Goal: Information Seeking & Learning: Check status

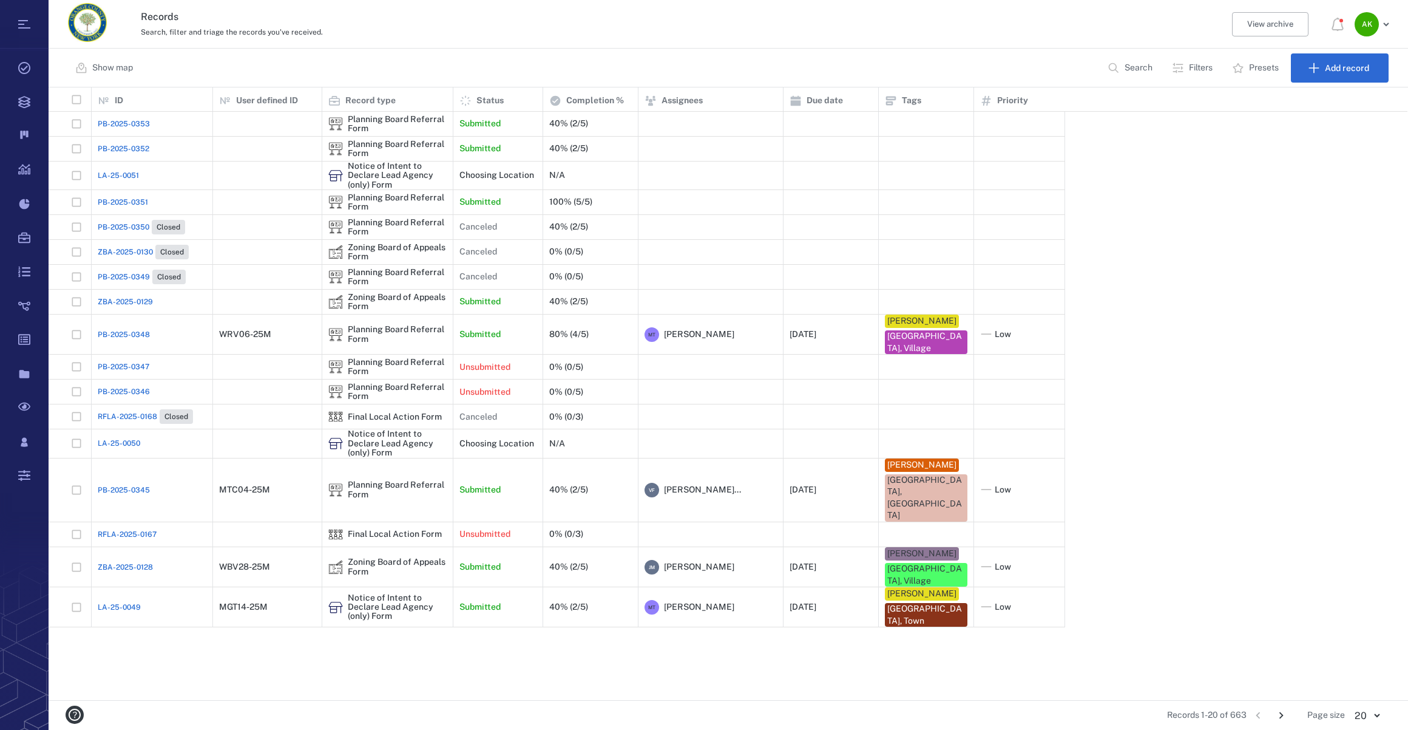
scroll to position [604, 1351]
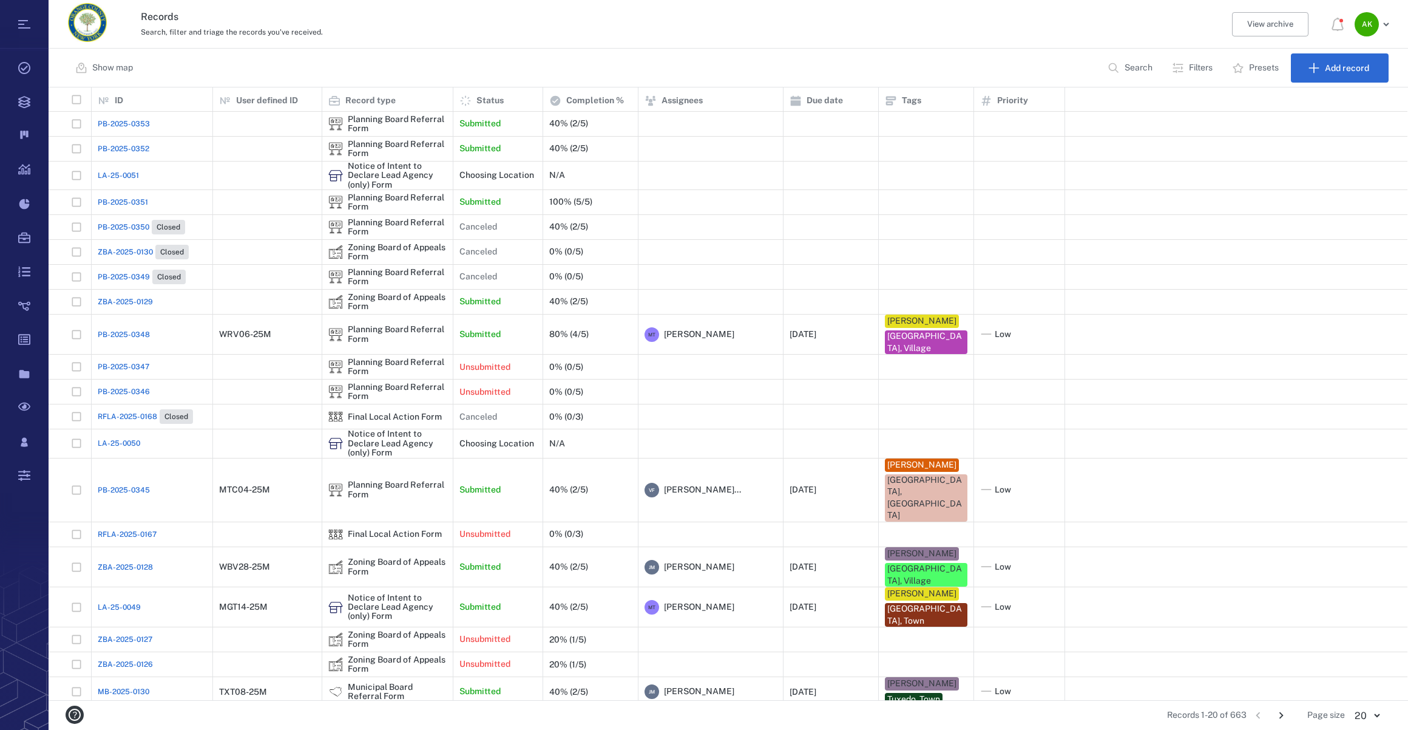
click at [132, 297] on span "ZBA-2025-0129" at bounding box center [125, 301] width 55 height 11
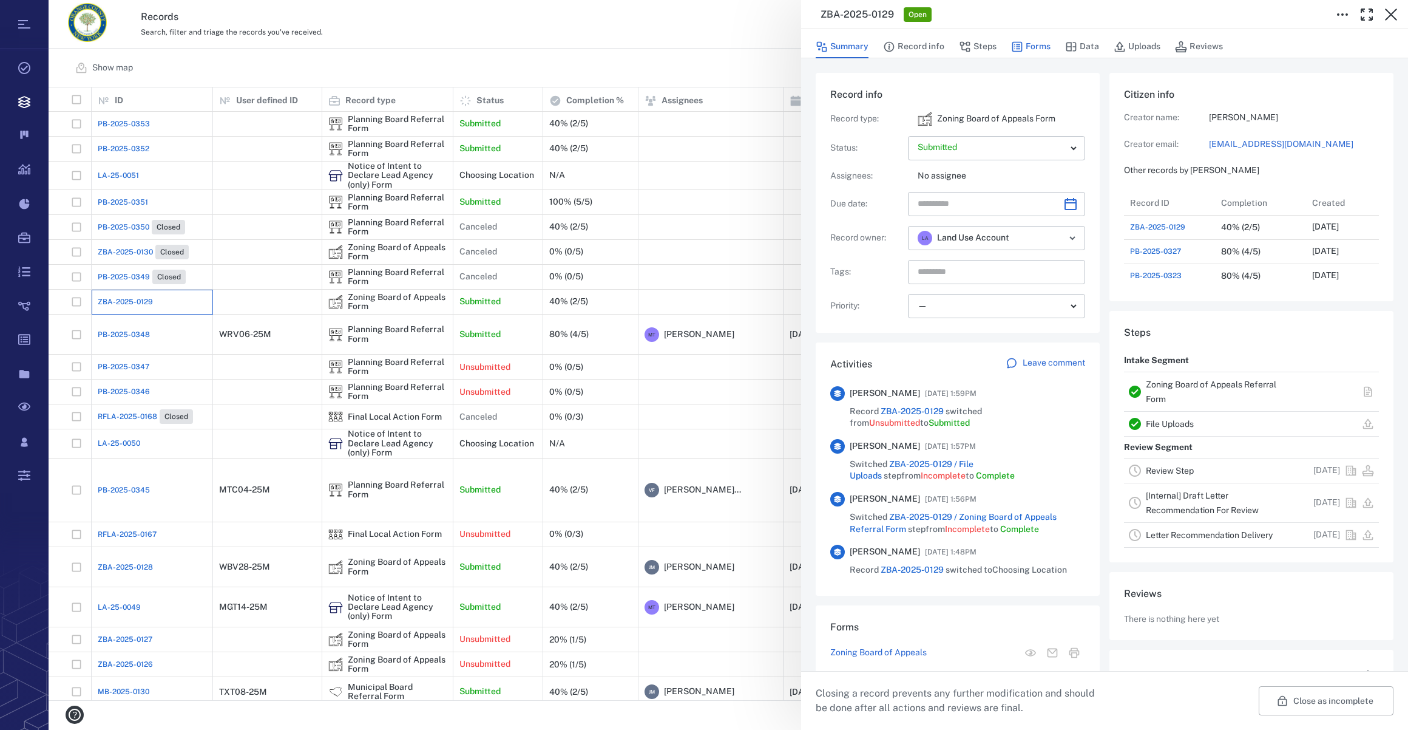
scroll to position [9, 8]
click at [1033, 48] on button "Forms" at bounding box center [1030, 46] width 39 height 23
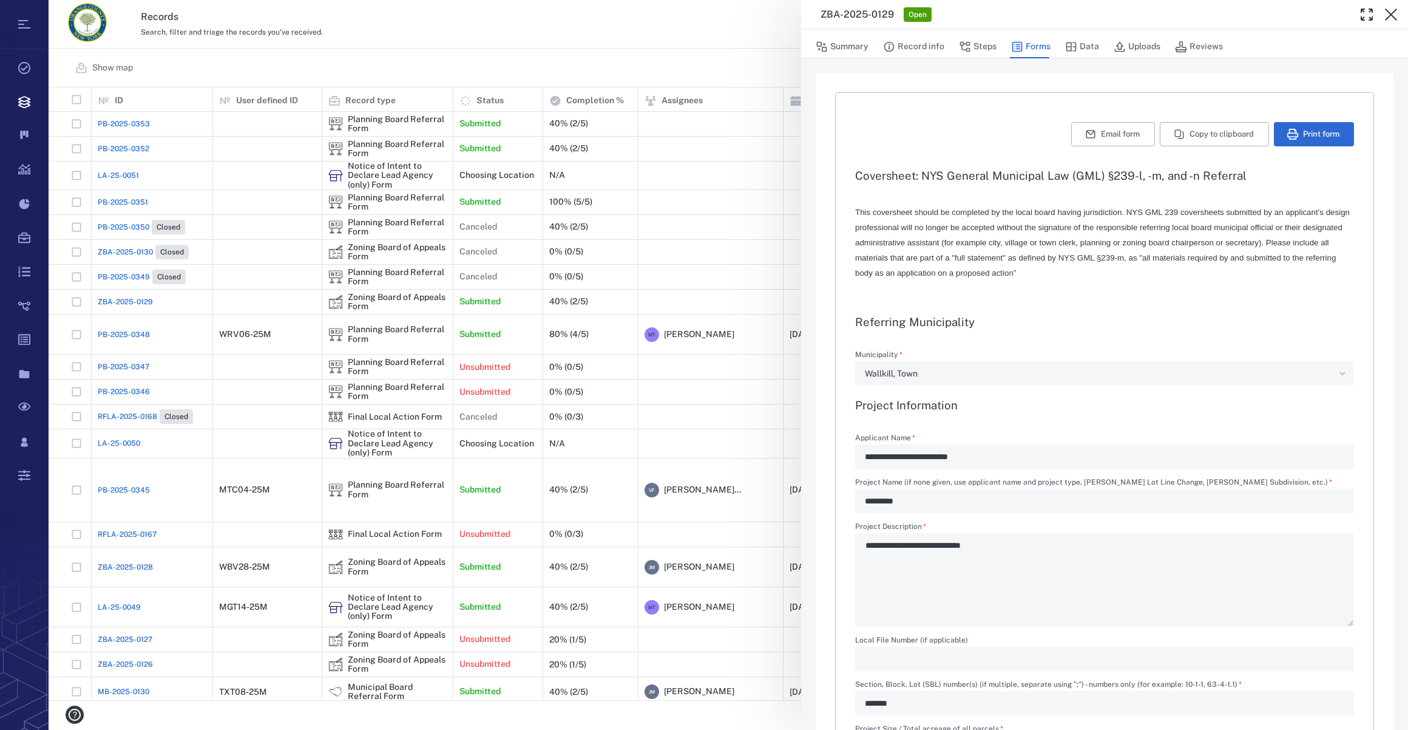
type input "**********"
click at [1045, 11] on icon "button" at bounding box center [1391, 14] width 15 height 15
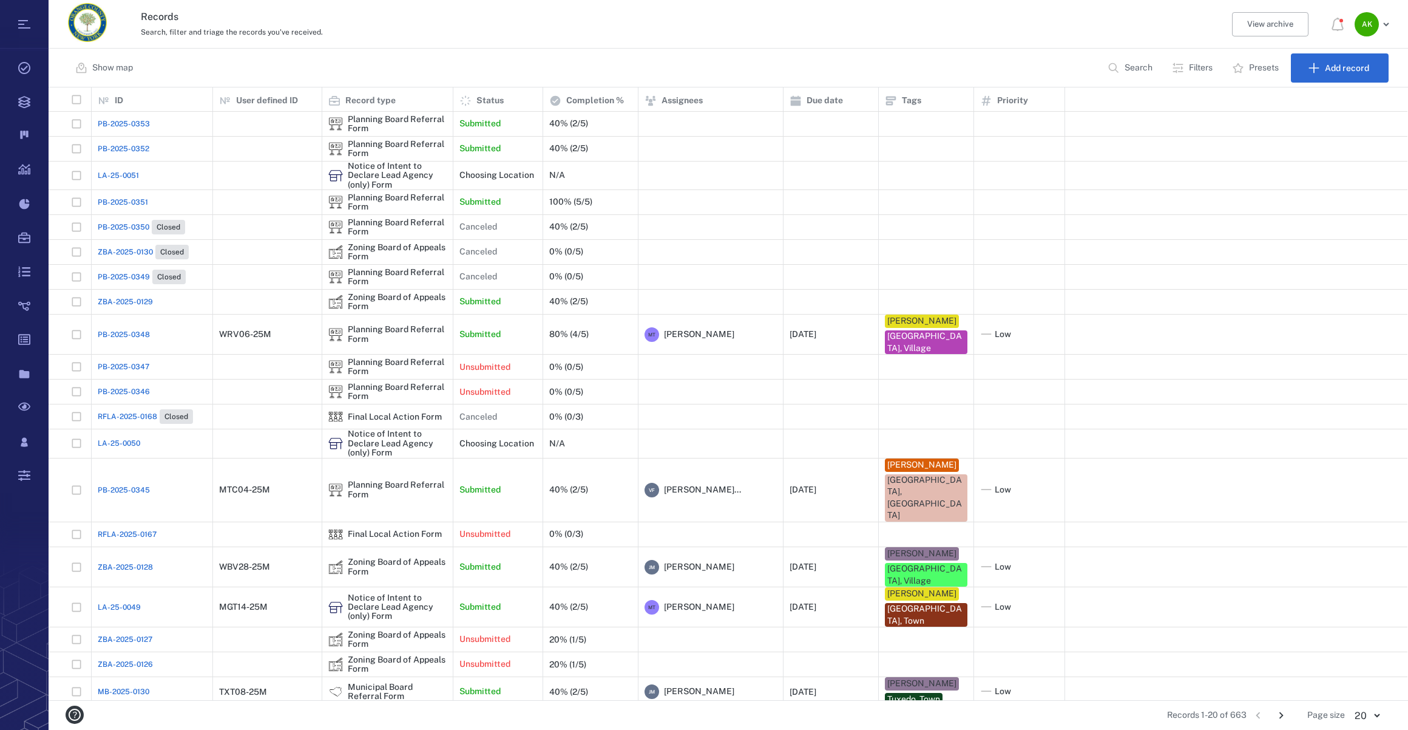
click at [120, 197] on span "PB-2025-0351" at bounding box center [123, 202] width 50 height 11
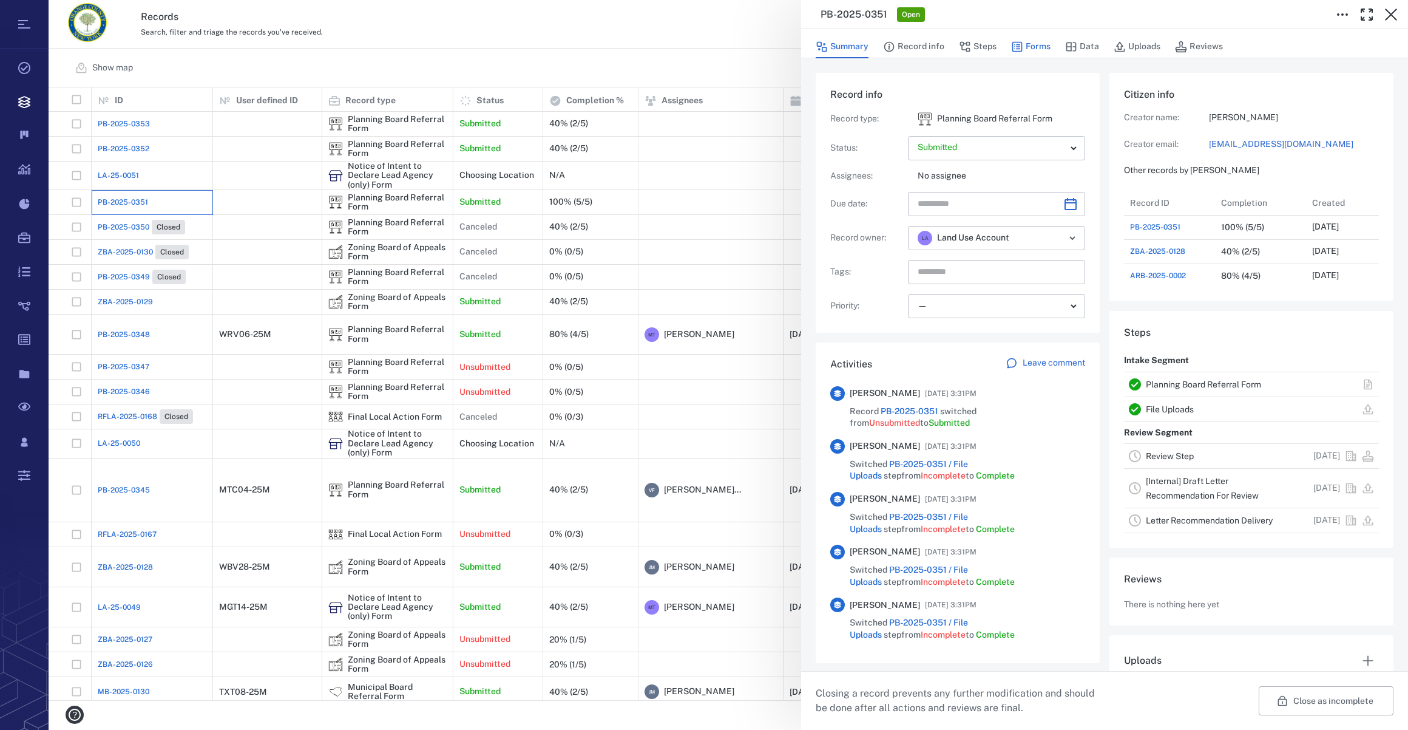
scroll to position [631, 234]
click at [1028, 48] on button "Forms" at bounding box center [1030, 46] width 39 height 23
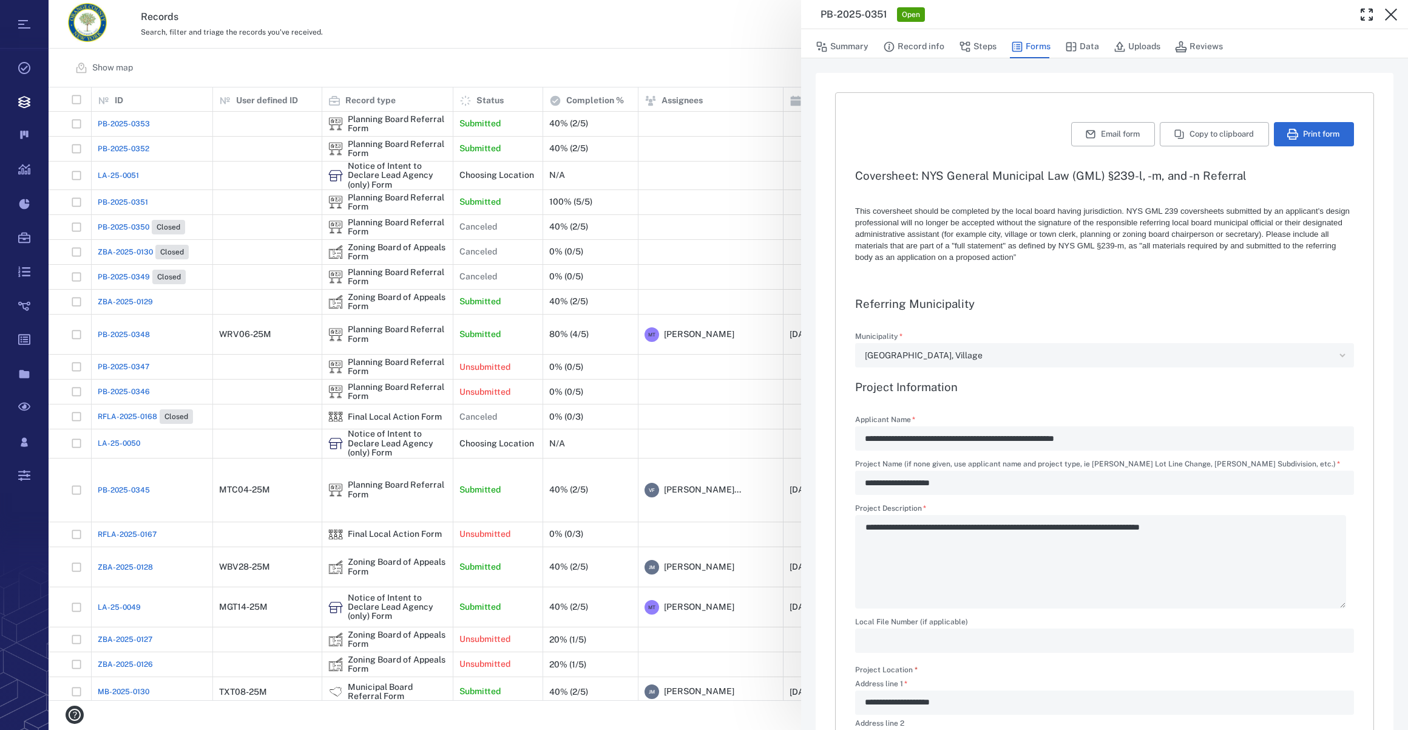
drag, startPoint x: 1385, startPoint y: 13, endPoint x: 1144, endPoint y: 43, distance: 242.8
click at [1045, 13] on icon "button" at bounding box center [1391, 14] width 15 height 15
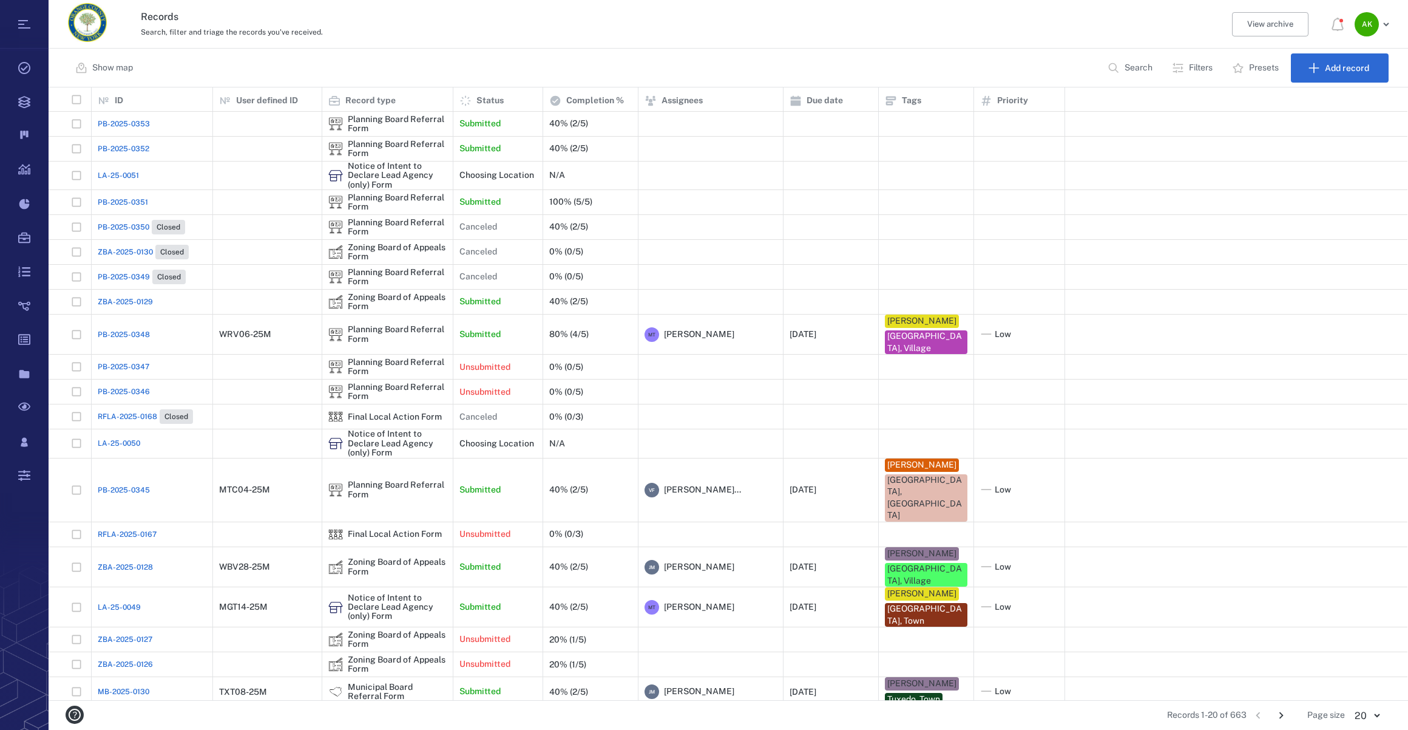
click at [109, 148] on span "PB-2025-0352" at bounding box center [124, 148] width 52 height 11
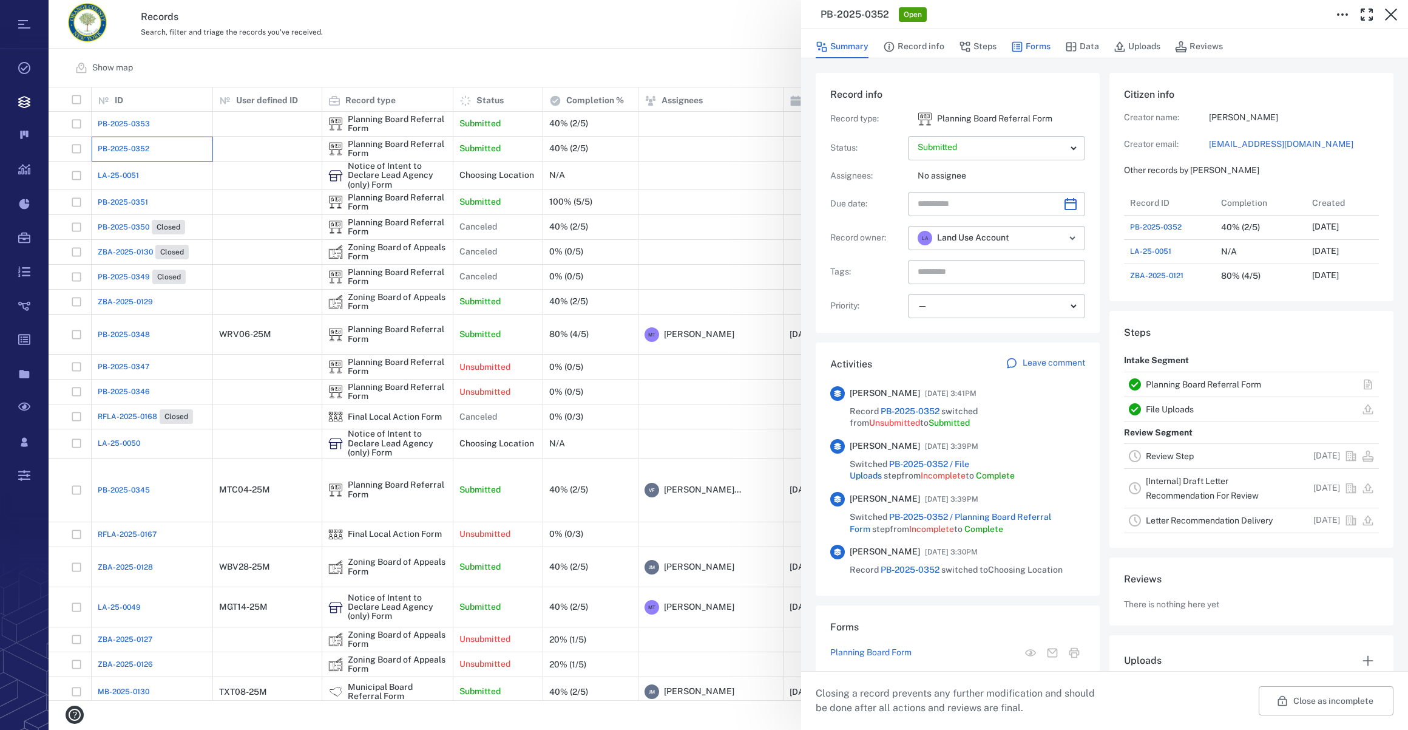
scroll to position [631, 234]
click at [1037, 42] on button "Forms" at bounding box center [1030, 46] width 39 height 23
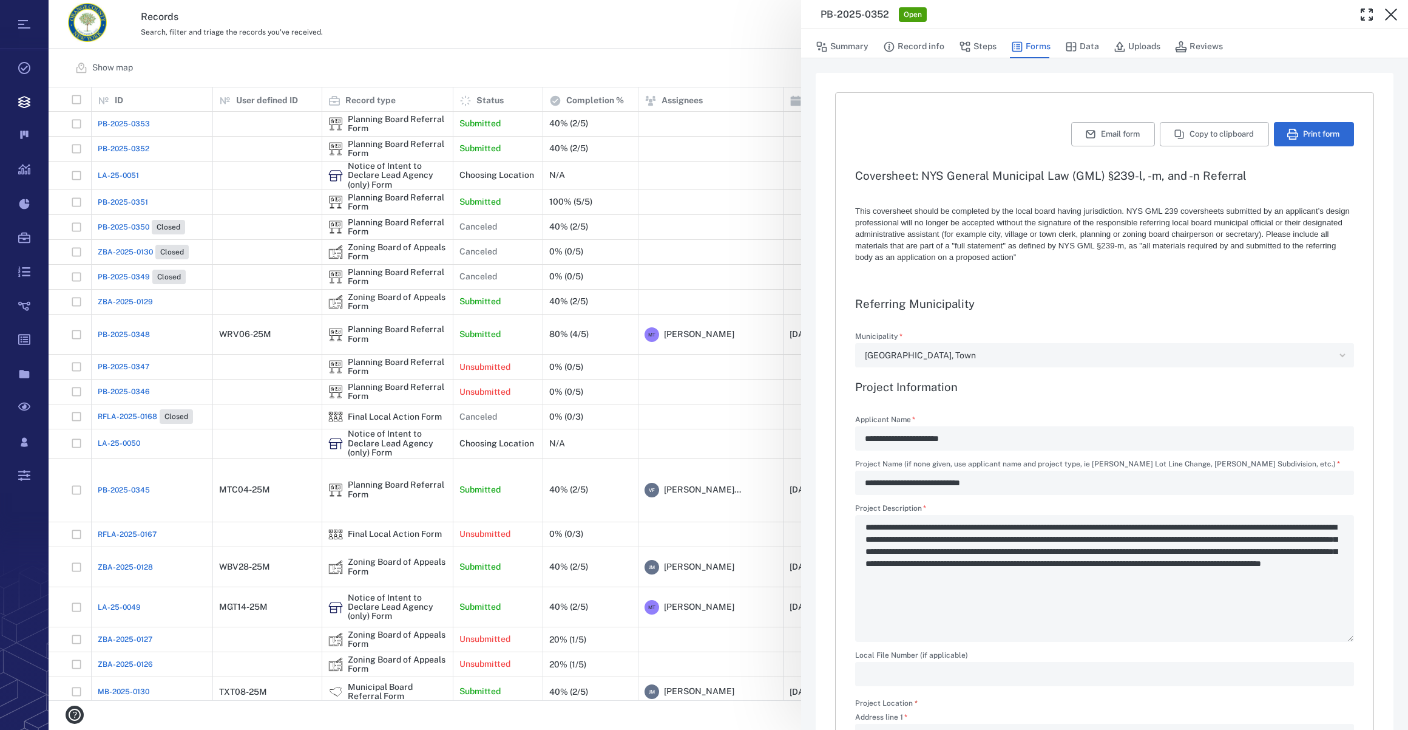
type input "**********"
drag, startPoint x: 1393, startPoint y: 8, endPoint x: 890, endPoint y: 92, distance: 509.4
click at [1045, 8] on icon "button" at bounding box center [1391, 14] width 15 height 15
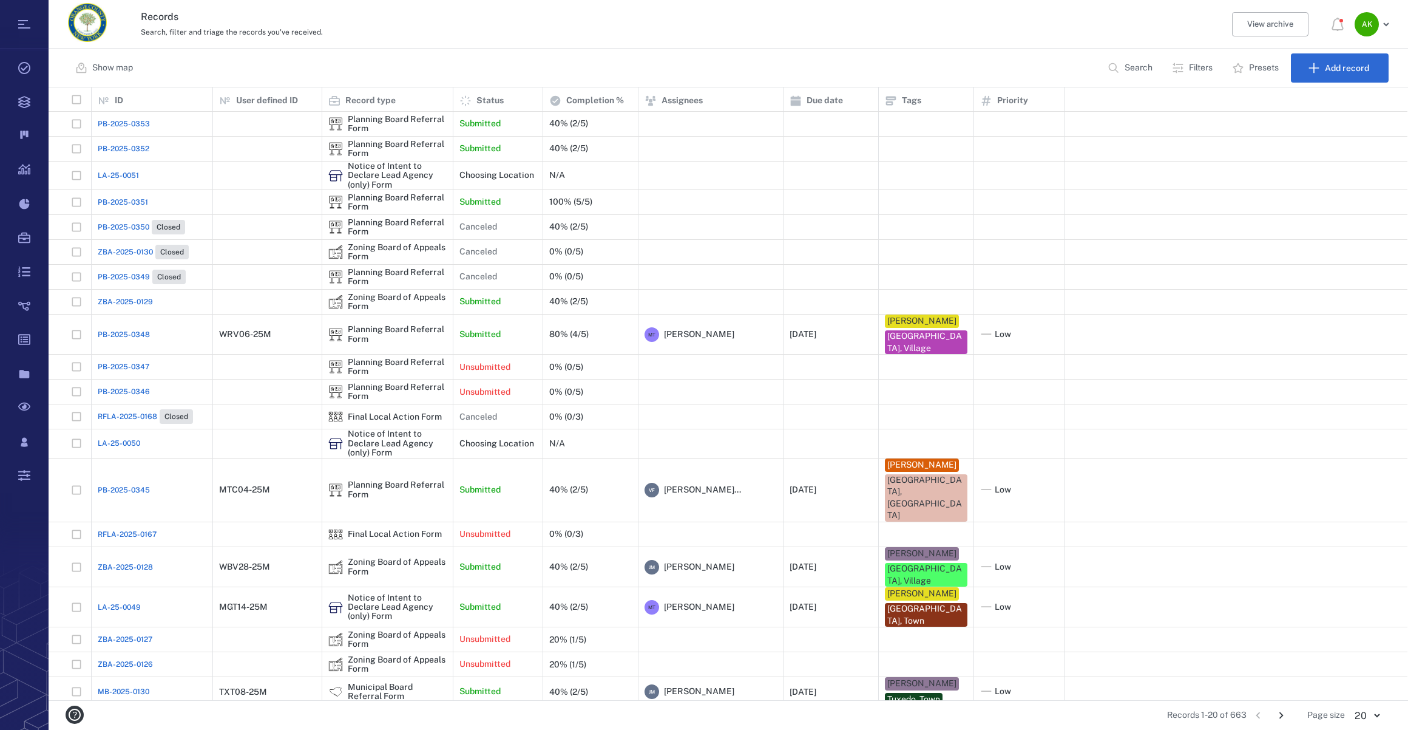
click at [118, 123] on span "PB-2025-0353" at bounding box center [124, 123] width 52 height 11
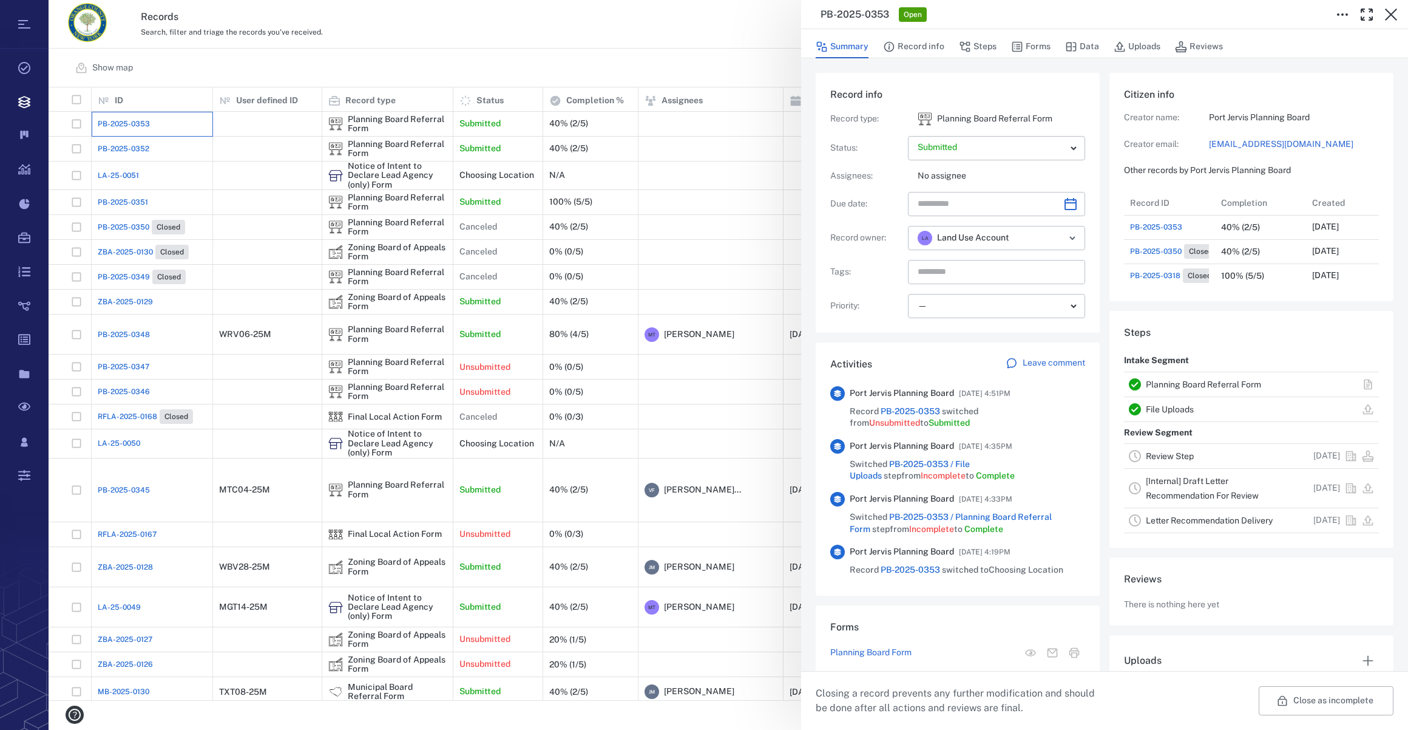
scroll to position [461, 234]
click at [1037, 46] on button "Forms" at bounding box center [1030, 46] width 39 height 23
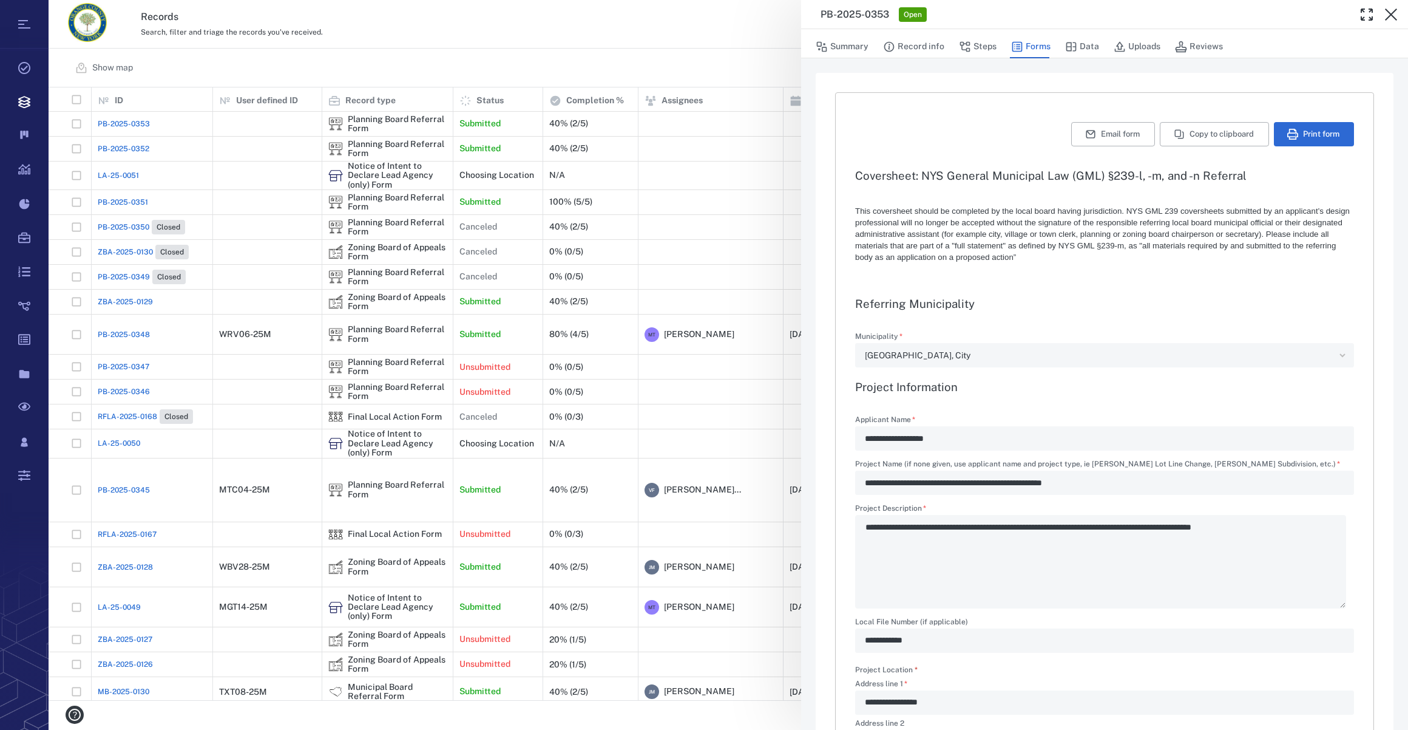
type textarea "*"
click at [1045, 10] on icon "button" at bounding box center [1391, 14] width 12 height 12
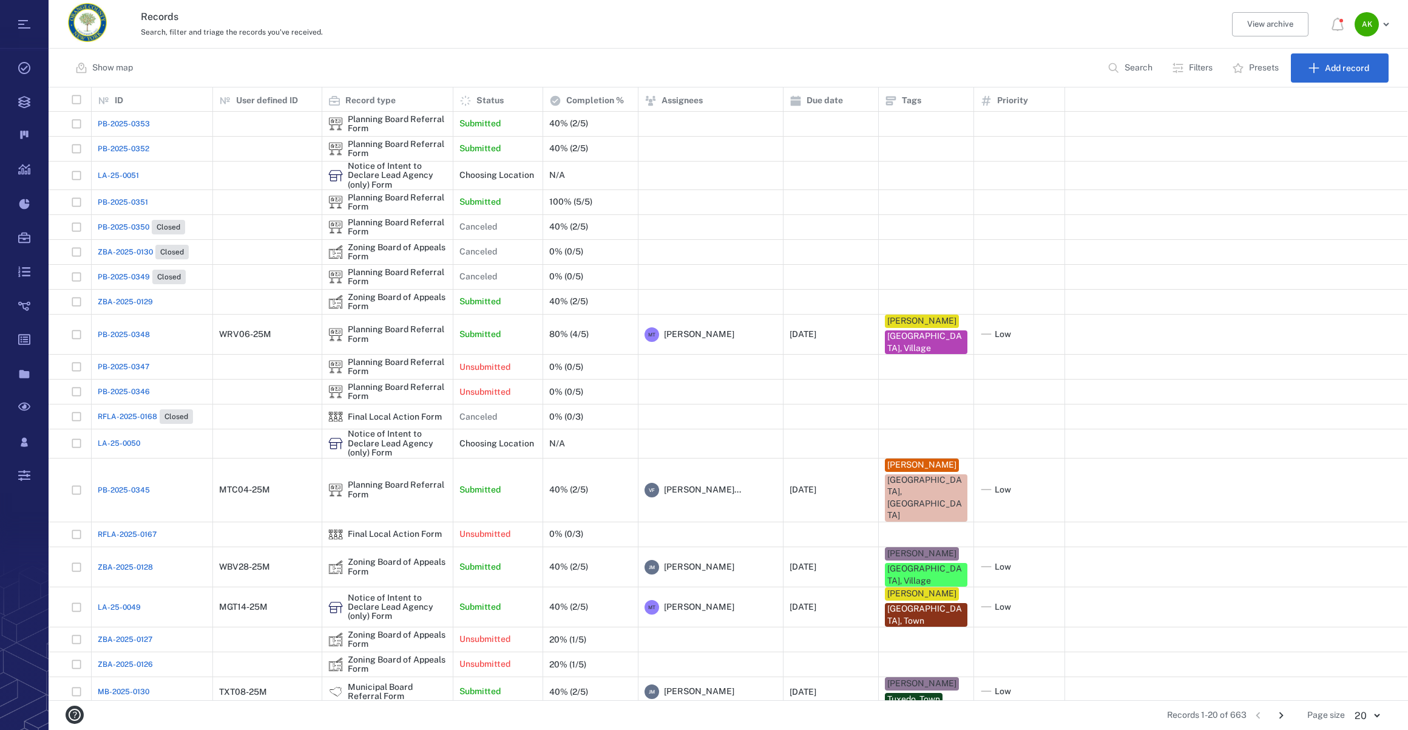
click at [98, 299] on span "ZBA-2025-0129" at bounding box center [125, 301] width 55 height 11
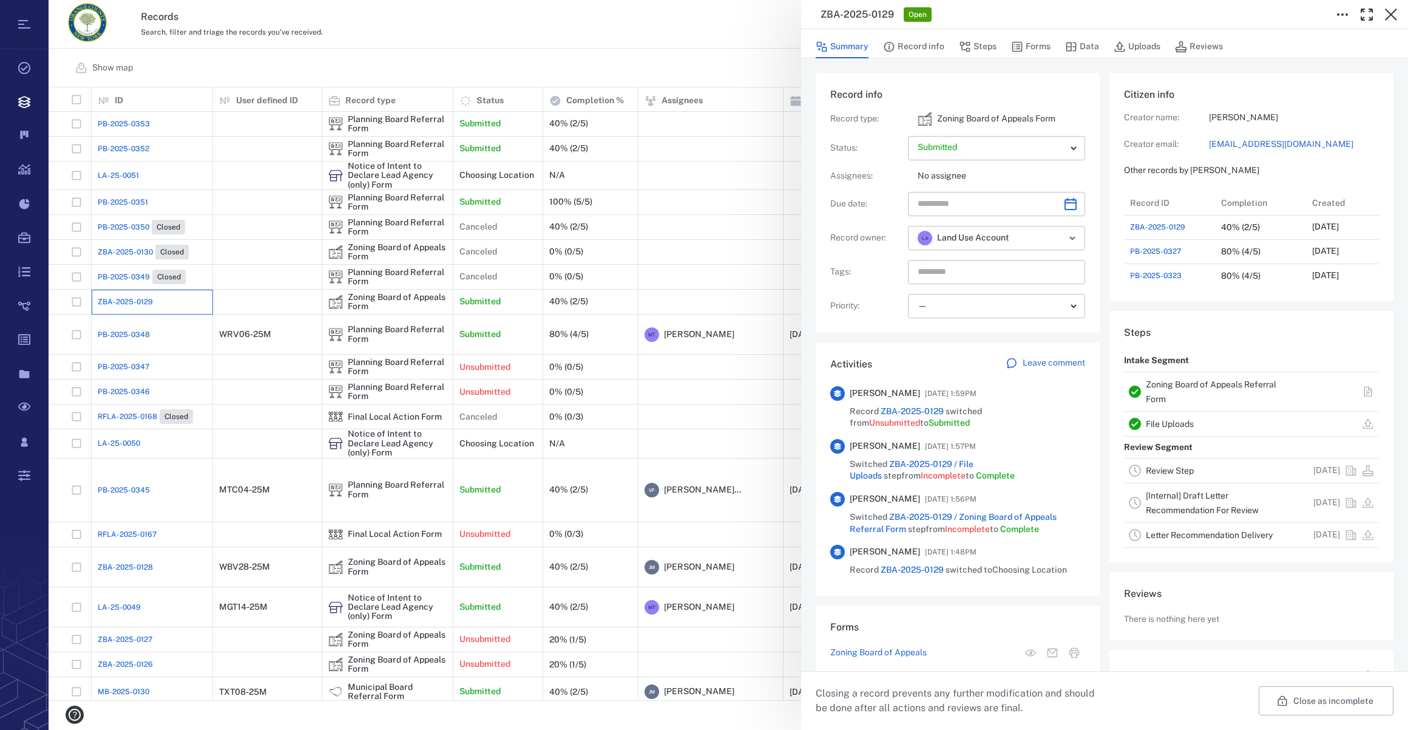
scroll to position [631, 234]
click at [1029, 47] on button "Forms" at bounding box center [1030, 46] width 39 height 23
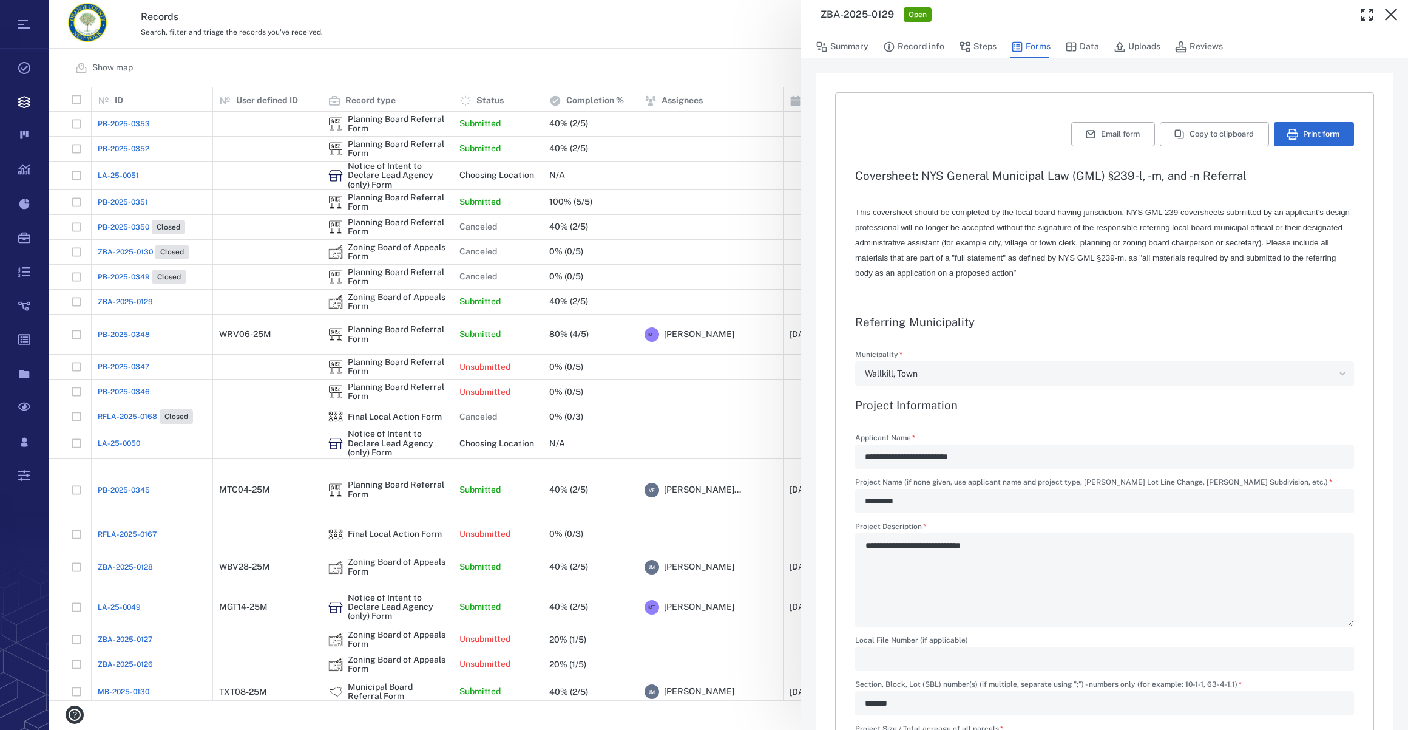
type input "**********"
click at [850, 44] on button "Summary" at bounding box center [842, 46] width 53 height 23
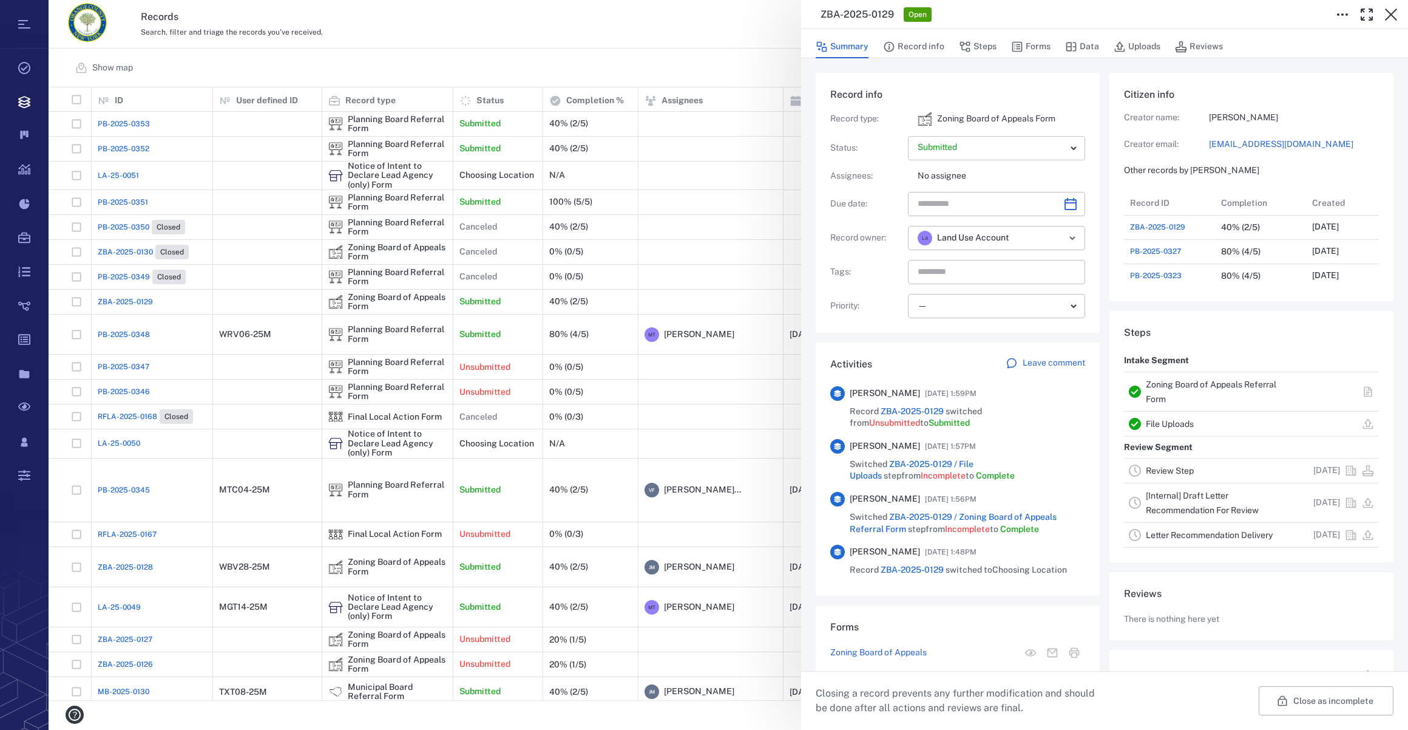
scroll to position [631, 234]
click at [1045, 197] on icon "Choose date" at bounding box center [1070, 204] width 15 height 15
click at [1045, 232] on icon "Next month" at bounding box center [1083, 235] width 15 height 15
click at [1045, 334] on button "17" at bounding box center [1054, 333] width 22 height 22
type input "**********"
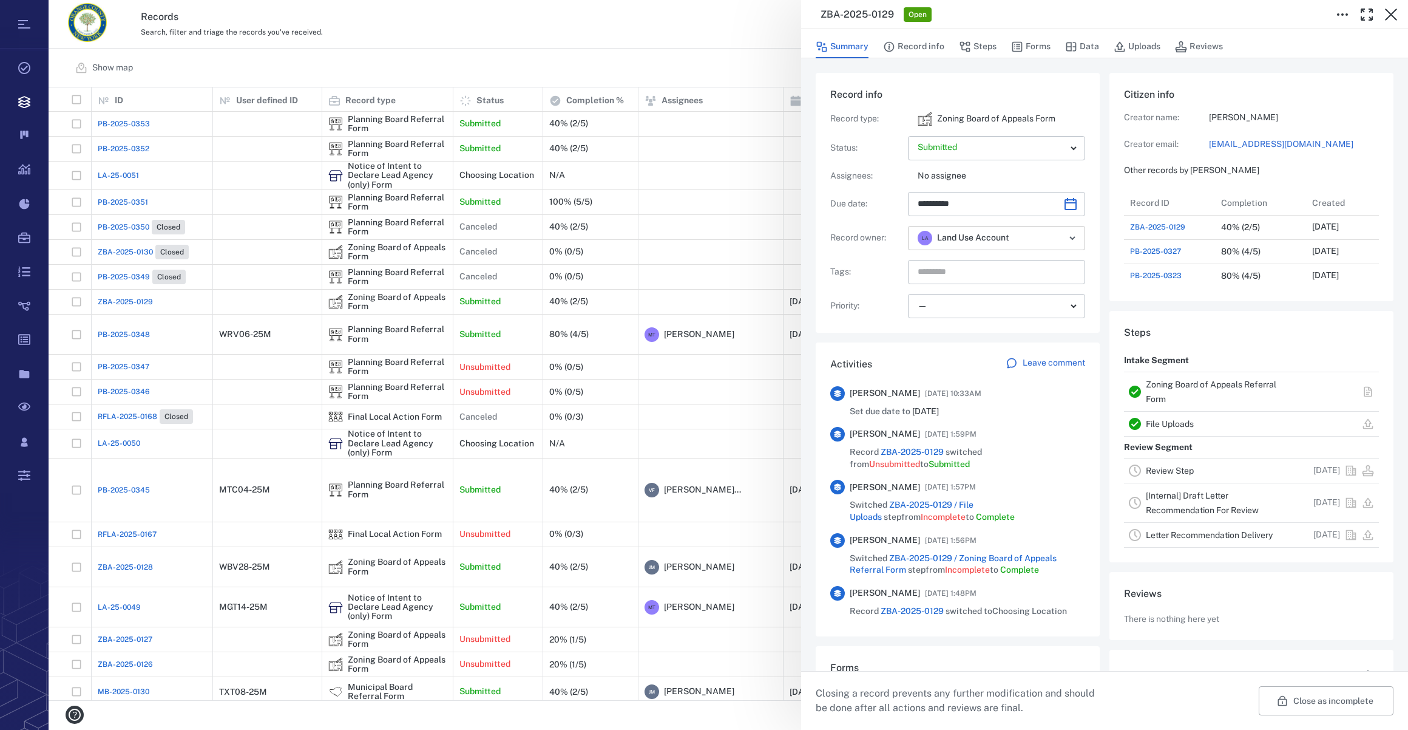
click at [1045, 241] on icon "Open" at bounding box center [1072, 238] width 15 height 15
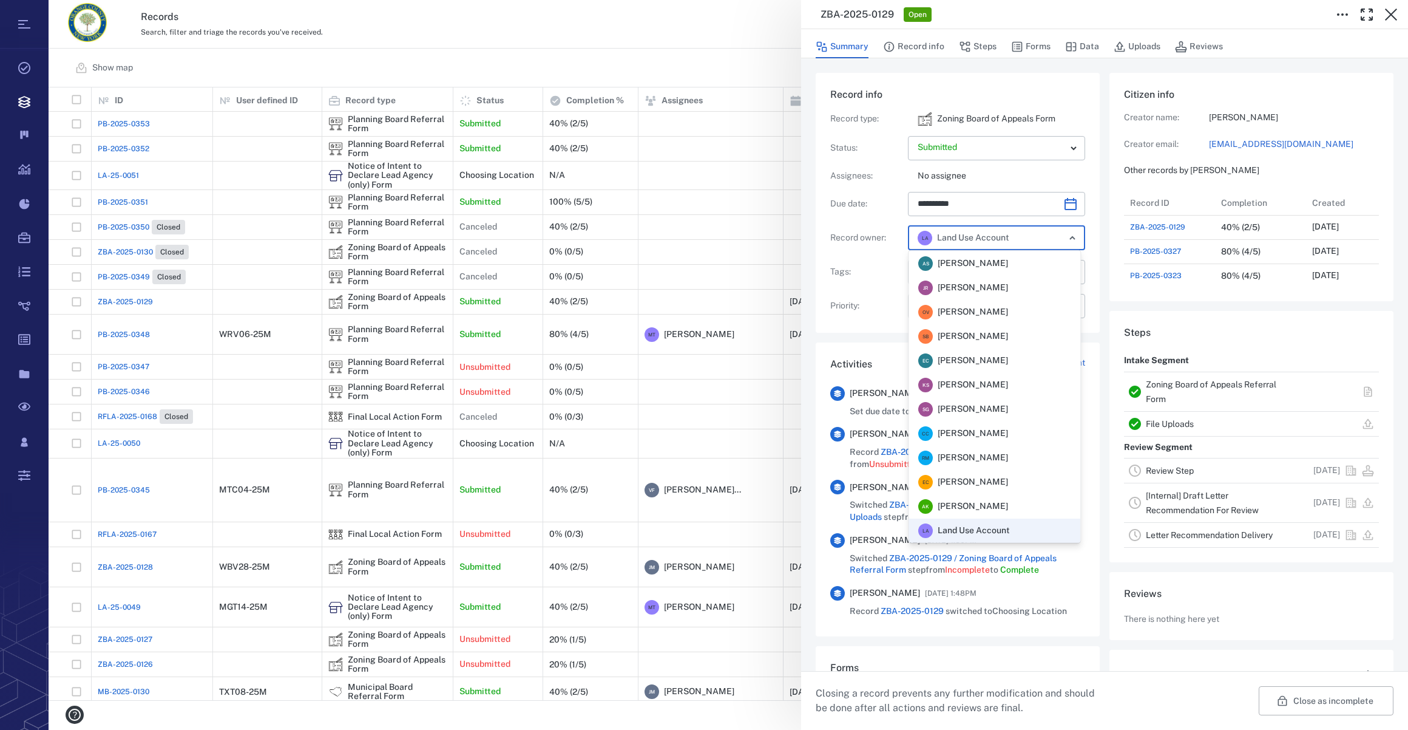
scroll to position [266, 0]
click at [1008, 463] on span "[PERSON_NAME]" at bounding box center [973, 458] width 70 height 12
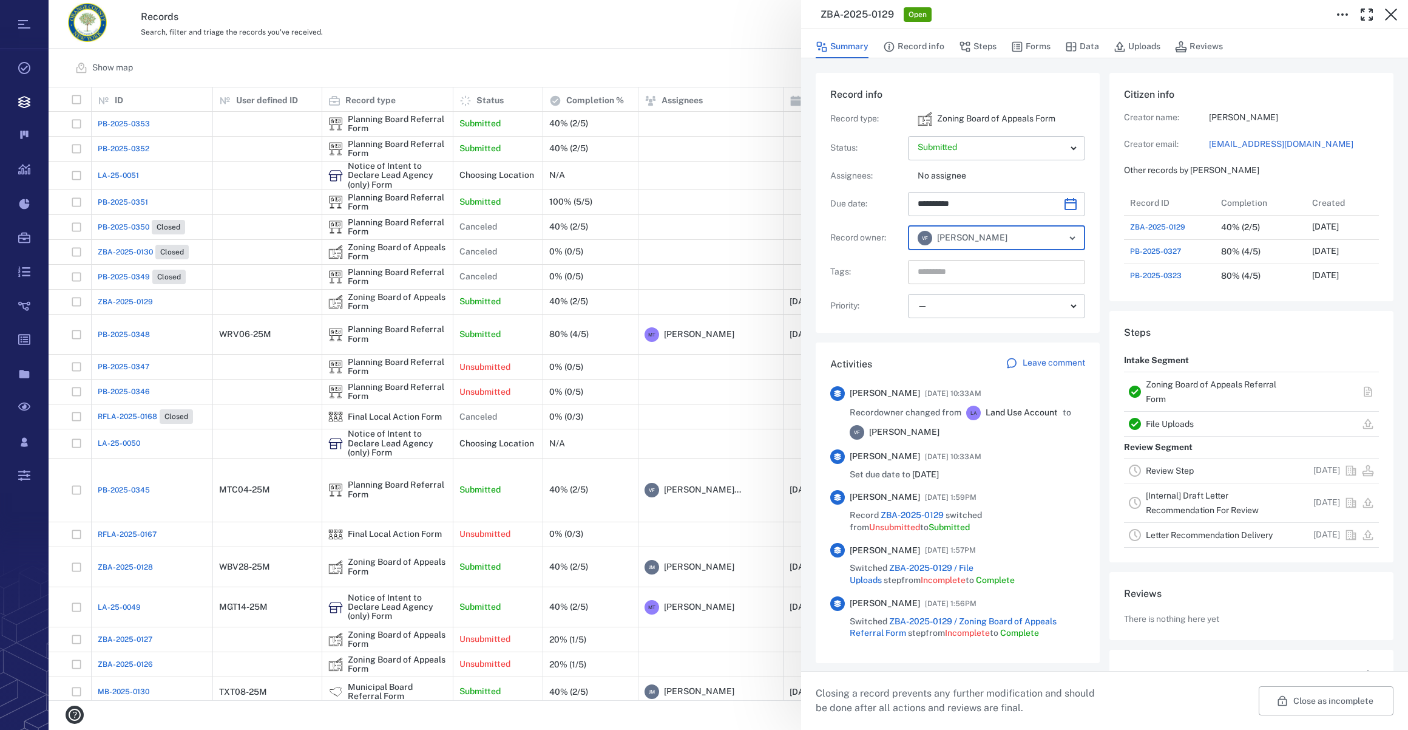
click at [960, 266] on input "text" at bounding box center [983, 271] width 132 height 17
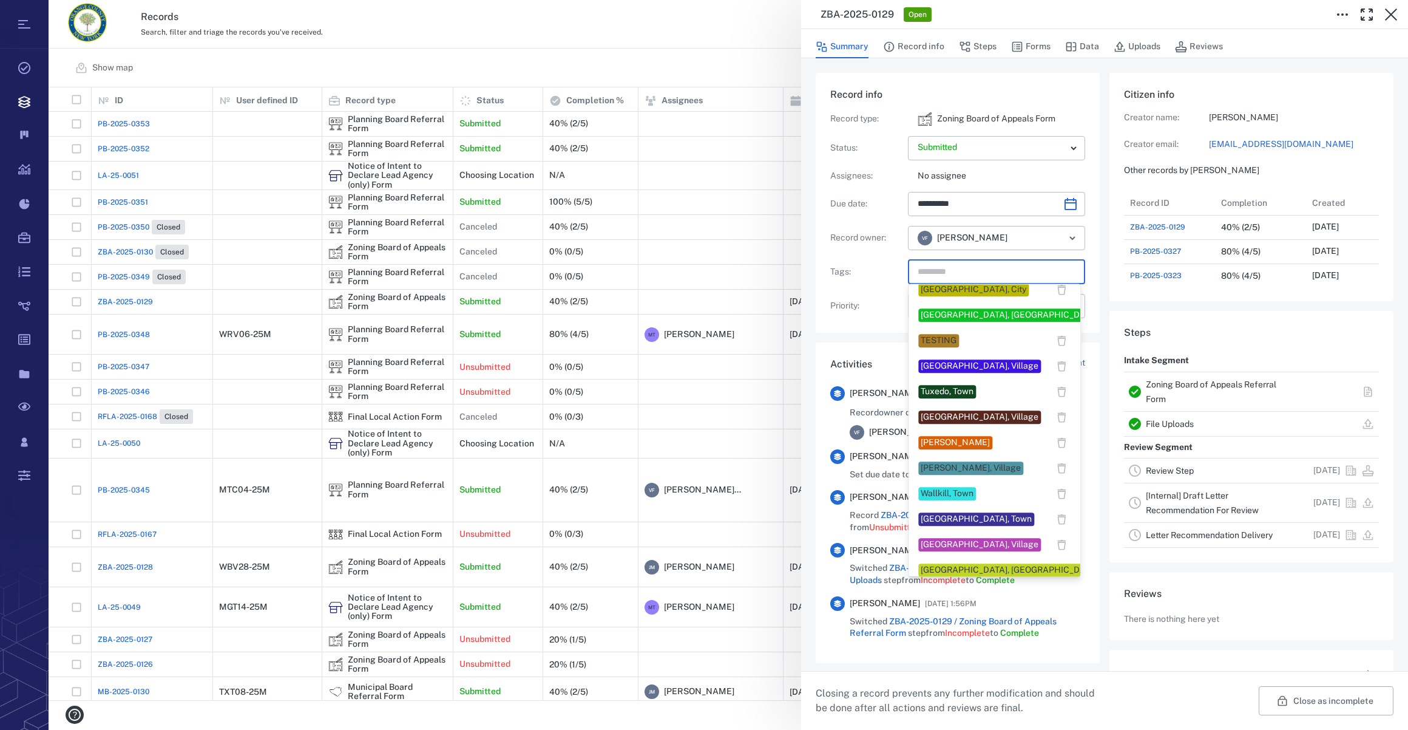
scroll to position [1008, 0]
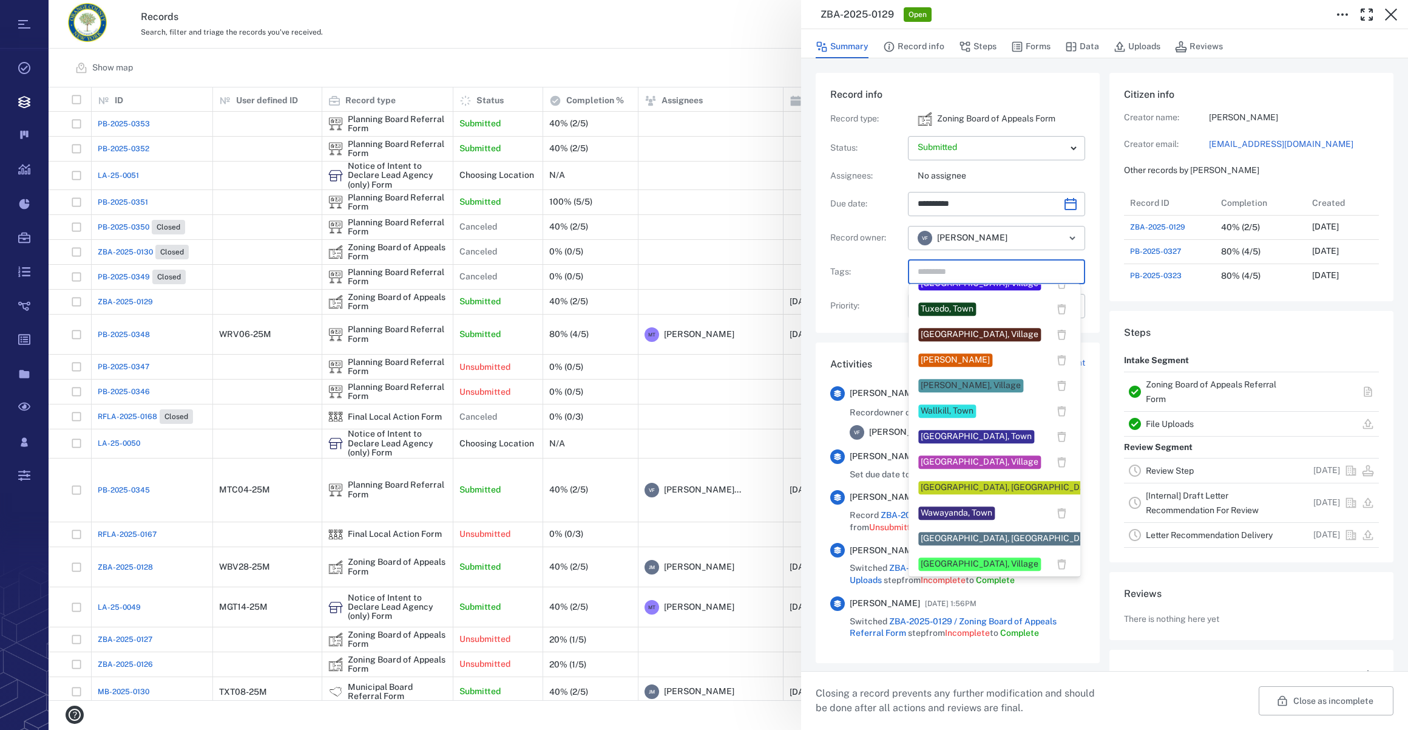
click at [933, 407] on div "Wallkill, Town" at bounding box center [947, 411] width 53 height 12
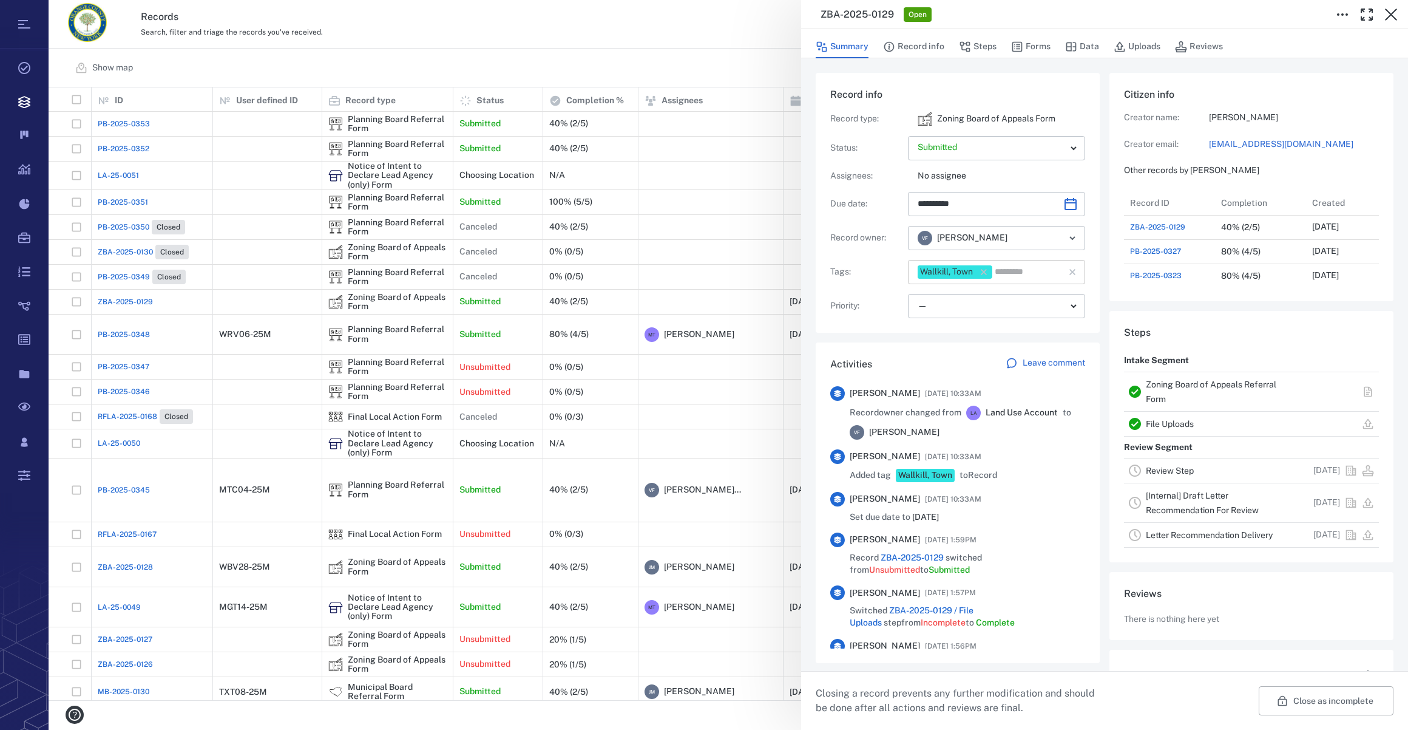
click at [1014, 268] on input "text" at bounding box center [1021, 271] width 55 height 17
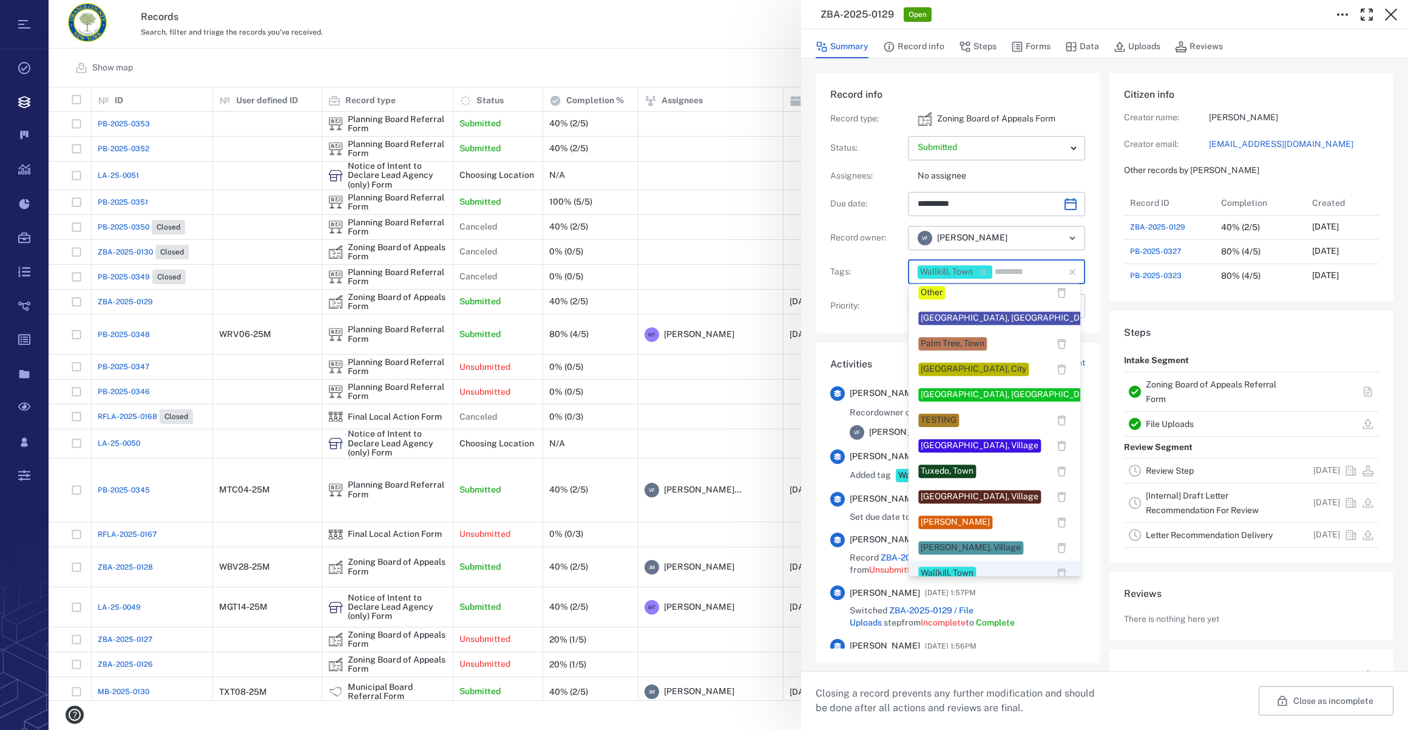
scroll to position [938, 0]
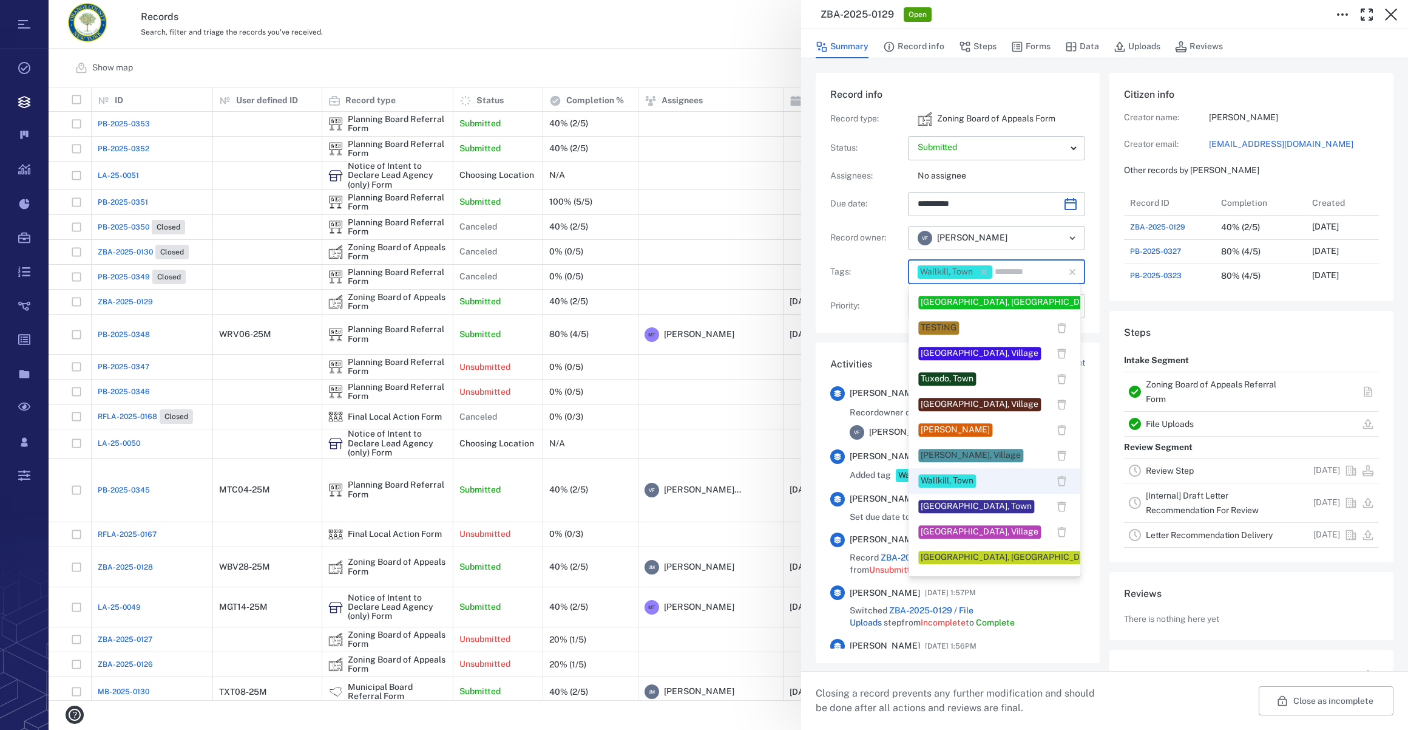
click at [947, 431] on div "[PERSON_NAME]" at bounding box center [955, 430] width 69 height 12
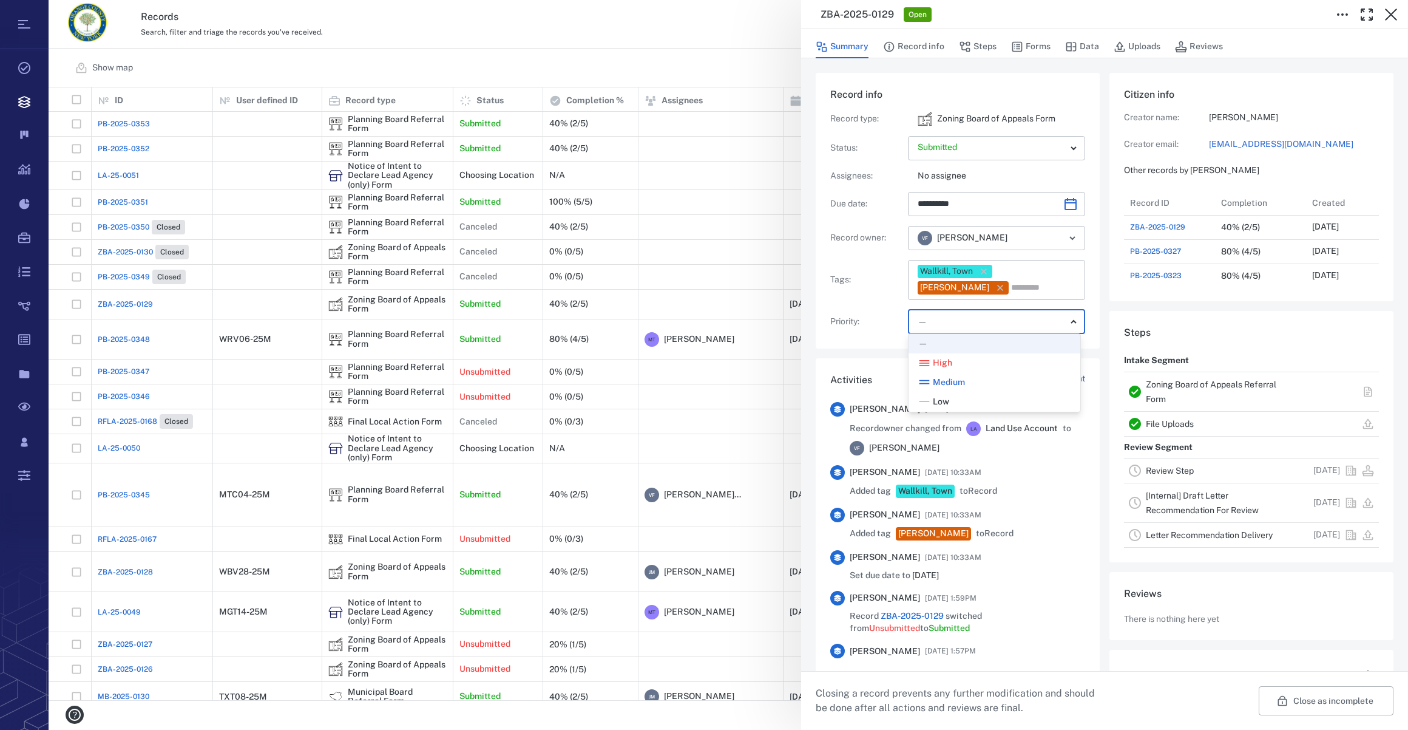
click at [951, 320] on body "Tasks Records Boards Dashboard Reports Record types Guide steps Rules Form buil…" at bounding box center [704, 365] width 1408 height 730
click at [957, 397] on div "Low" at bounding box center [994, 402] width 152 height 12
type input "**"
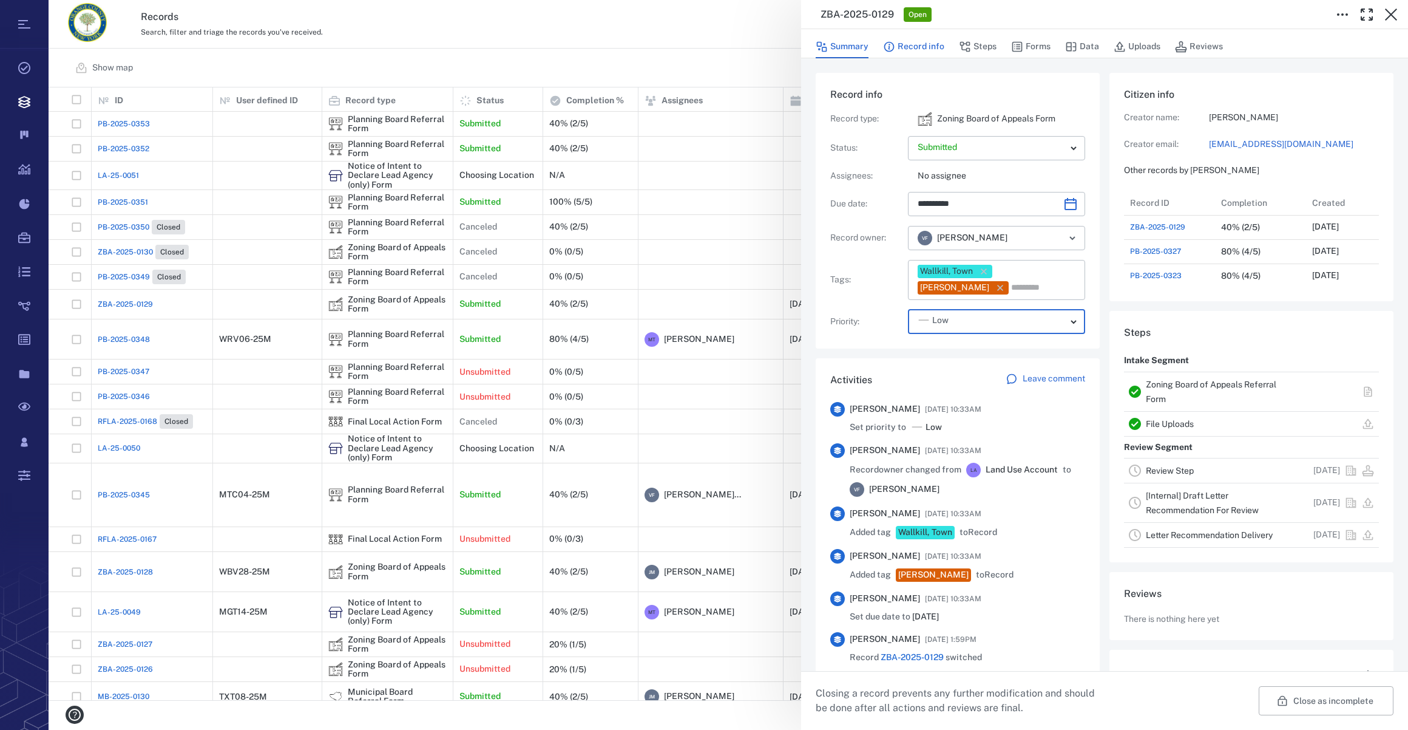
click at [932, 41] on button "Record info" at bounding box center [913, 46] width 61 height 23
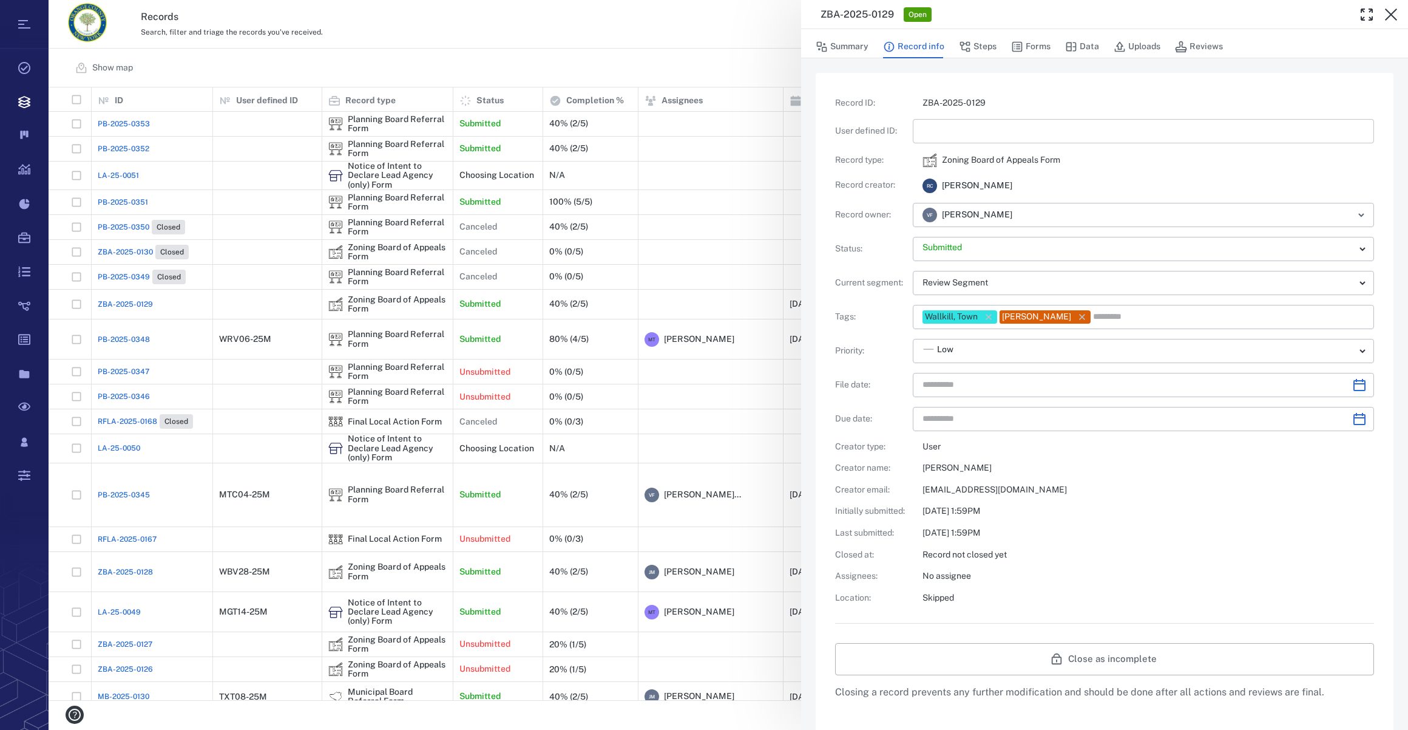
type input "**********"
click at [948, 127] on input "text" at bounding box center [1144, 131] width 442 height 24
type input "*********"
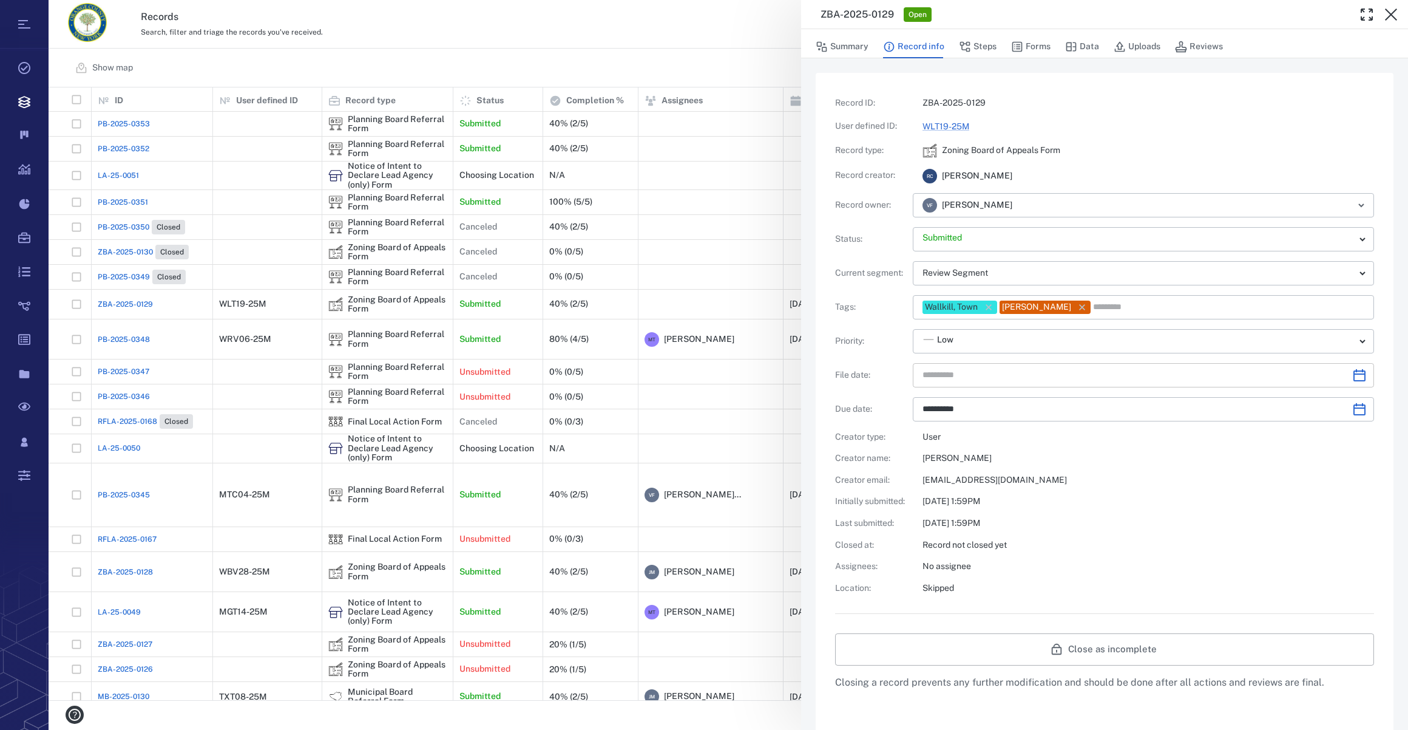
click at [1045, 376] on icon "Choose date" at bounding box center [1359, 375] width 15 height 15
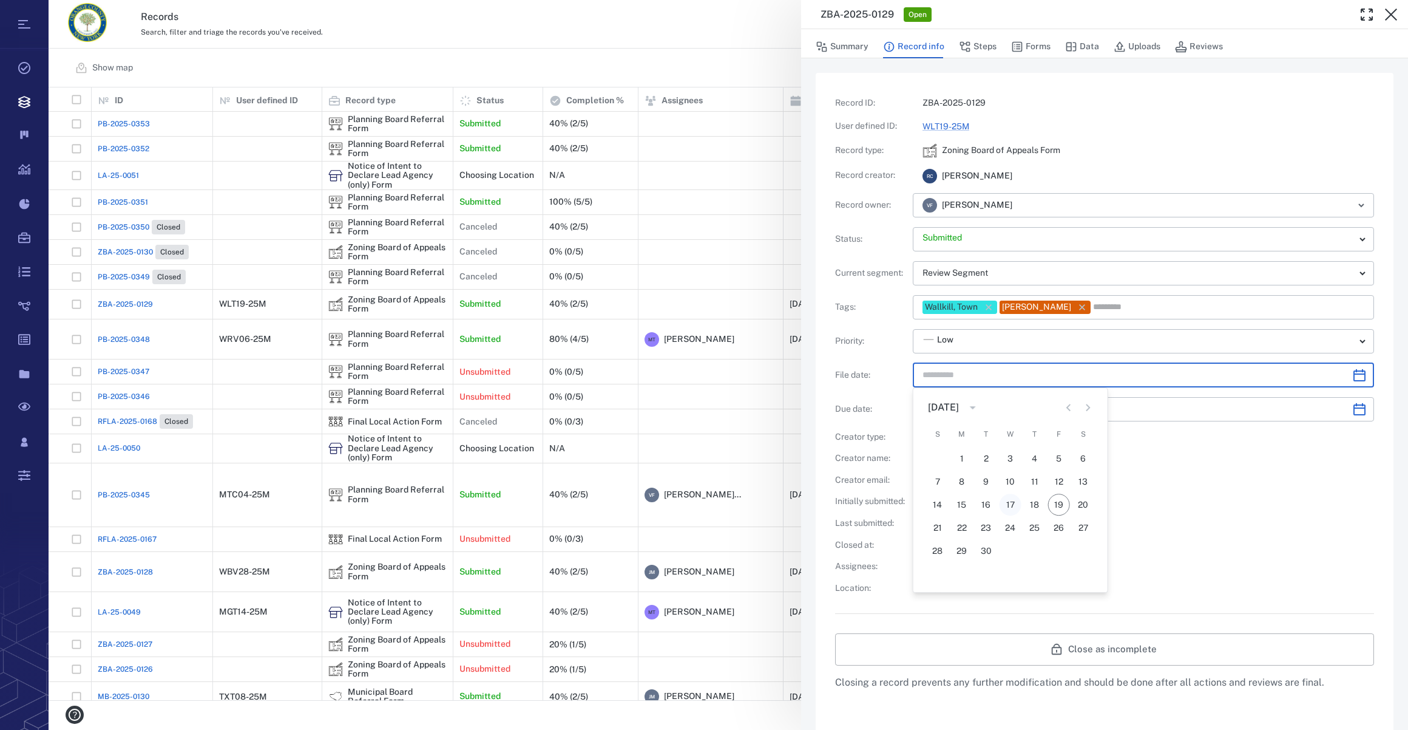
click at [1010, 505] on button "17" at bounding box center [1011, 504] width 22 height 22
type input "**********"
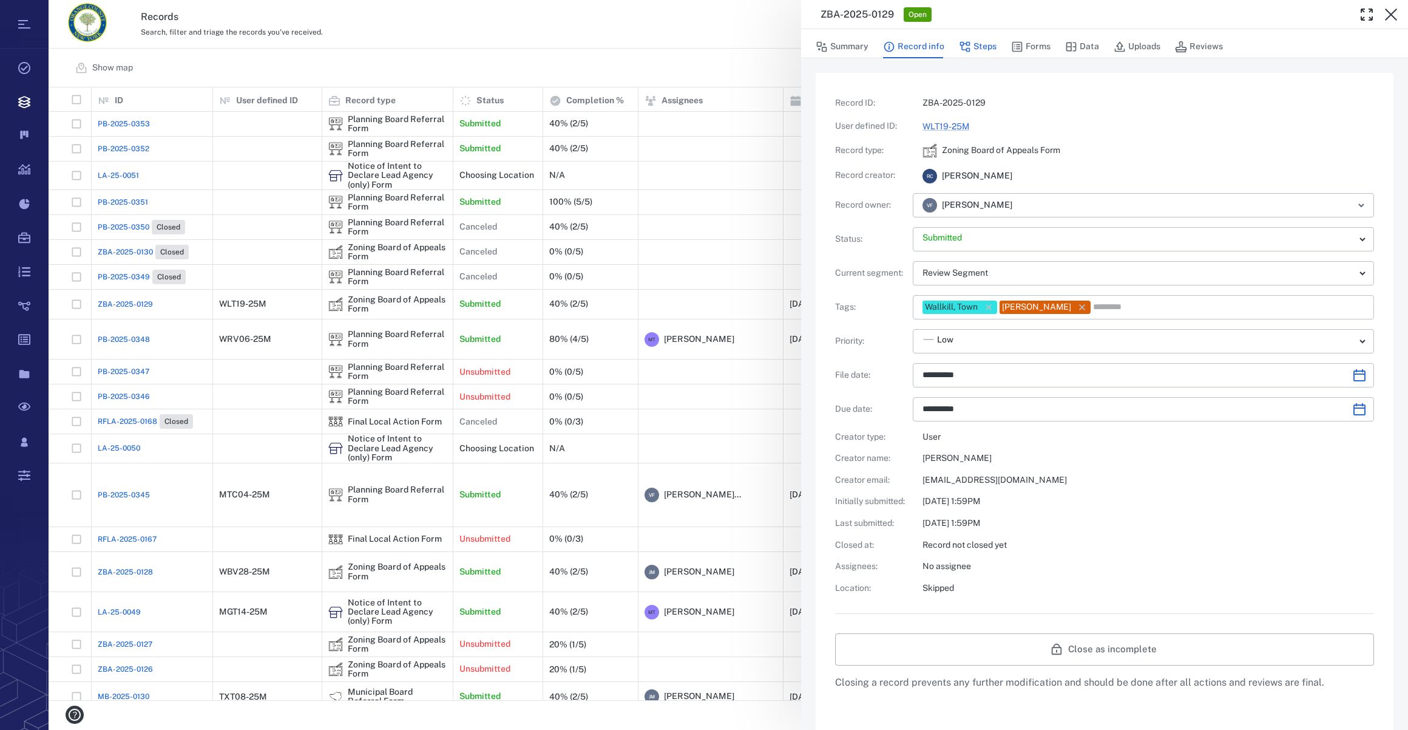
click at [980, 42] on button "Steps" at bounding box center [978, 46] width 38 height 23
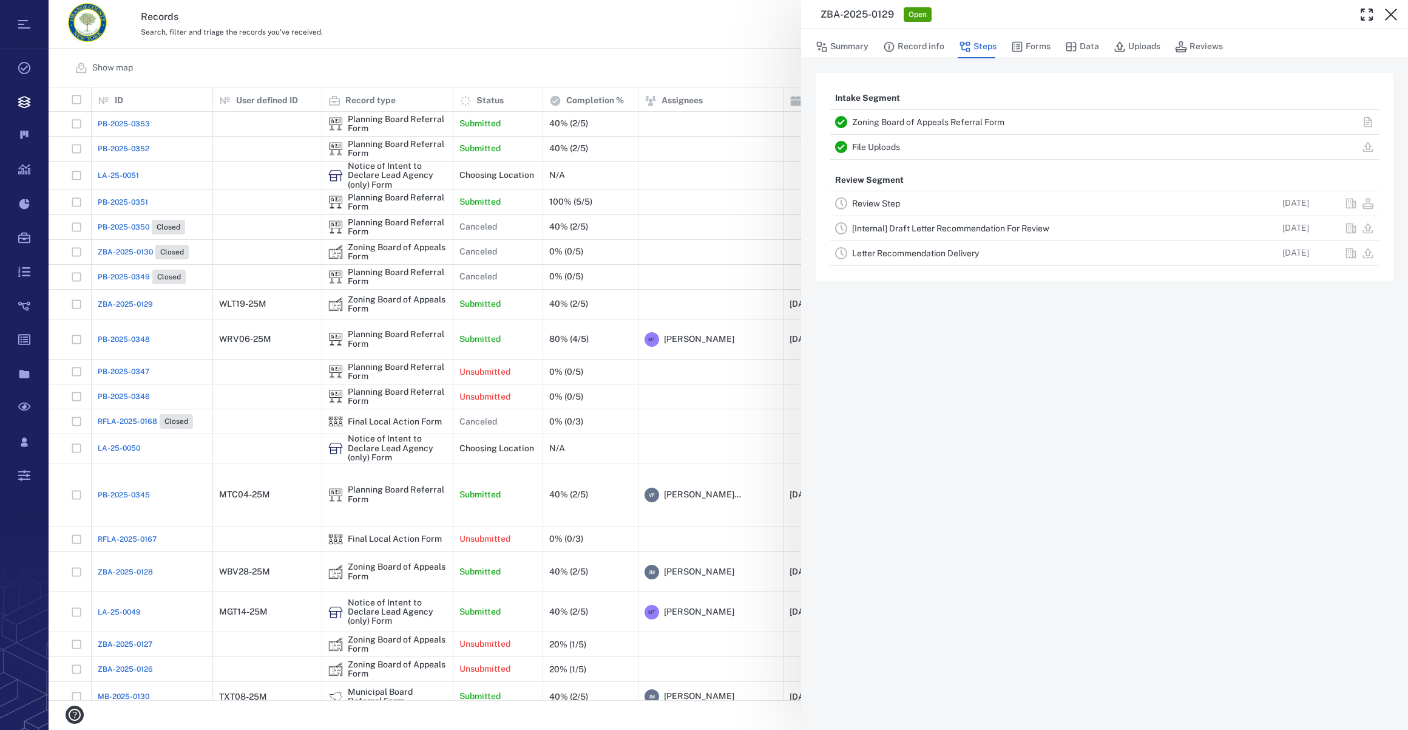
click at [890, 197] on div "Review Step" at bounding box center [1030, 203] width 356 height 15
click at [890, 206] on link "Review Step" at bounding box center [876, 203] width 48 height 10
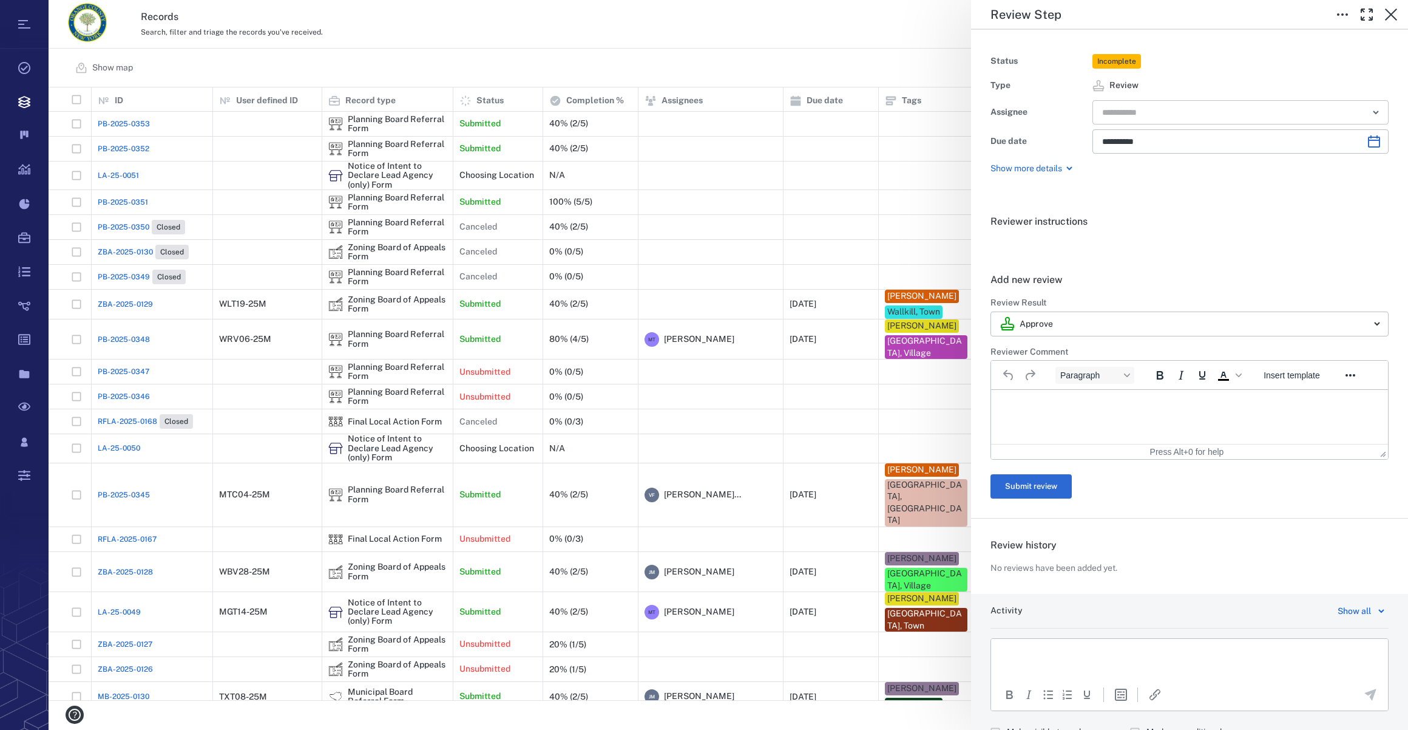
click at [1045, 115] on input "text" at bounding box center [1226, 112] width 251 height 17
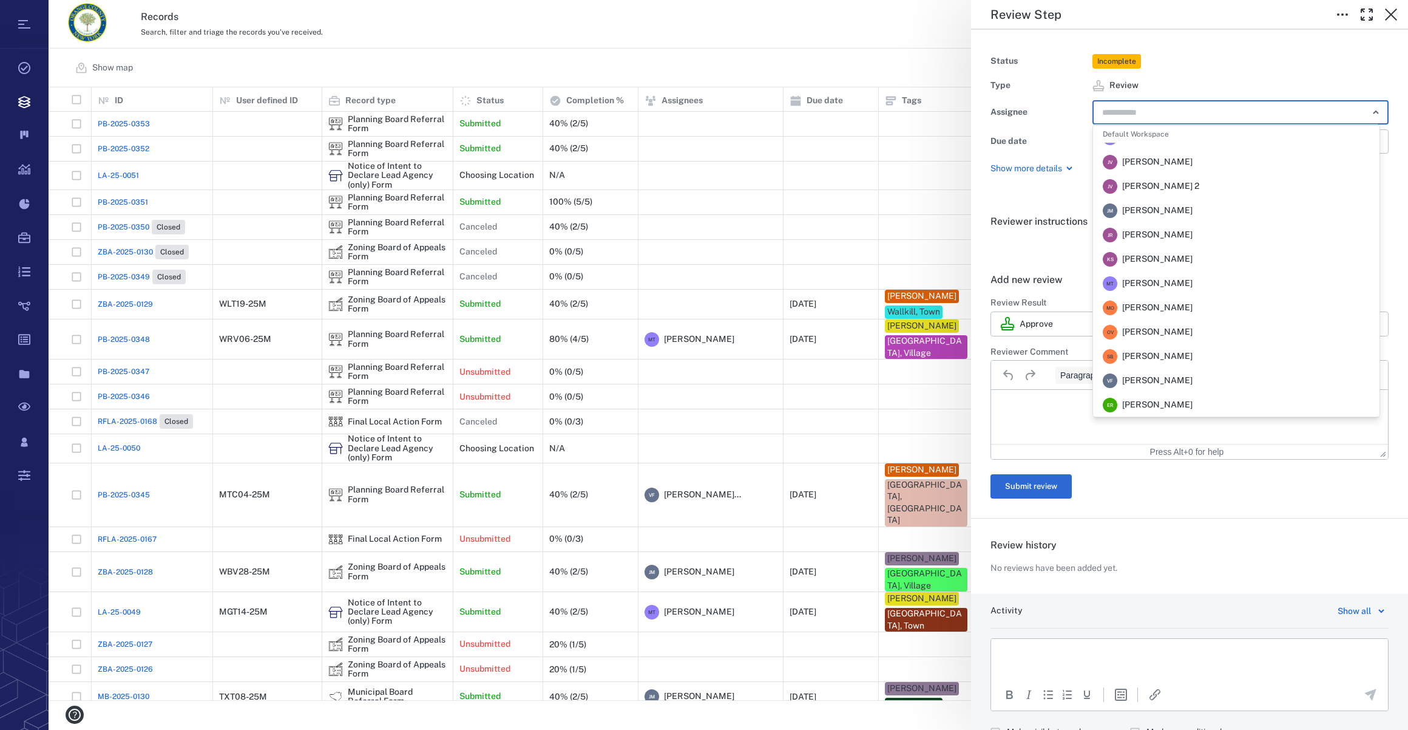
scroll to position [276, 0]
click at [1045, 289] on span "[PERSON_NAME]" at bounding box center [1157, 292] width 70 height 12
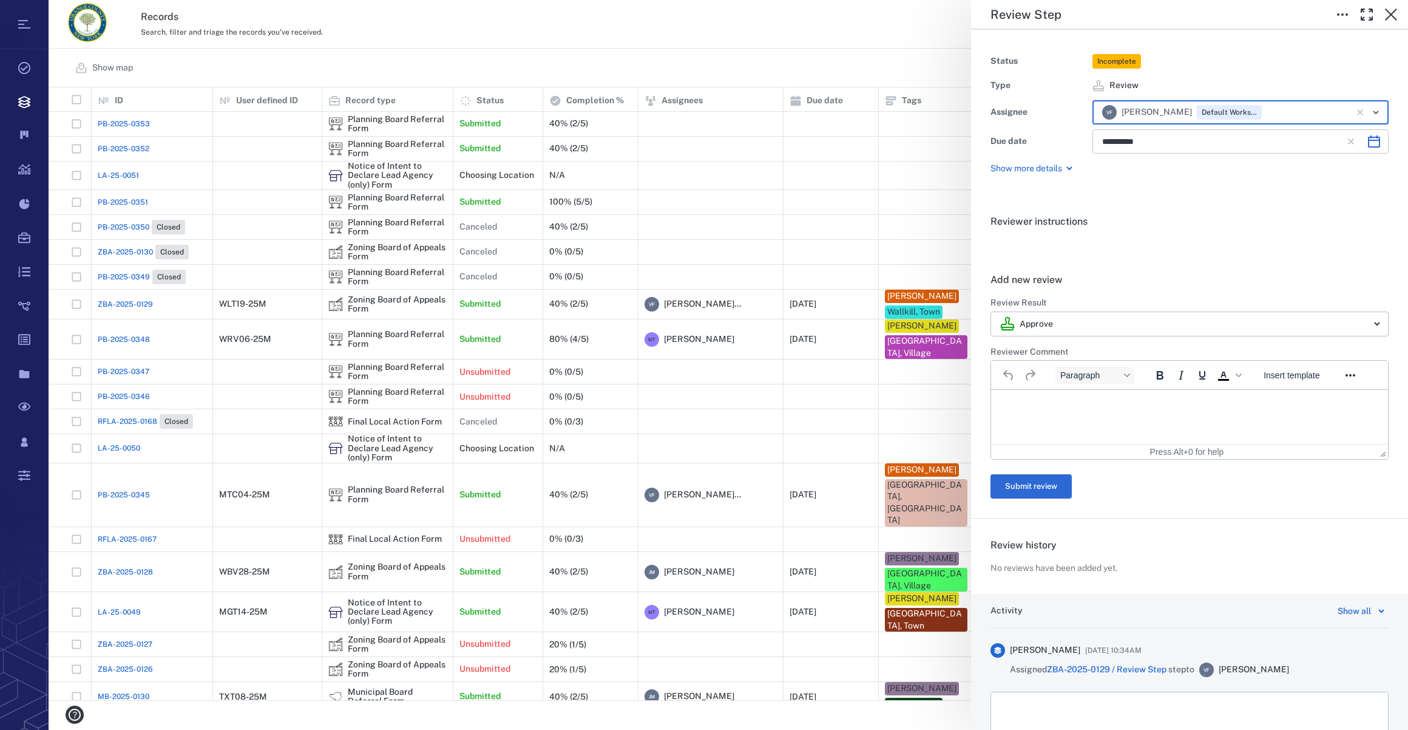
click at [1045, 141] on icon "Choose date, selected date is Oct 30, 2025" at bounding box center [1374, 141] width 15 height 15
click at [1045, 266] on button "17" at bounding box center [1239, 271] width 22 height 22
type input "**********"
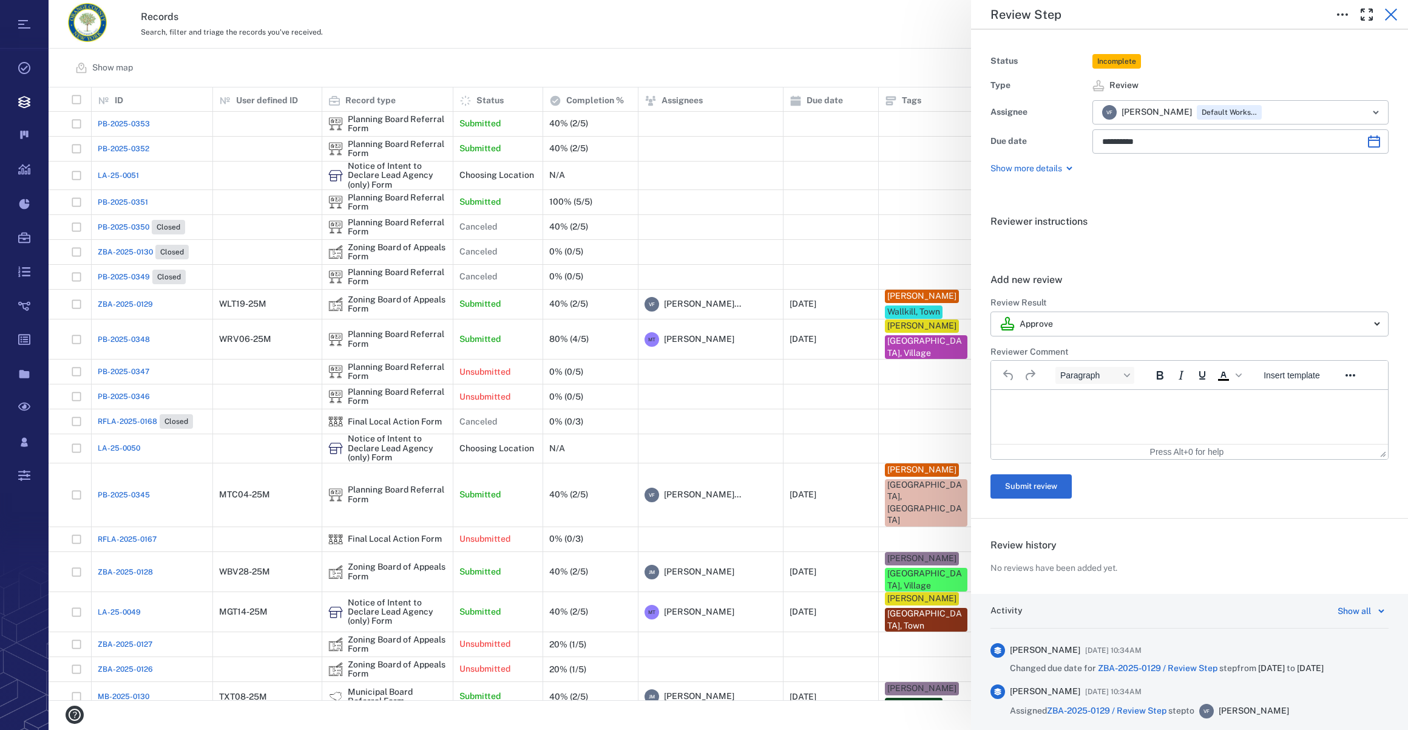
click at [1045, 11] on icon "button" at bounding box center [1391, 14] width 15 height 15
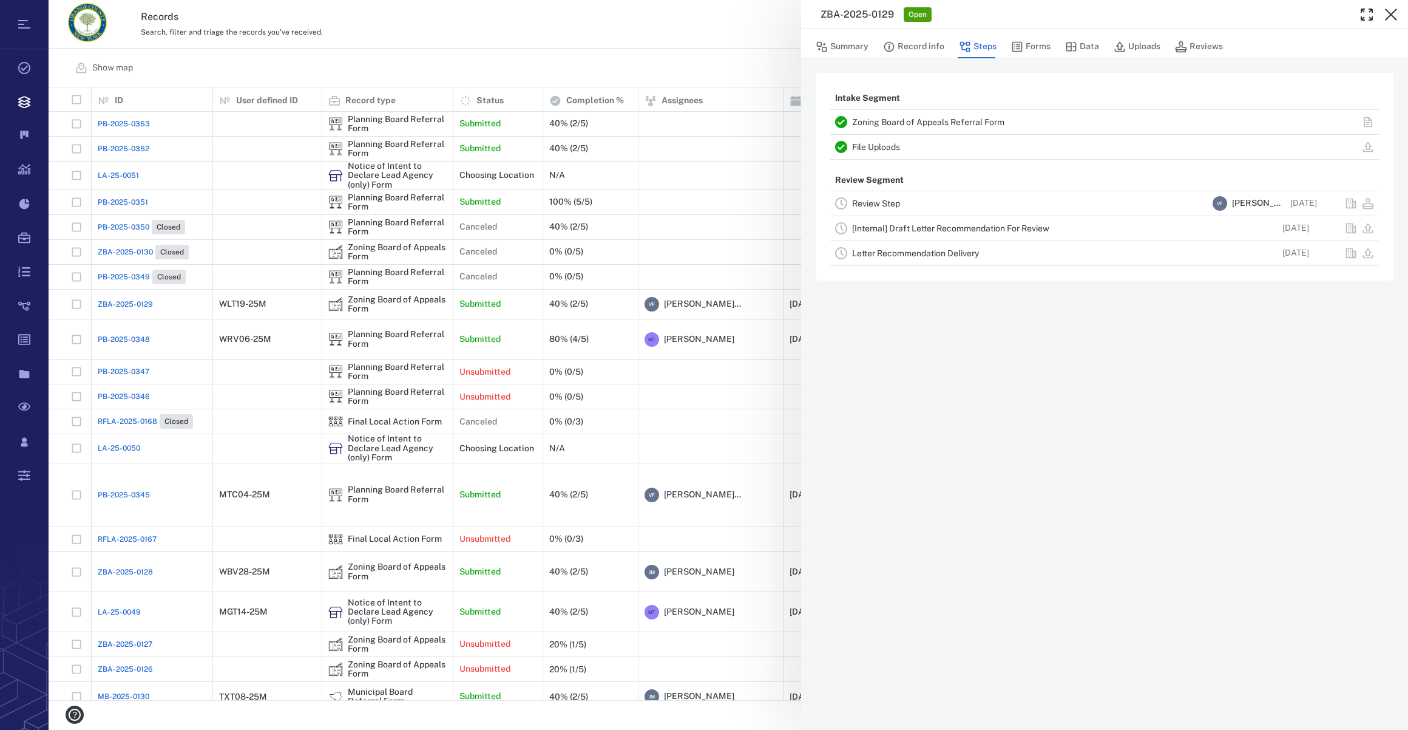
click at [1045, 11] on icon "button" at bounding box center [1391, 14] width 15 height 15
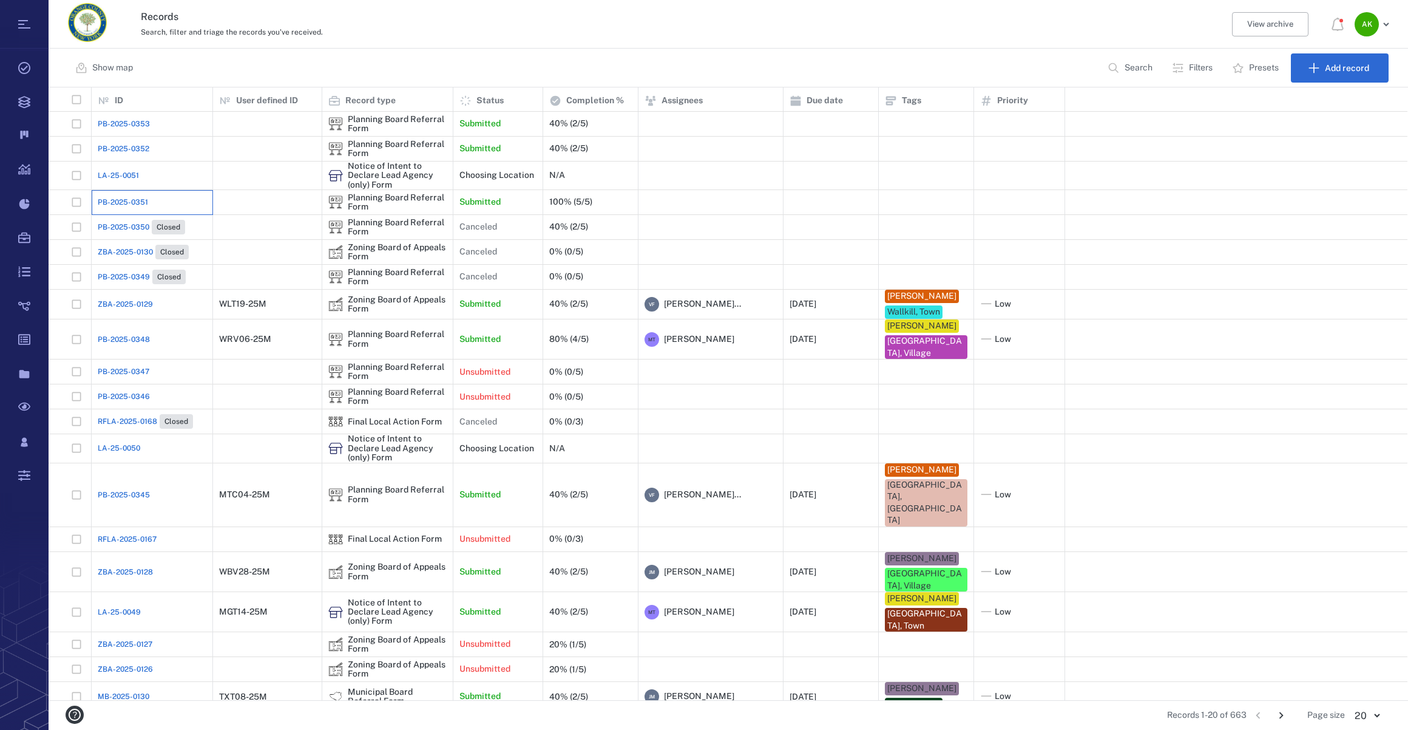
click at [115, 195] on div "PB-2025-0351" at bounding box center [152, 202] width 109 height 24
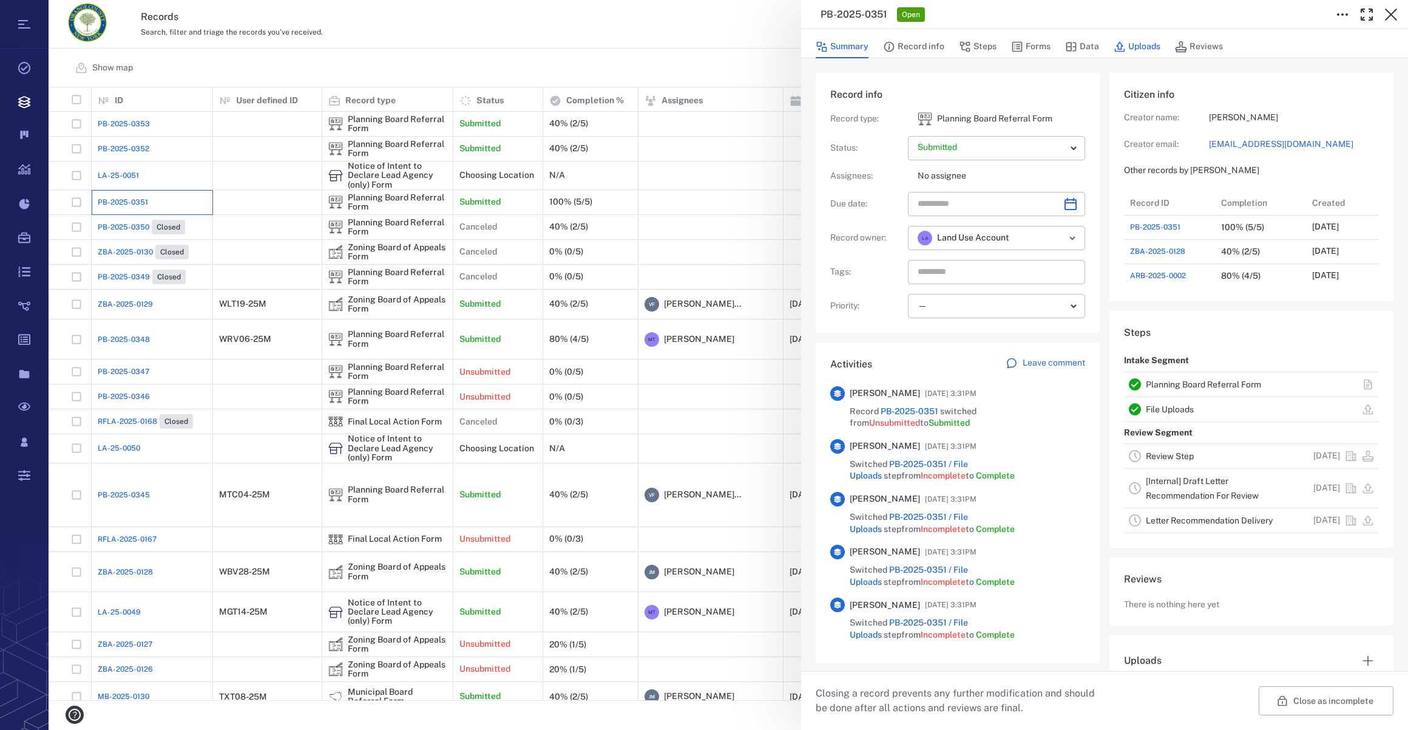
scroll to position [813, 234]
click at [1045, 49] on button "Uploads" at bounding box center [1137, 46] width 47 height 23
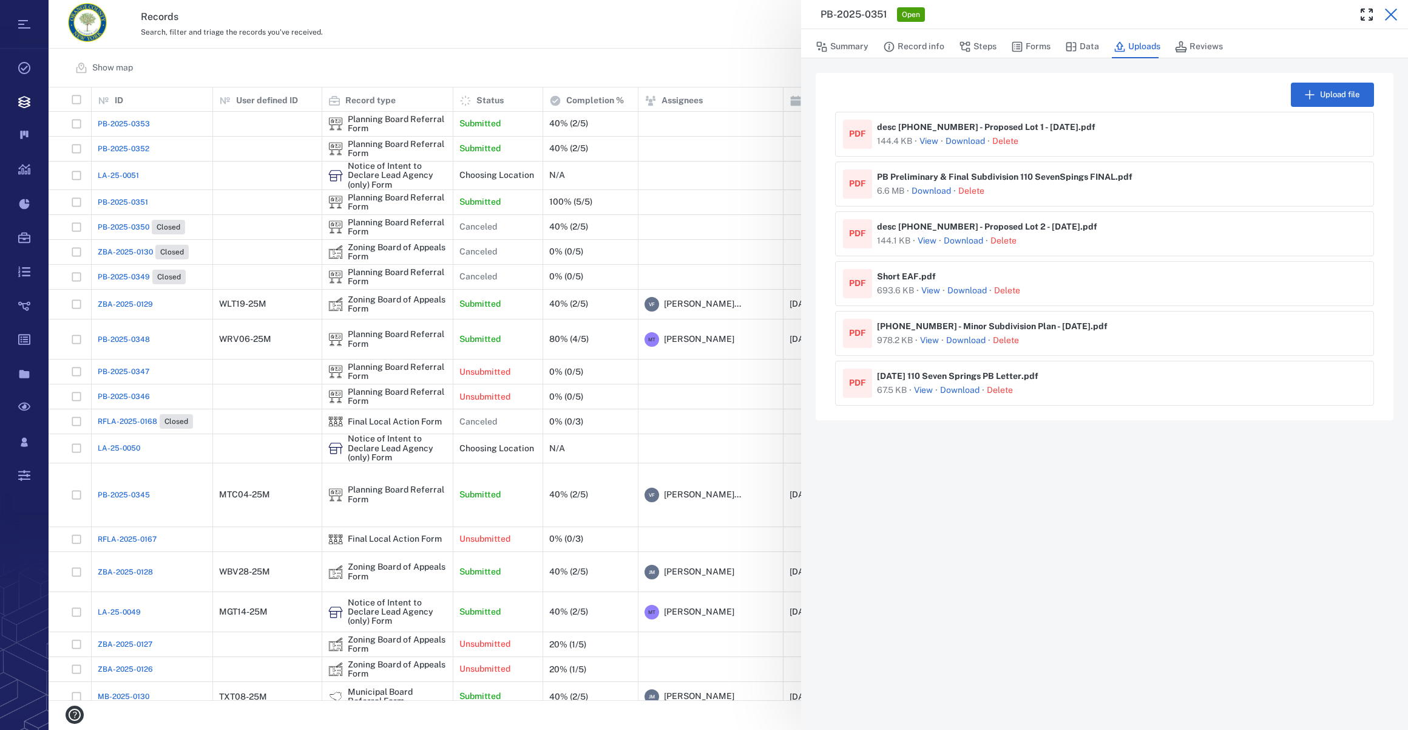
click at [1045, 16] on icon "button" at bounding box center [1391, 14] width 15 height 15
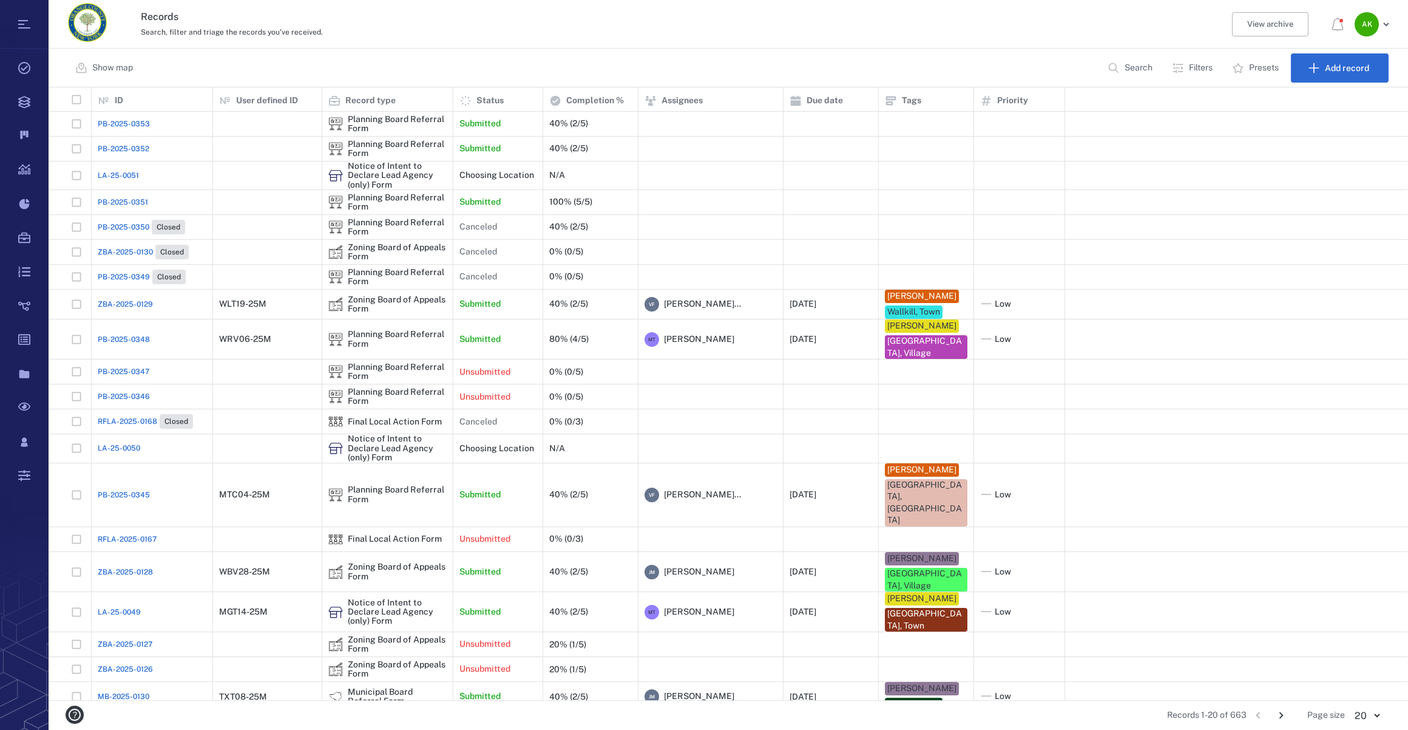
click at [103, 307] on span "ZBA-2025-0129" at bounding box center [125, 304] width 55 height 11
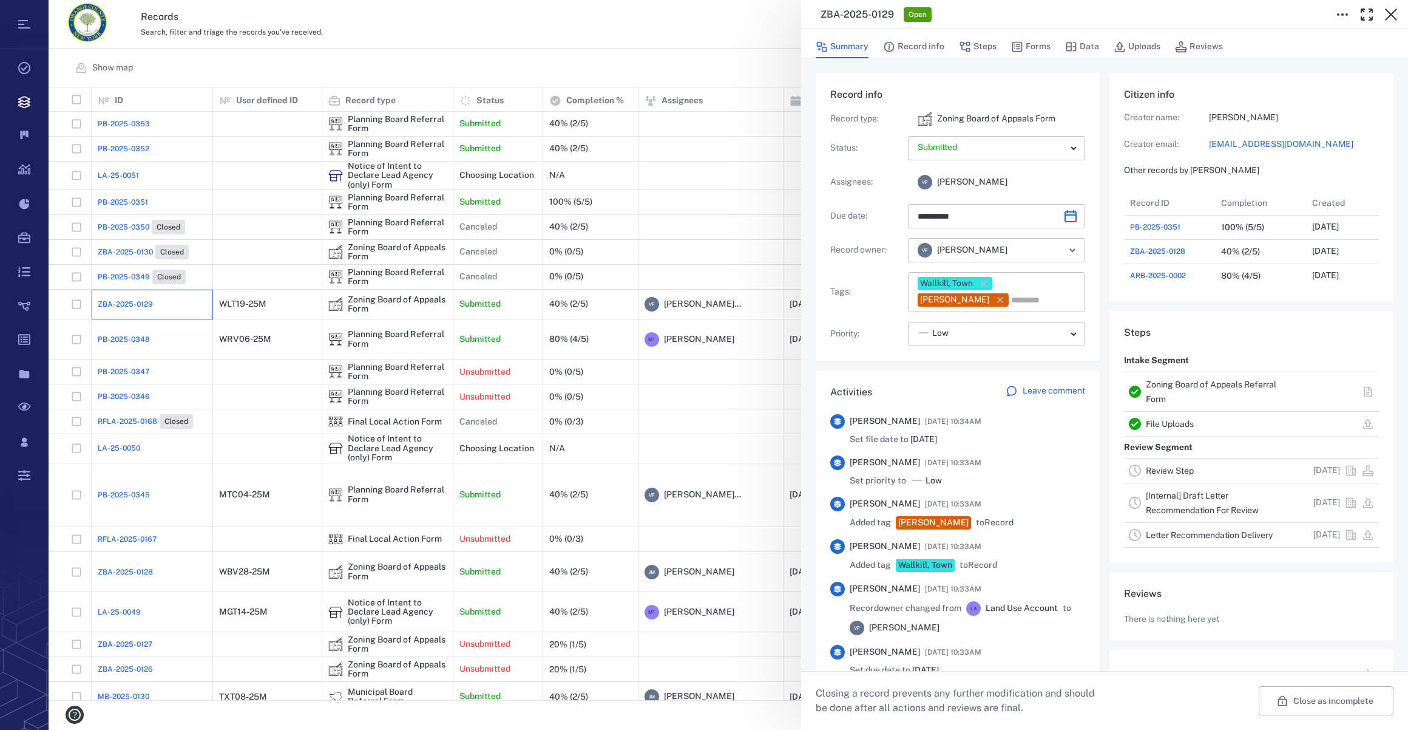
type input "**********"
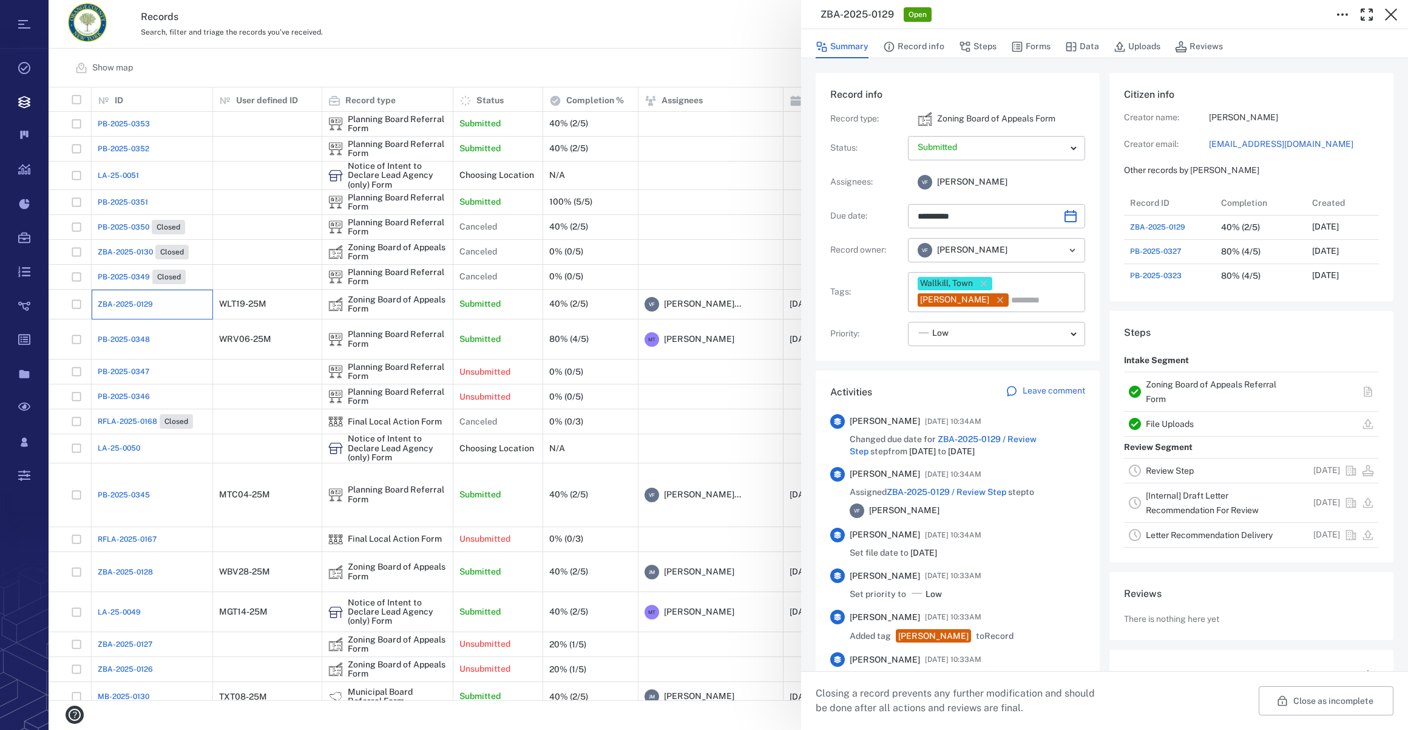
scroll to position [631, 234]
click at [1045, 43] on button "Uploads" at bounding box center [1137, 46] width 47 height 23
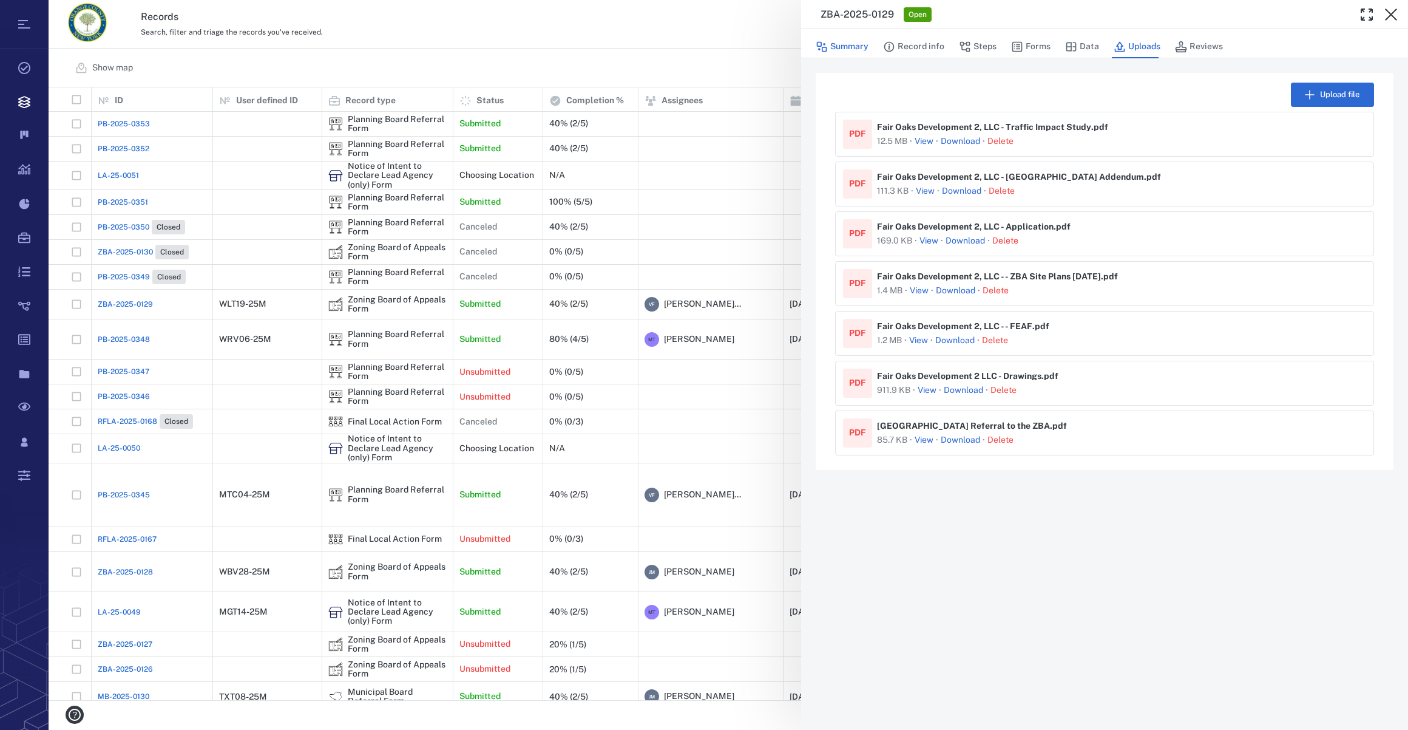
drag, startPoint x: 910, startPoint y: 44, endPoint x: 866, endPoint y: 38, distance: 44.8
click at [910, 44] on button "Record info" at bounding box center [913, 46] width 61 height 23
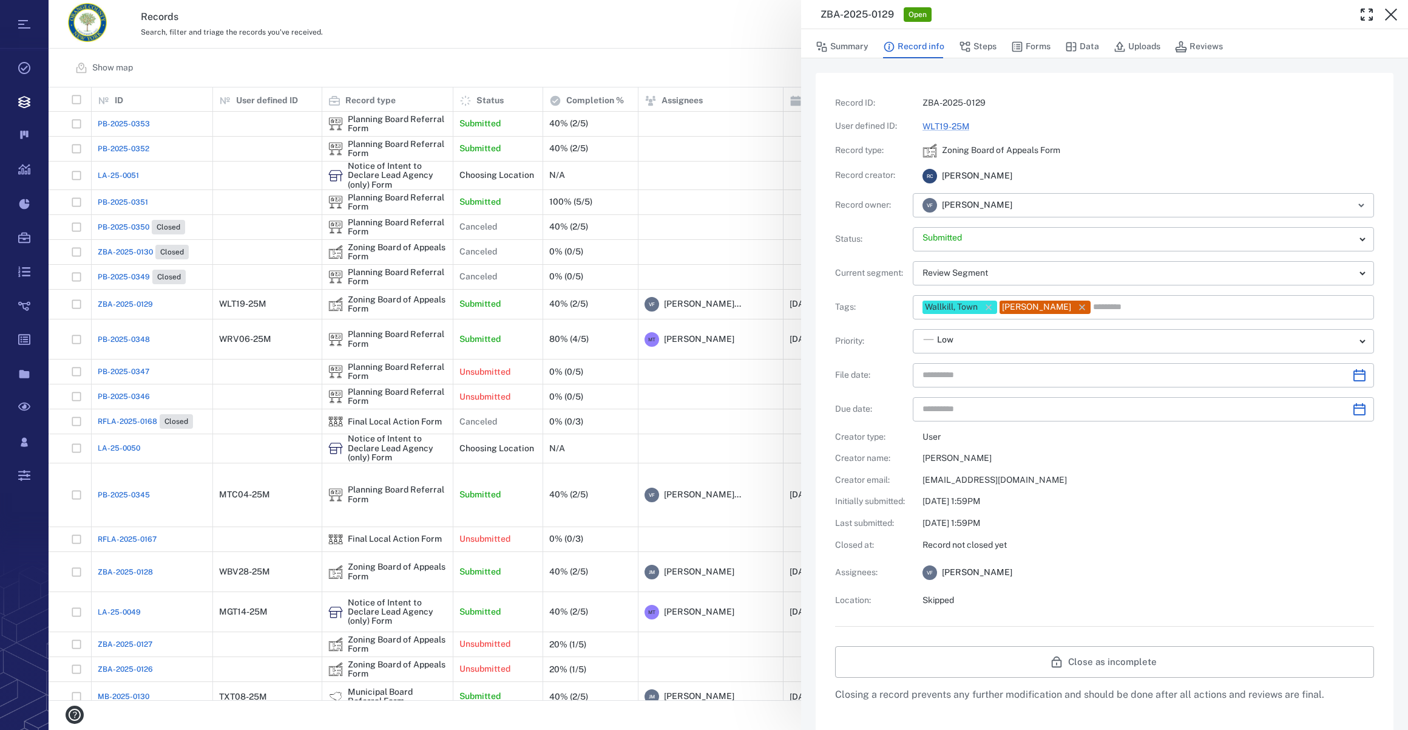
type input "**********"
click at [1031, 48] on button "Forms" at bounding box center [1030, 46] width 39 height 23
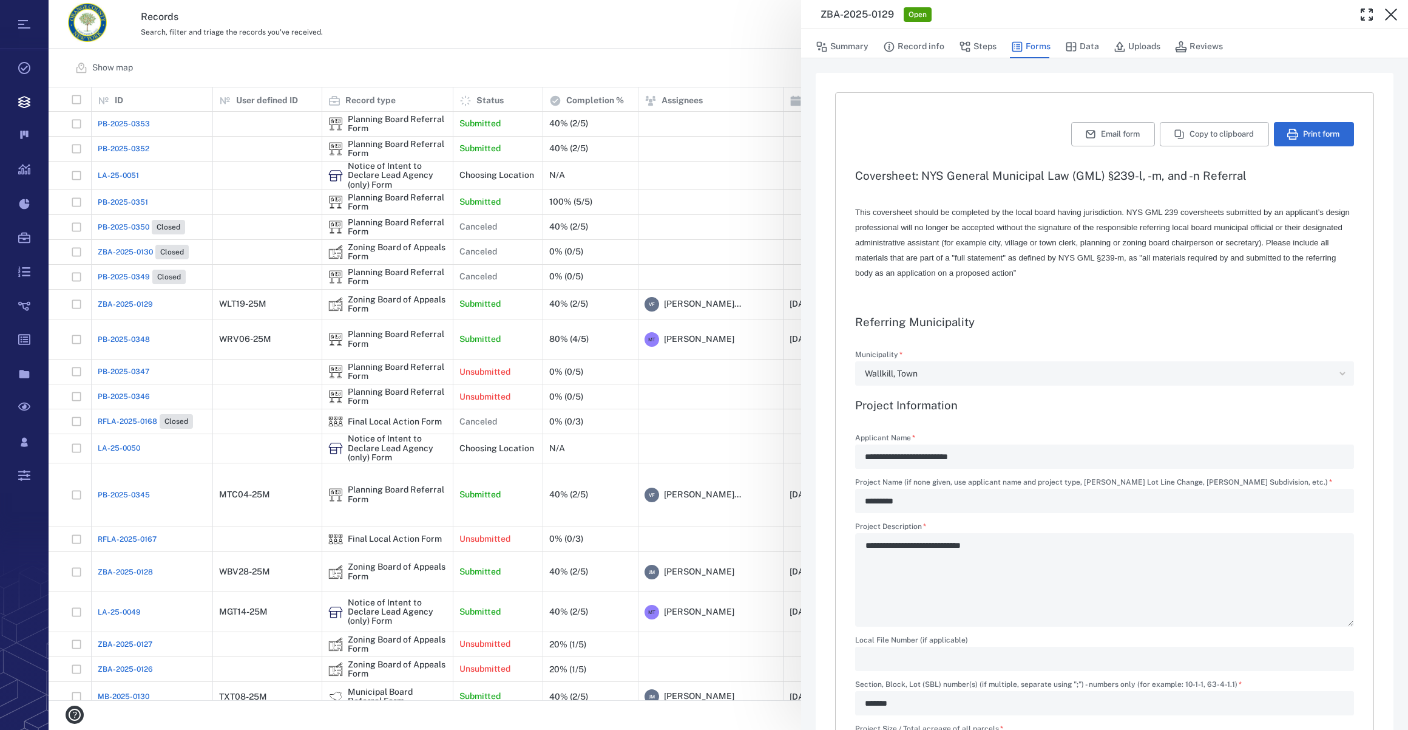
type textarea "*"
type input "**********"
click at [1045, 140] on button "Print form" at bounding box center [1314, 134] width 80 height 24
click at [1045, 5] on button "button" at bounding box center [1391, 14] width 24 height 24
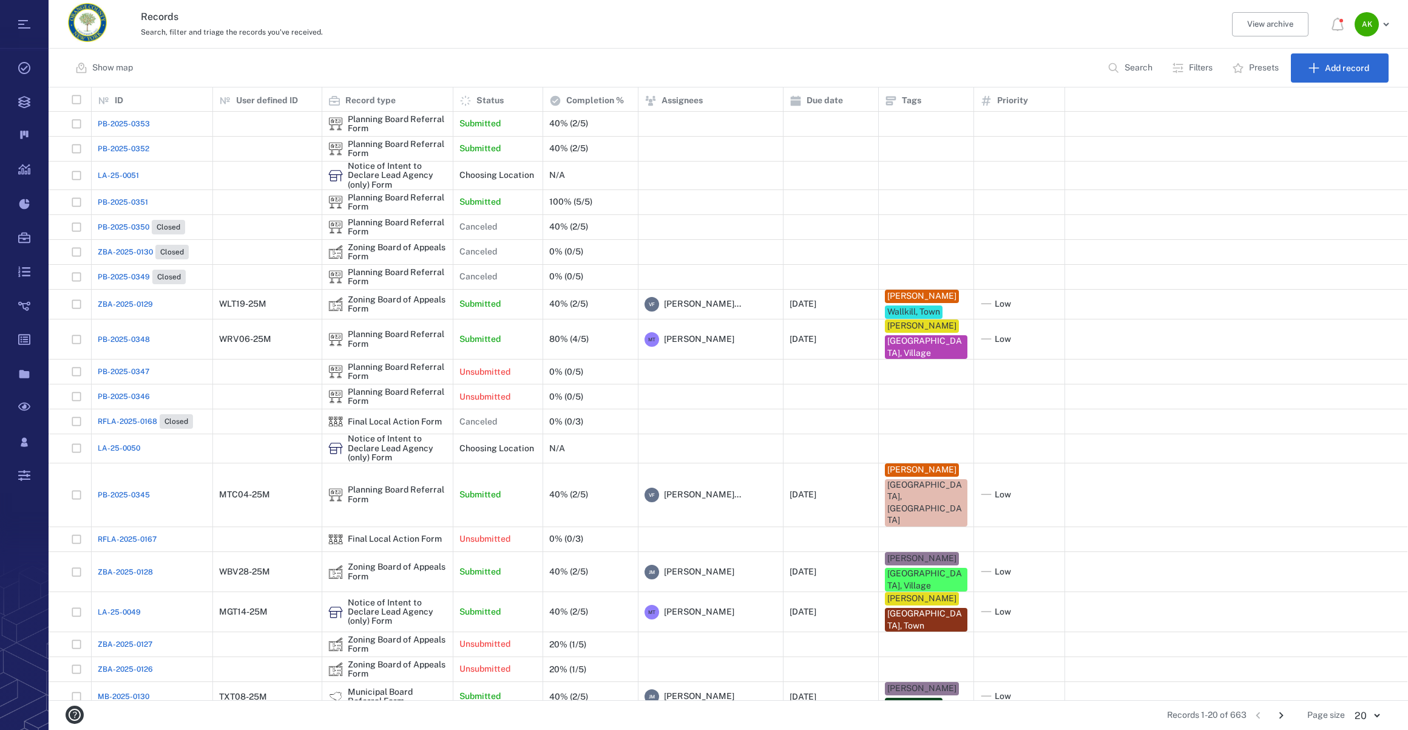
click at [114, 205] on span "PB-2025-0351" at bounding box center [123, 202] width 50 height 11
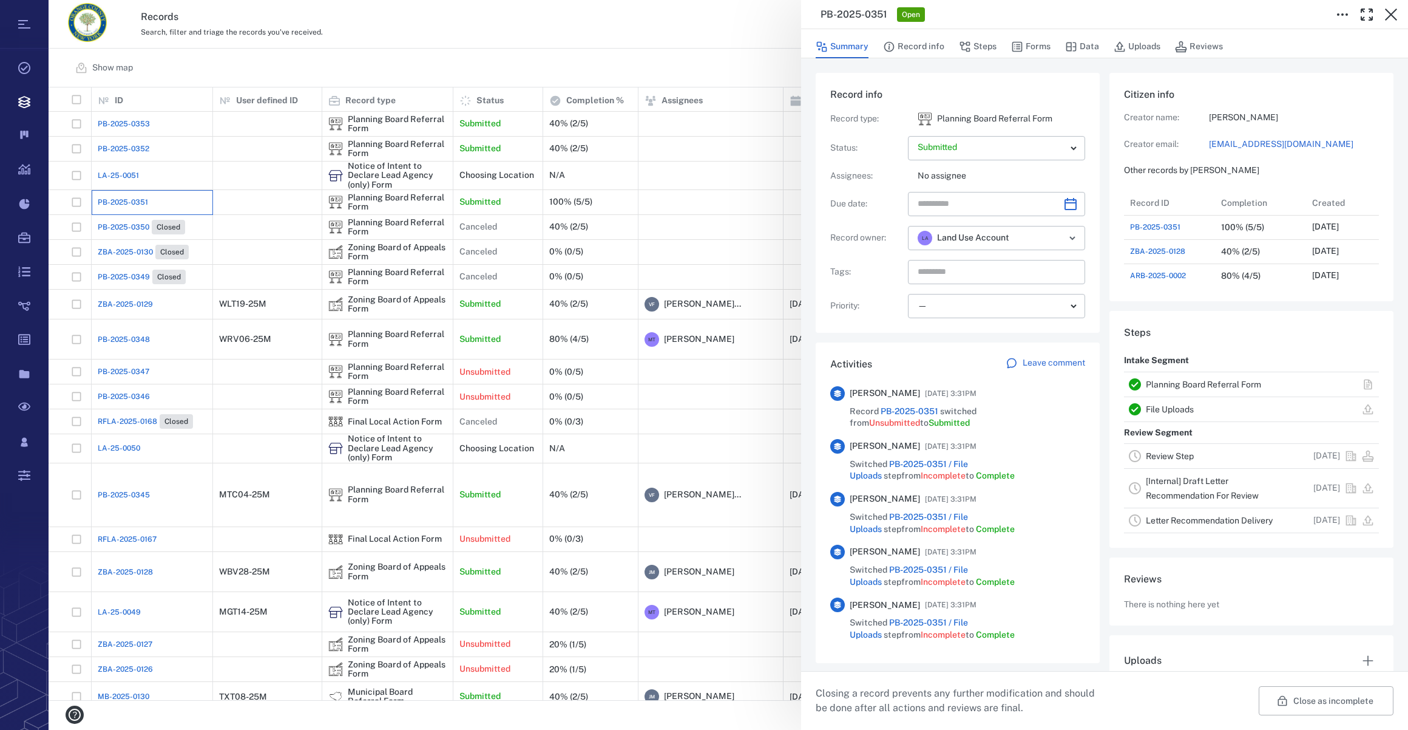
scroll to position [631, 234]
click at [1043, 39] on button "Forms" at bounding box center [1030, 46] width 39 height 23
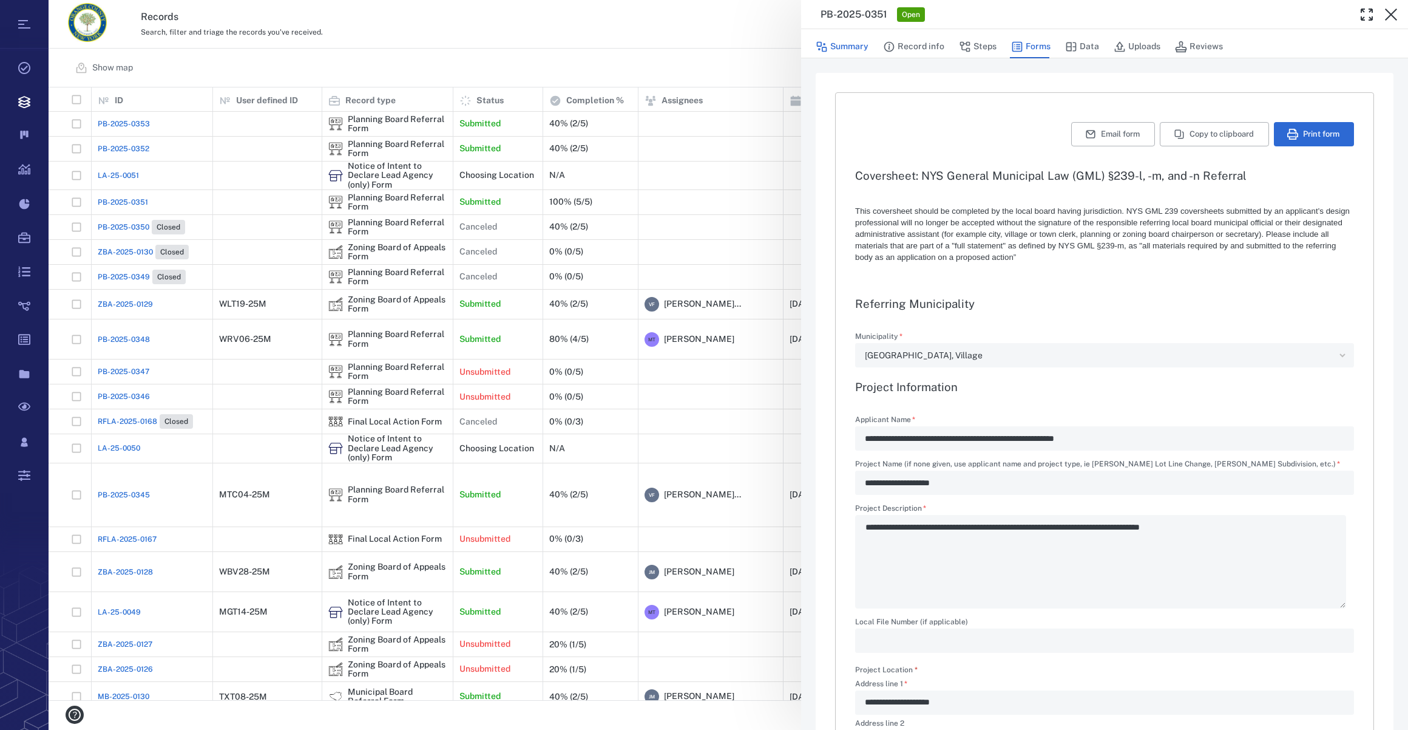
click at [859, 49] on button "Summary" at bounding box center [842, 46] width 53 height 23
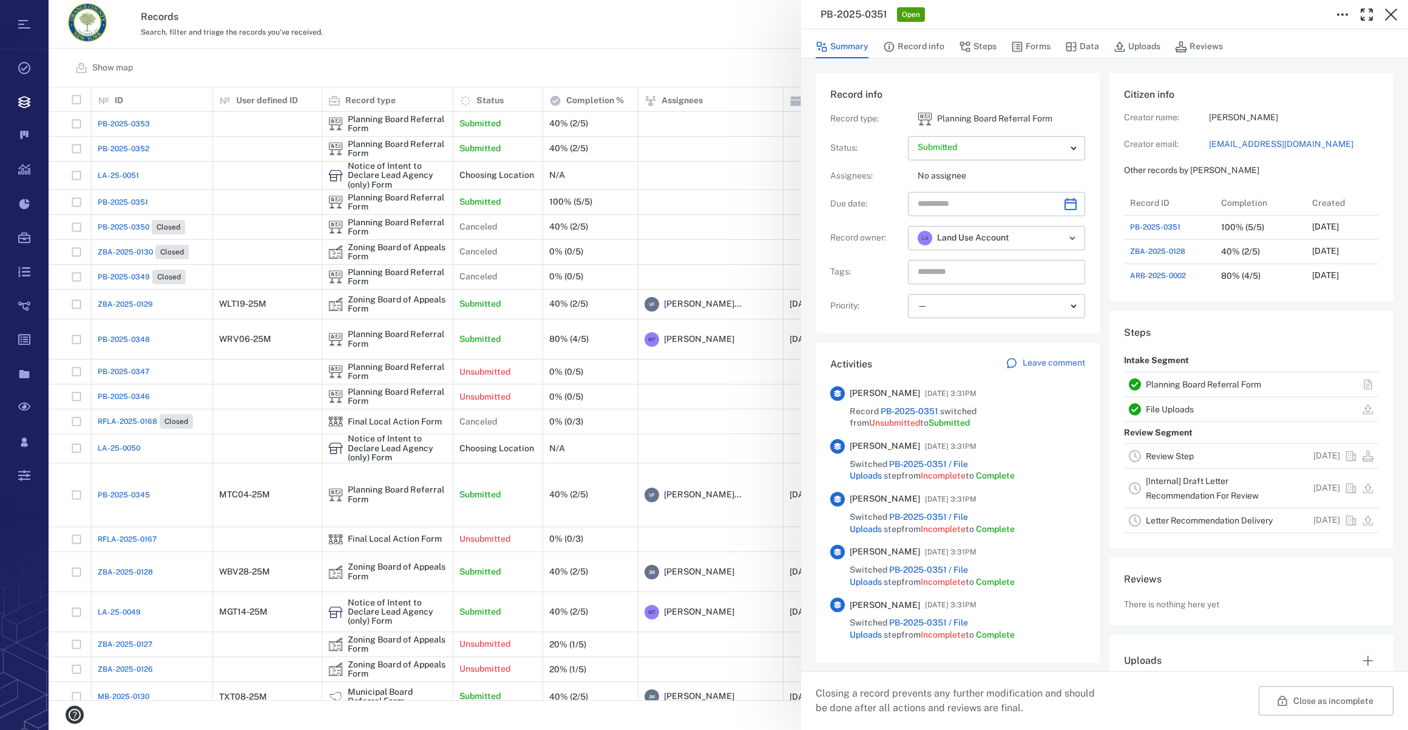
scroll to position [631, 234]
click at [1045, 207] on icon "Choose date" at bounding box center [1071, 204] width 12 height 12
click at [1045, 237] on icon "Next month" at bounding box center [1083, 235] width 15 height 15
click at [1045, 333] on button "18" at bounding box center [1079, 333] width 22 height 22
type input "**********"
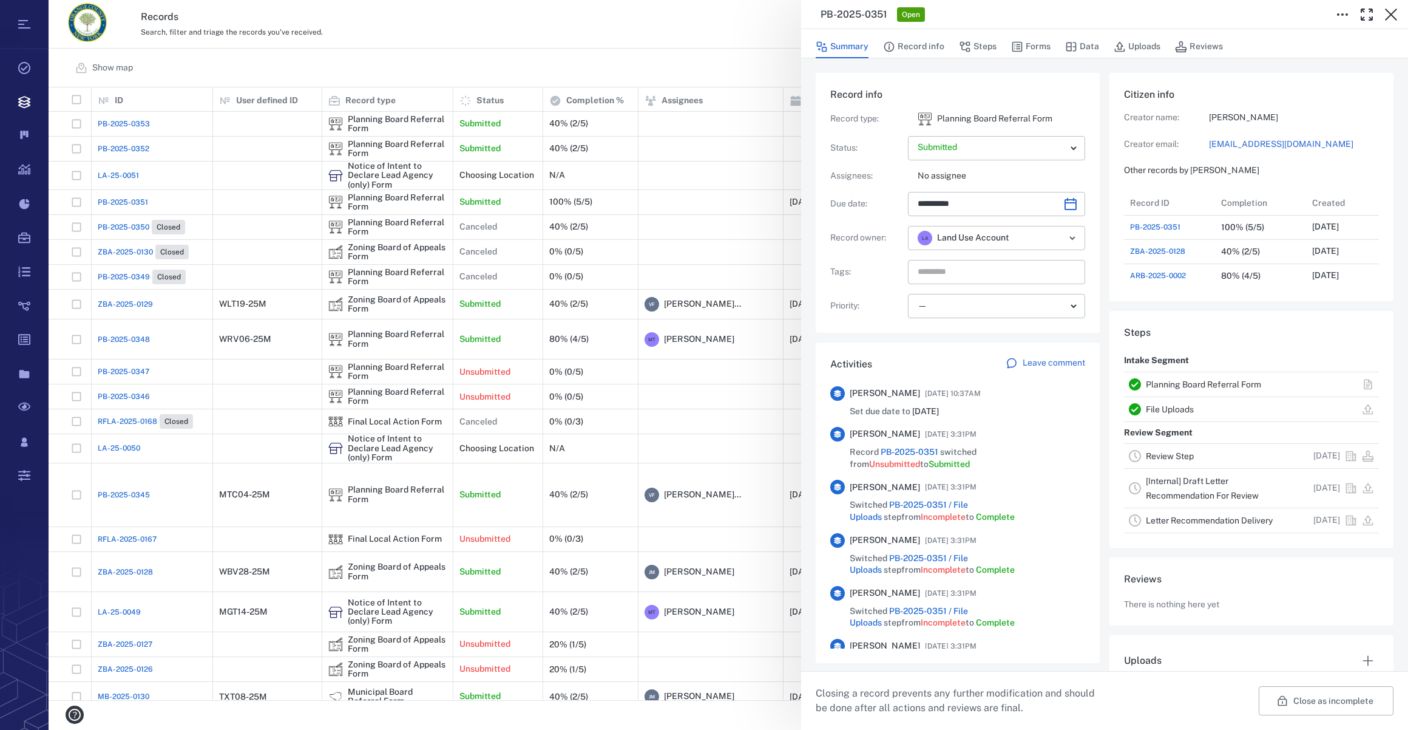
click at [1017, 242] on div "L A Land Use Account ​" at bounding box center [996, 238] width 177 height 24
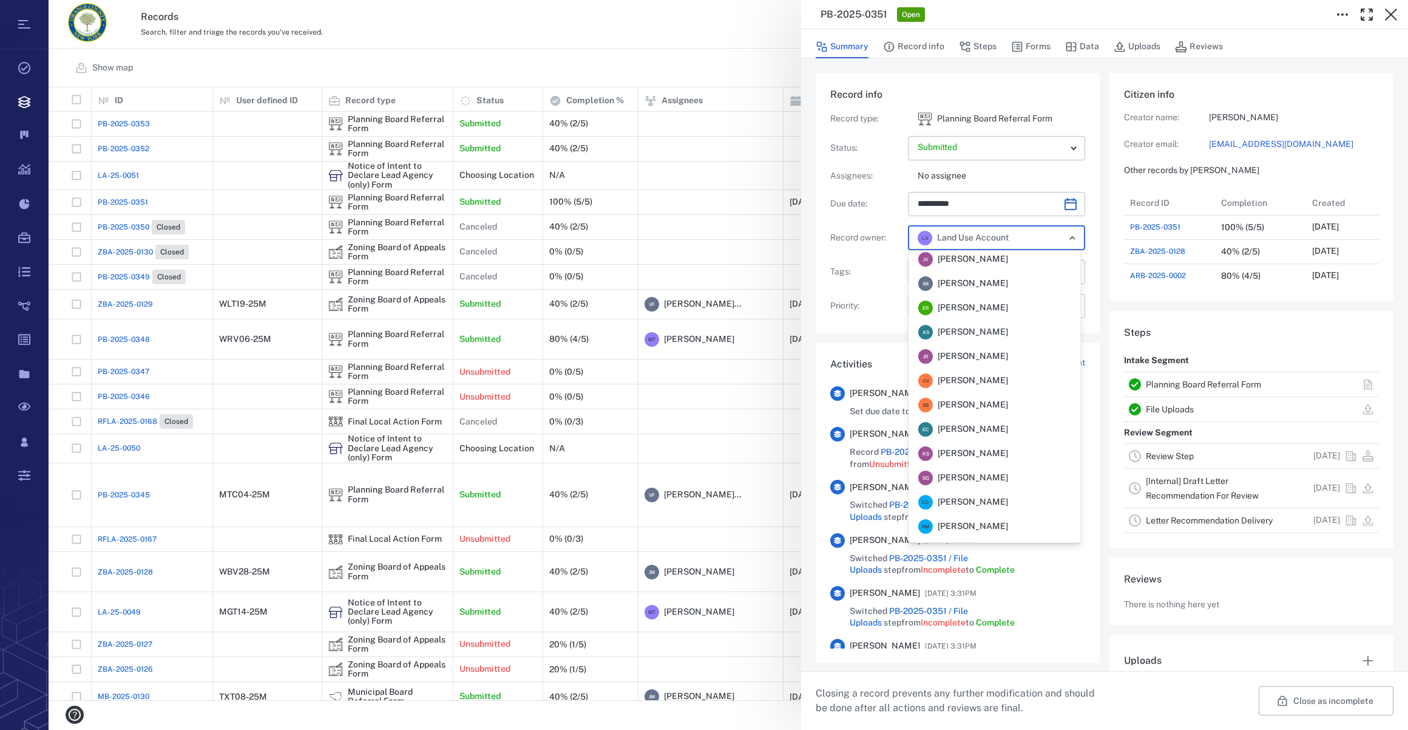
scroll to position [0, 0]
click at [977, 382] on span "[PERSON_NAME]" at bounding box center [973, 384] width 70 height 12
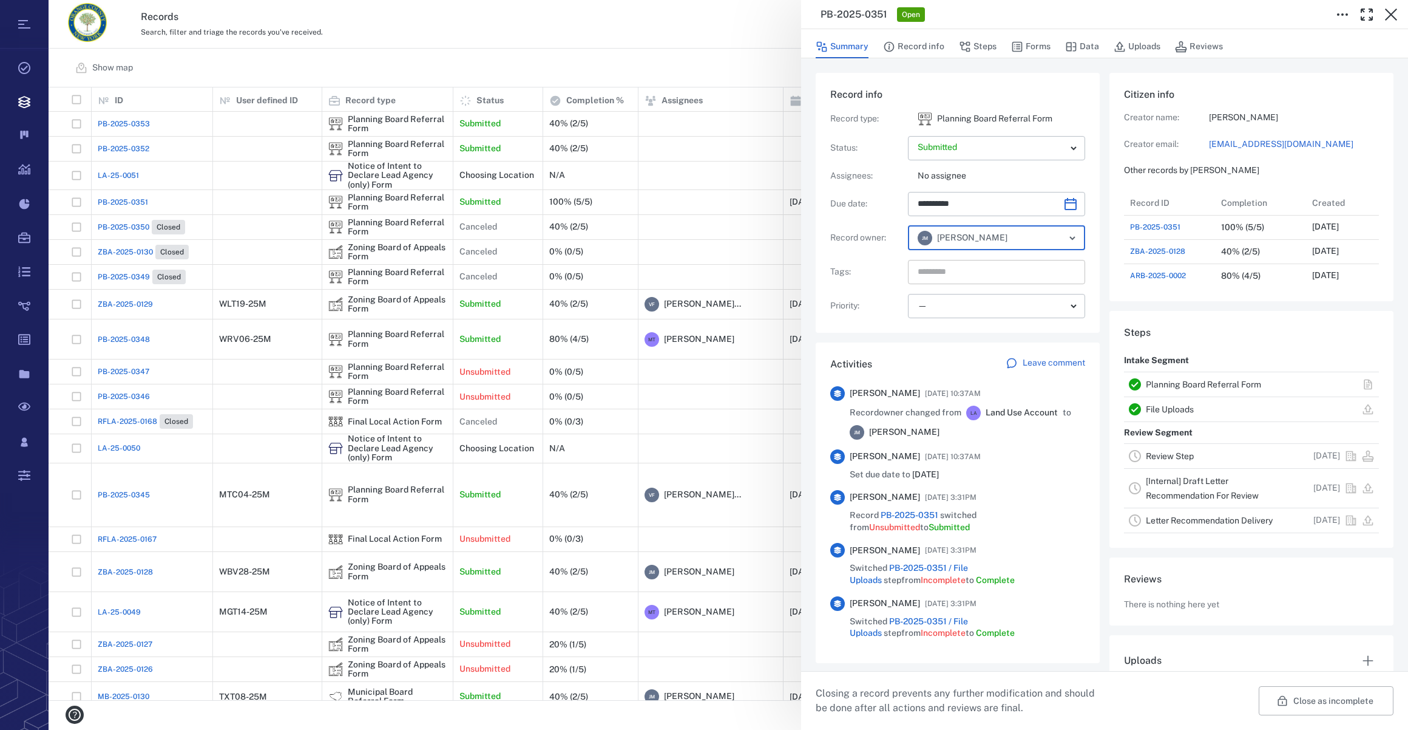
click at [957, 265] on input "text" at bounding box center [983, 271] width 132 height 17
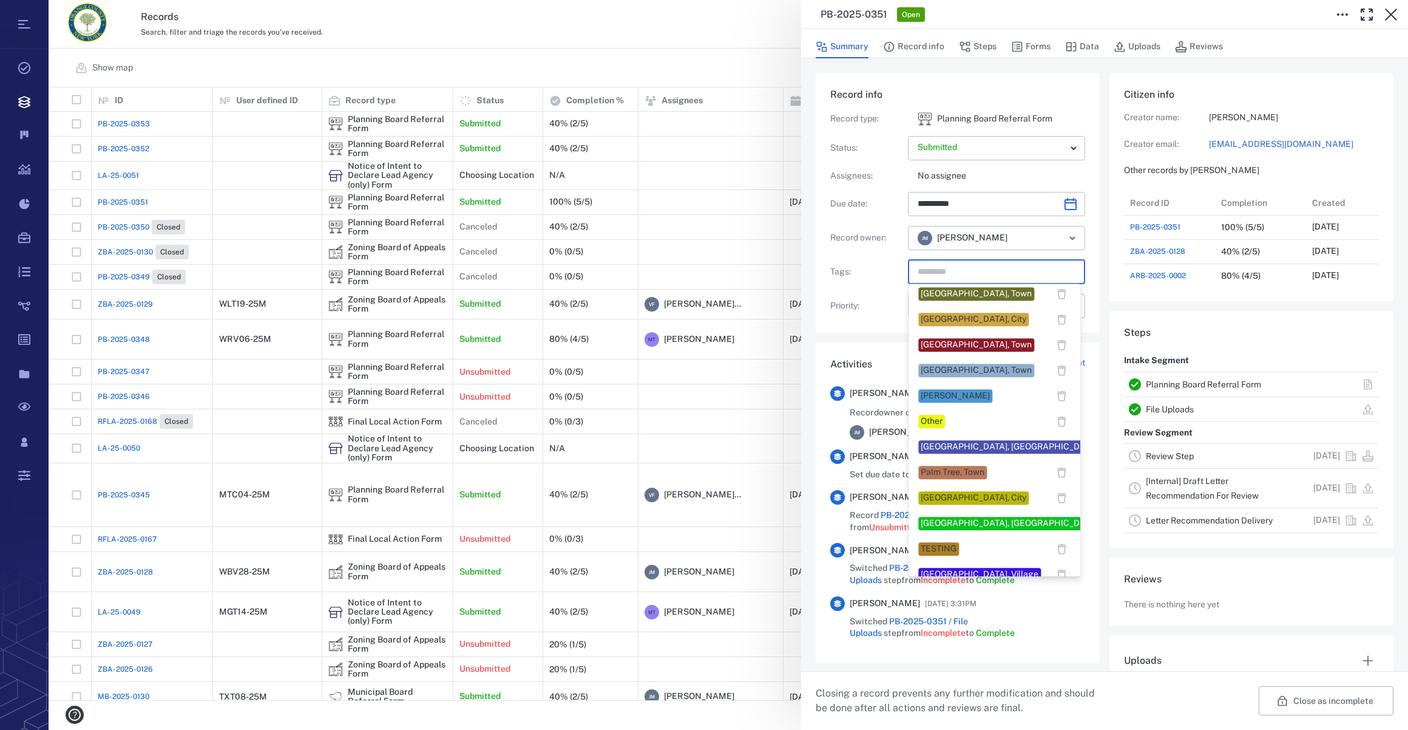
scroll to position [1008, 0]
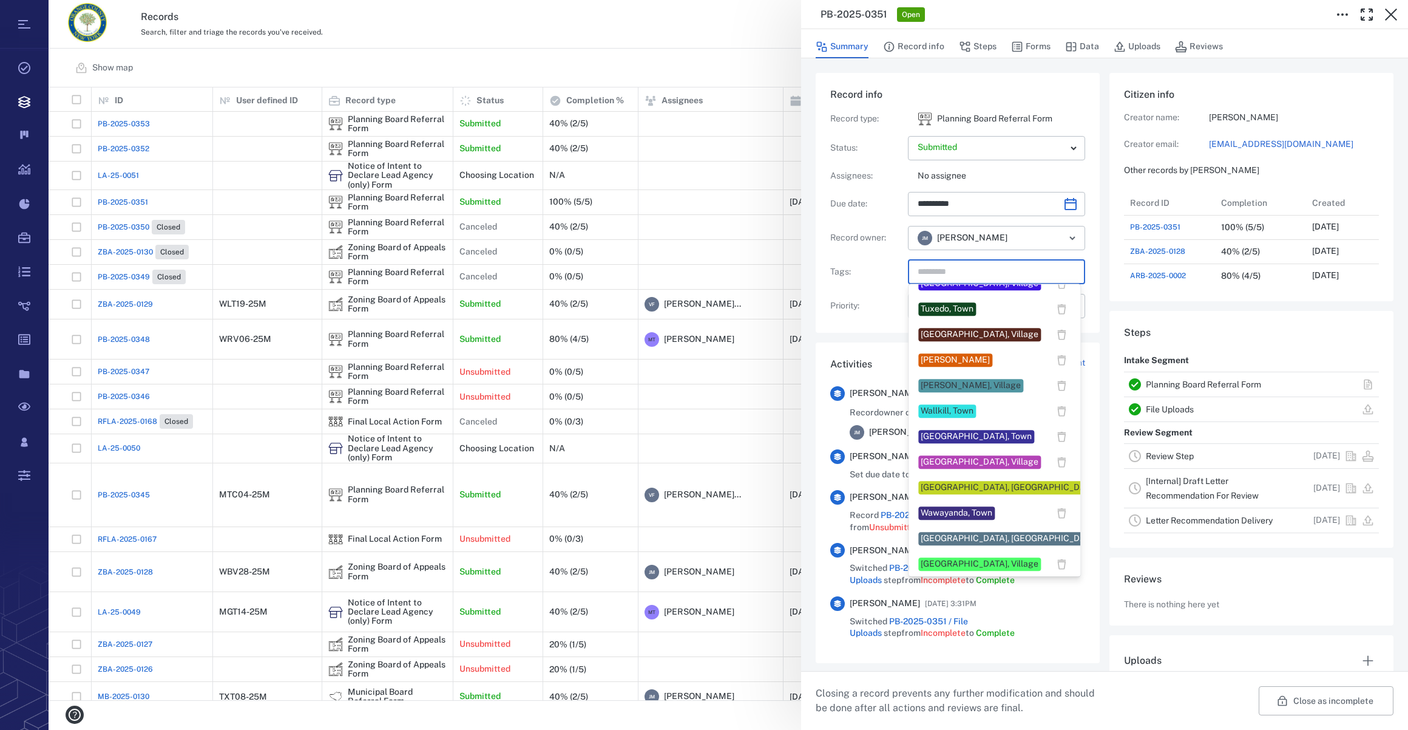
click at [940, 521] on div "[GEOGRAPHIC_DATA], Village" at bounding box center [980, 564] width 118 height 12
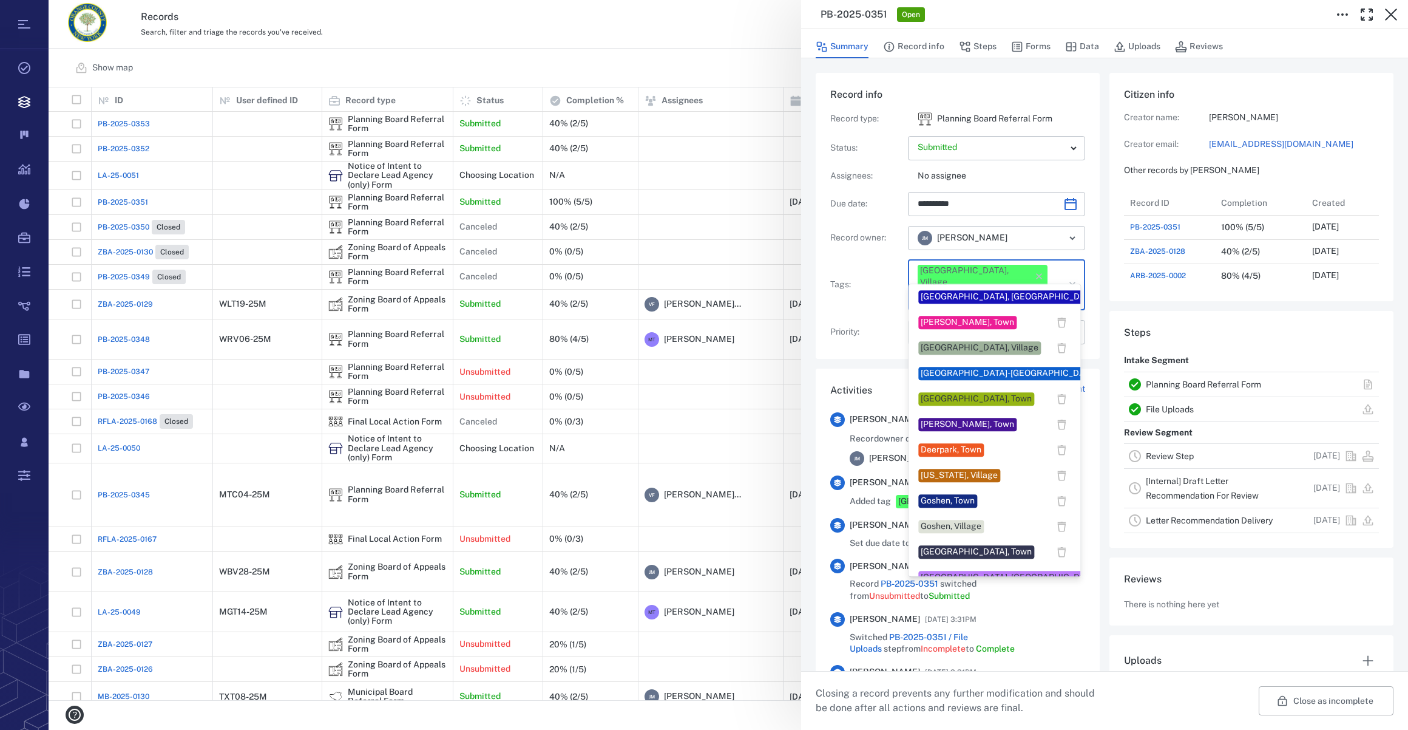
click at [1037, 290] on input "text" at bounding box center [983, 298] width 132 height 17
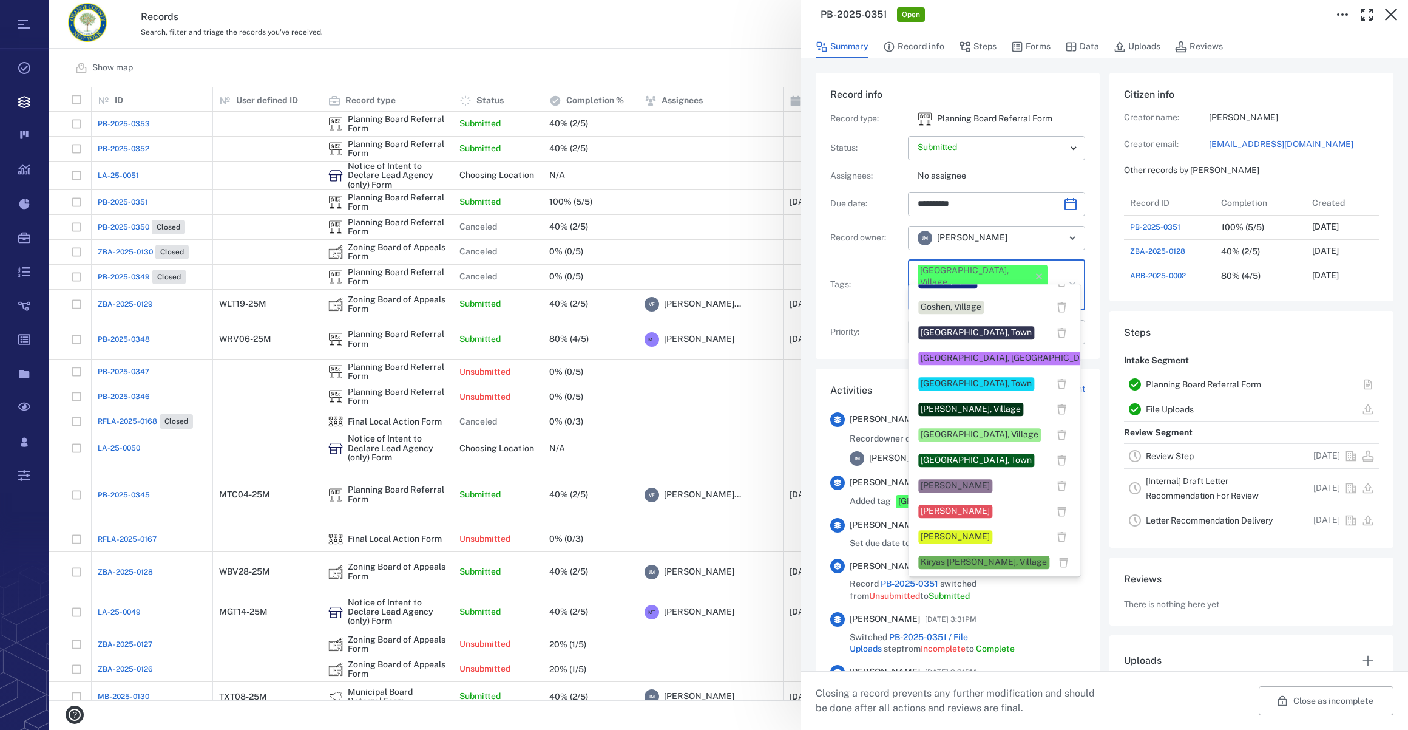
scroll to position [220, 0]
click at [980, 480] on div "[PERSON_NAME]" at bounding box center [955, 484] width 69 height 12
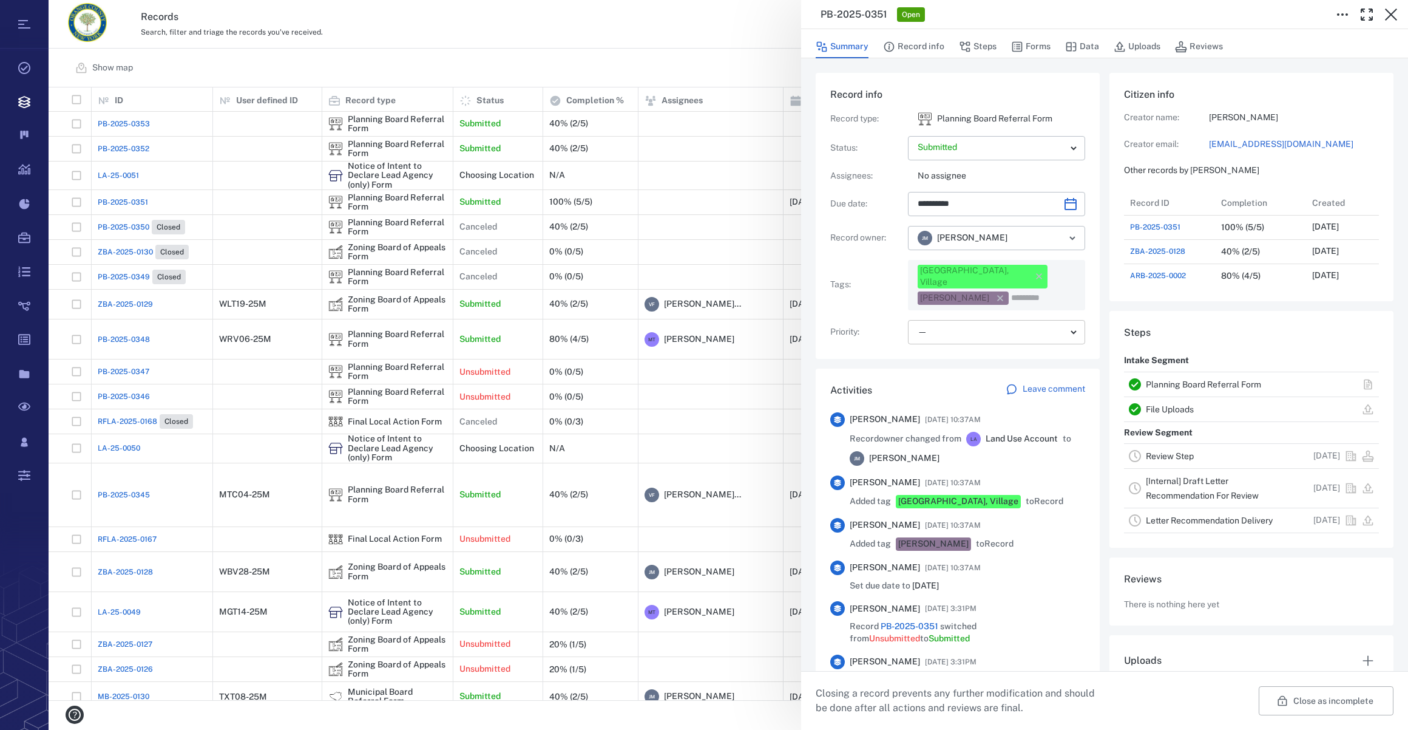
click at [957, 320] on body "Tasks Records Boards Dashboard Reports Record types Guide steps Rules Form buil…" at bounding box center [704, 365] width 1408 height 730
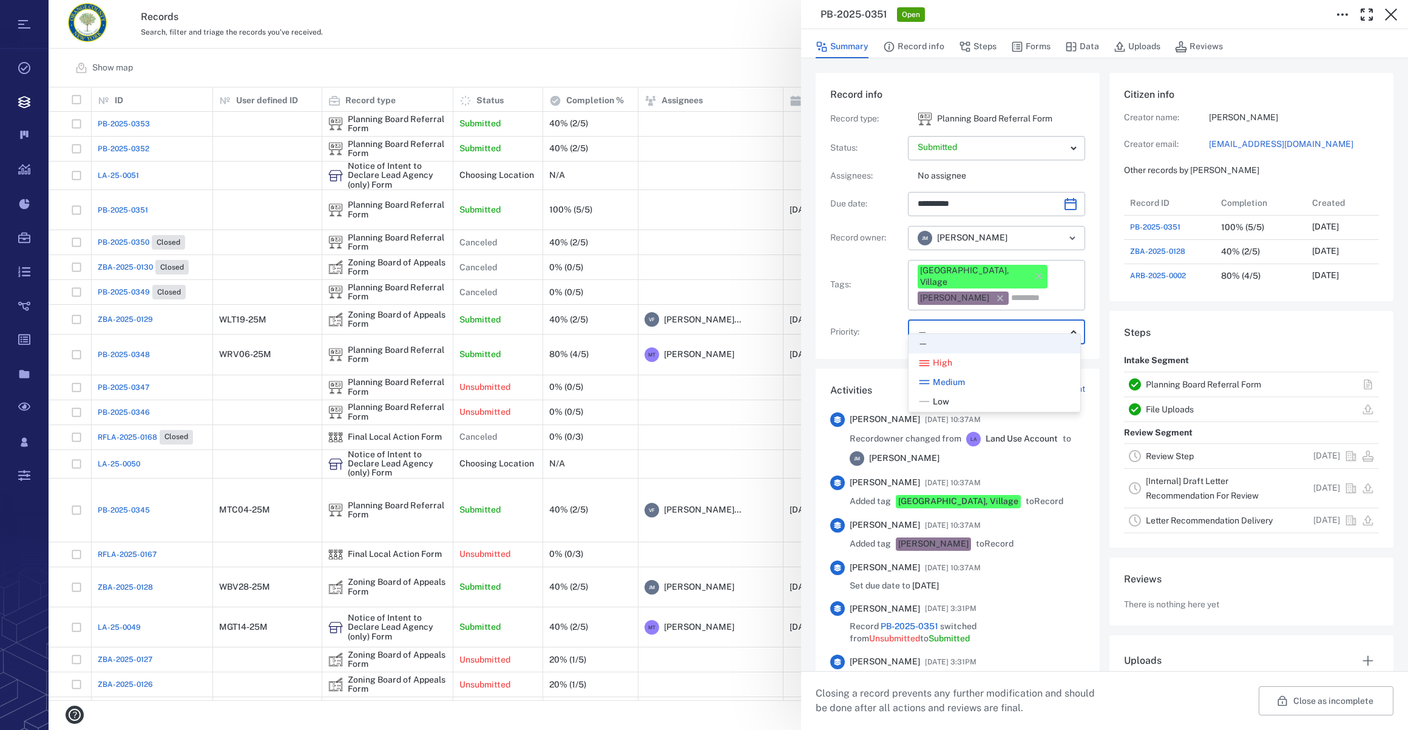
click at [941, 401] on span "Low" at bounding box center [941, 402] width 16 height 12
type input "**"
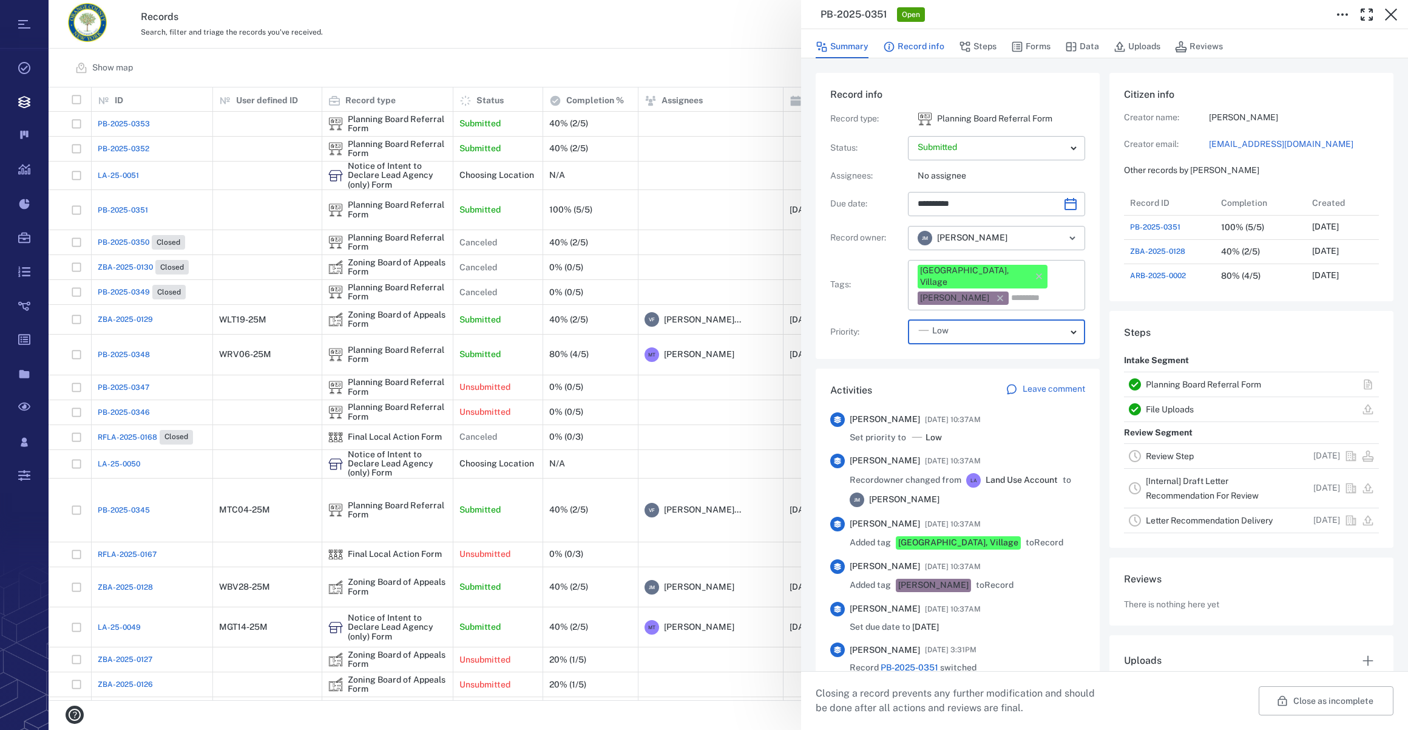
click at [912, 52] on button "Record info" at bounding box center [913, 46] width 61 height 23
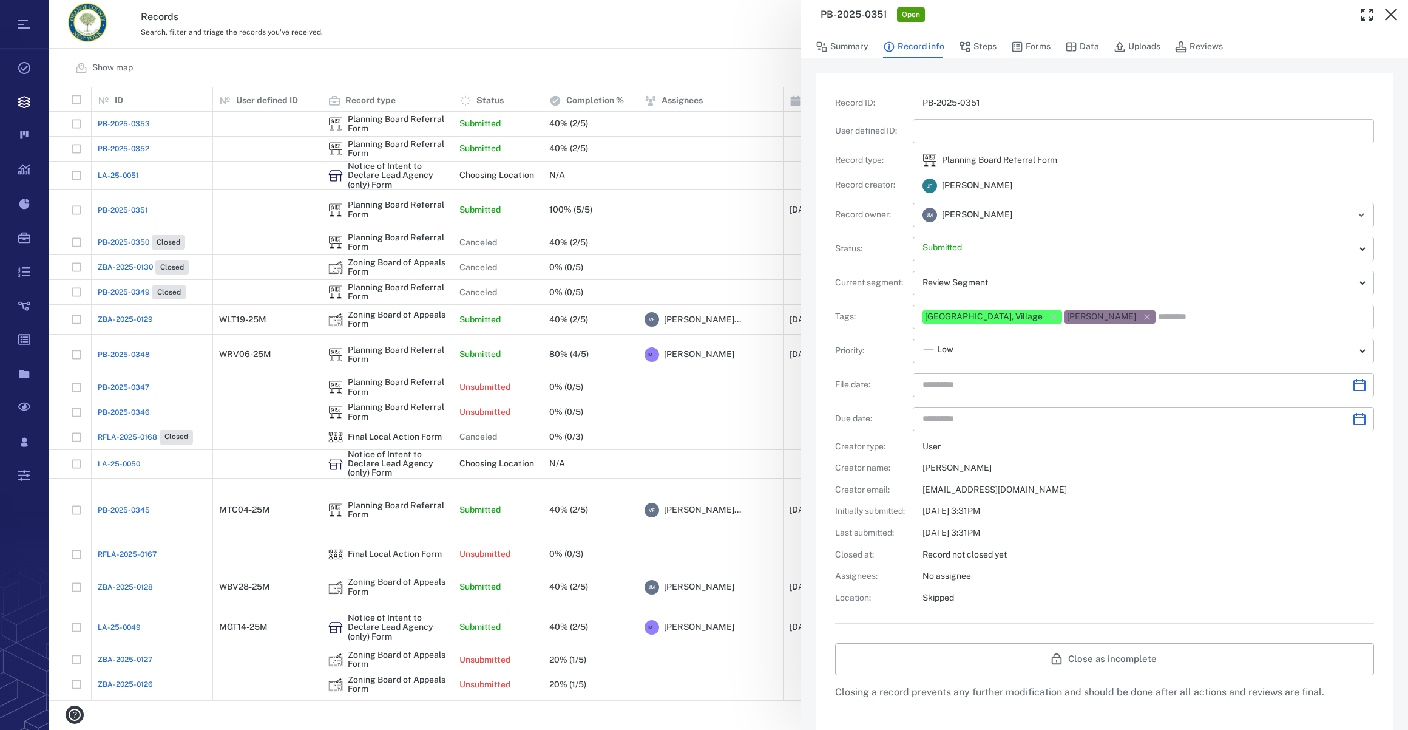
type input "**********"
click at [933, 137] on input "text" at bounding box center [1144, 131] width 442 height 24
click at [1045, 381] on icon "Choose date" at bounding box center [1359, 385] width 15 height 15
type input "*********"
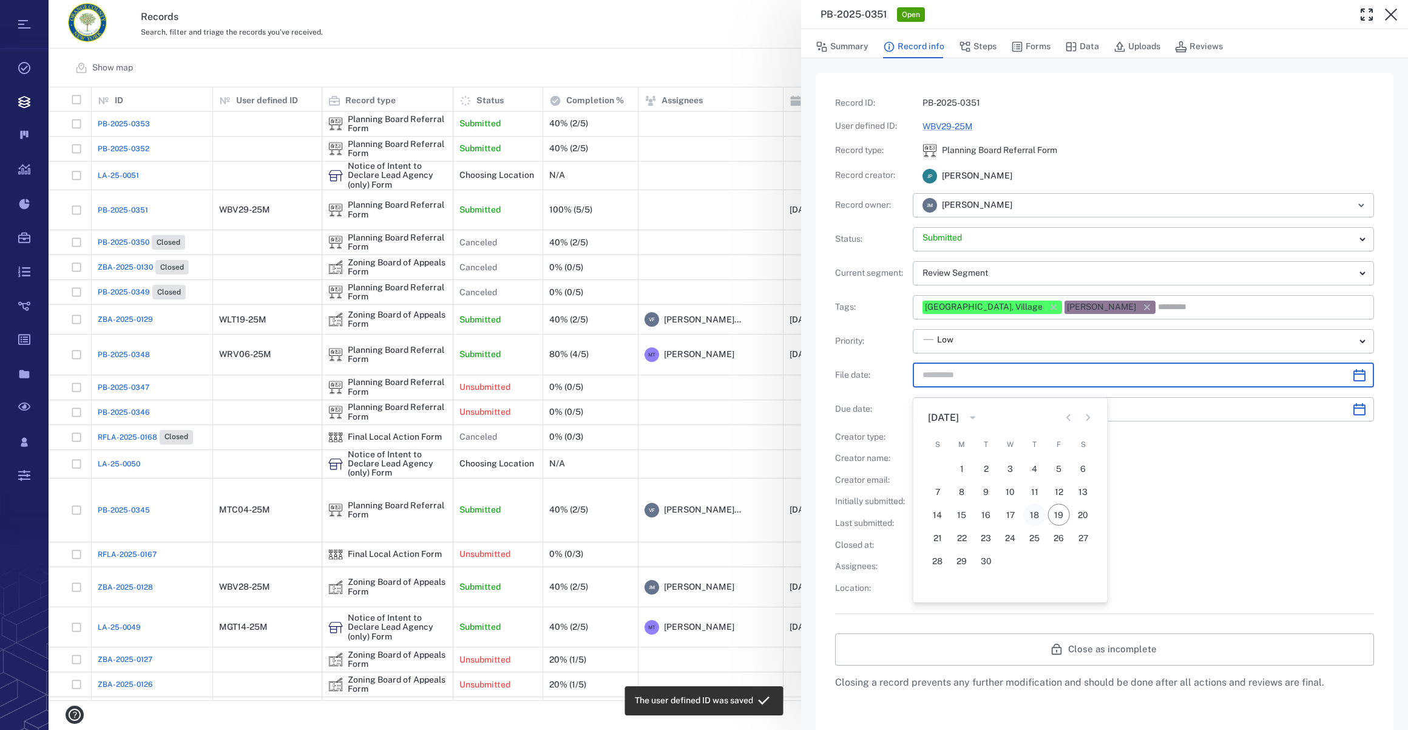
click at [1031, 514] on button "18" at bounding box center [1035, 515] width 22 height 22
type input "**********"
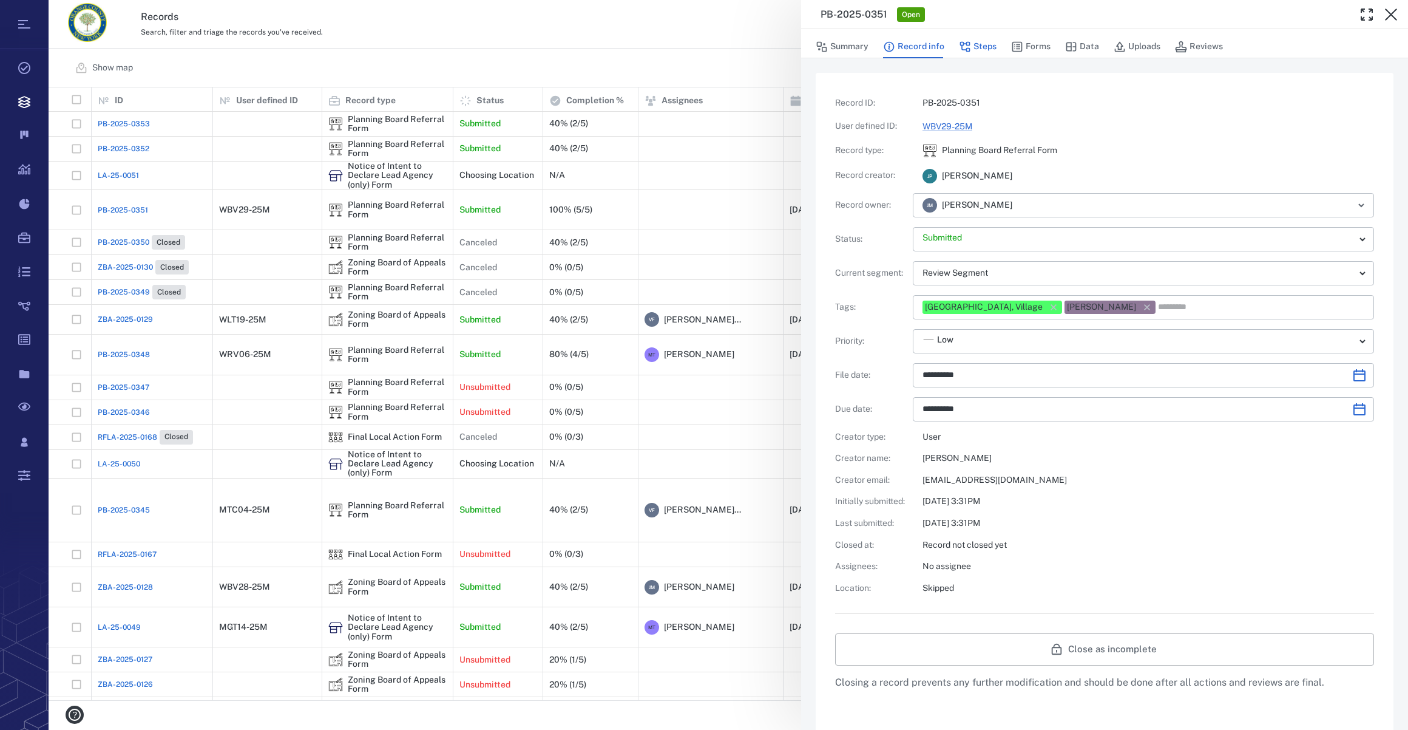
click at [991, 44] on button "Steps" at bounding box center [978, 46] width 38 height 23
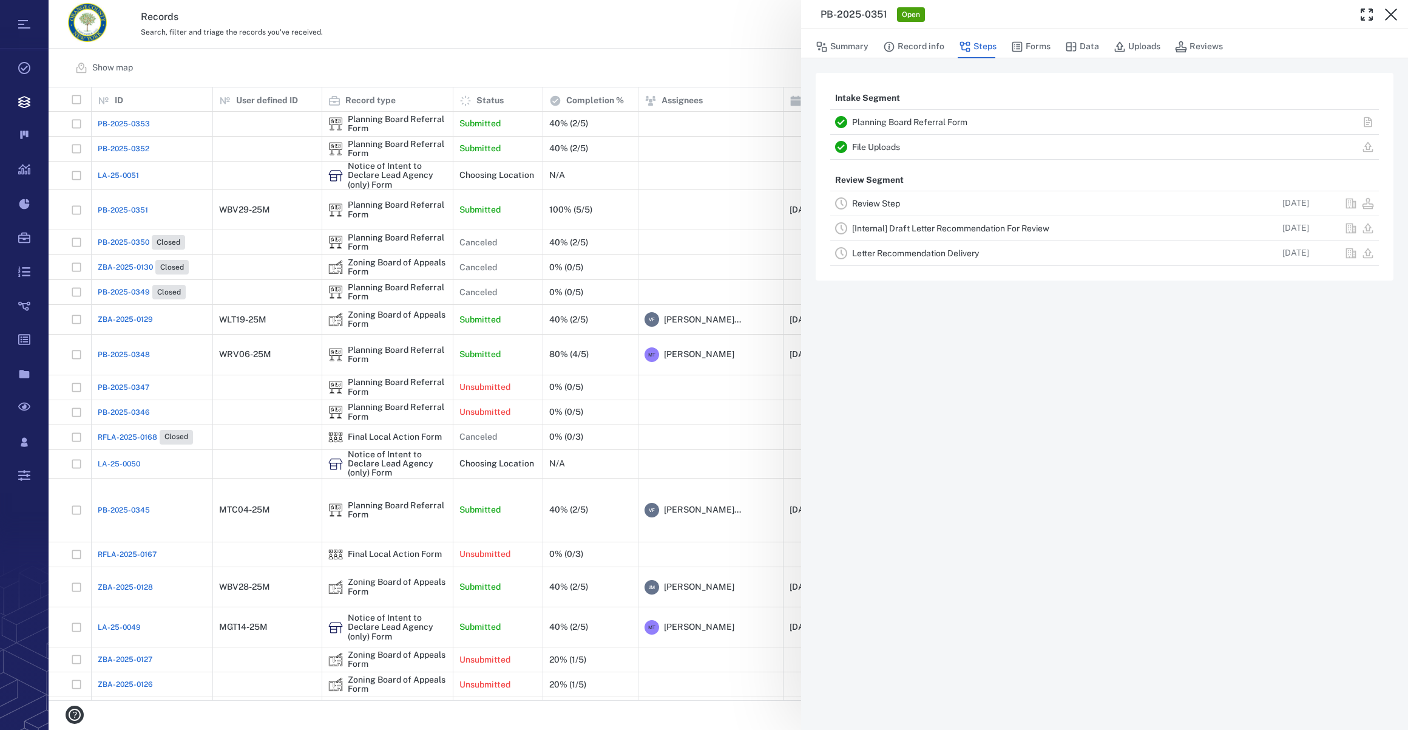
click at [890, 200] on link "Review Step" at bounding box center [876, 203] width 48 height 10
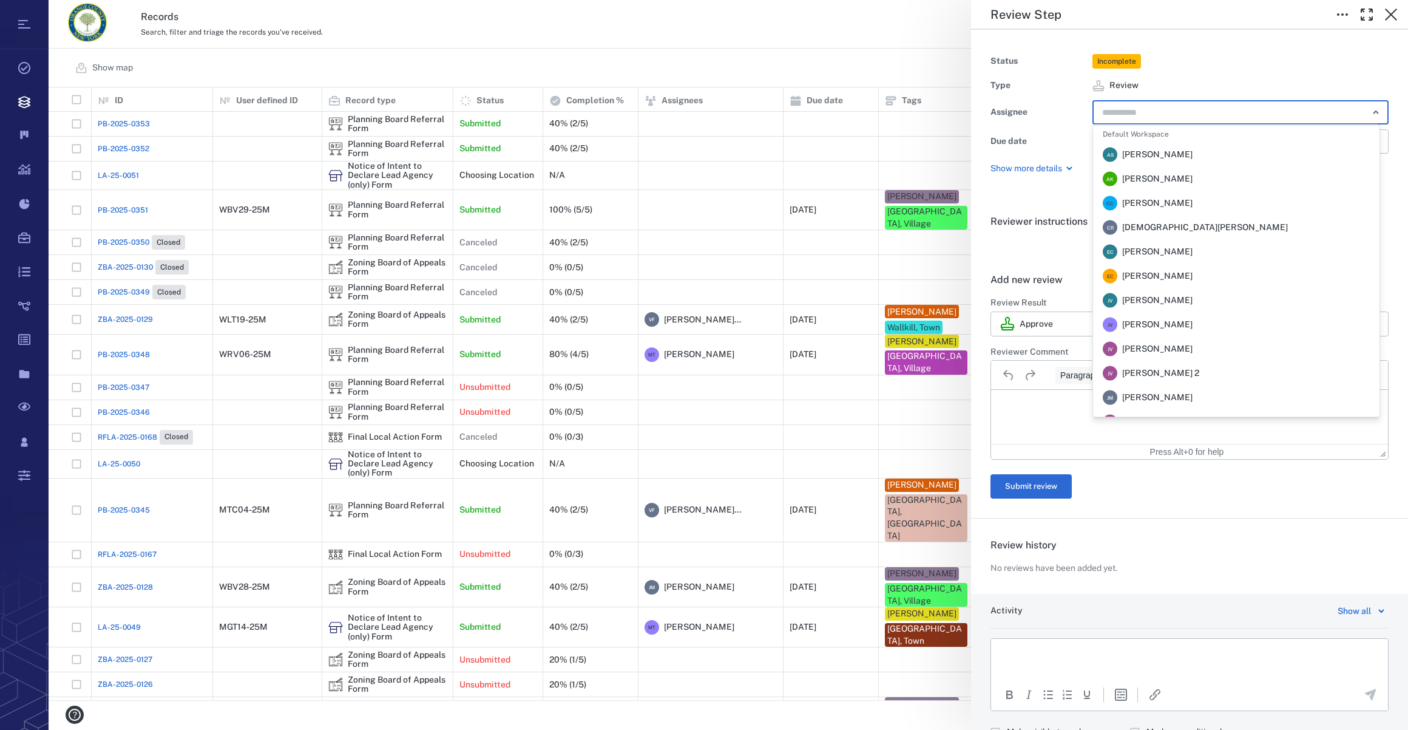
click at [1045, 120] on input "text" at bounding box center [1226, 112] width 251 height 17
click at [1045, 399] on li "[PERSON_NAME] [PERSON_NAME]" at bounding box center [1236, 397] width 287 height 24
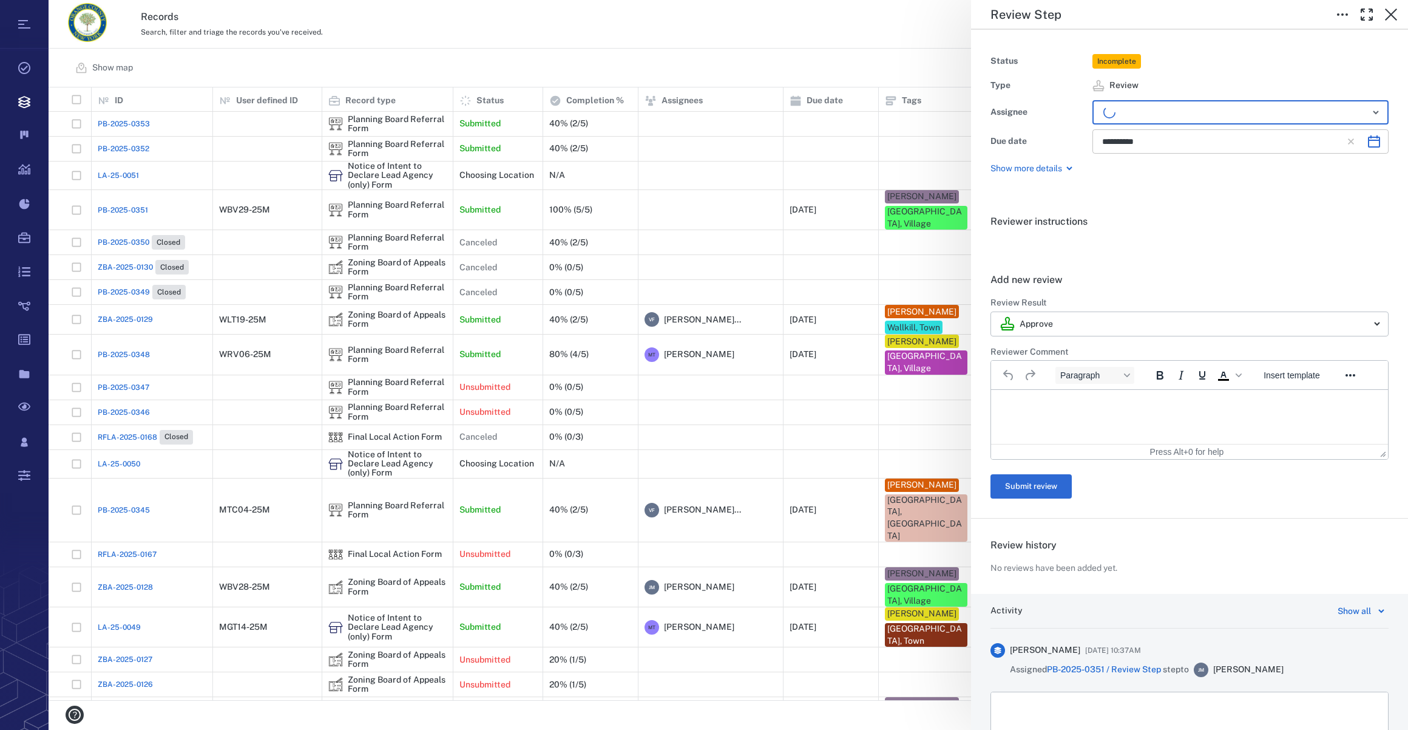
click at [1045, 139] on icon "Choose date, selected date is Oct 31, 2025" at bounding box center [1374, 141] width 15 height 15
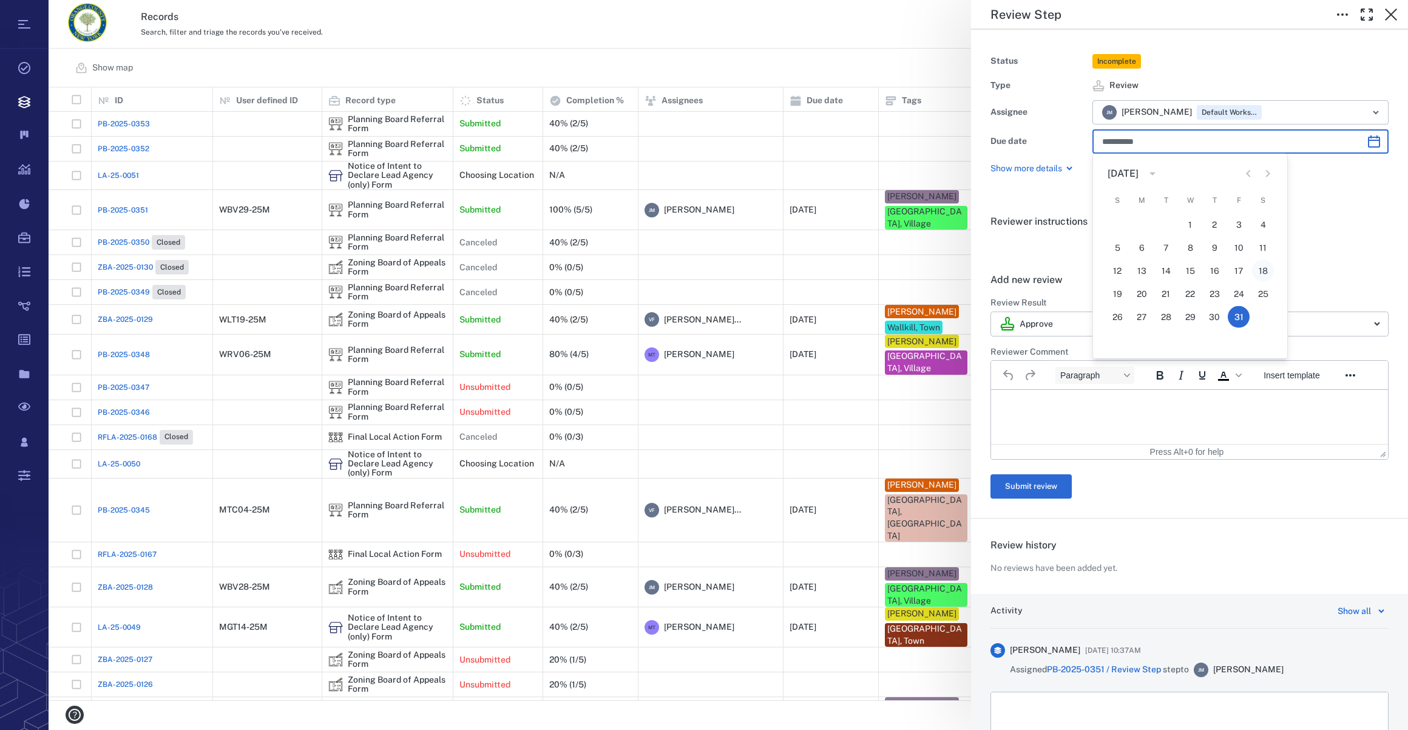
click at [1045, 265] on button "18" at bounding box center [1263, 271] width 22 height 22
type input "**********"
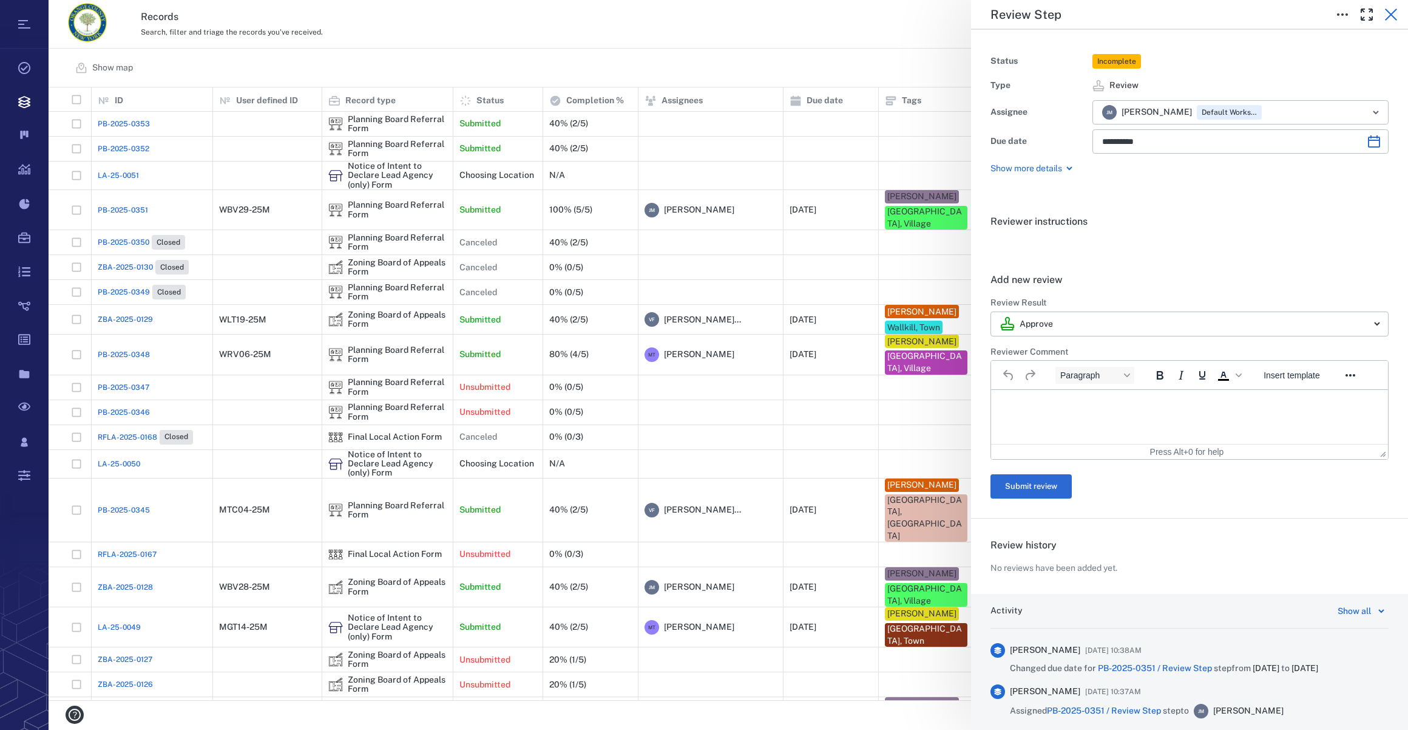
click at [1045, 14] on icon "button" at bounding box center [1391, 14] width 15 height 15
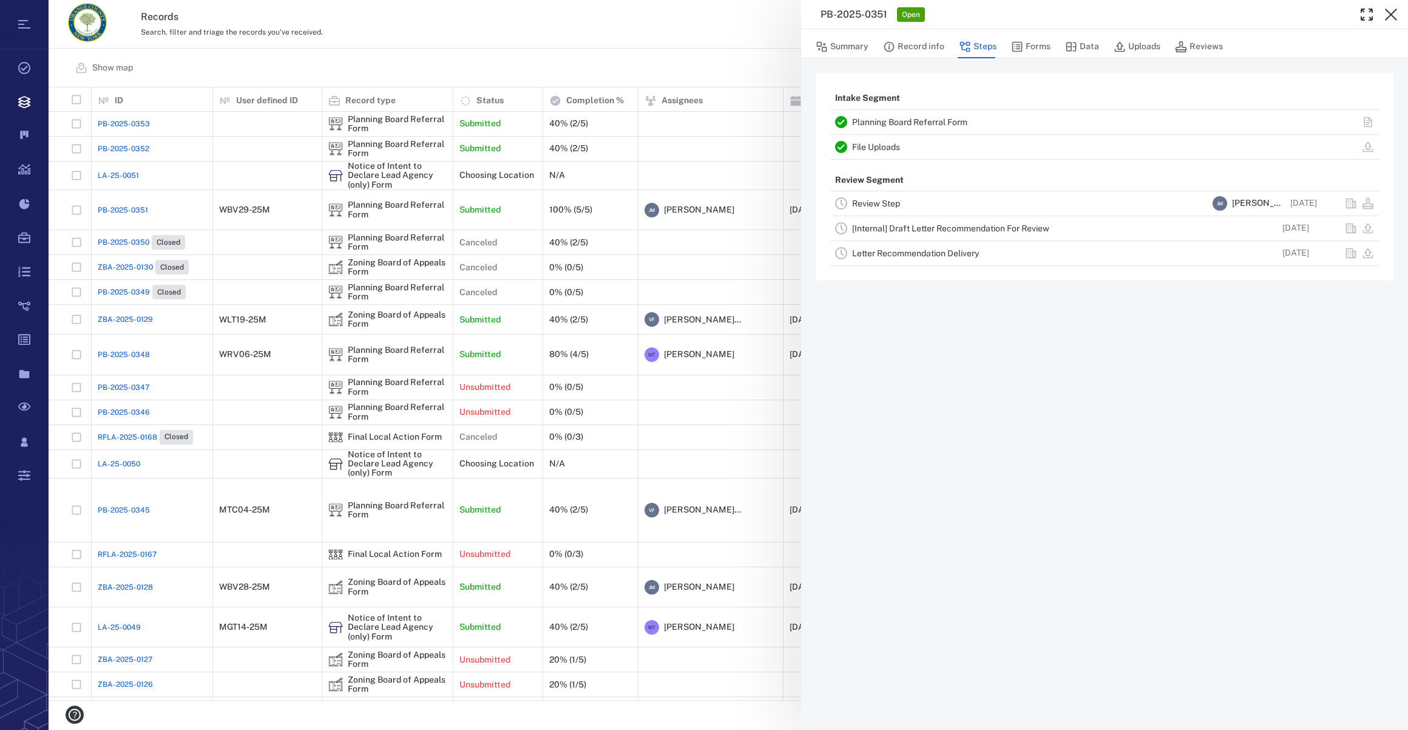
click at [1045, 14] on icon "button" at bounding box center [1391, 14] width 15 height 15
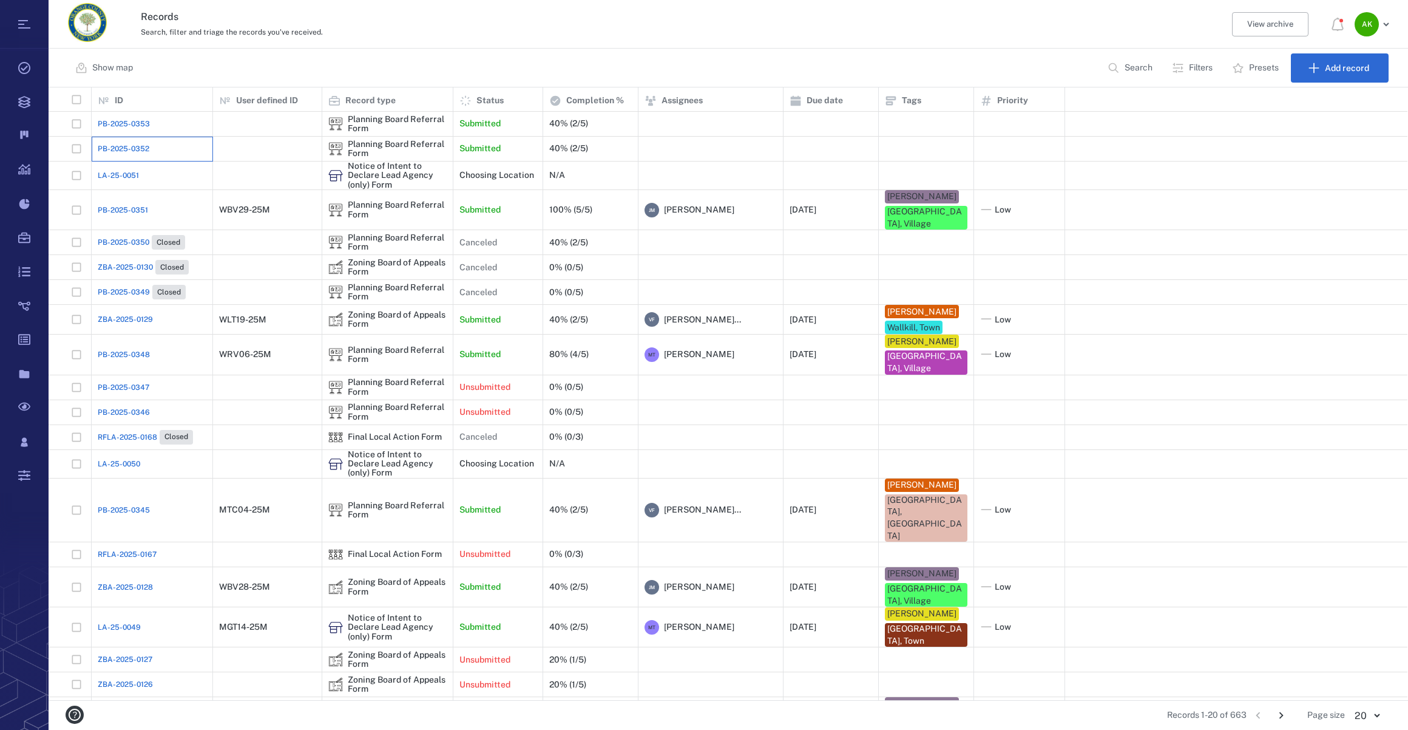
click at [130, 140] on div "PB-2025-0352" at bounding box center [152, 149] width 109 height 24
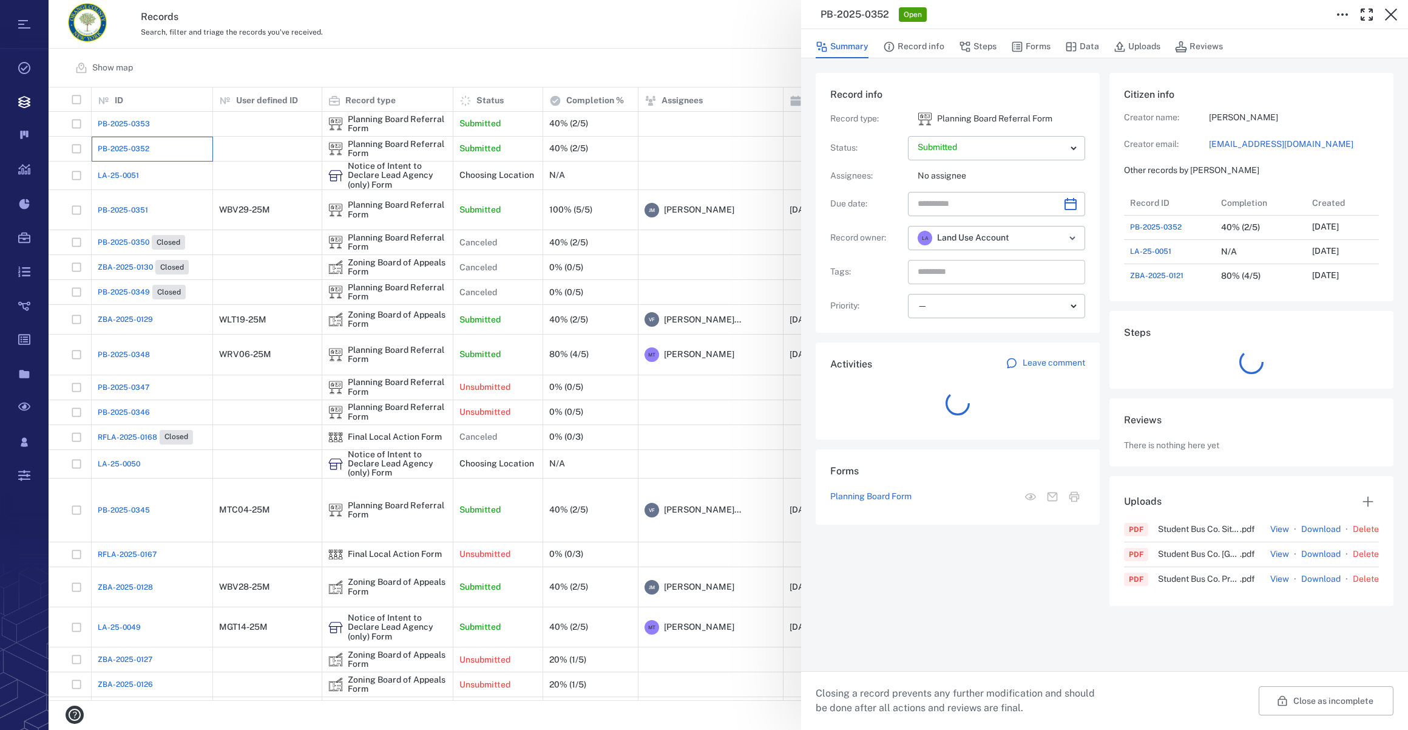
scroll to position [9, 8]
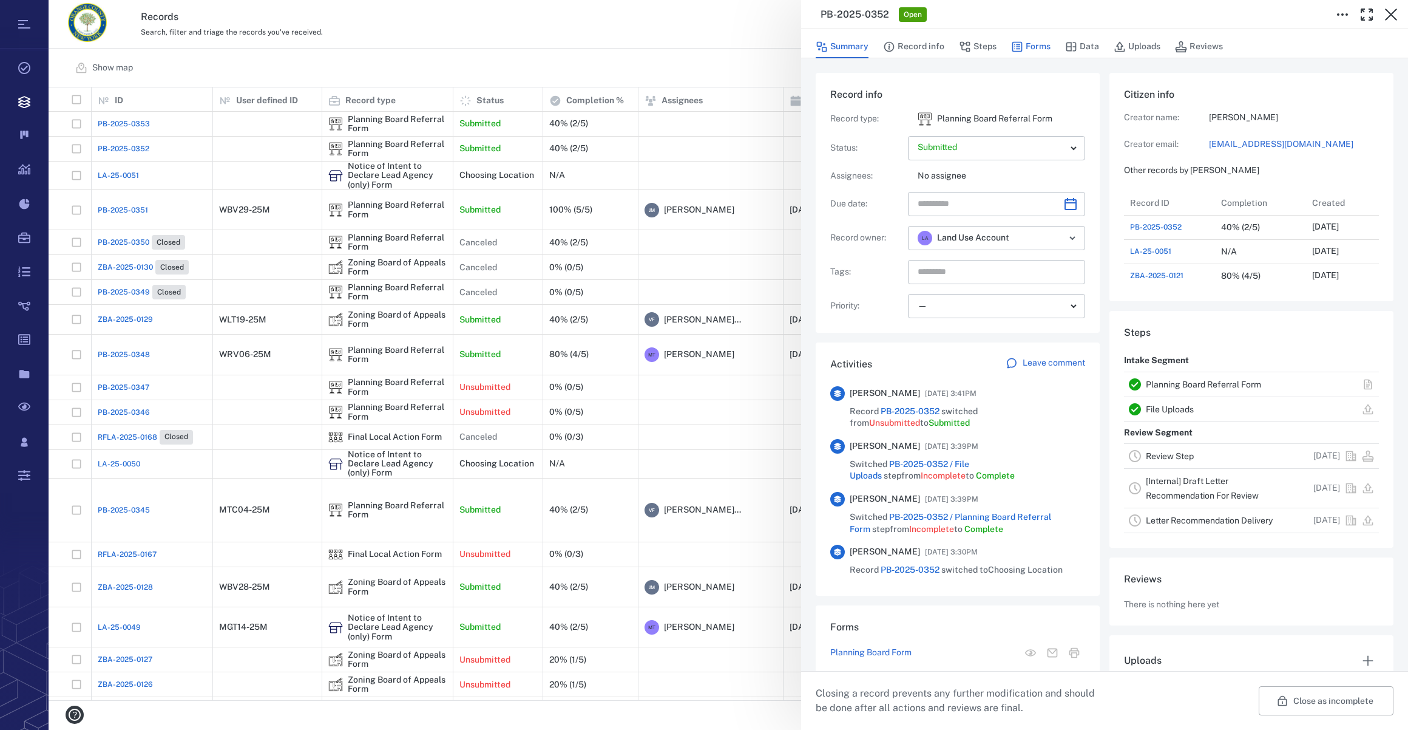
click at [1034, 46] on button "Forms" at bounding box center [1030, 46] width 39 height 23
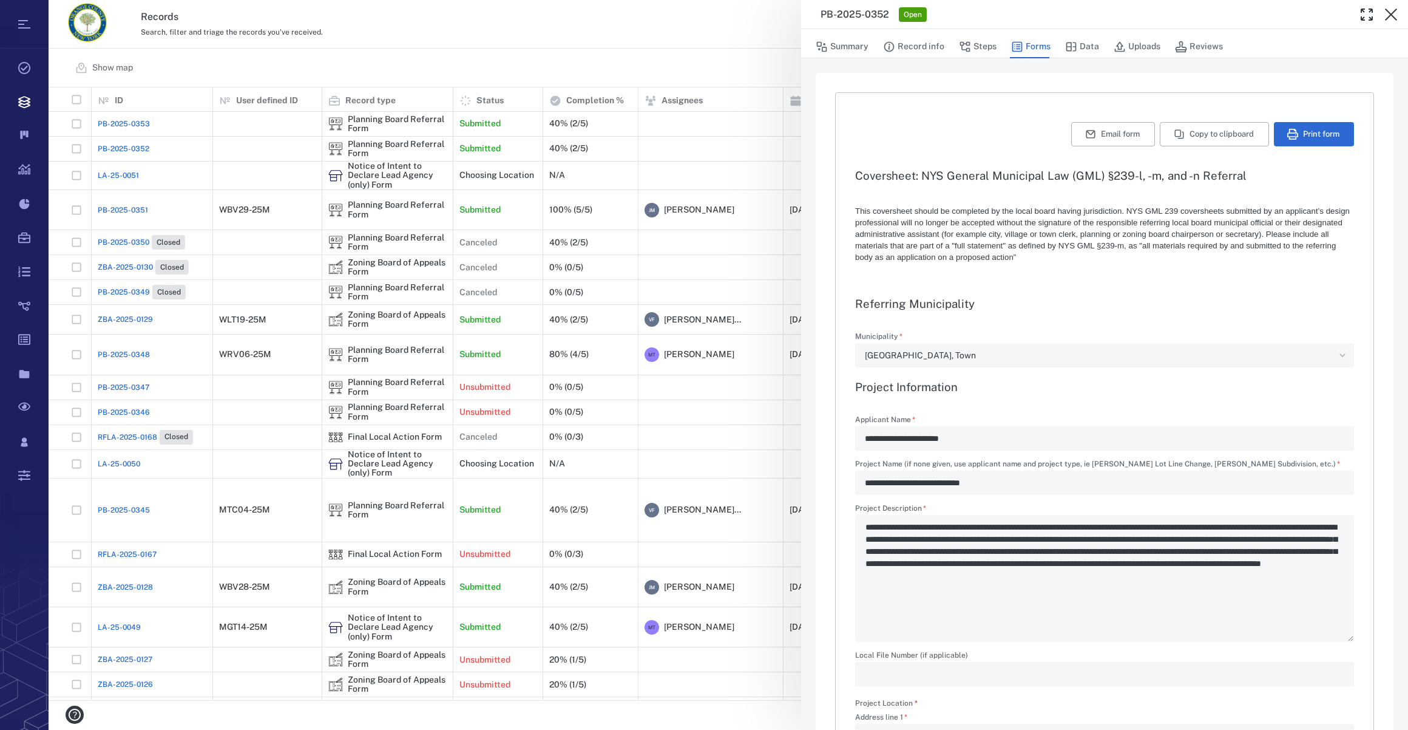
type textarea "*"
type input "**********"
click at [1045, 7] on icon "button" at bounding box center [1391, 14] width 15 height 15
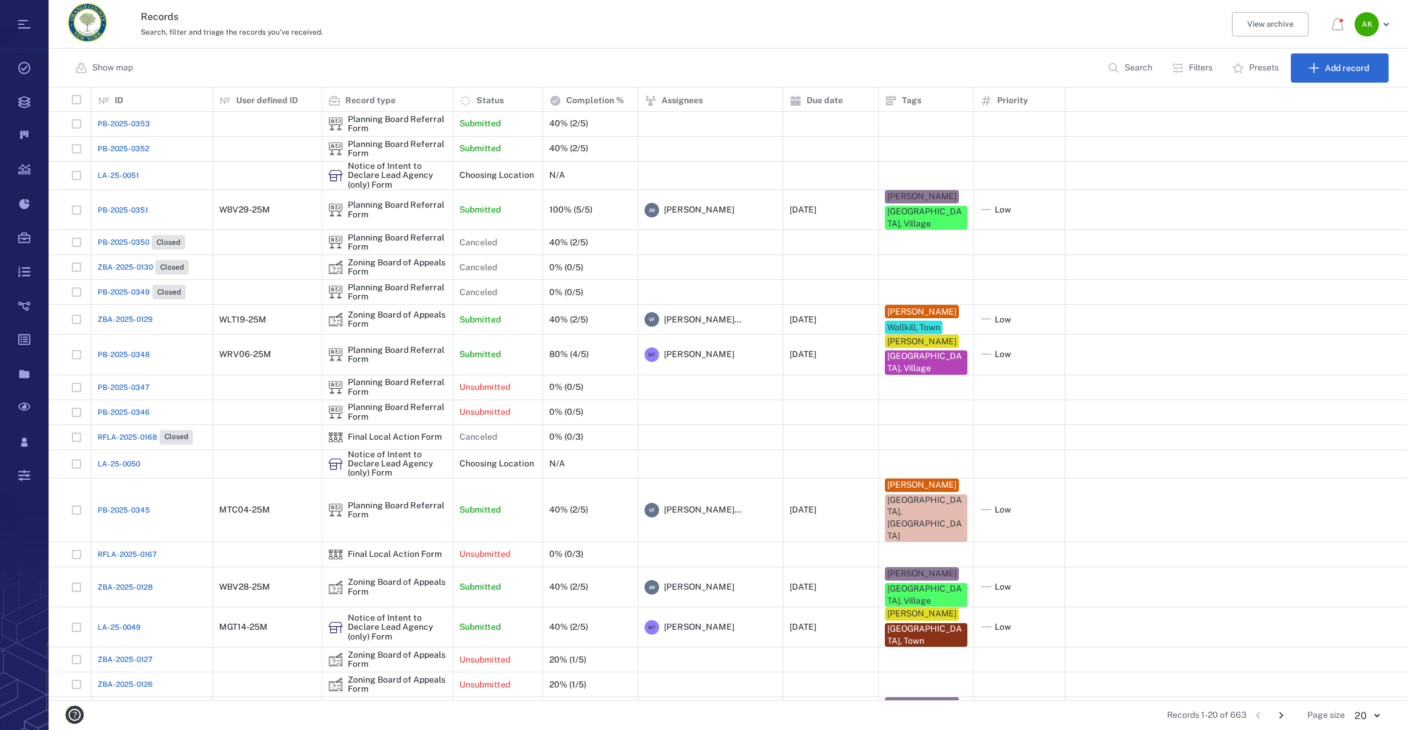
click at [115, 205] on span "PB-2025-0351" at bounding box center [123, 210] width 50 height 11
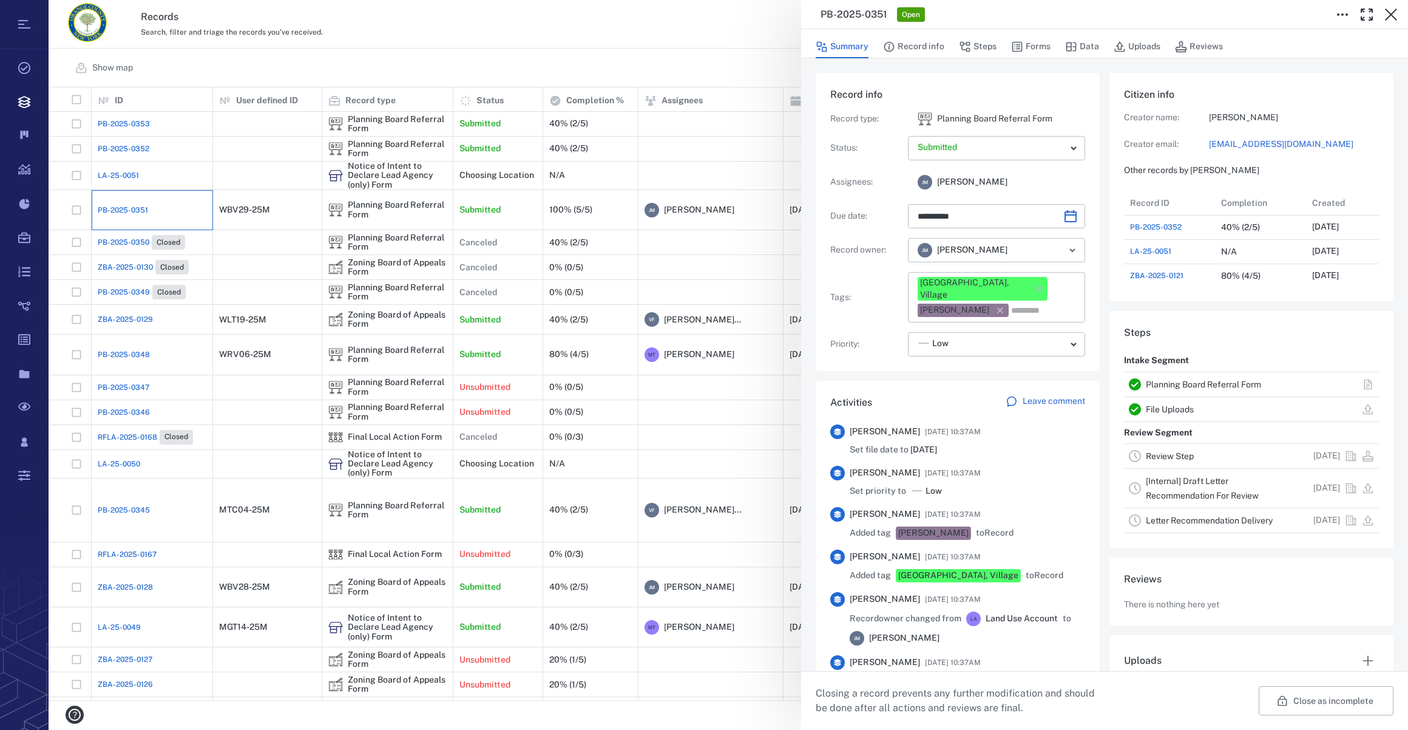
type input "**********"
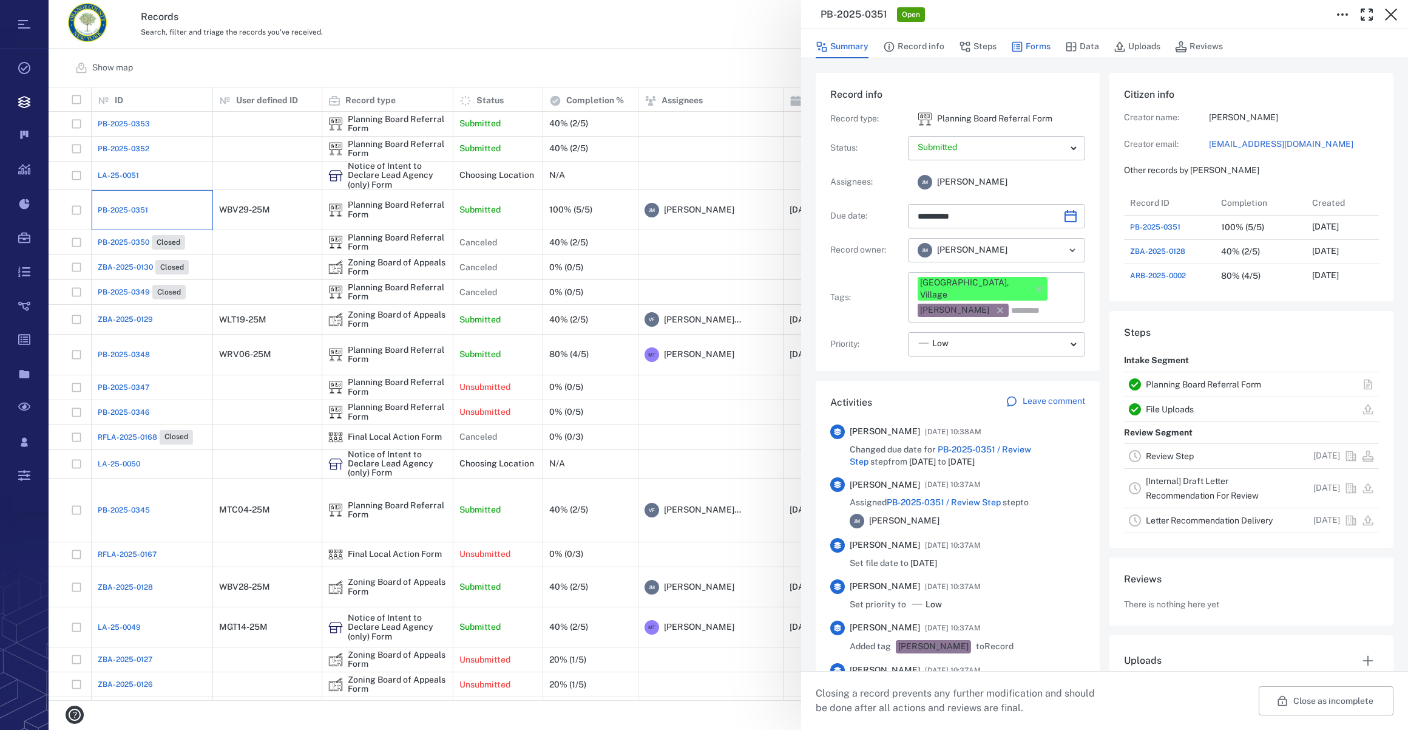
scroll to position [631, 234]
click at [1040, 42] on button "Forms" at bounding box center [1030, 46] width 39 height 23
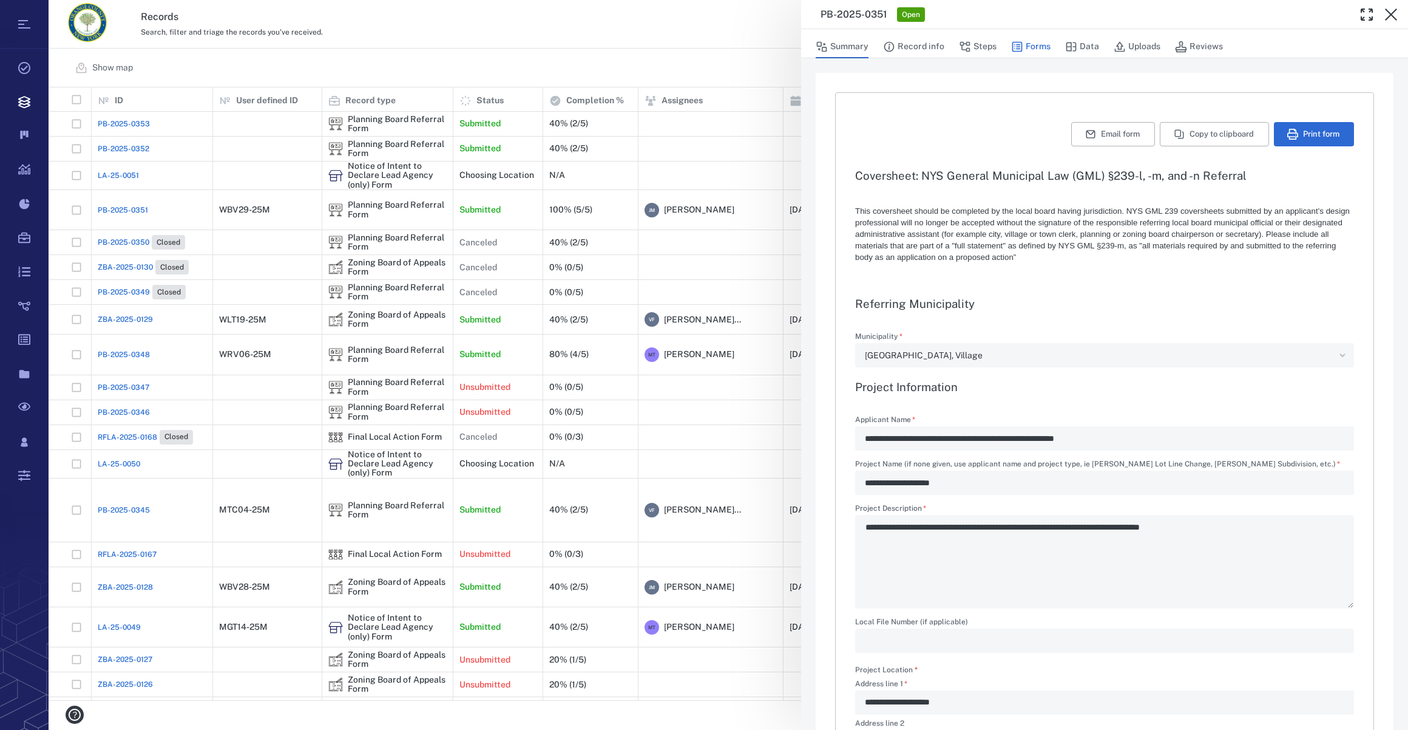
type textarea "*"
click at [1045, 41] on button "Uploads" at bounding box center [1137, 46] width 47 height 23
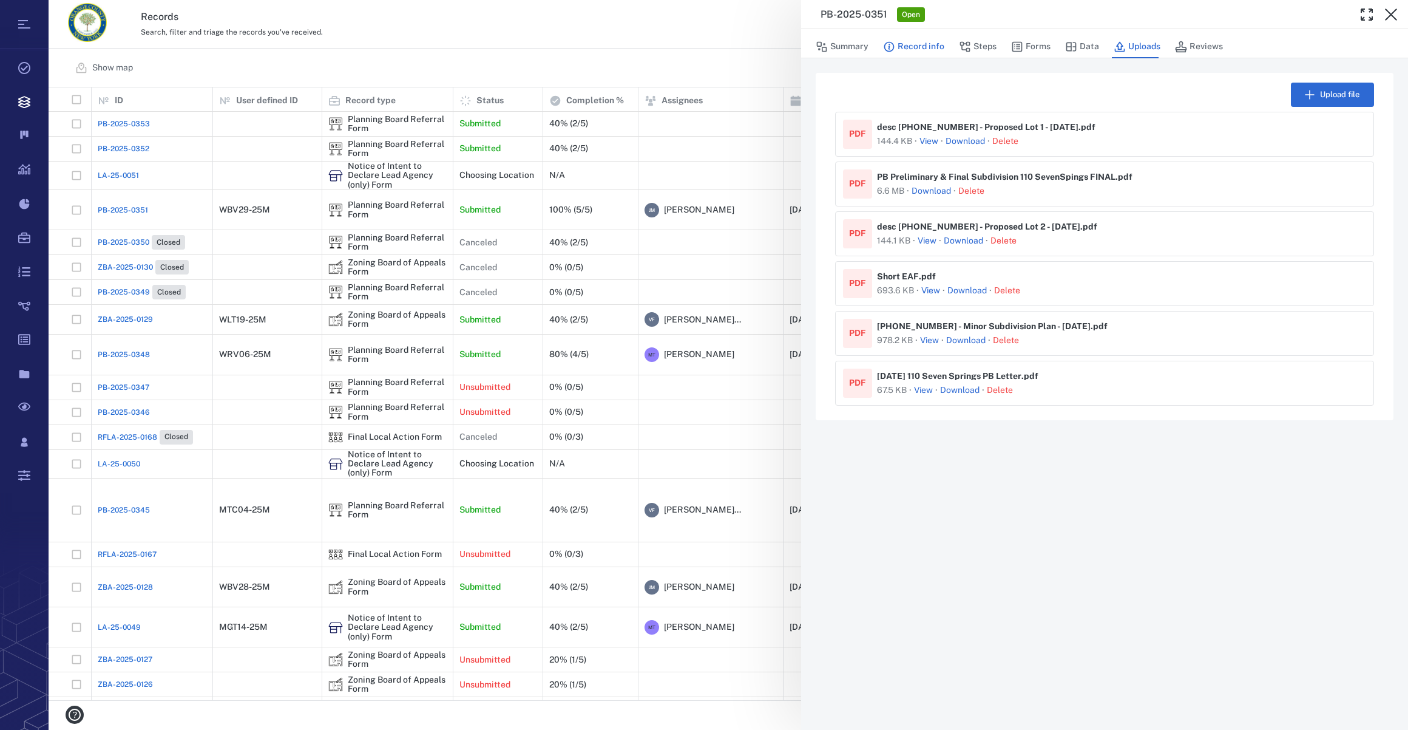
click at [910, 49] on button "Record info" at bounding box center [913, 46] width 61 height 23
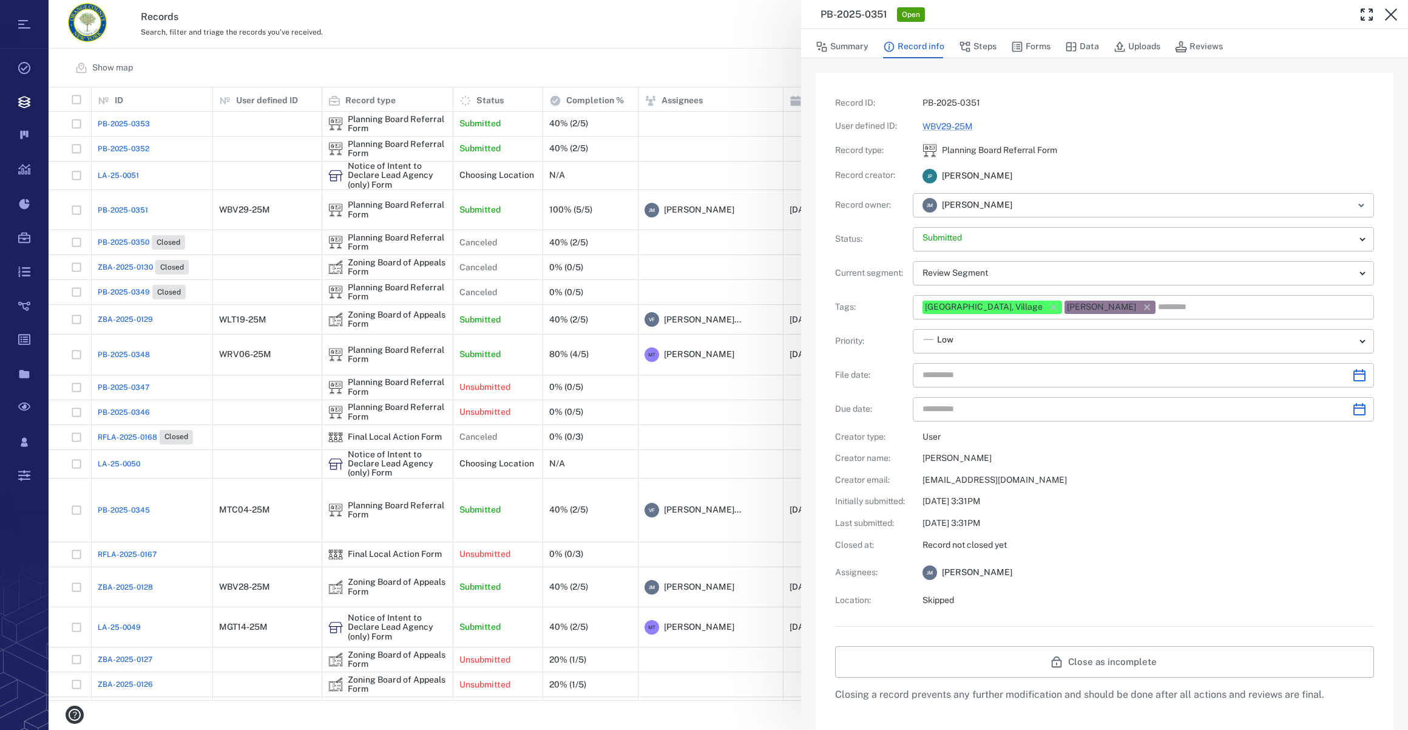
type input "**********"
click at [1034, 47] on button "Forms" at bounding box center [1030, 46] width 39 height 23
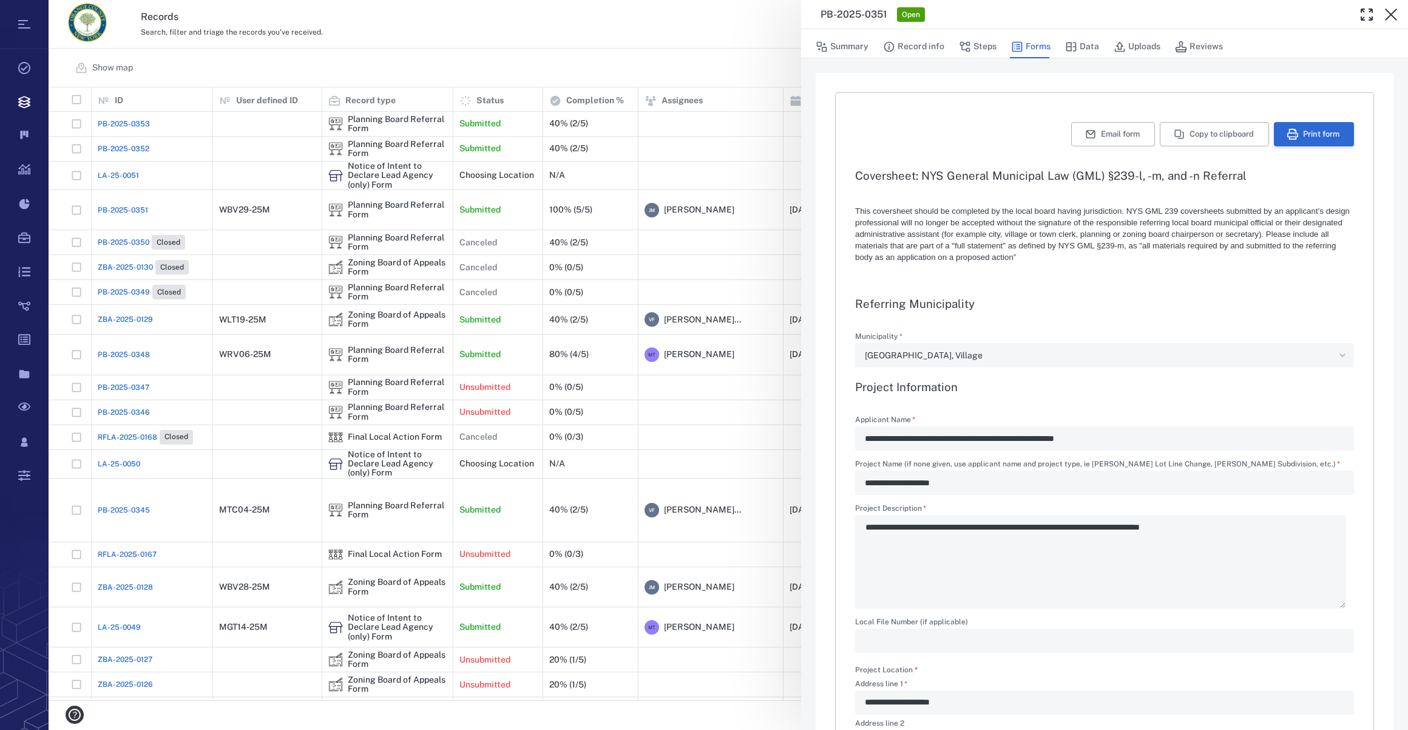
type textarea "*"
click at [1045, 137] on icon "button" at bounding box center [1292, 134] width 11 height 11
click at [1045, 16] on icon "button" at bounding box center [1391, 14] width 15 height 15
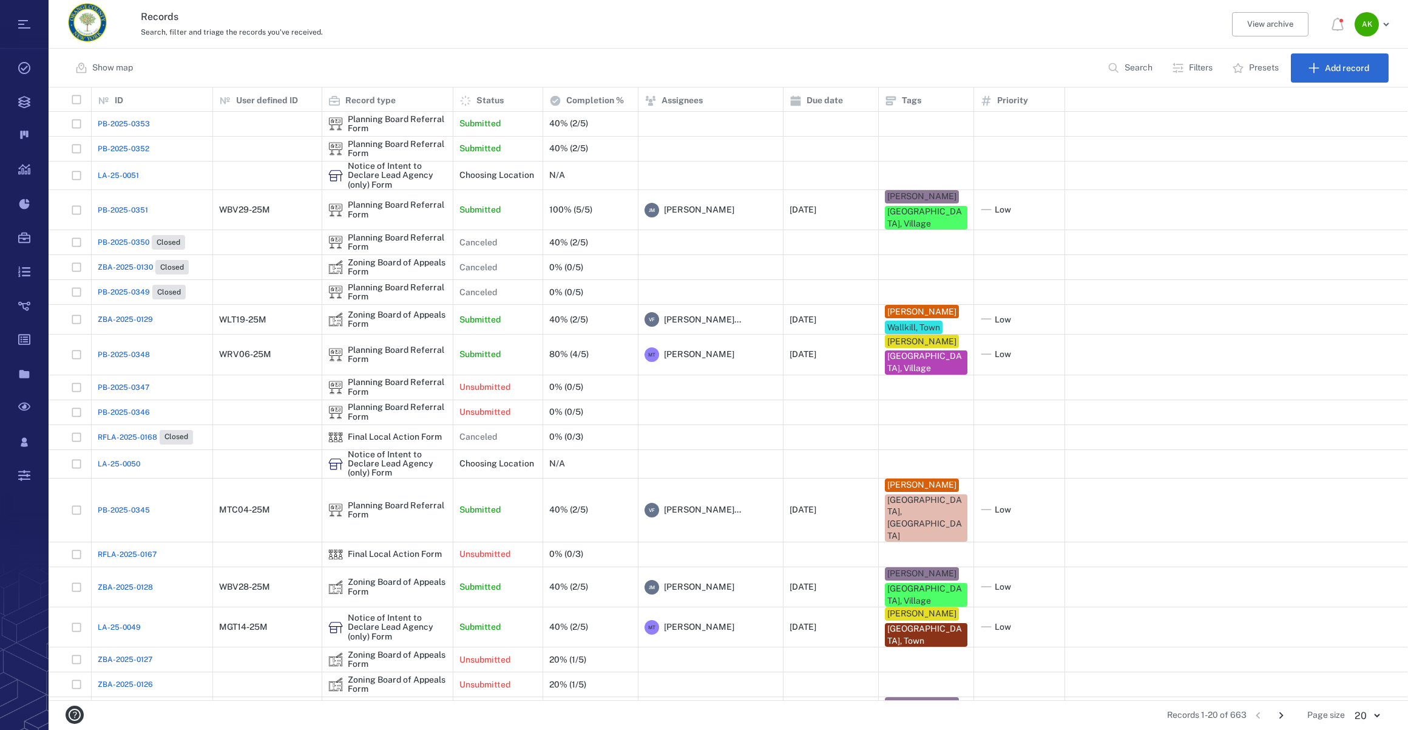
click at [106, 154] on span "PB-2025-0352" at bounding box center [124, 148] width 52 height 11
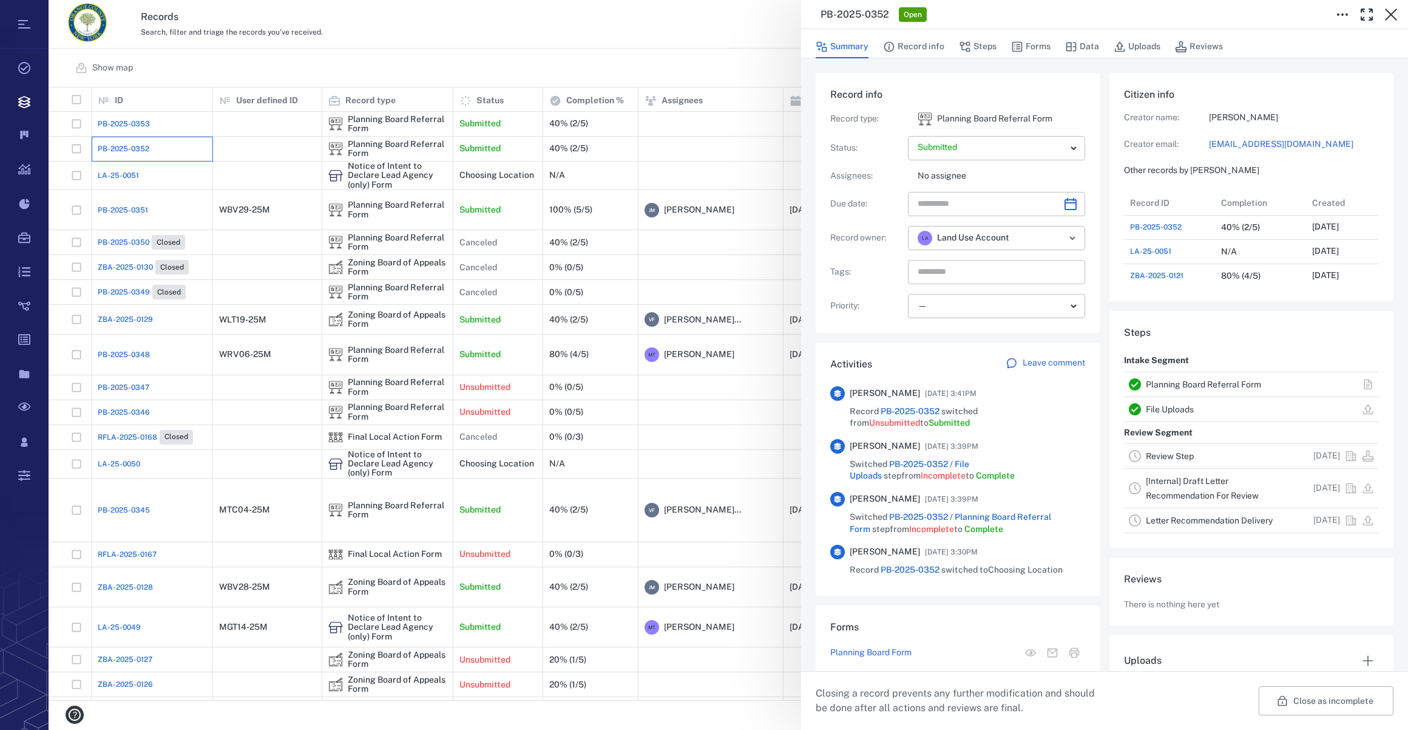
scroll to position [631, 234]
click at [1037, 45] on button "Forms" at bounding box center [1030, 46] width 39 height 23
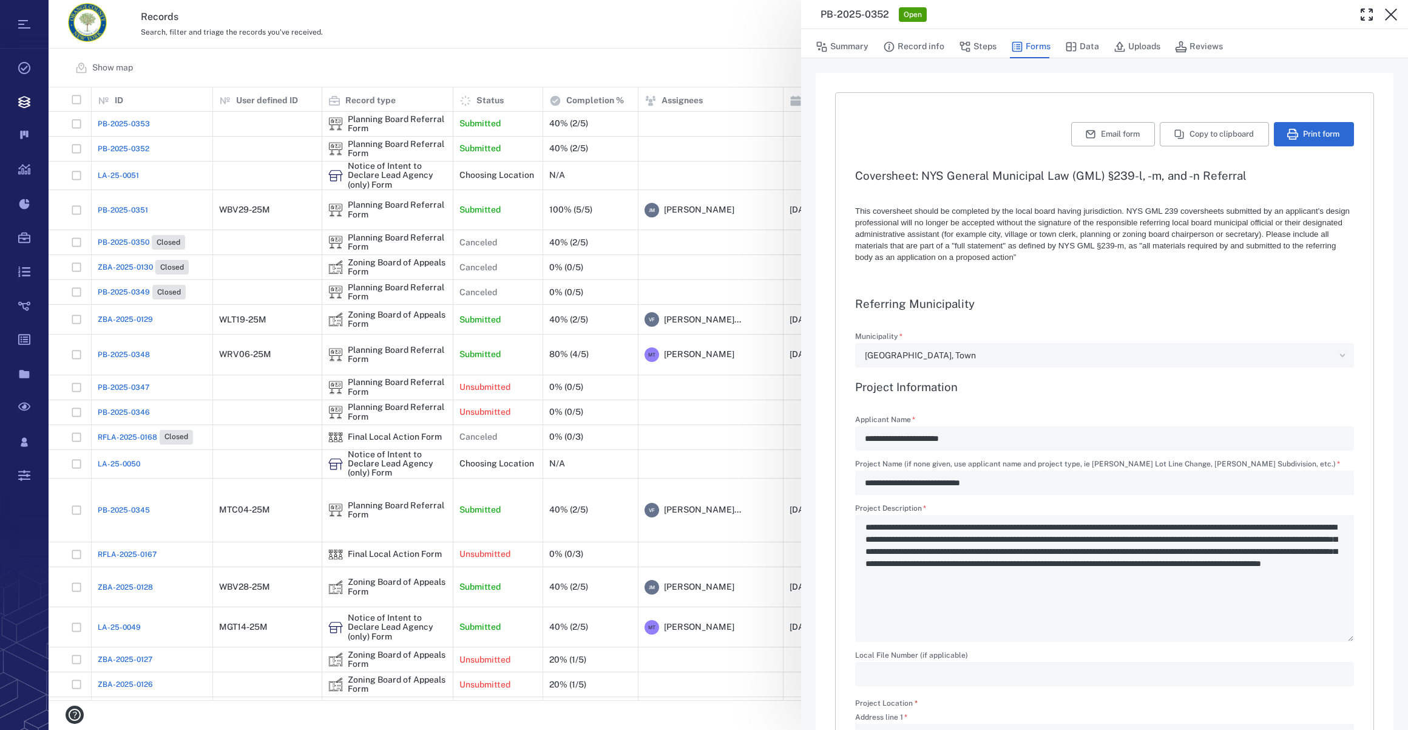
type input "**********"
drag, startPoint x: 853, startPoint y: 49, endPoint x: 843, endPoint y: 52, distance: 11.3
click at [853, 49] on button "Summary" at bounding box center [842, 46] width 53 height 23
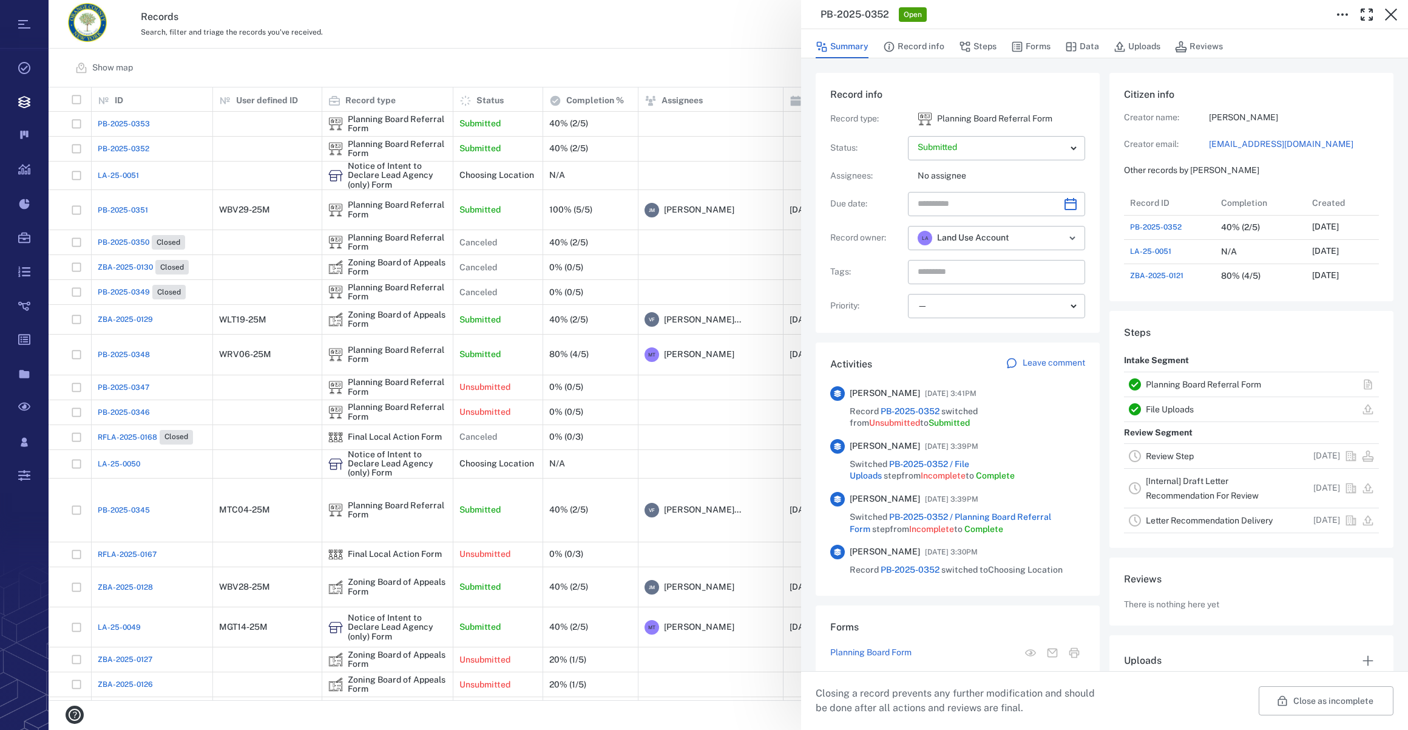
scroll to position [631, 234]
click at [1045, 202] on icon "Choose date" at bounding box center [1071, 204] width 12 height 12
click at [1045, 200] on icon "Choose date" at bounding box center [1071, 204] width 12 height 12
click at [1045, 236] on icon "Next month" at bounding box center [1083, 235] width 15 height 15
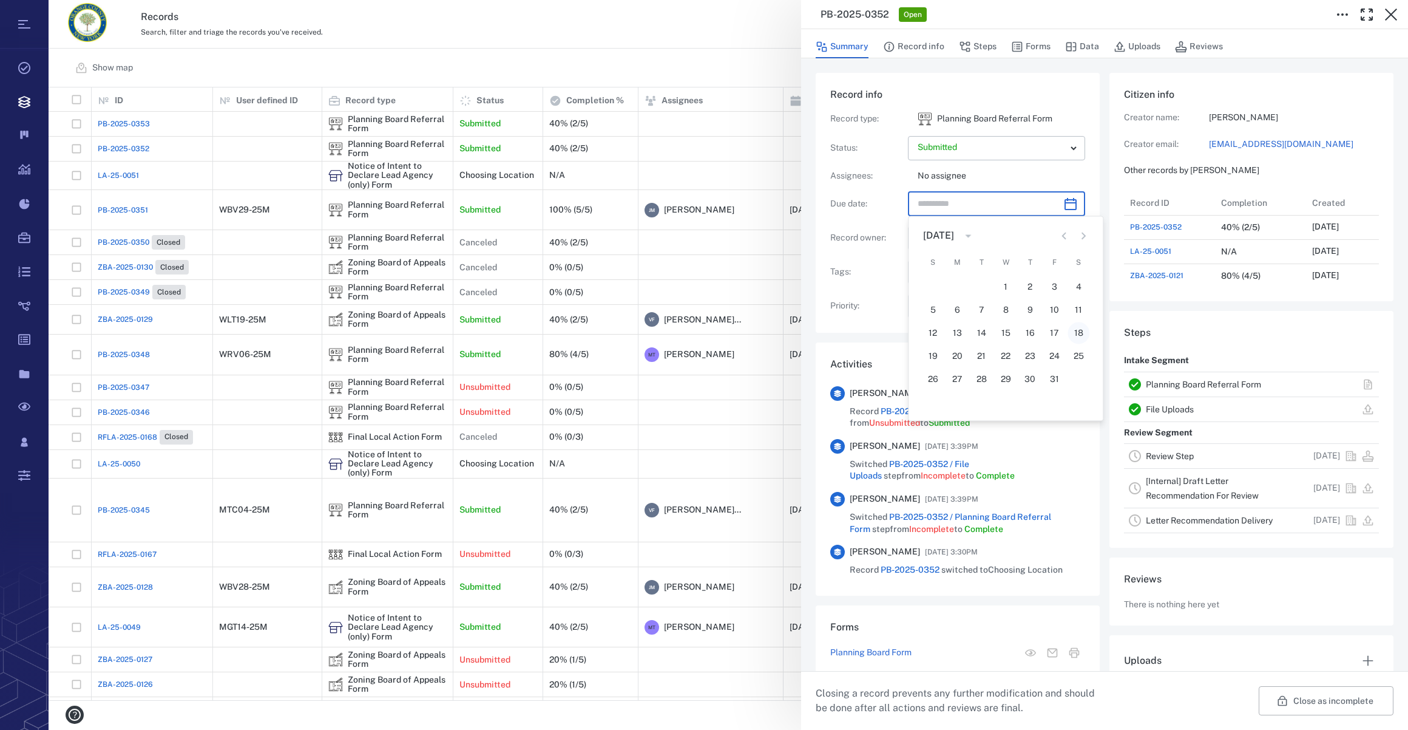
click at [1045, 330] on button "18" at bounding box center [1079, 333] width 22 height 22
type input "**********"
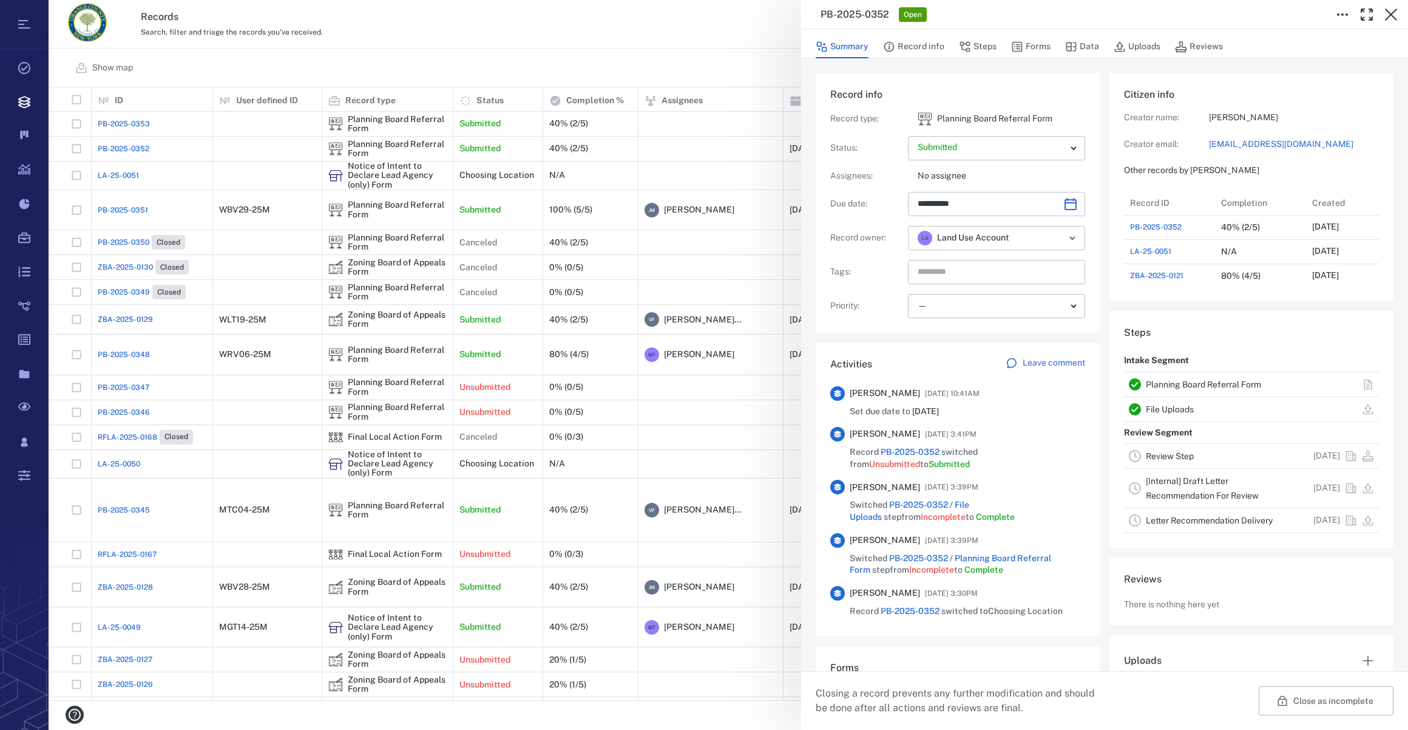
click at [1045, 239] on icon "Open" at bounding box center [1072, 238] width 15 height 15
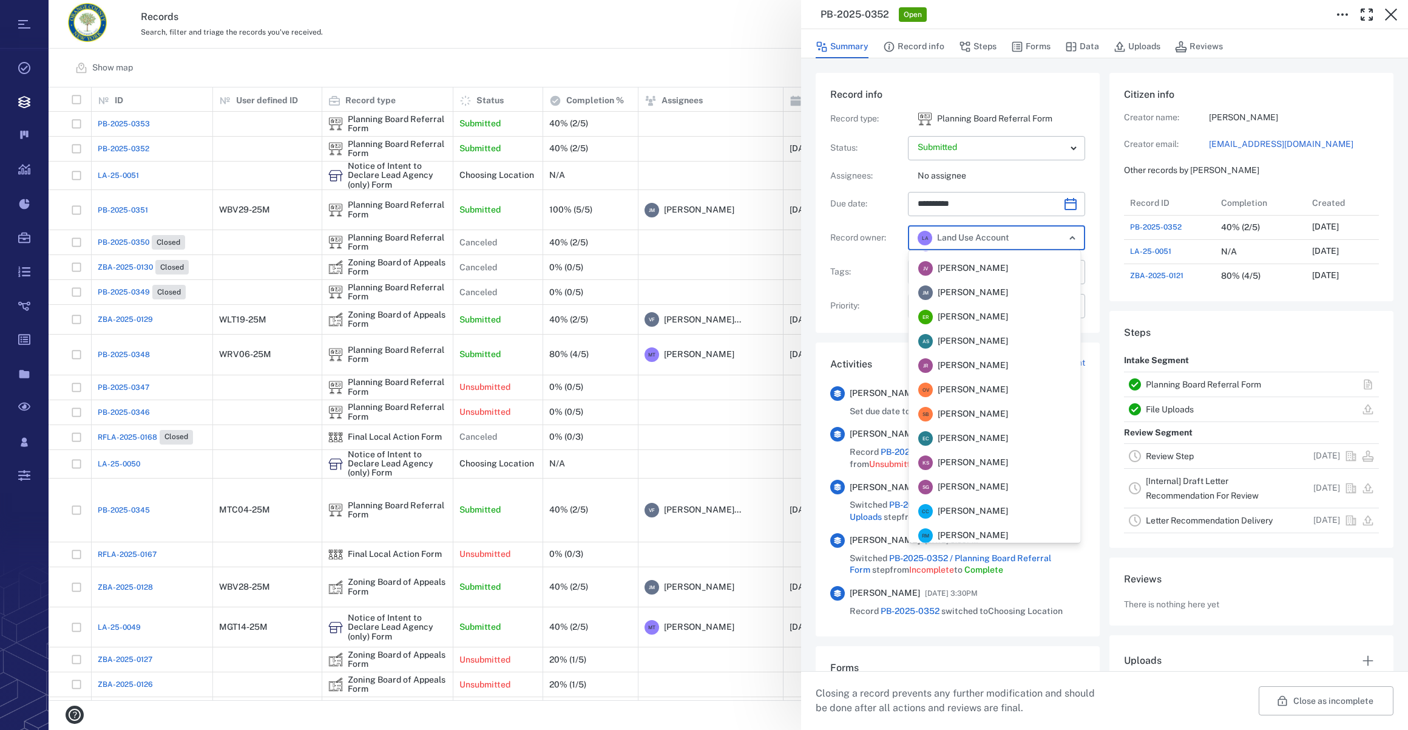
scroll to position [4, 0]
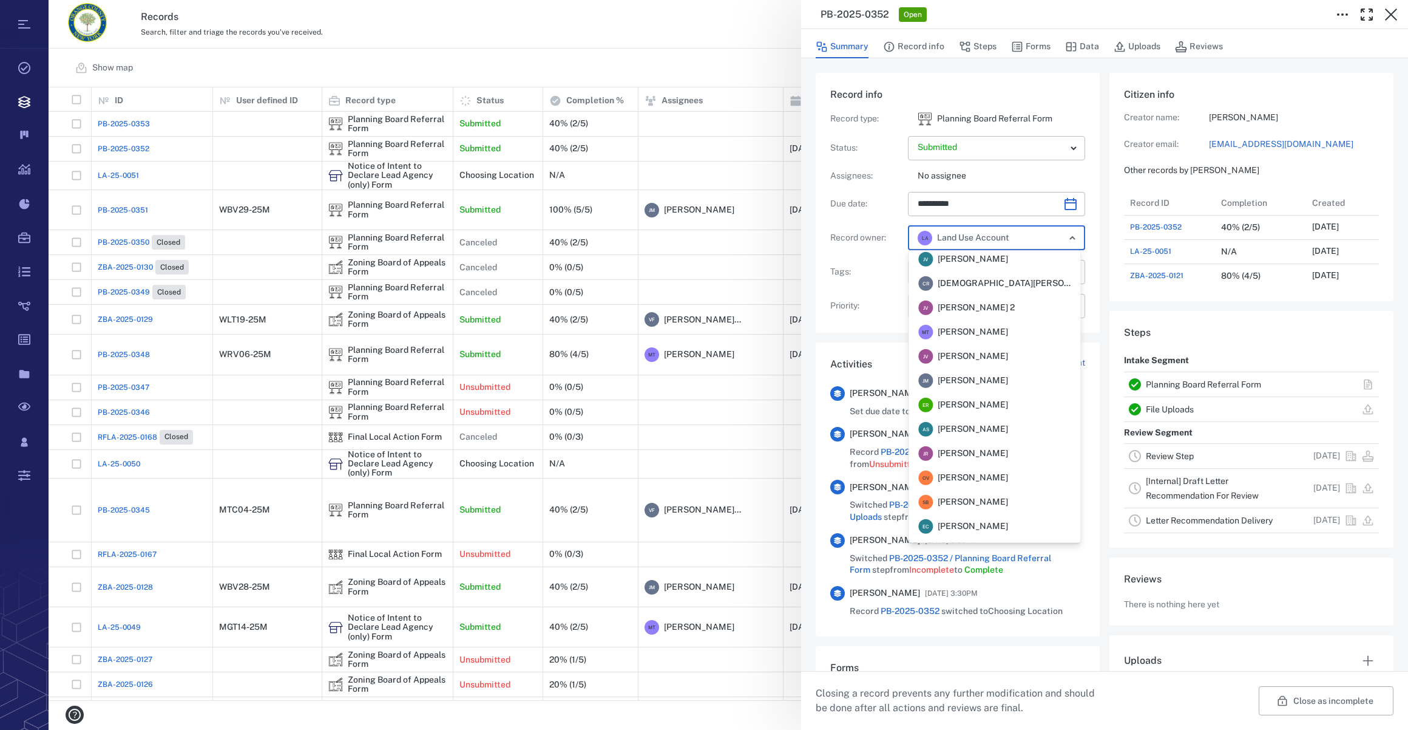
click at [1002, 328] on span "[PERSON_NAME]" at bounding box center [973, 332] width 70 height 12
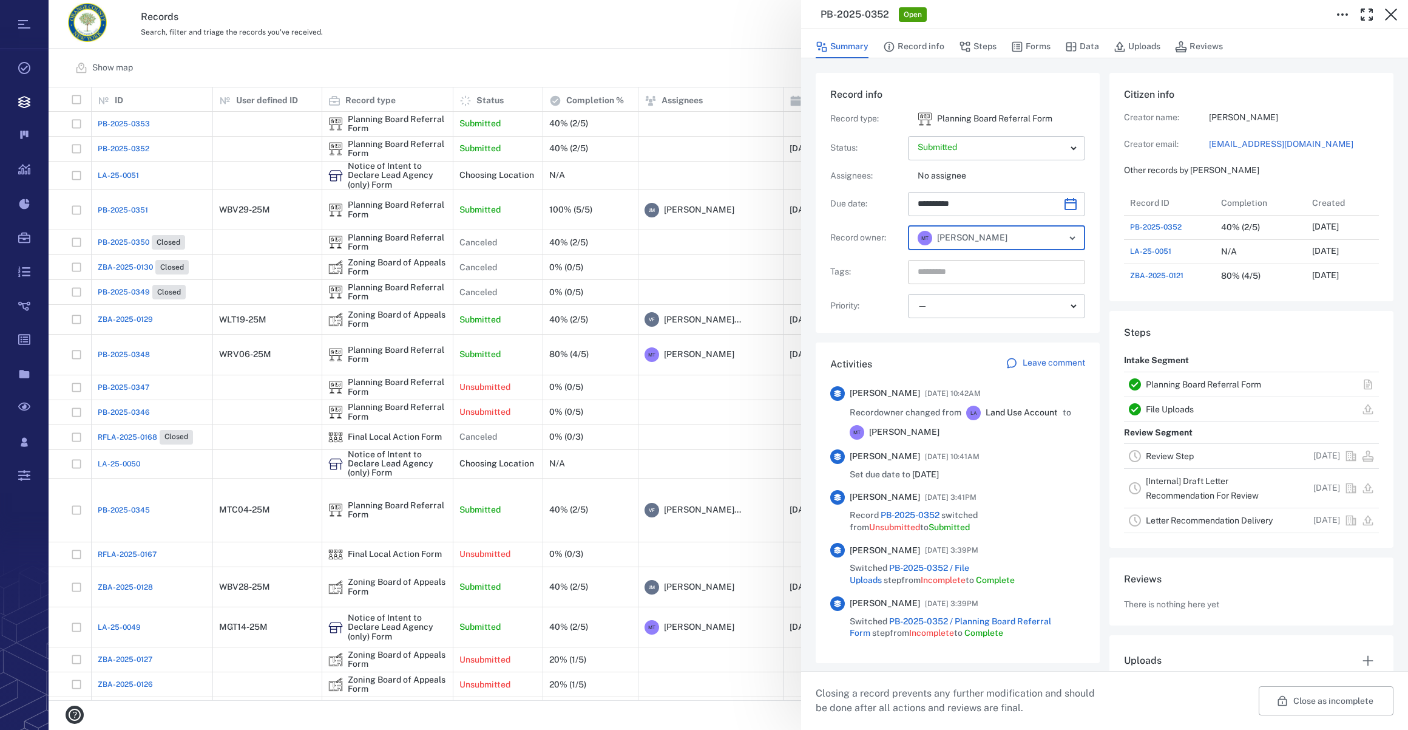
click at [984, 271] on input "text" at bounding box center [983, 271] width 132 height 17
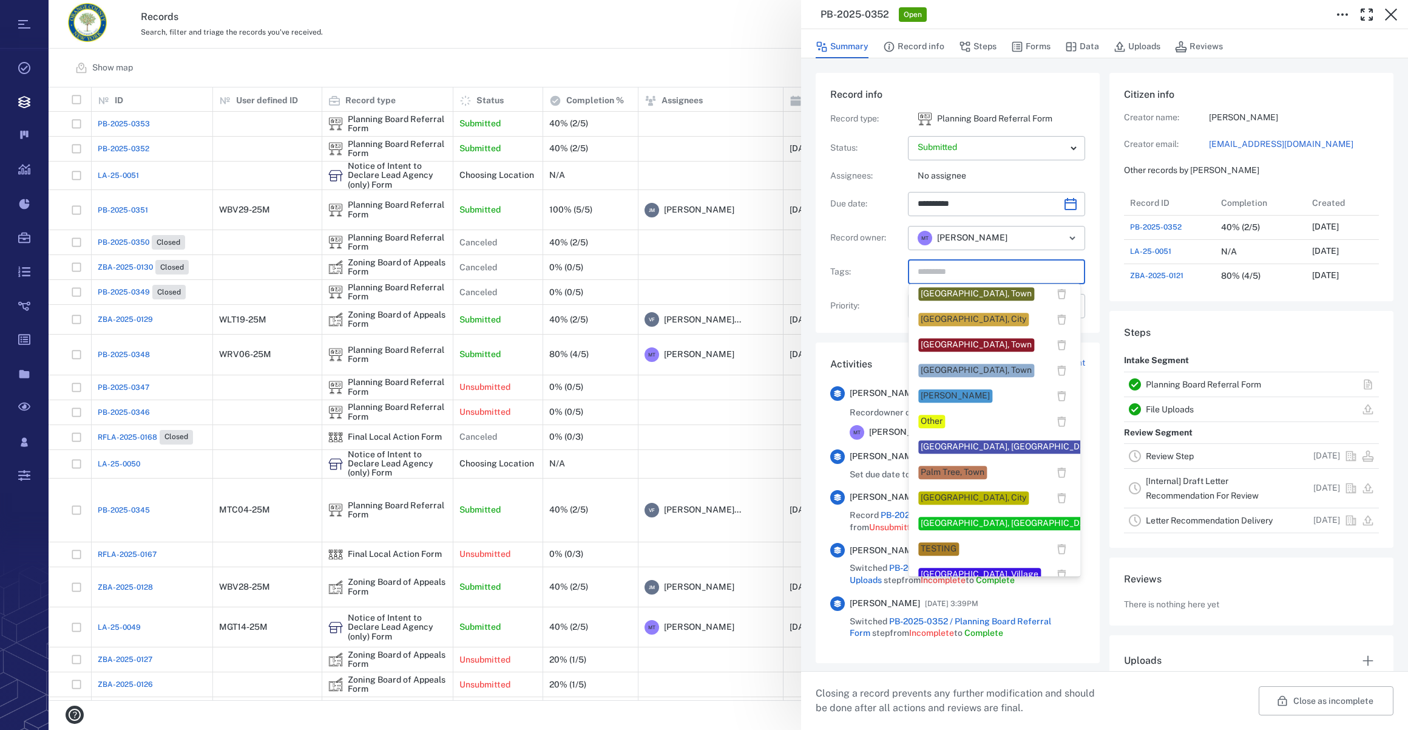
scroll to position [938, 0]
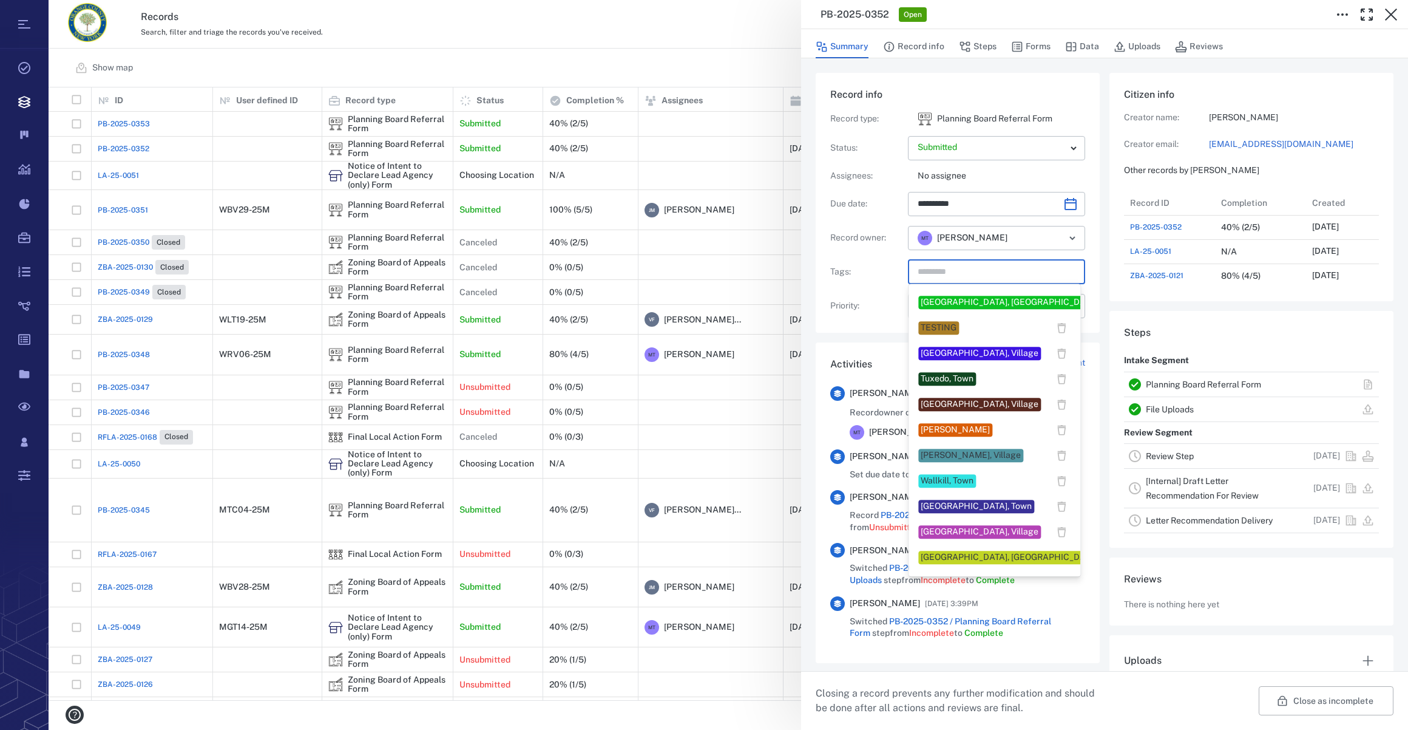
click at [938, 507] on div "[GEOGRAPHIC_DATA], Town" at bounding box center [976, 506] width 111 height 12
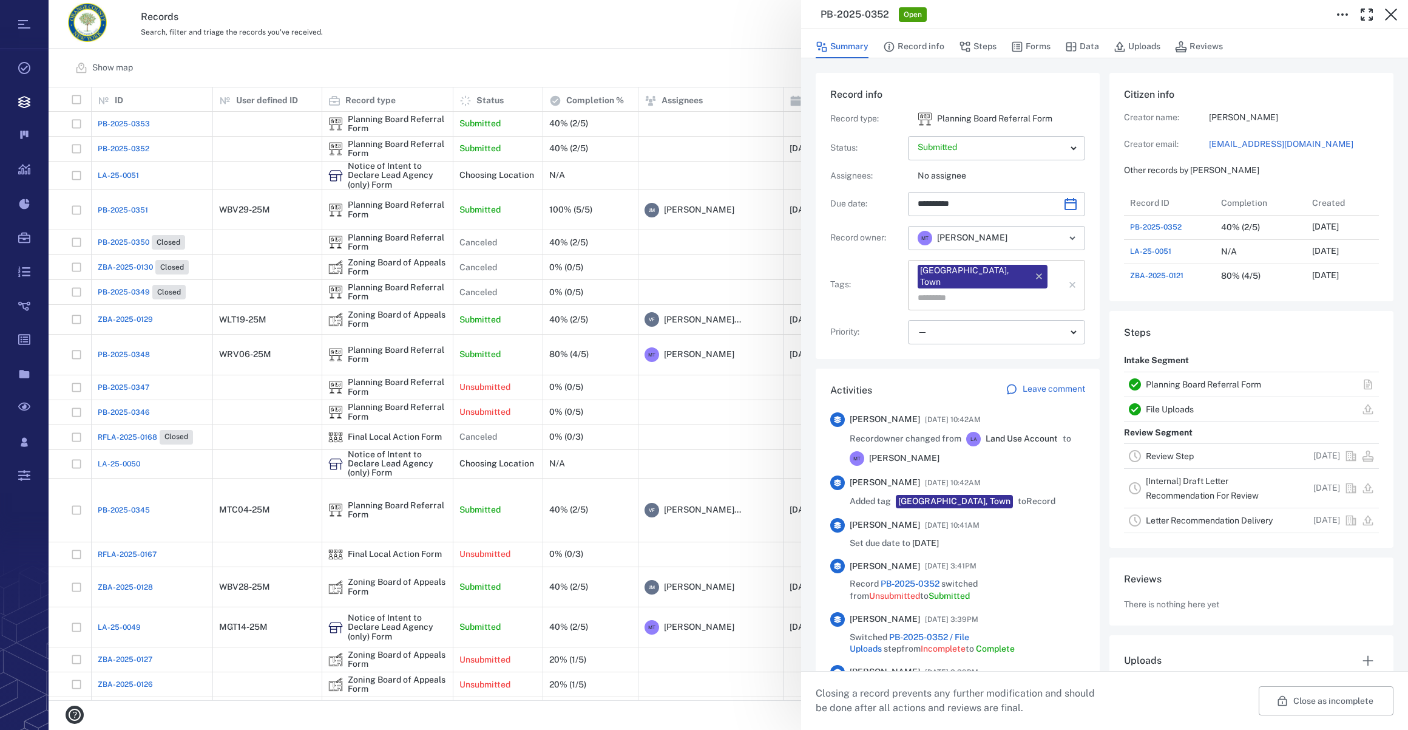
click at [1031, 290] on input "text" at bounding box center [983, 298] width 132 height 17
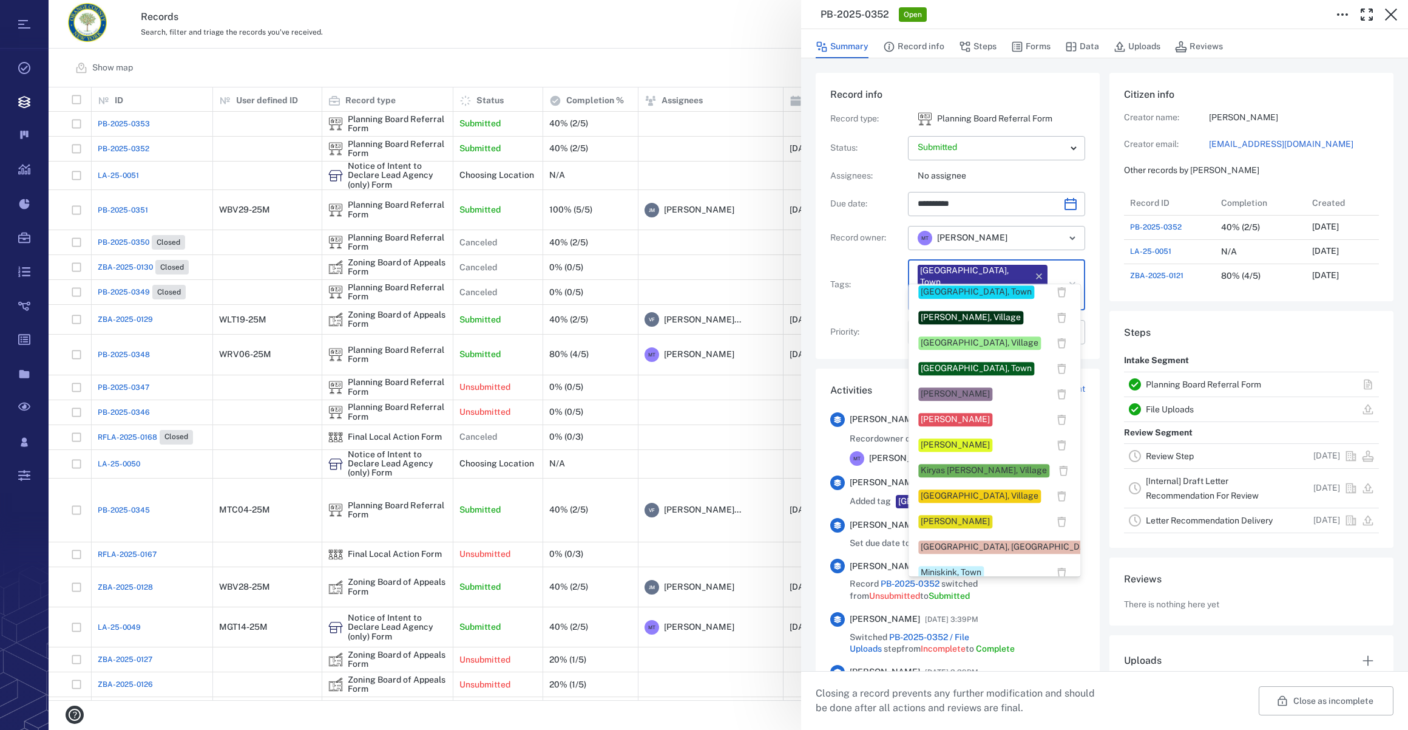
scroll to position [441, 0]
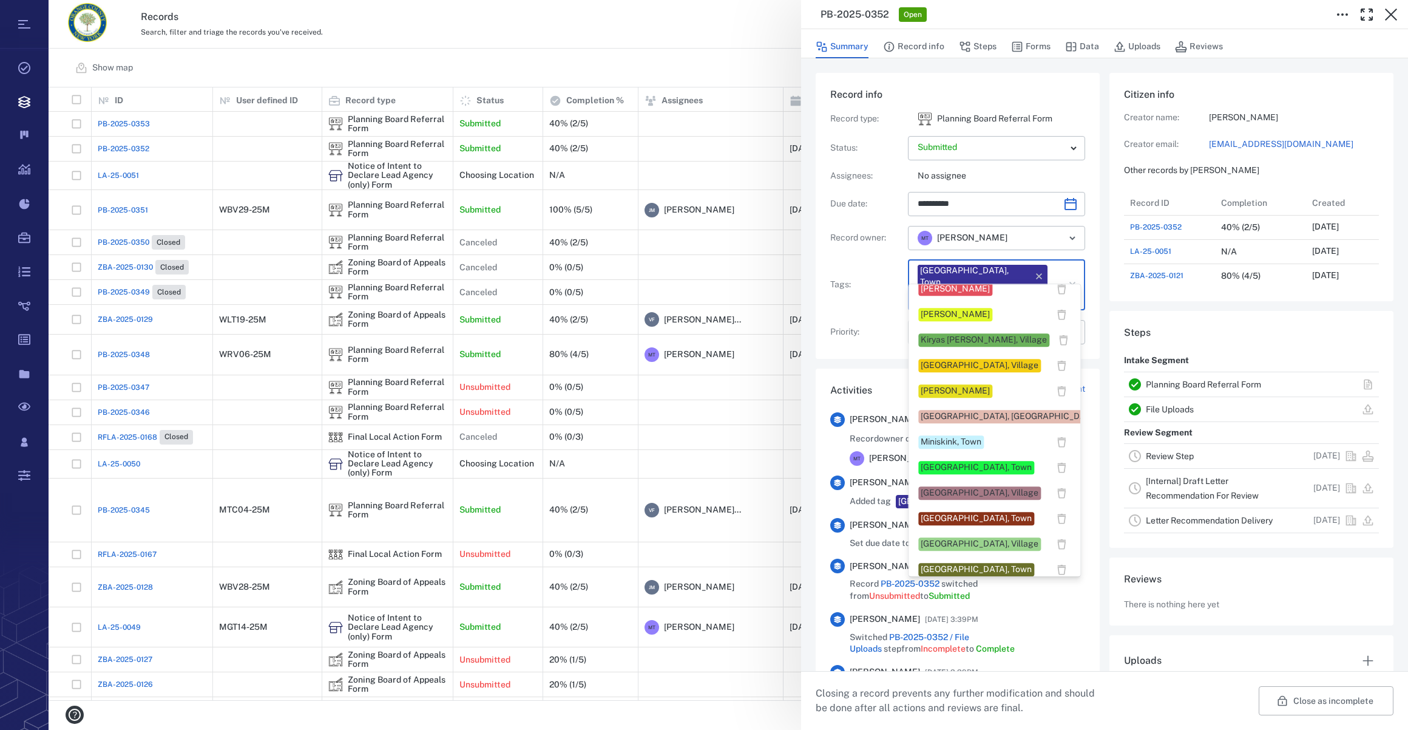
click at [932, 388] on div "[PERSON_NAME]" at bounding box center [955, 391] width 69 height 12
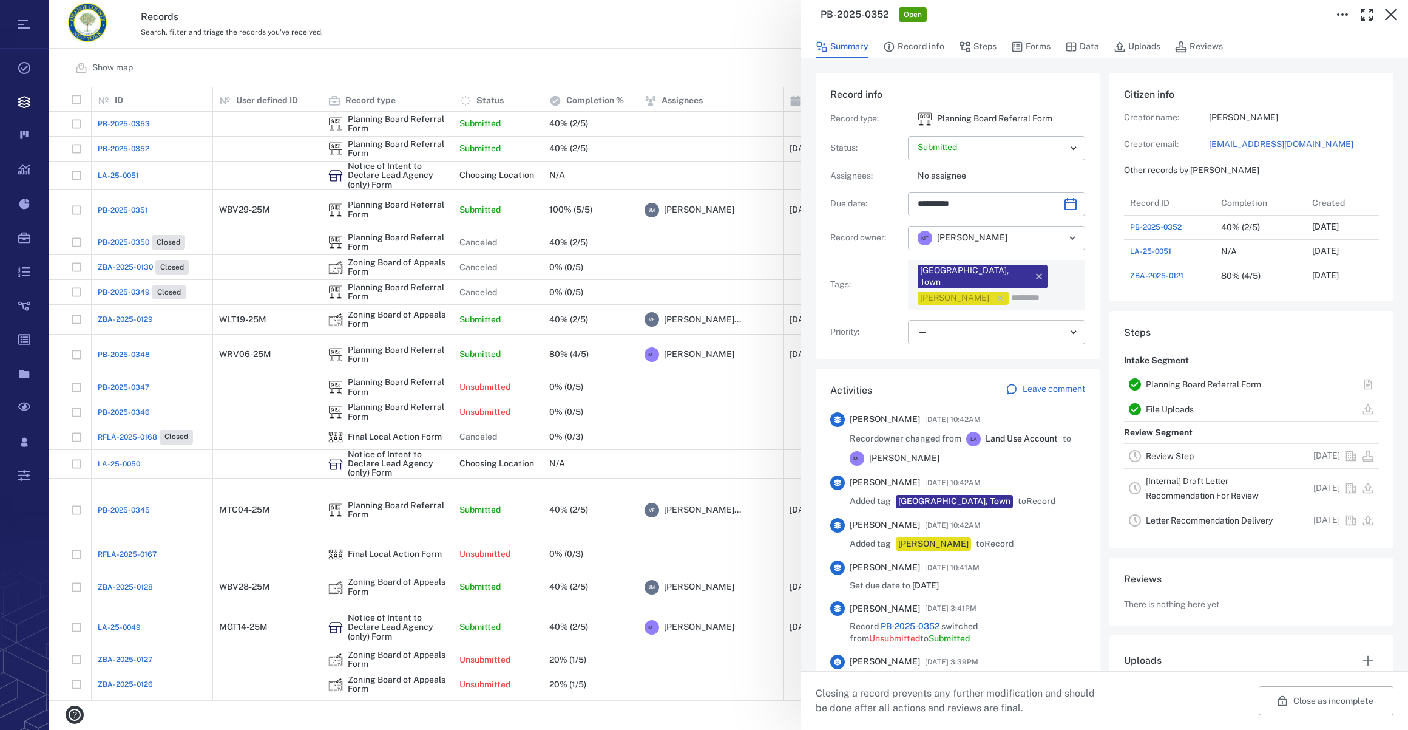
click at [949, 317] on body "Tasks Records Boards Dashboard Reports Record types Guide steps Rules Form buil…" at bounding box center [704, 365] width 1408 height 730
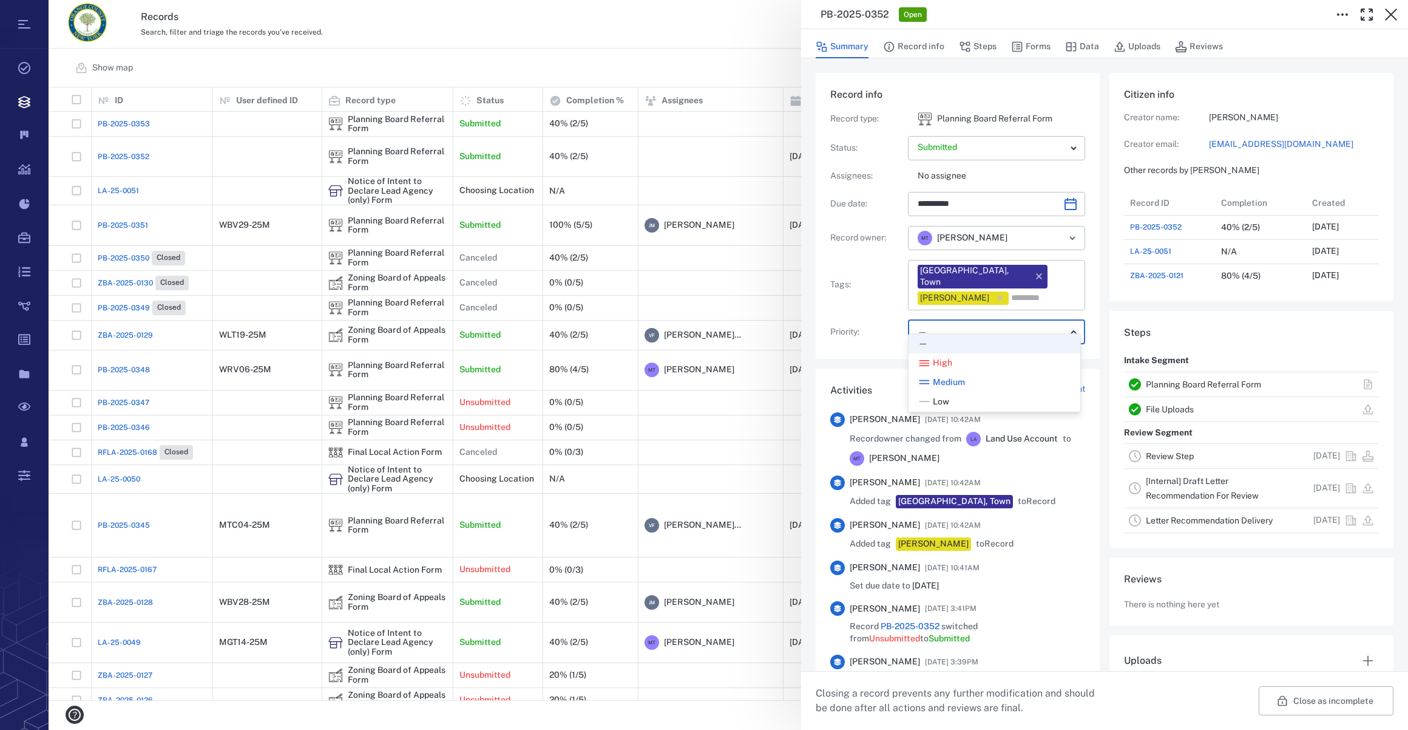
click at [943, 399] on span "Low" at bounding box center [941, 402] width 16 height 12
type input "**"
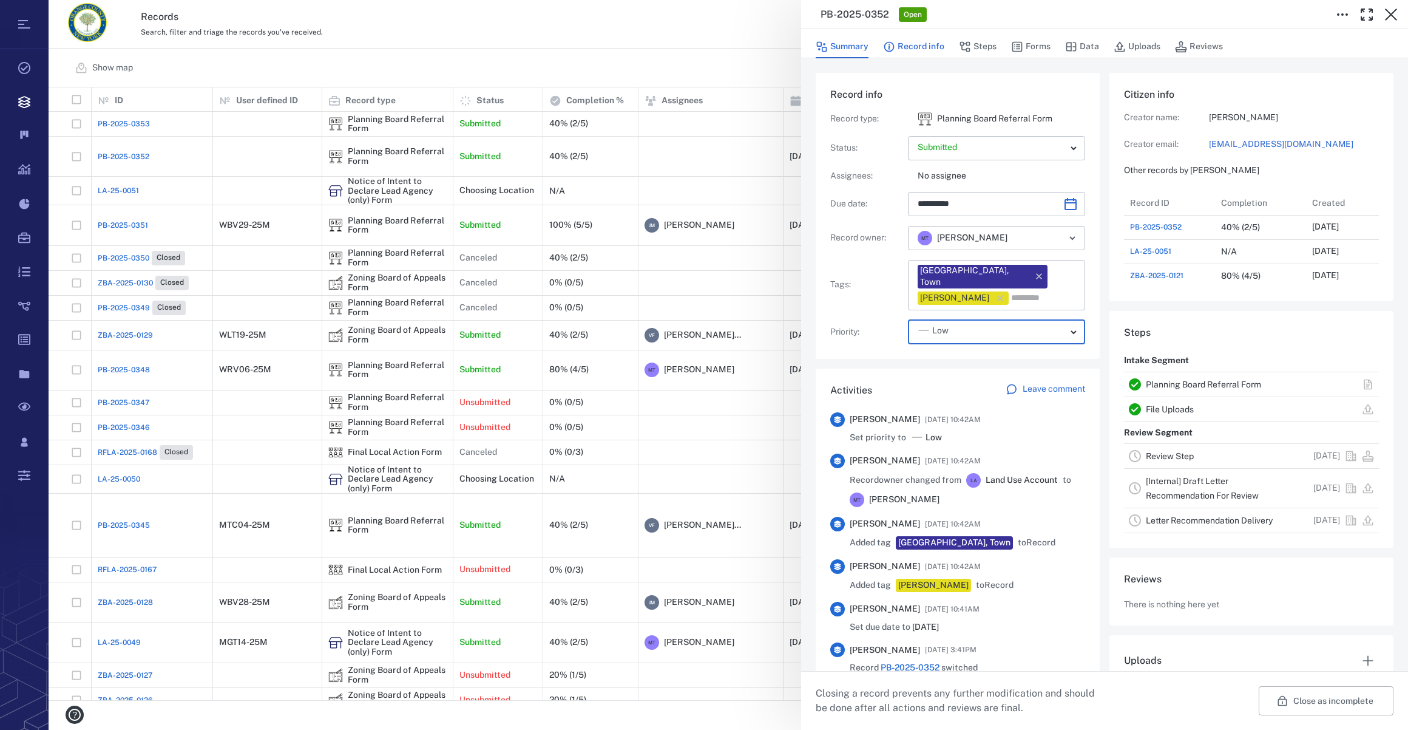
click at [923, 50] on button "Record info" at bounding box center [913, 46] width 61 height 23
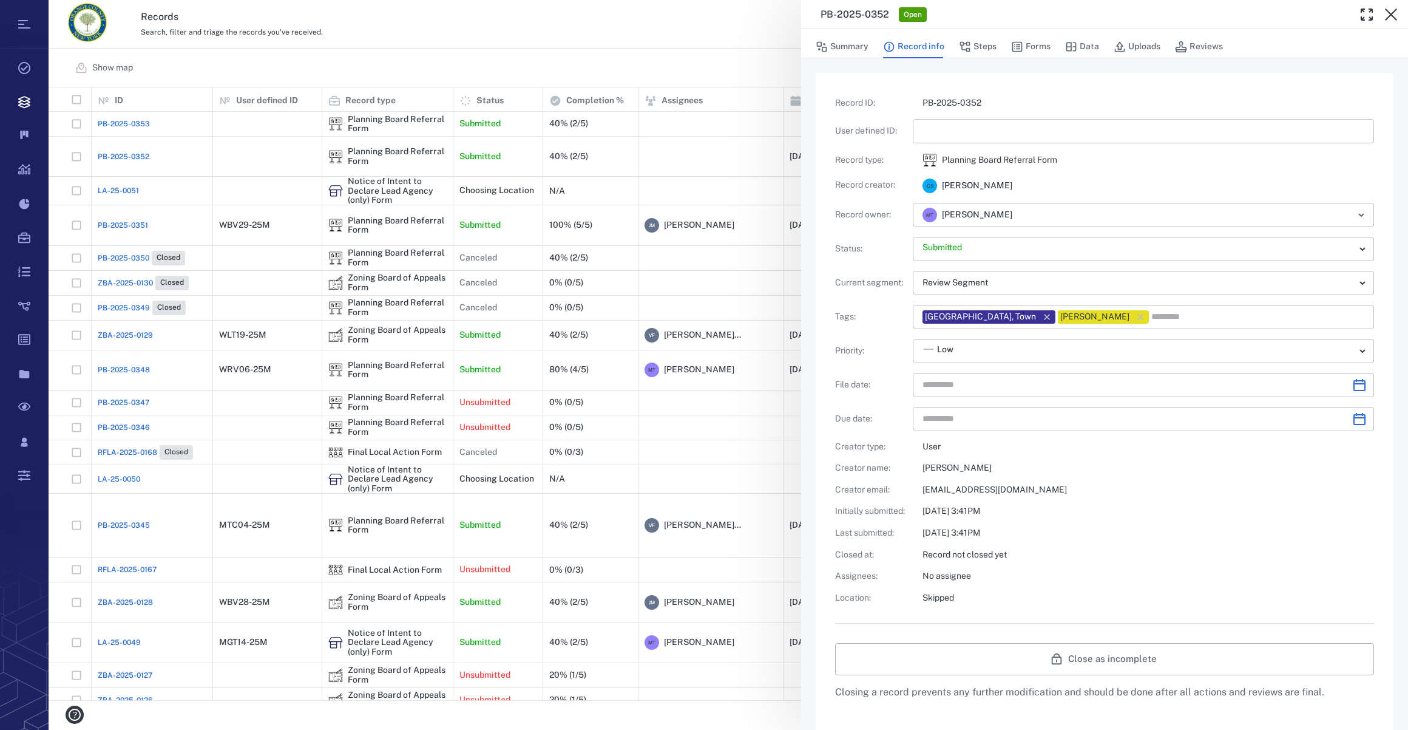
type input "**********"
click at [948, 134] on input "text" at bounding box center [1144, 131] width 442 height 24
click at [1045, 385] on icon "Choose date" at bounding box center [1359, 385] width 15 height 15
type input "*********"
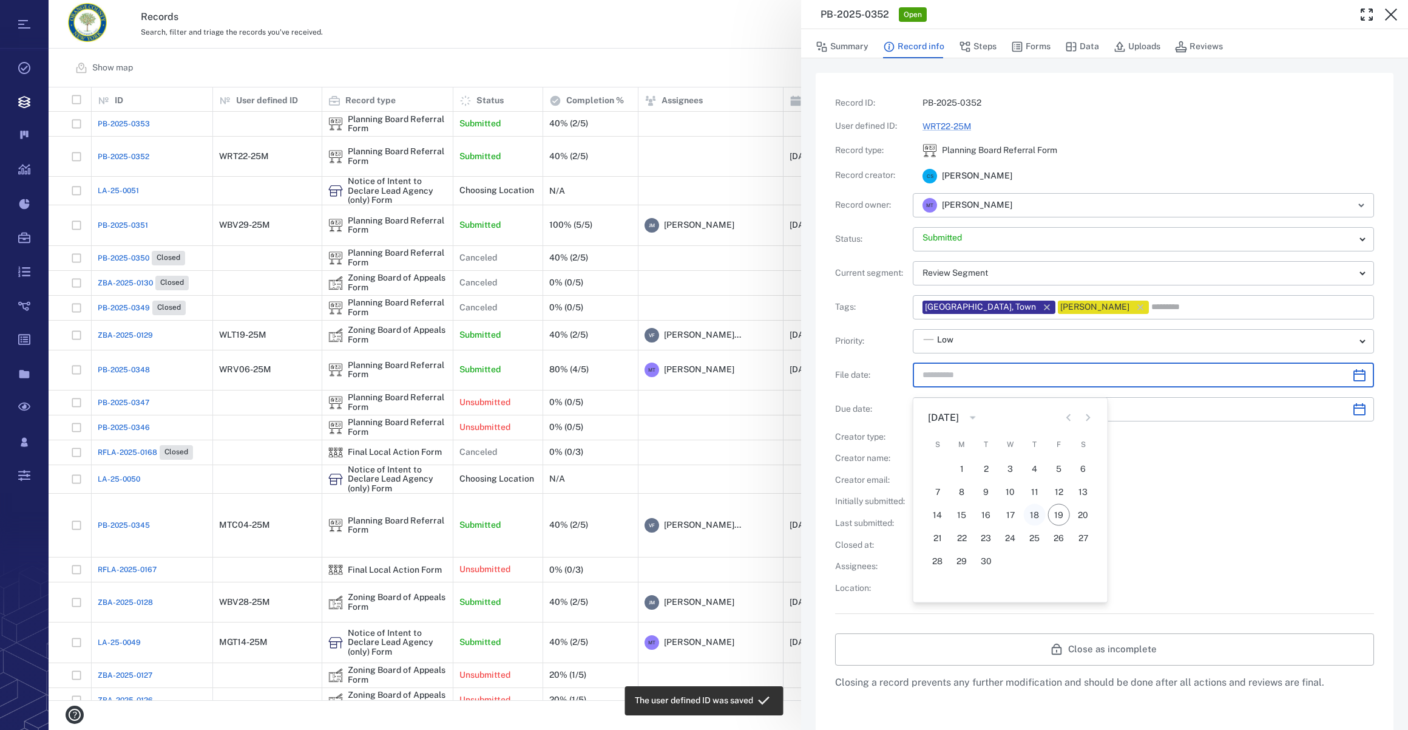
click at [1033, 510] on button "18" at bounding box center [1035, 515] width 22 height 22
type input "**********"
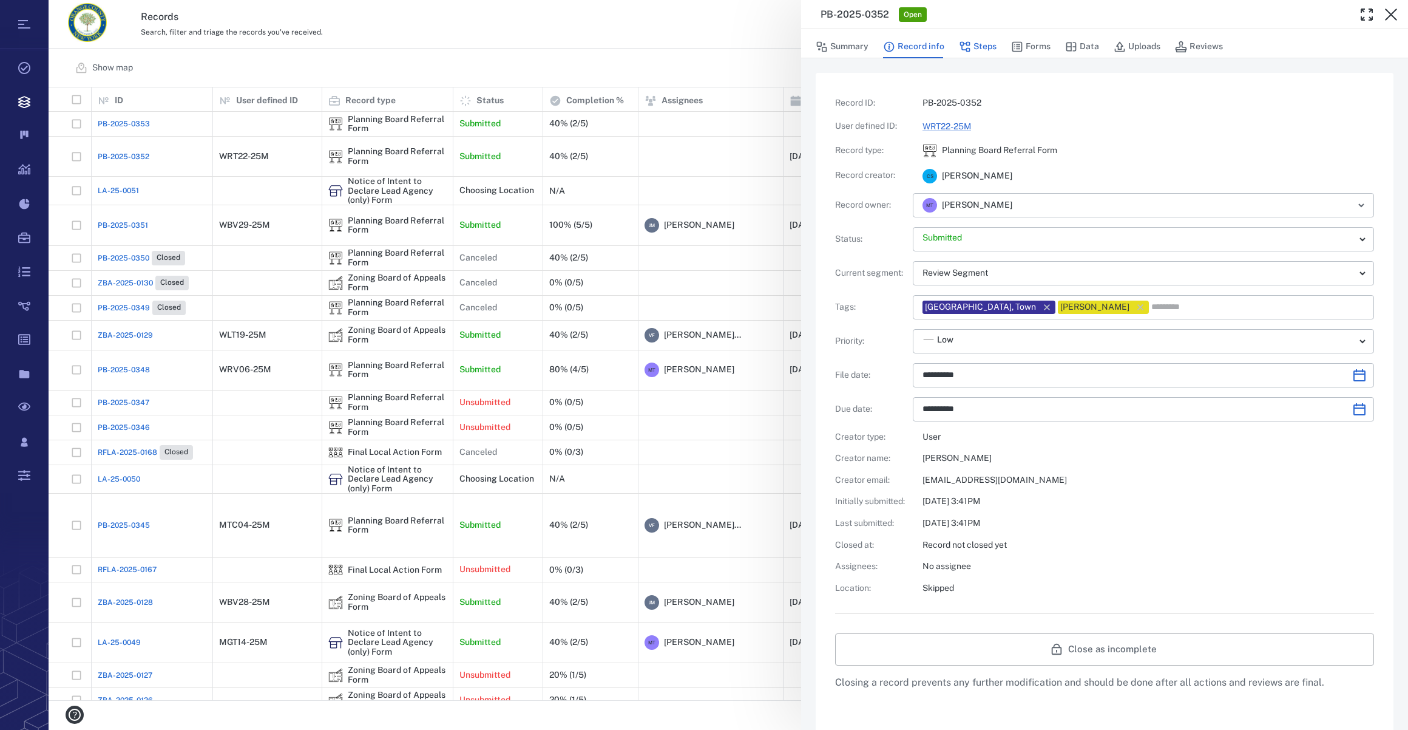
click at [985, 44] on button "Steps" at bounding box center [978, 46] width 38 height 23
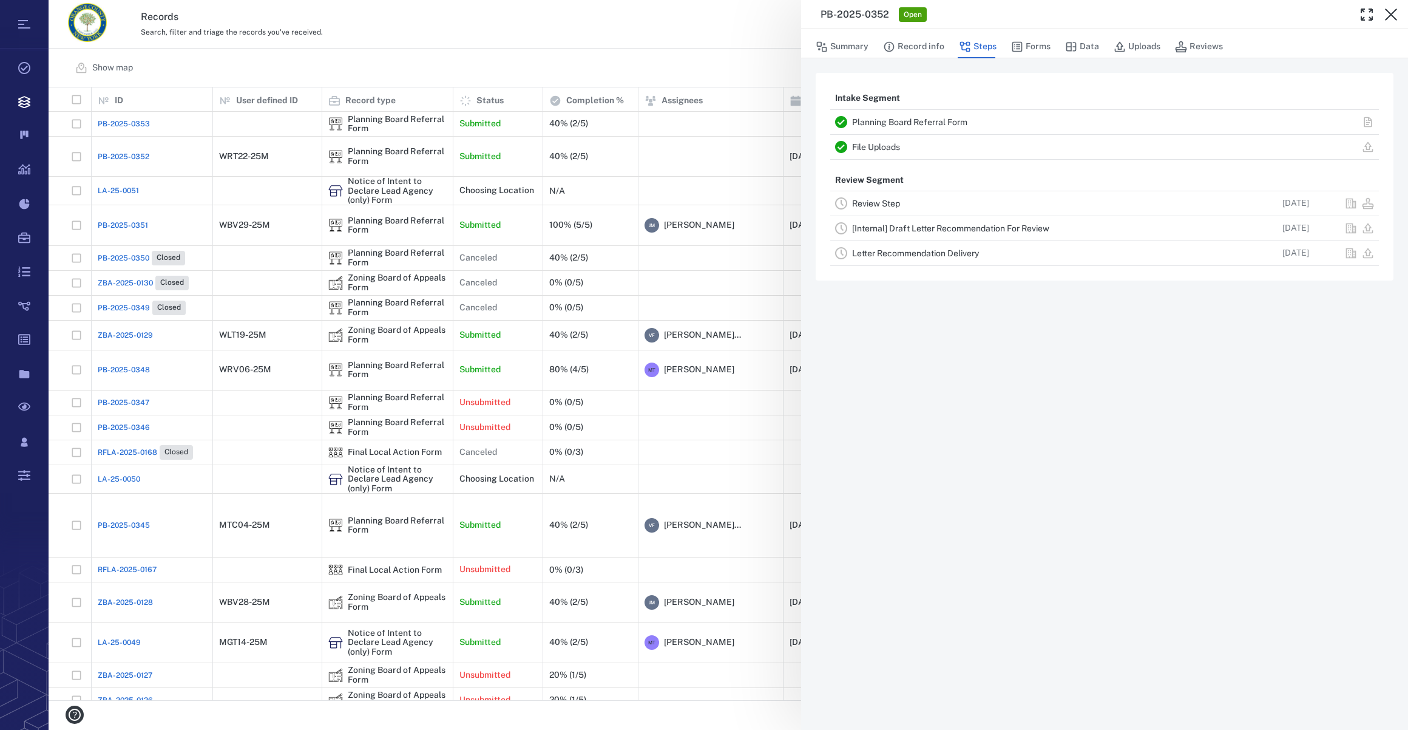
click at [895, 206] on link "Review Step" at bounding box center [876, 203] width 48 height 10
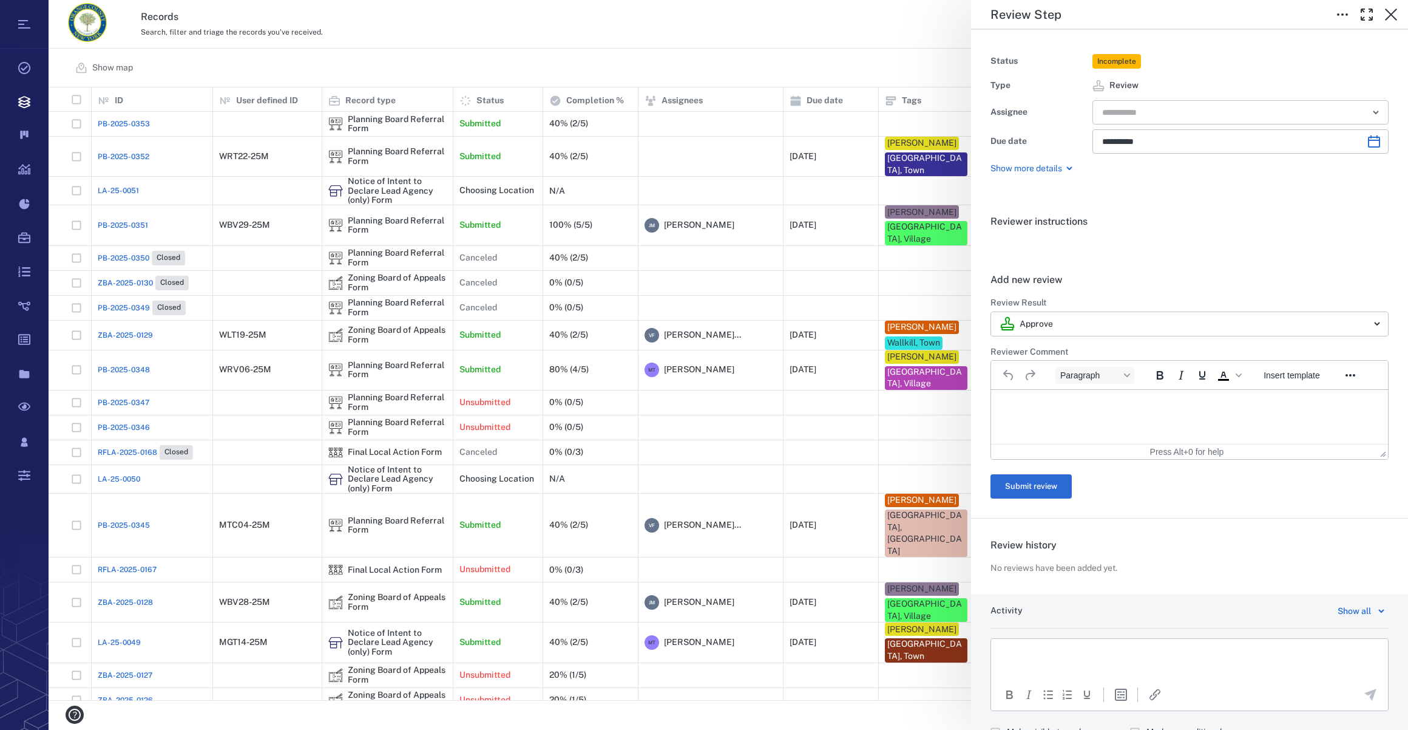
click at [1045, 110] on input "text" at bounding box center [1226, 112] width 251 height 17
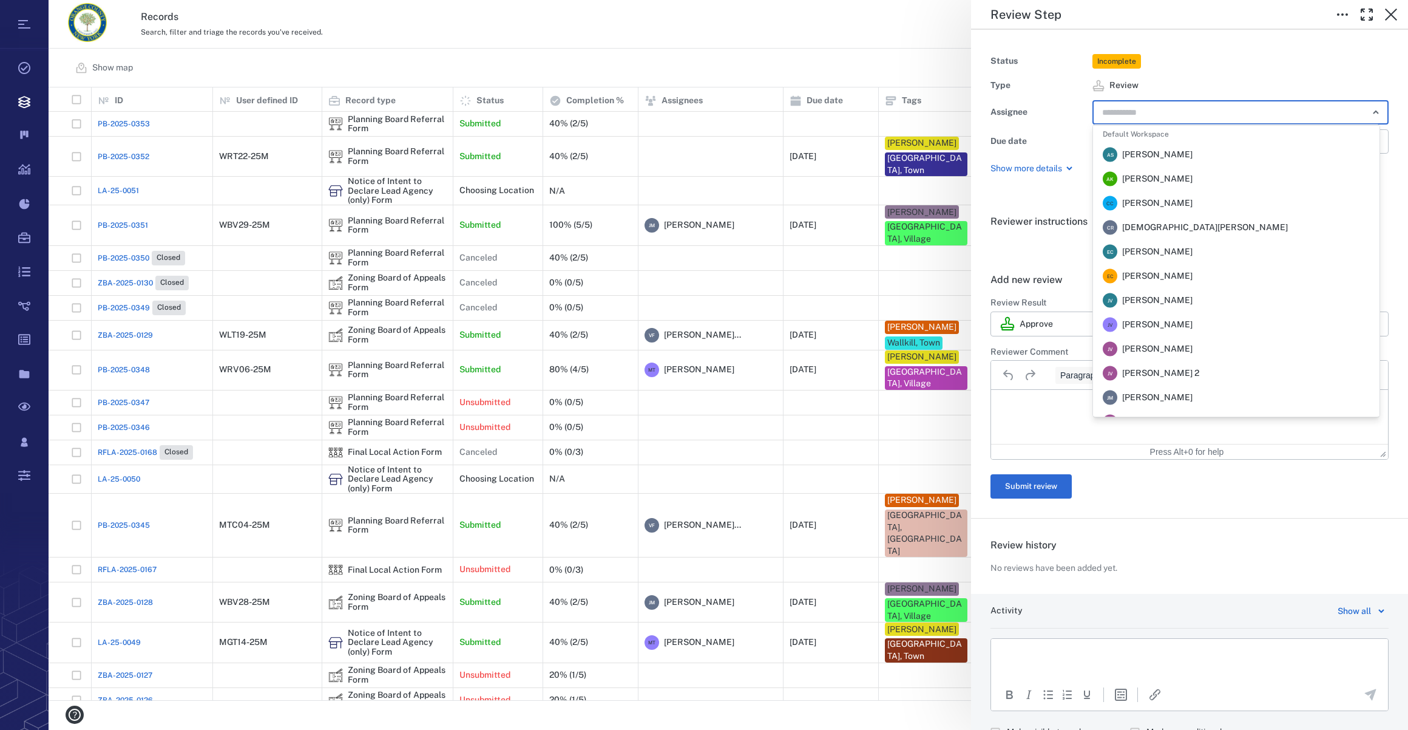
scroll to position [283, 0]
click at [1045, 188] on span "[PERSON_NAME]" at bounding box center [1157, 187] width 70 height 12
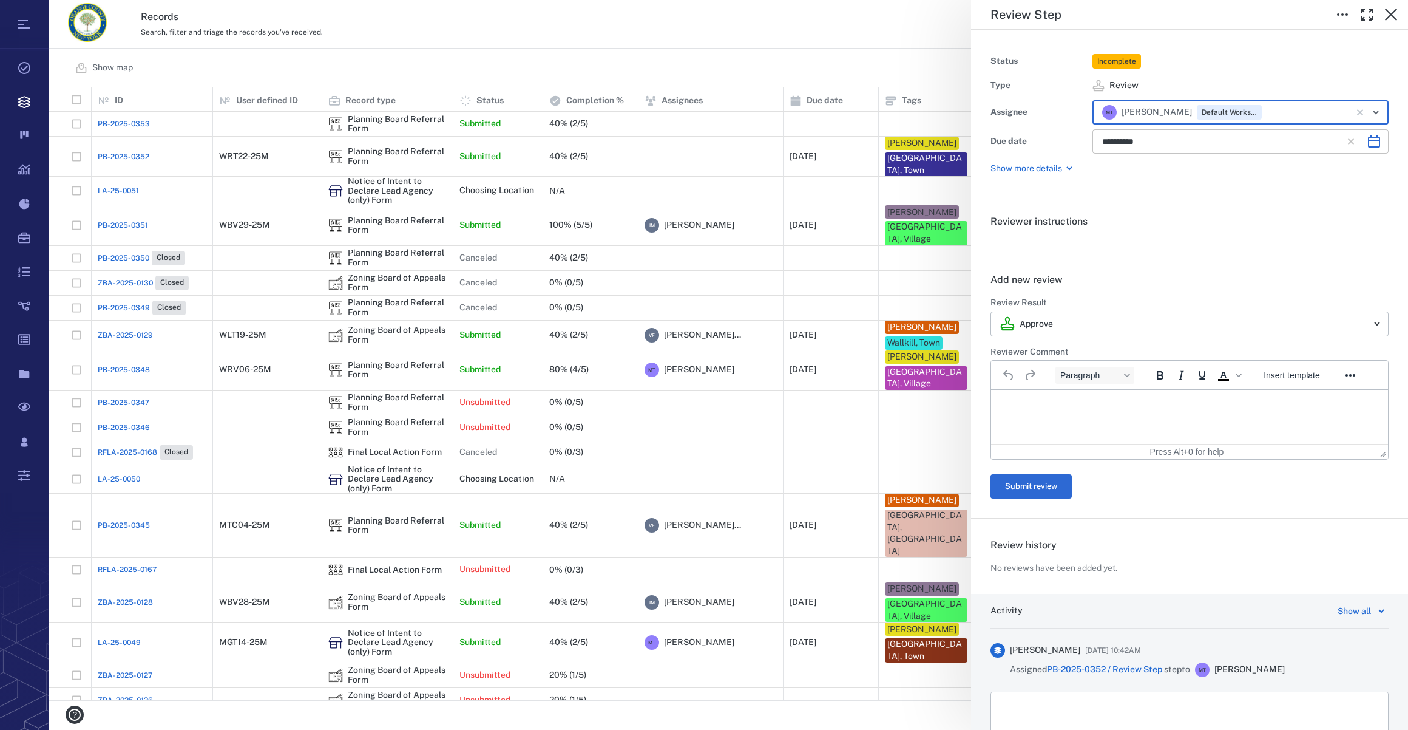
click at [1045, 141] on icon "Choose date, selected date is Oct 31, 2025" at bounding box center [1374, 141] width 15 height 15
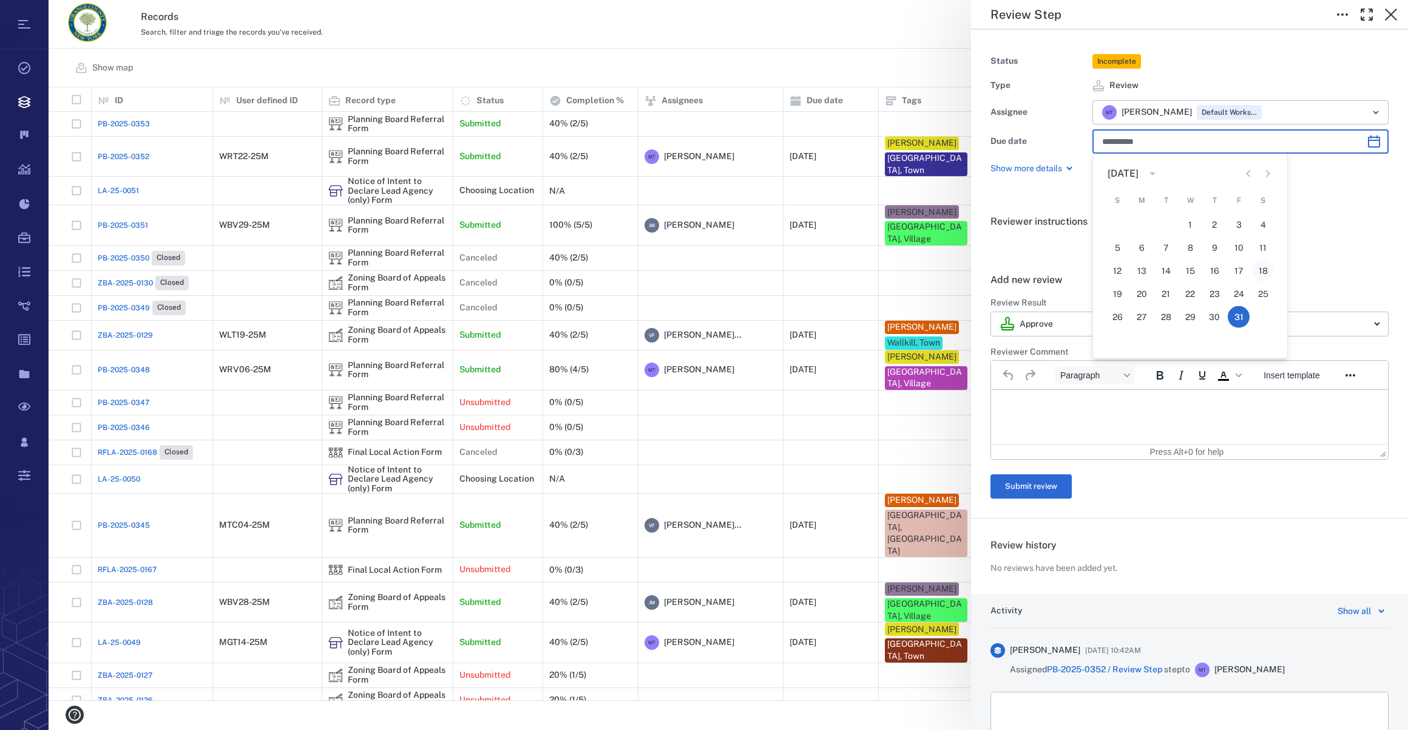
click at [1045, 266] on button "18" at bounding box center [1263, 271] width 22 height 22
type input "**********"
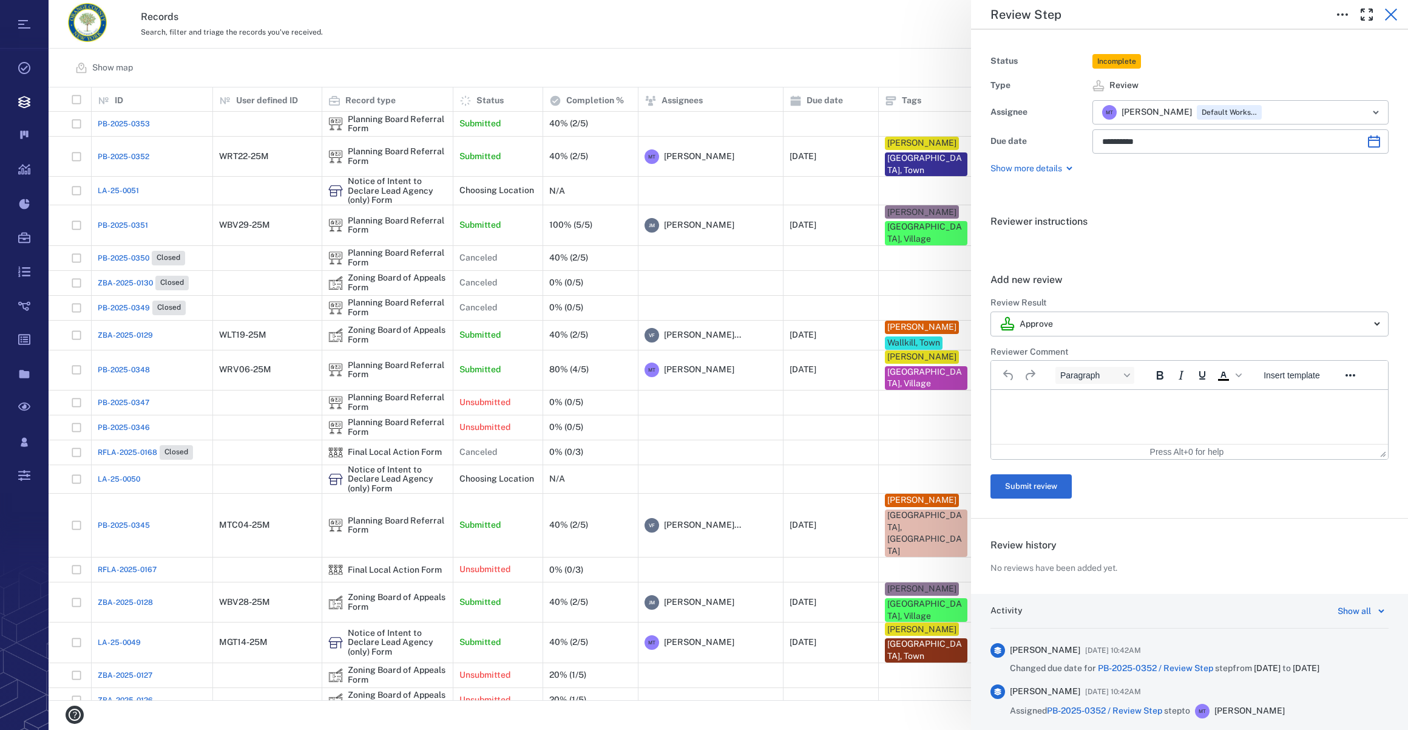
click at [1045, 14] on icon "button" at bounding box center [1391, 14] width 12 height 12
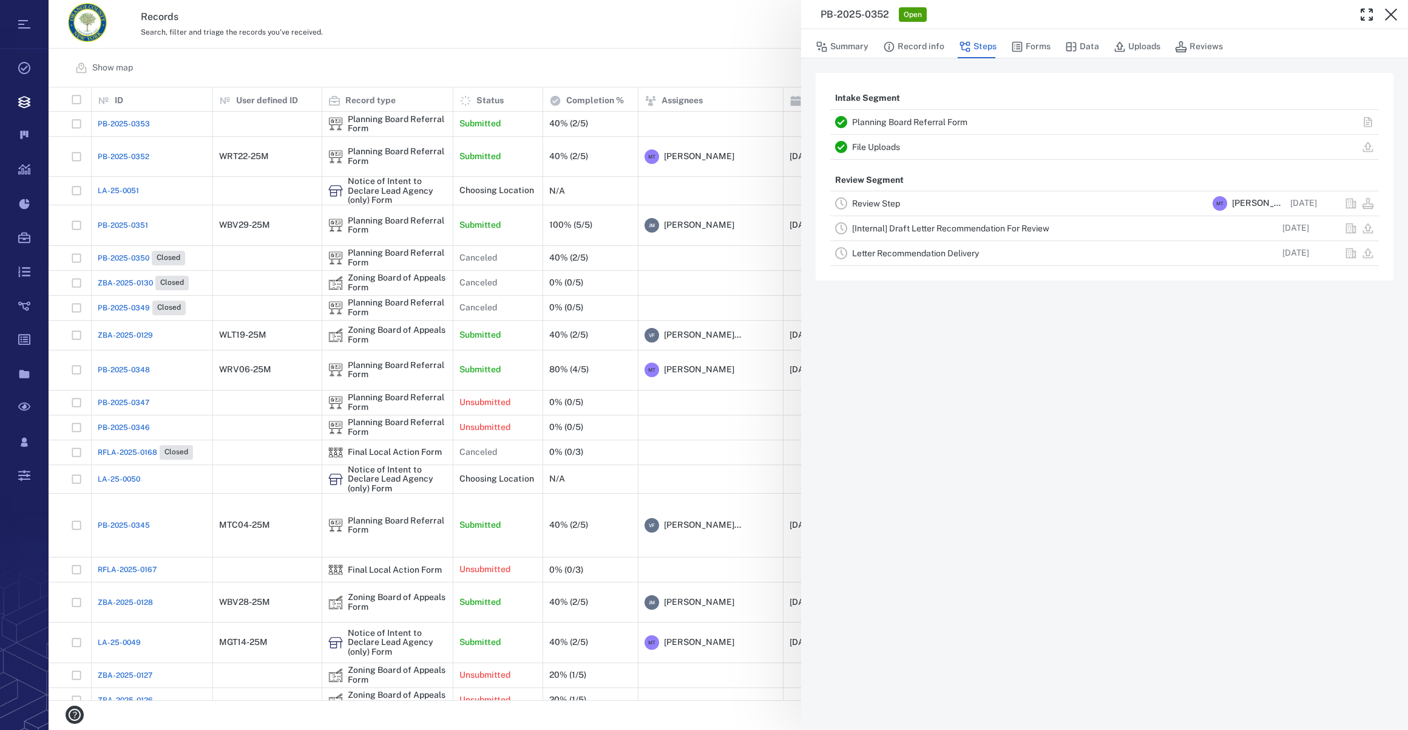
click at [1045, 14] on icon "button" at bounding box center [1391, 14] width 12 height 12
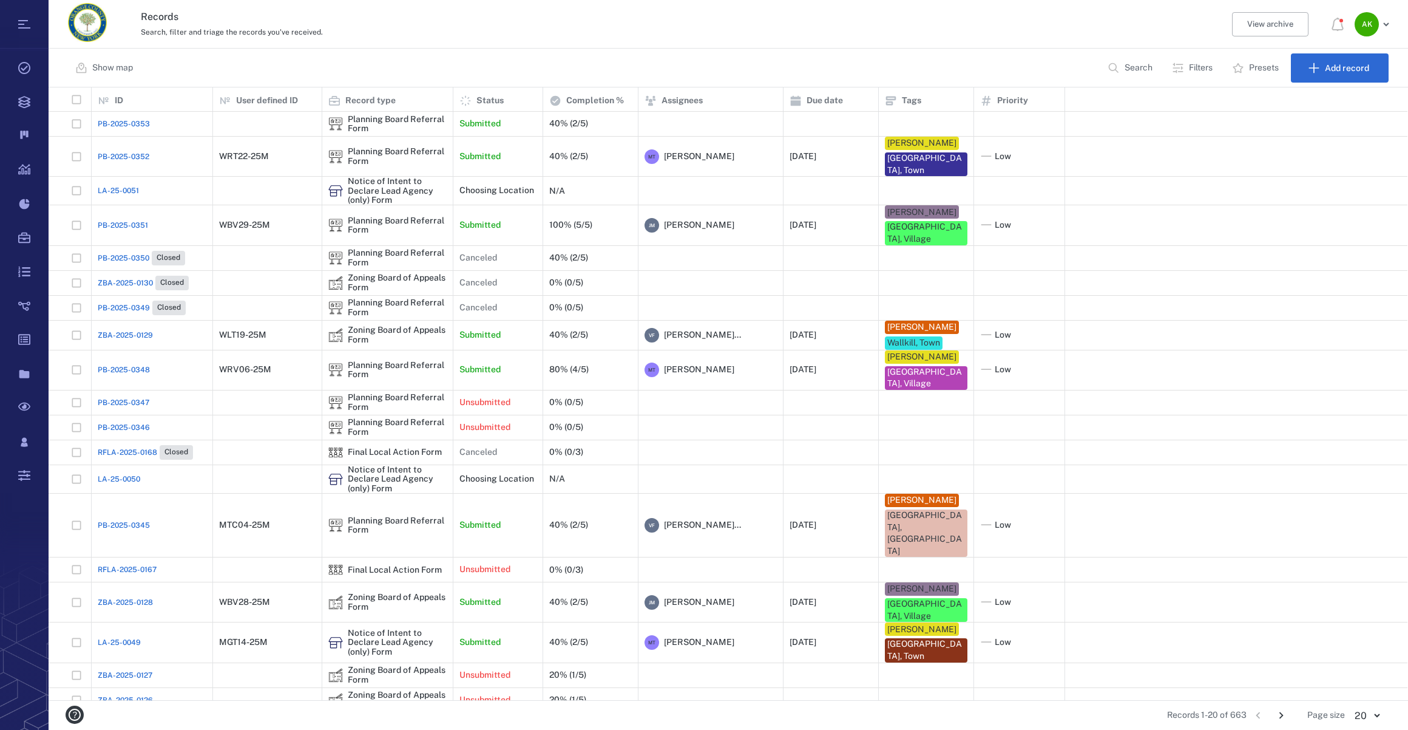
click at [127, 158] on span "PB-2025-0352" at bounding box center [124, 156] width 52 height 11
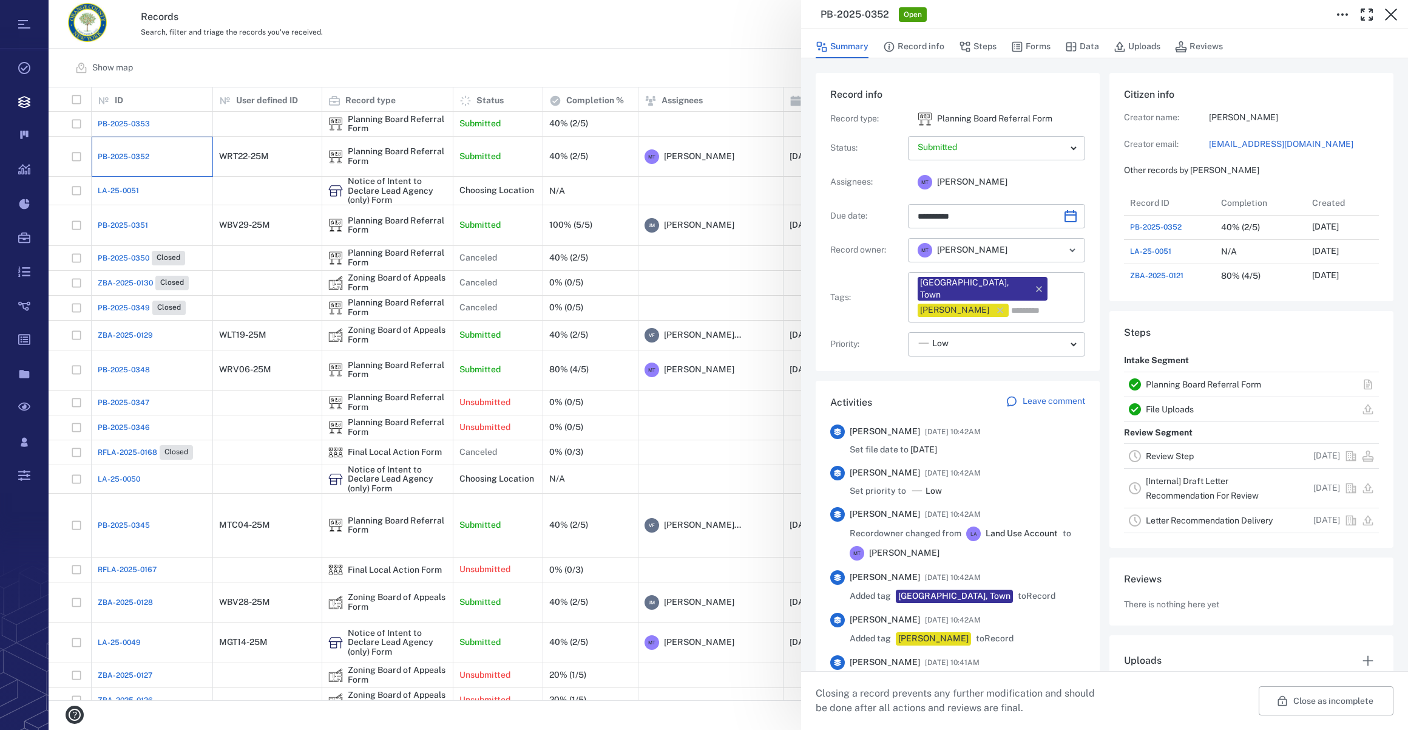
type input "**********"
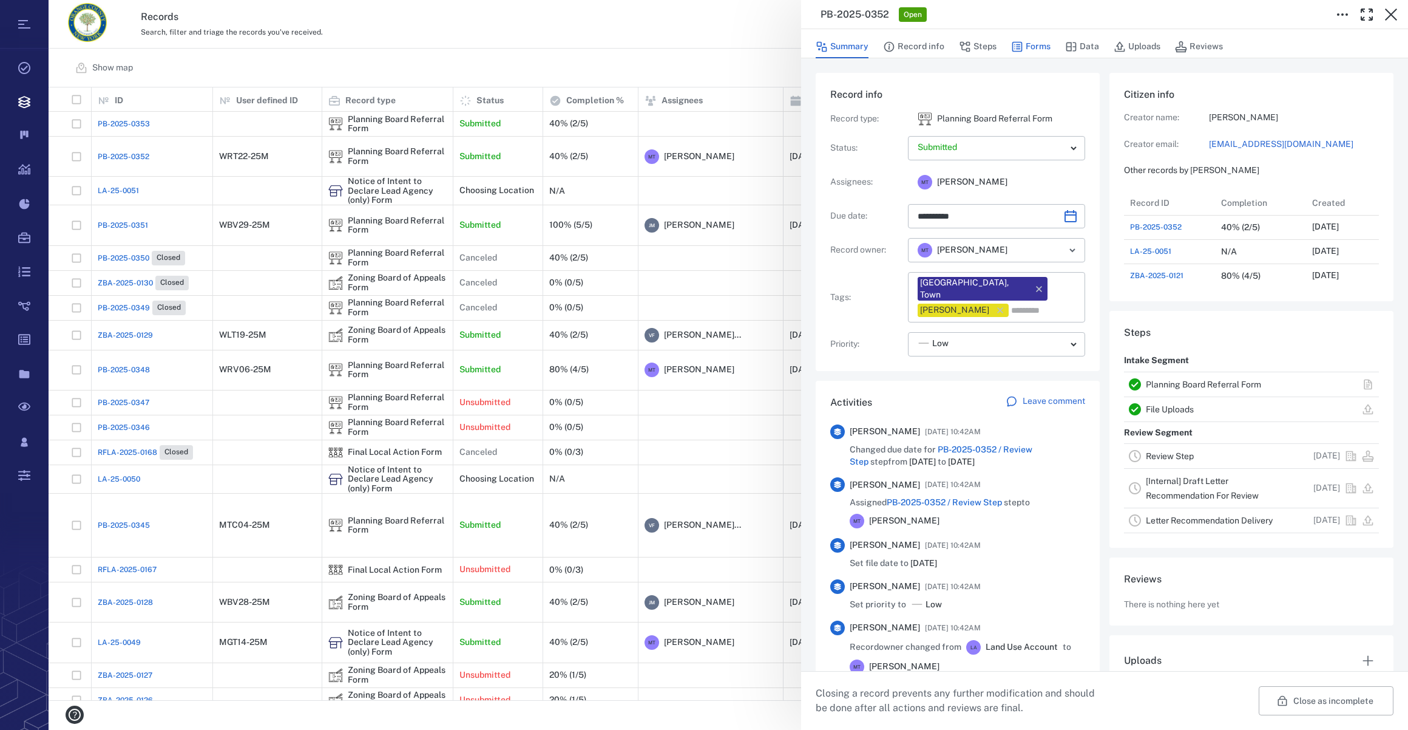
click at [1045, 49] on button "Forms" at bounding box center [1030, 46] width 39 height 23
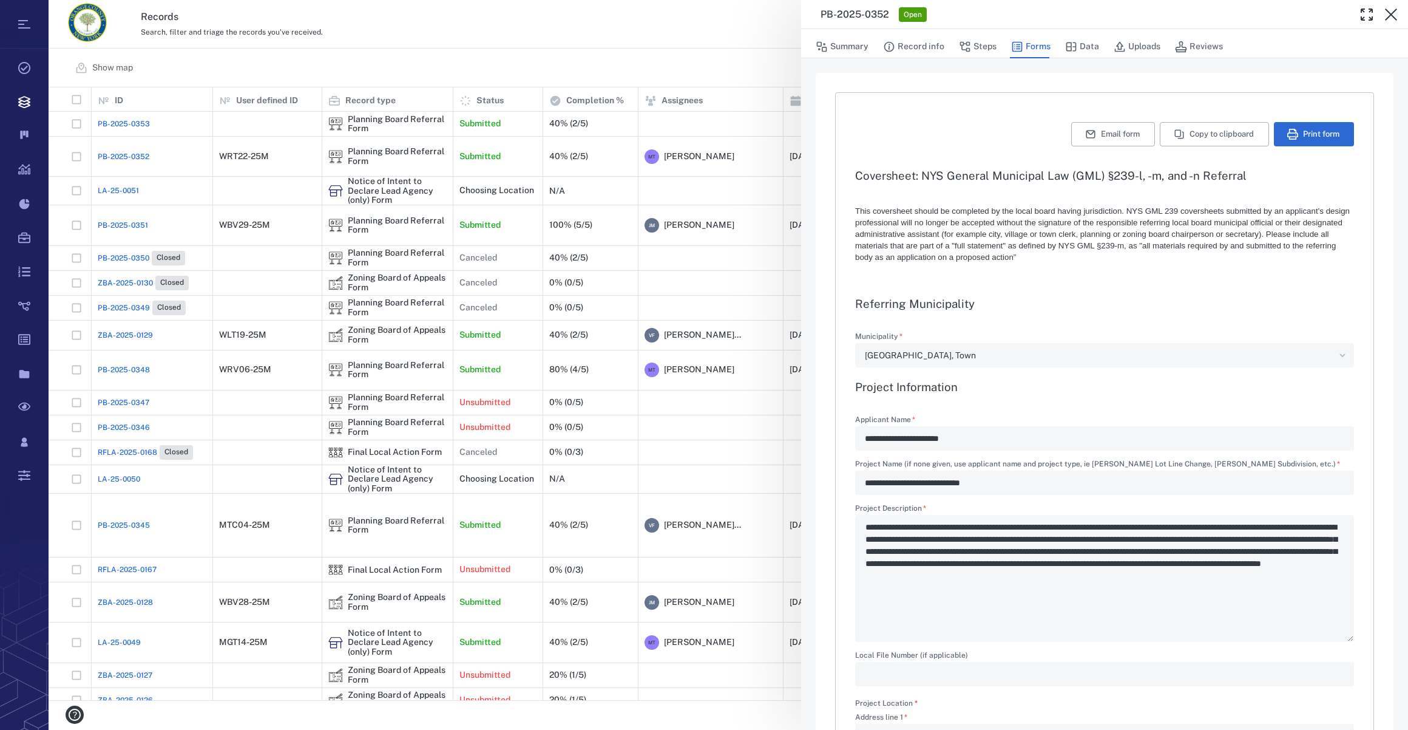
type input "**********"
click at [1045, 50] on button "Uploads" at bounding box center [1137, 46] width 47 height 23
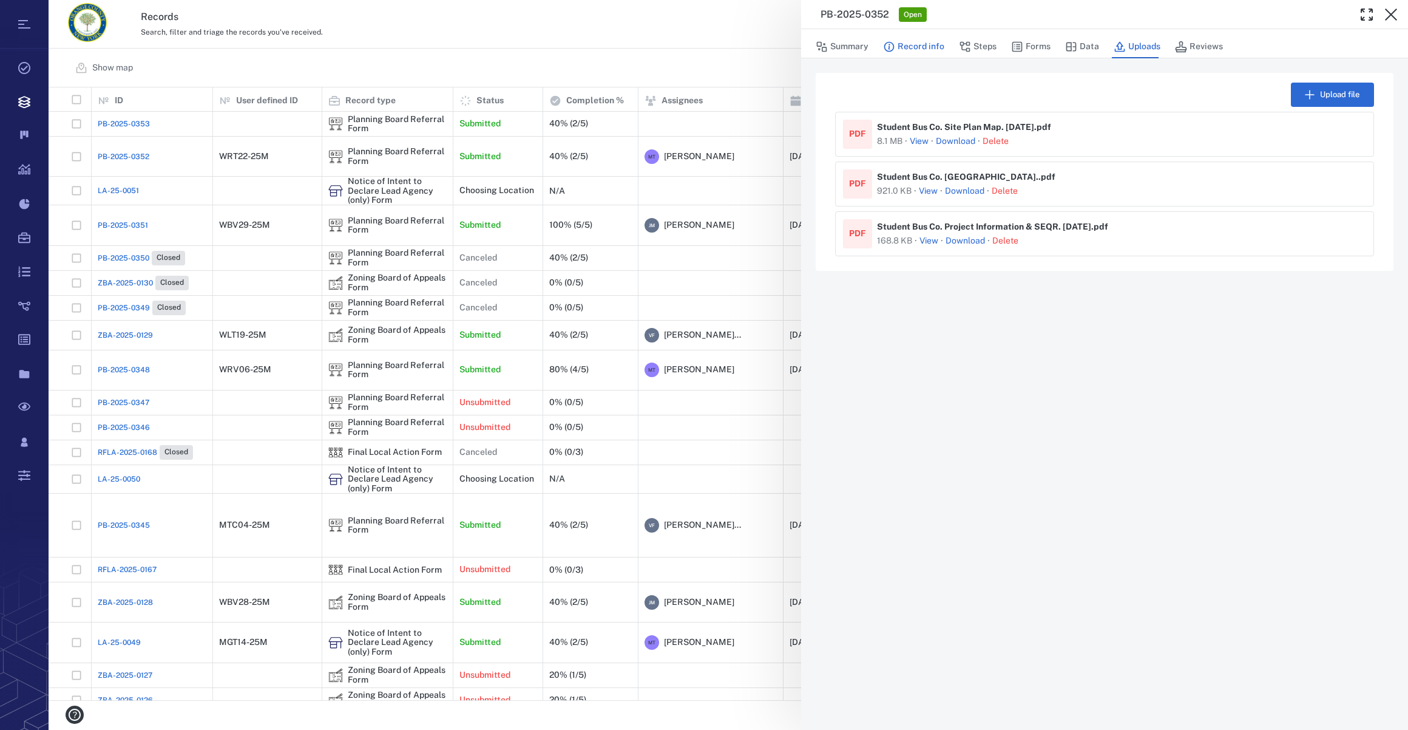
click at [931, 44] on button "Record info" at bounding box center [913, 46] width 61 height 23
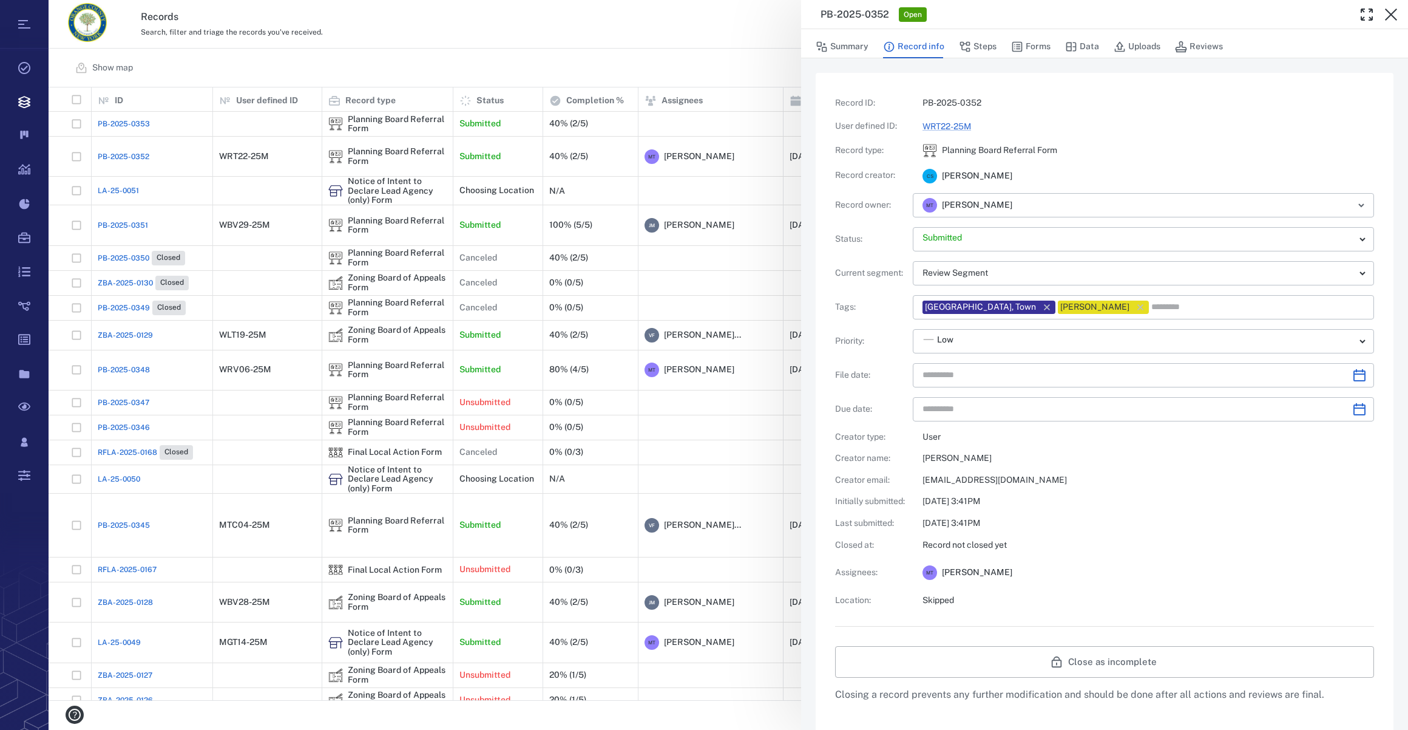
type input "**********"
click at [1031, 46] on button "Forms" at bounding box center [1030, 46] width 39 height 23
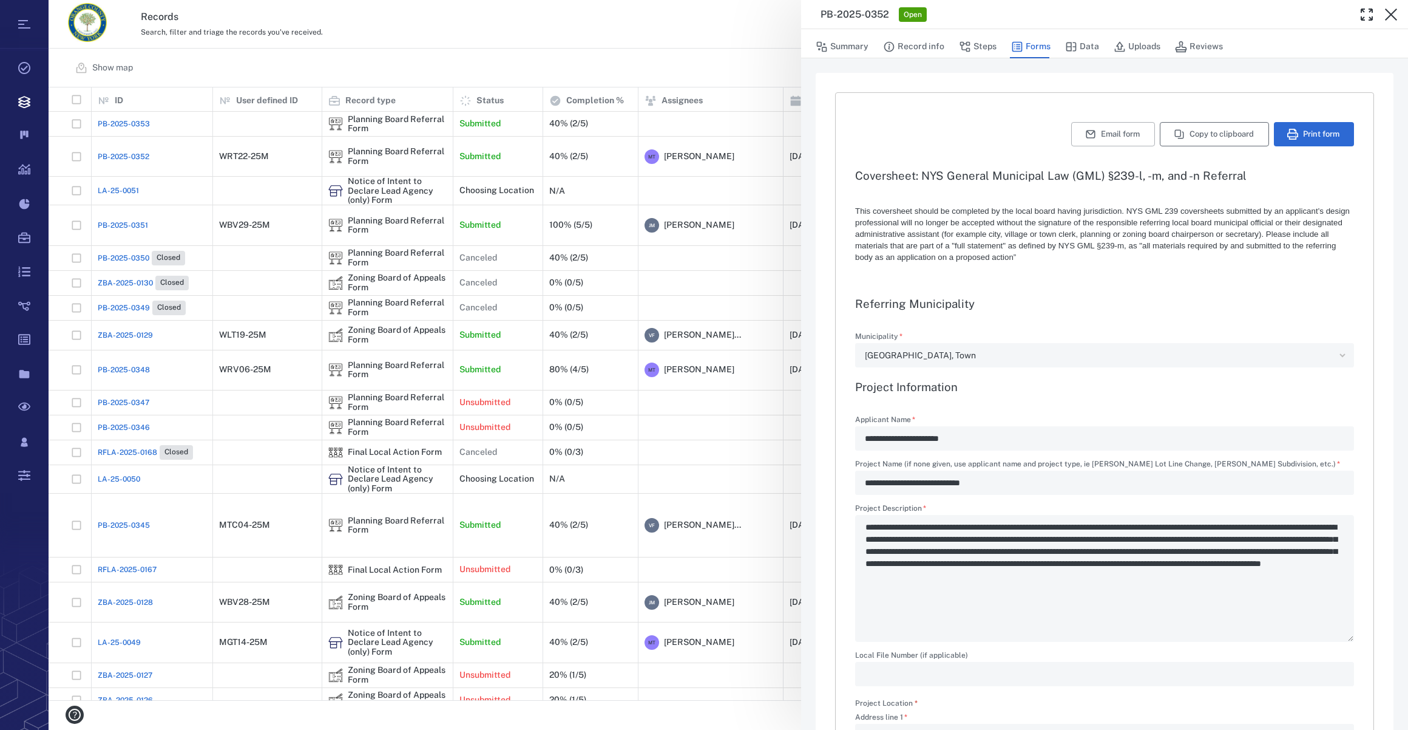
type input "**********"
type textarea "*"
click at [1045, 132] on button "Print form" at bounding box center [1314, 134] width 80 height 24
click at [1045, 16] on icon "button" at bounding box center [1391, 14] width 15 height 15
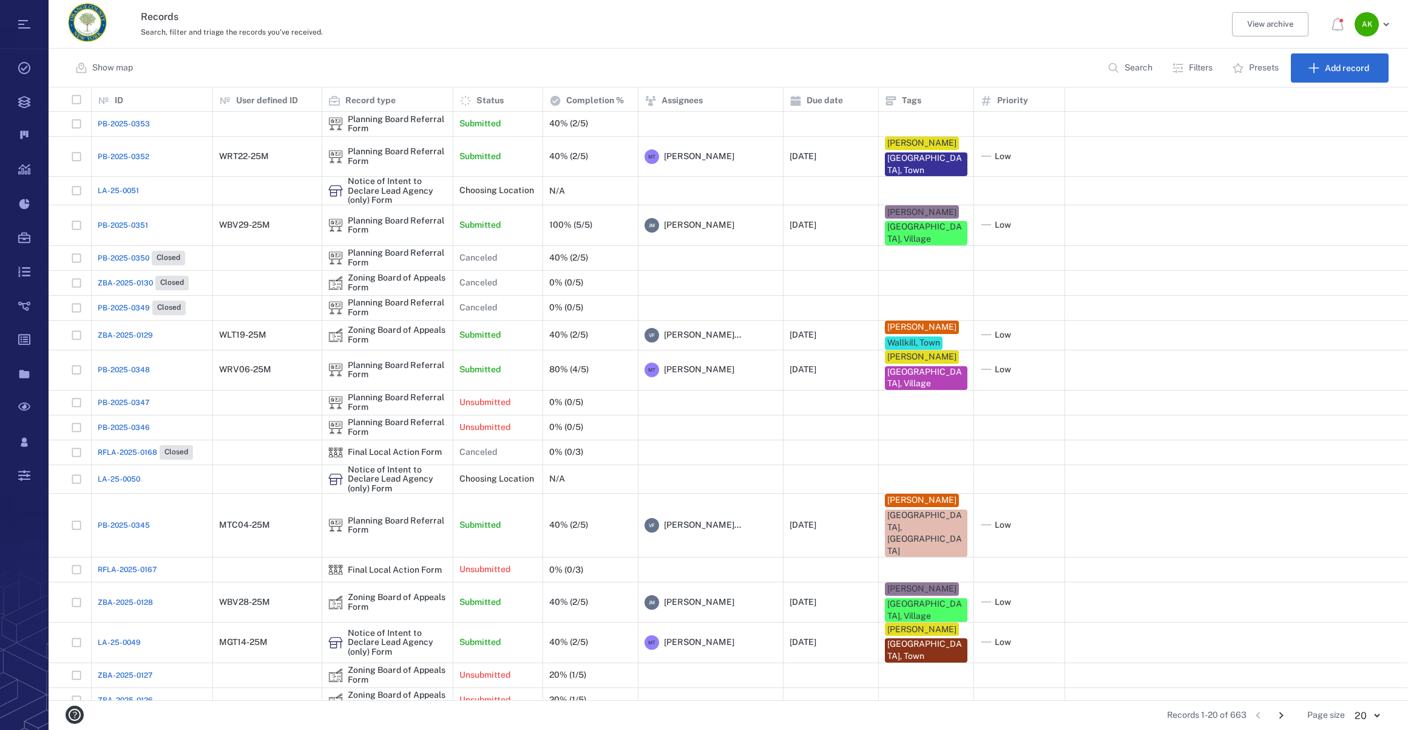
click at [106, 126] on span "PB-2025-0353" at bounding box center [124, 123] width 52 height 11
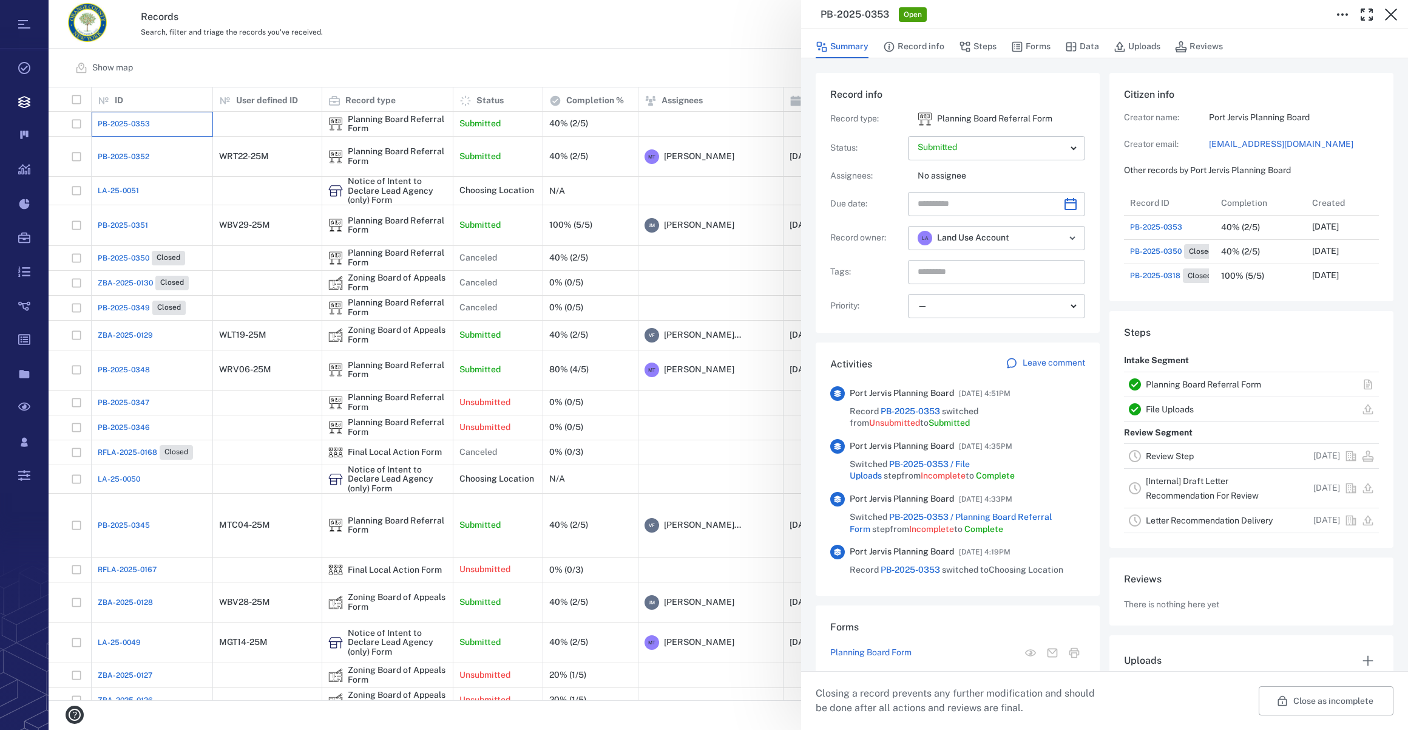
scroll to position [461, 234]
click at [1031, 46] on button "Forms" at bounding box center [1030, 46] width 39 height 23
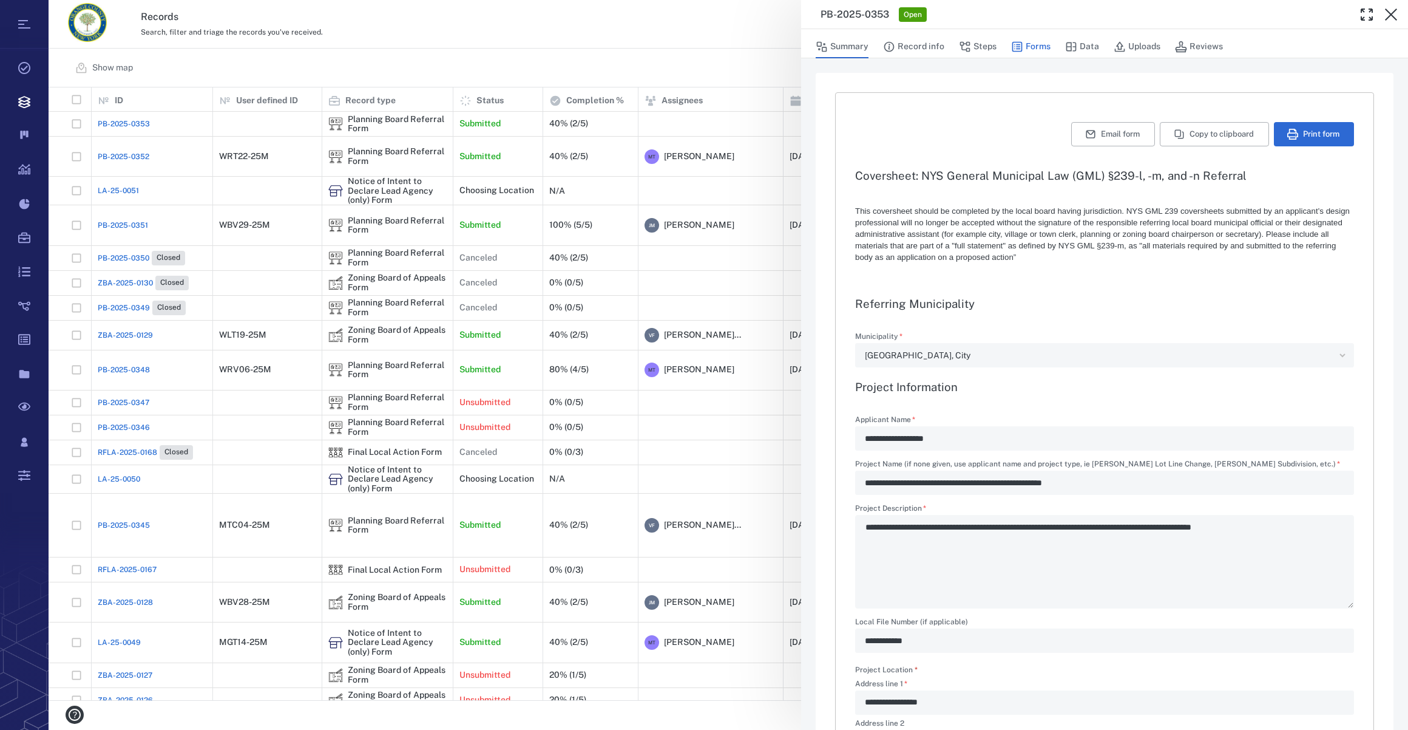
type textarea "*"
click at [852, 43] on button "Summary" at bounding box center [842, 46] width 53 height 23
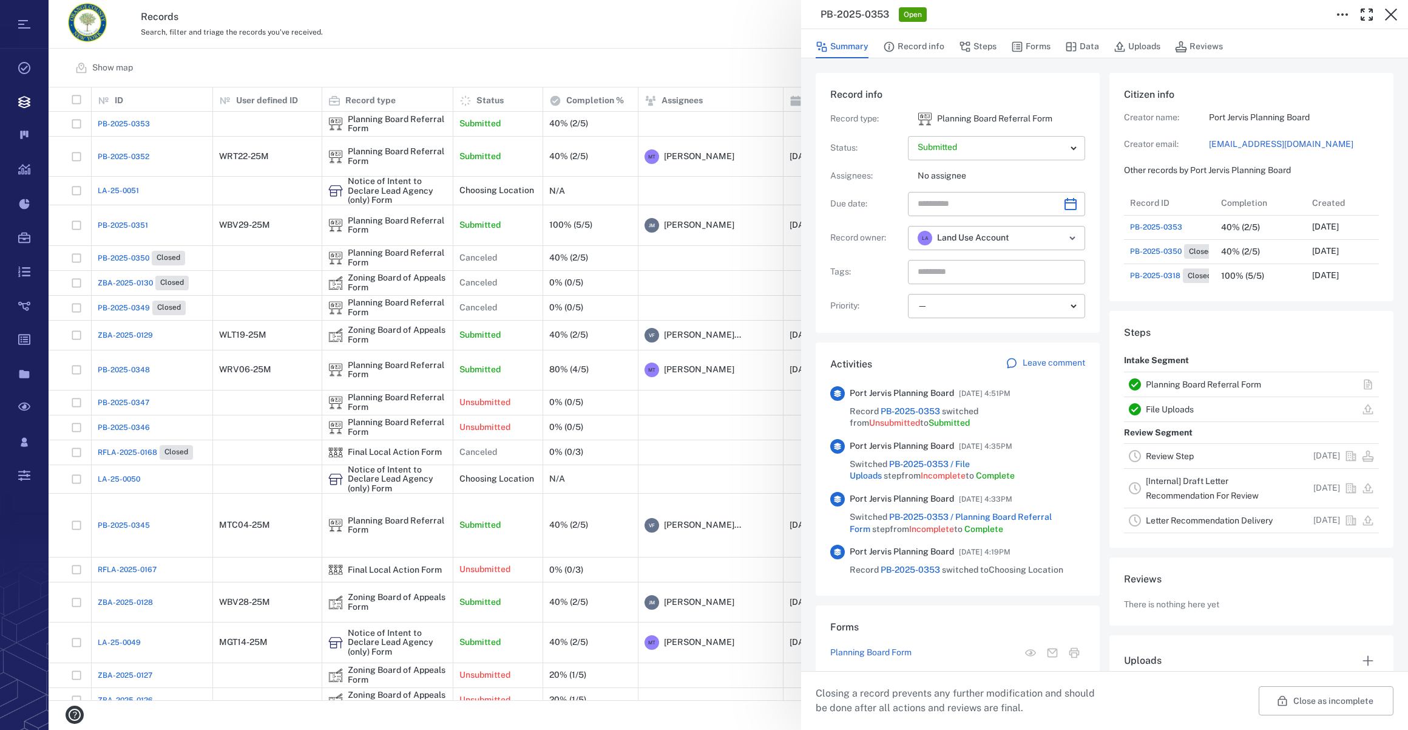
scroll to position [461, 234]
click at [1045, 206] on icon "Choose date" at bounding box center [1070, 204] width 15 height 15
click at [1045, 240] on icon "Next month" at bounding box center [1083, 235] width 15 height 15
click at [1045, 334] on button "18" at bounding box center [1079, 333] width 22 height 22
type input "**********"
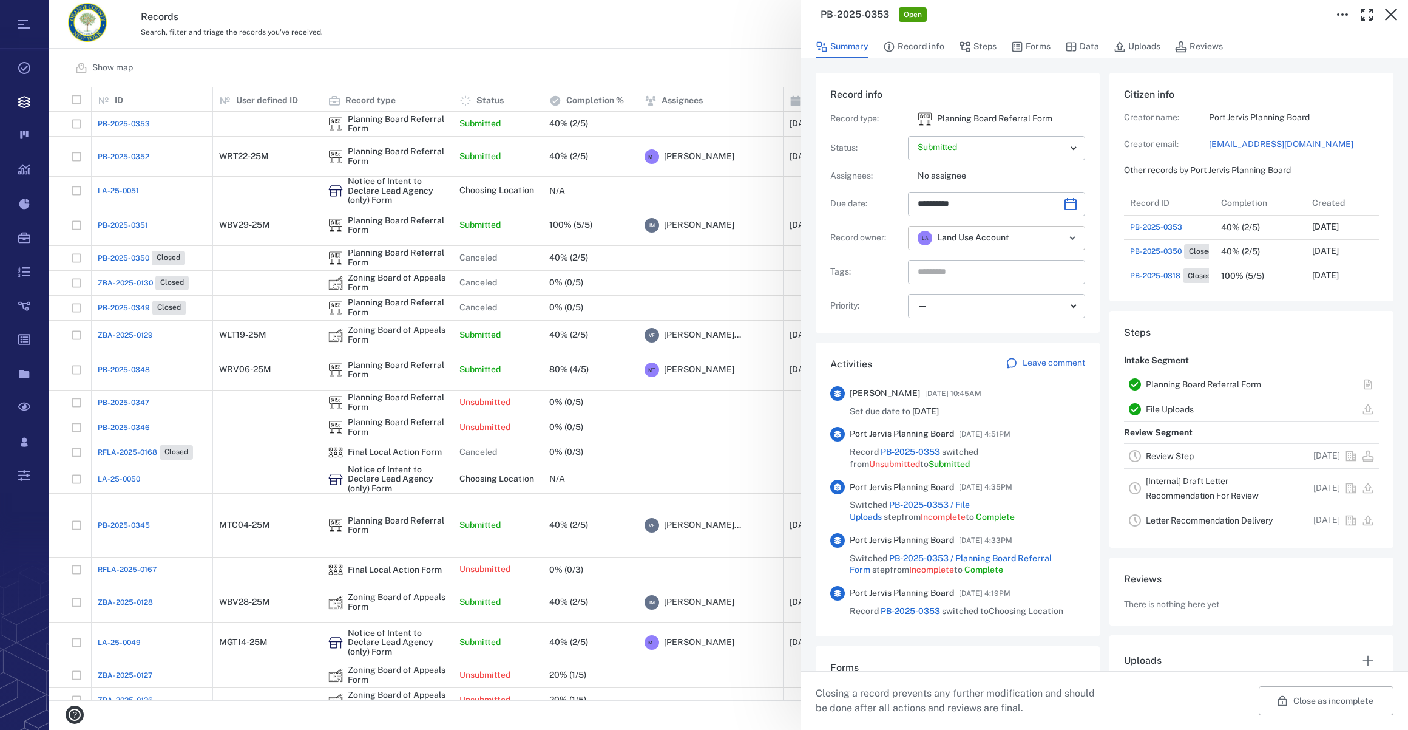
click at [1045, 237] on icon "Open" at bounding box center [1072, 238] width 15 height 15
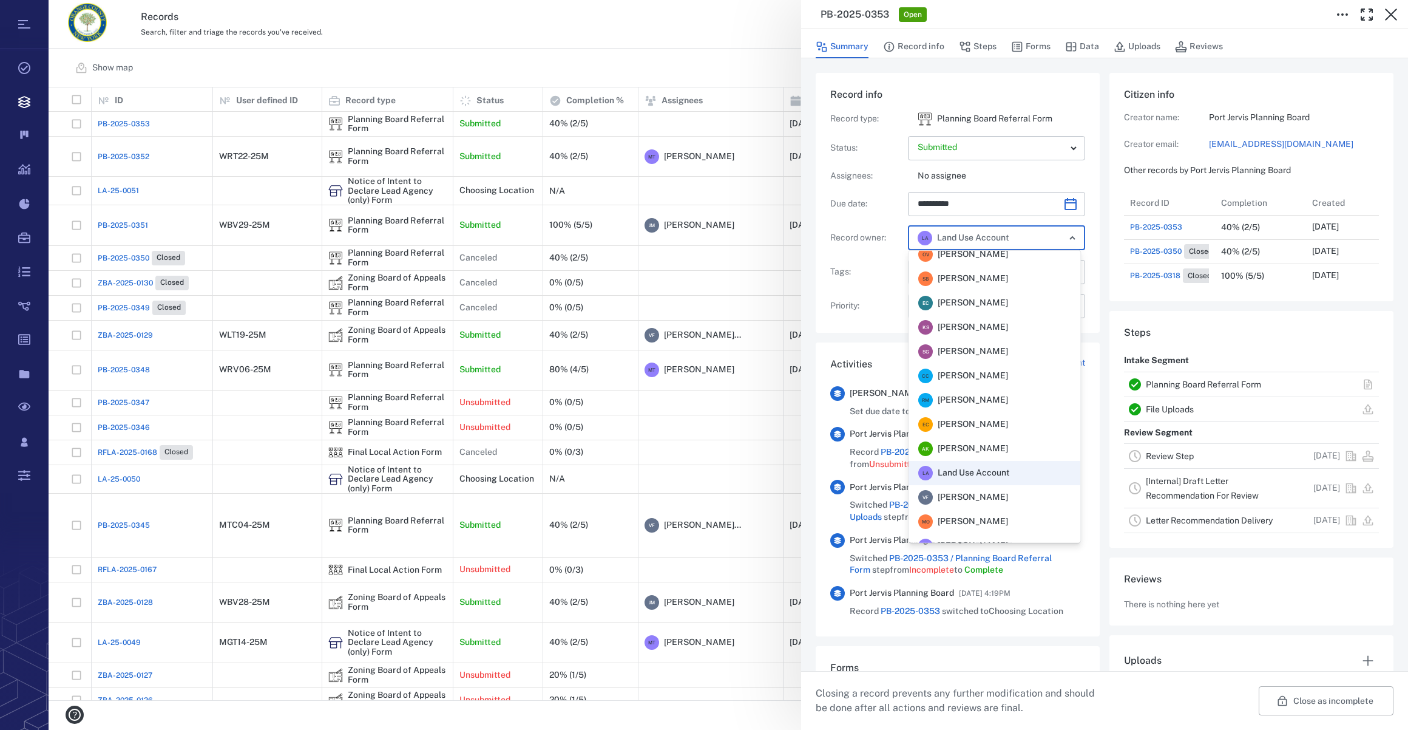
scroll to position [266, 0]
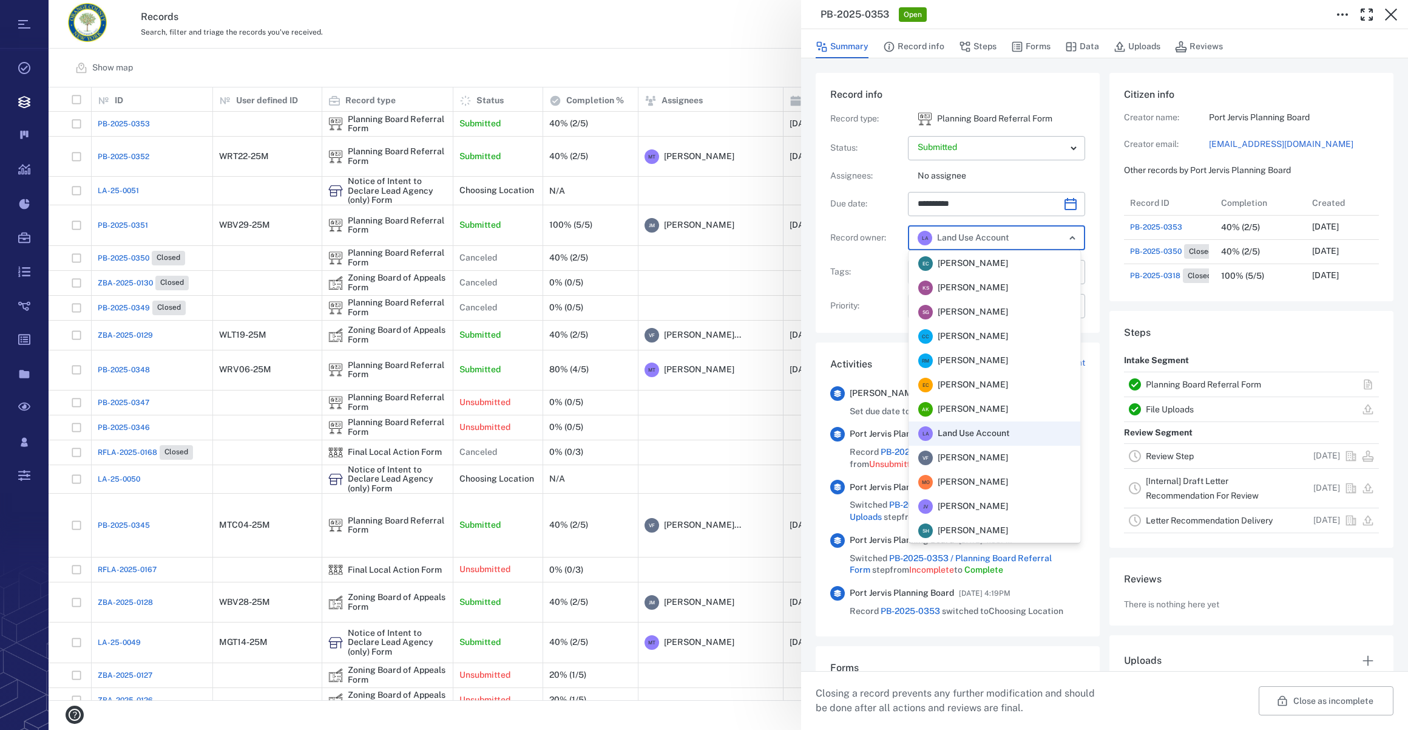
click at [1008, 455] on span "[PERSON_NAME]" at bounding box center [973, 458] width 70 height 12
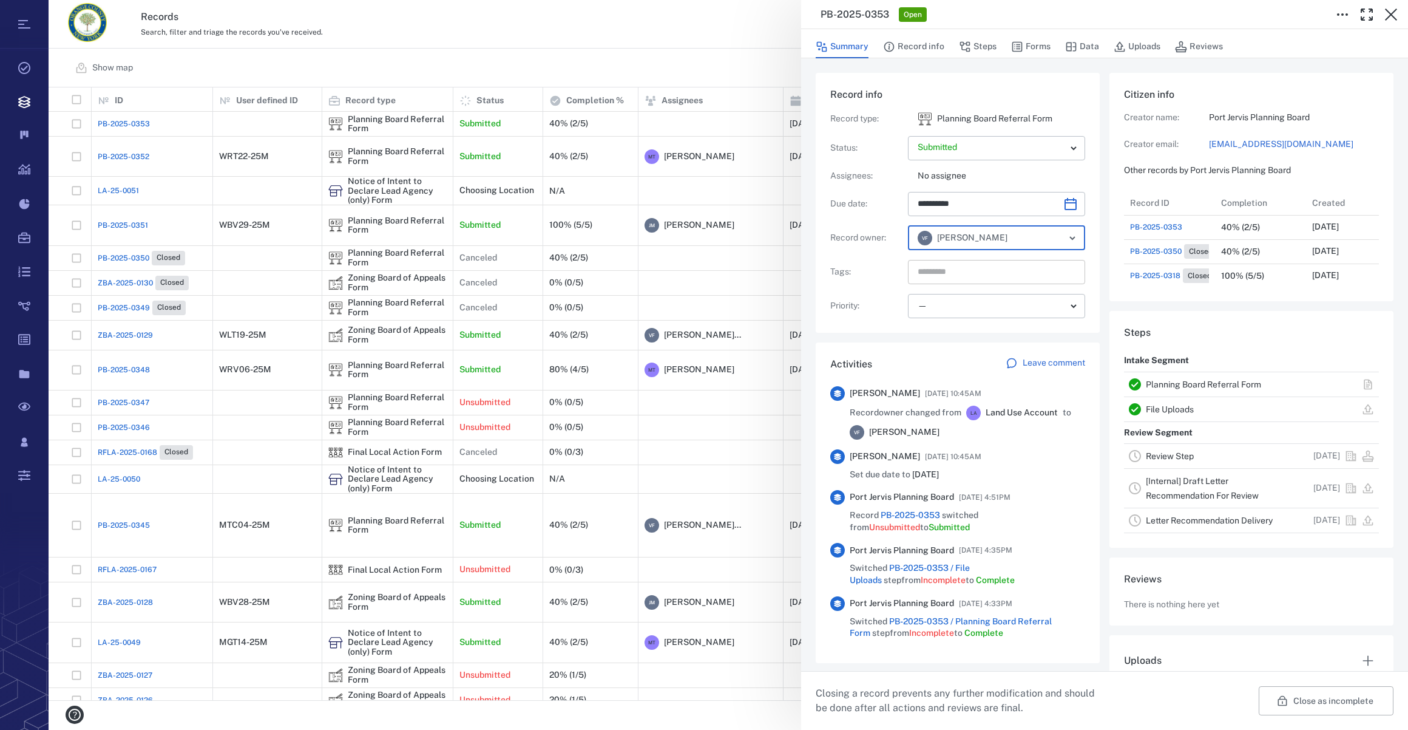
click at [961, 277] on input "text" at bounding box center [983, 271] width 132 height 17
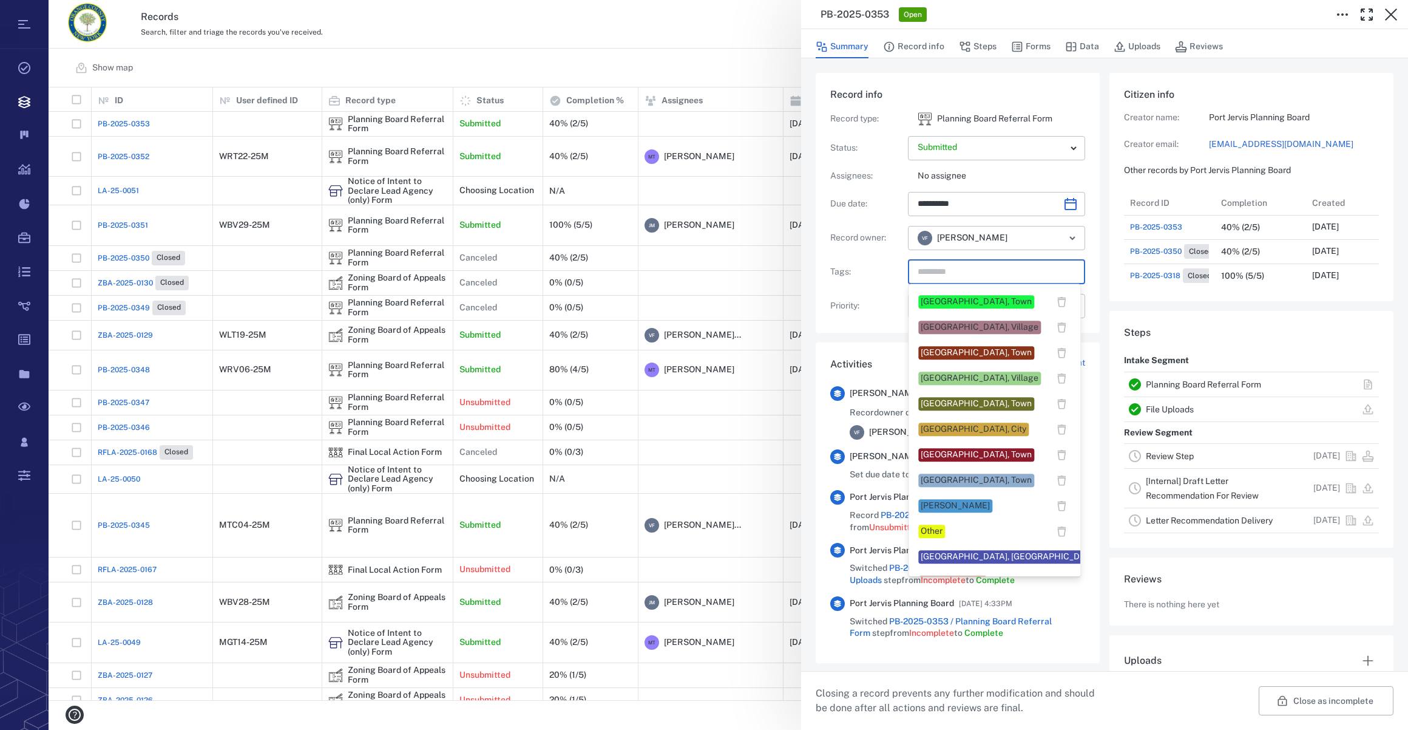
scroll to position [827, 0]
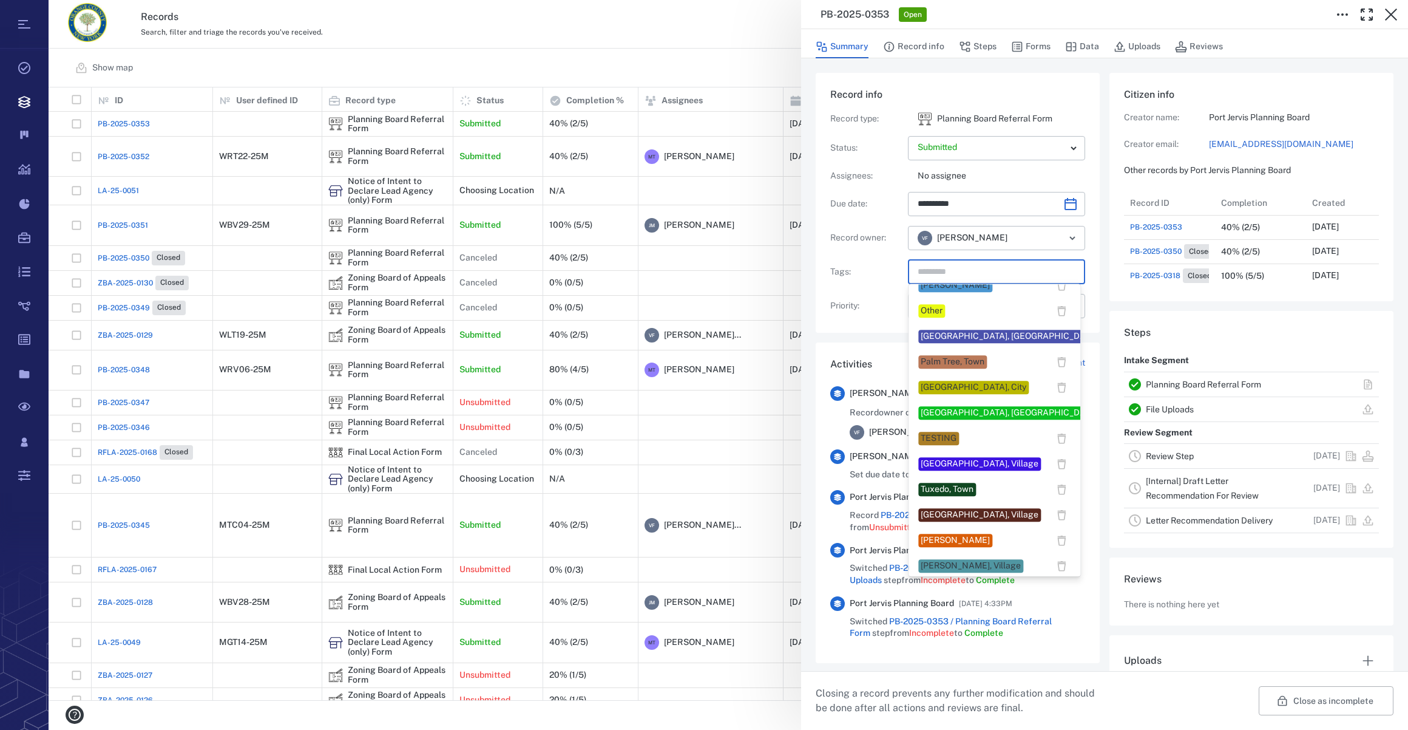
click at [931, 386] on div "[GEOGRAPHIC_DATA], City" at bounding box center [974, 387] width 106 height 12
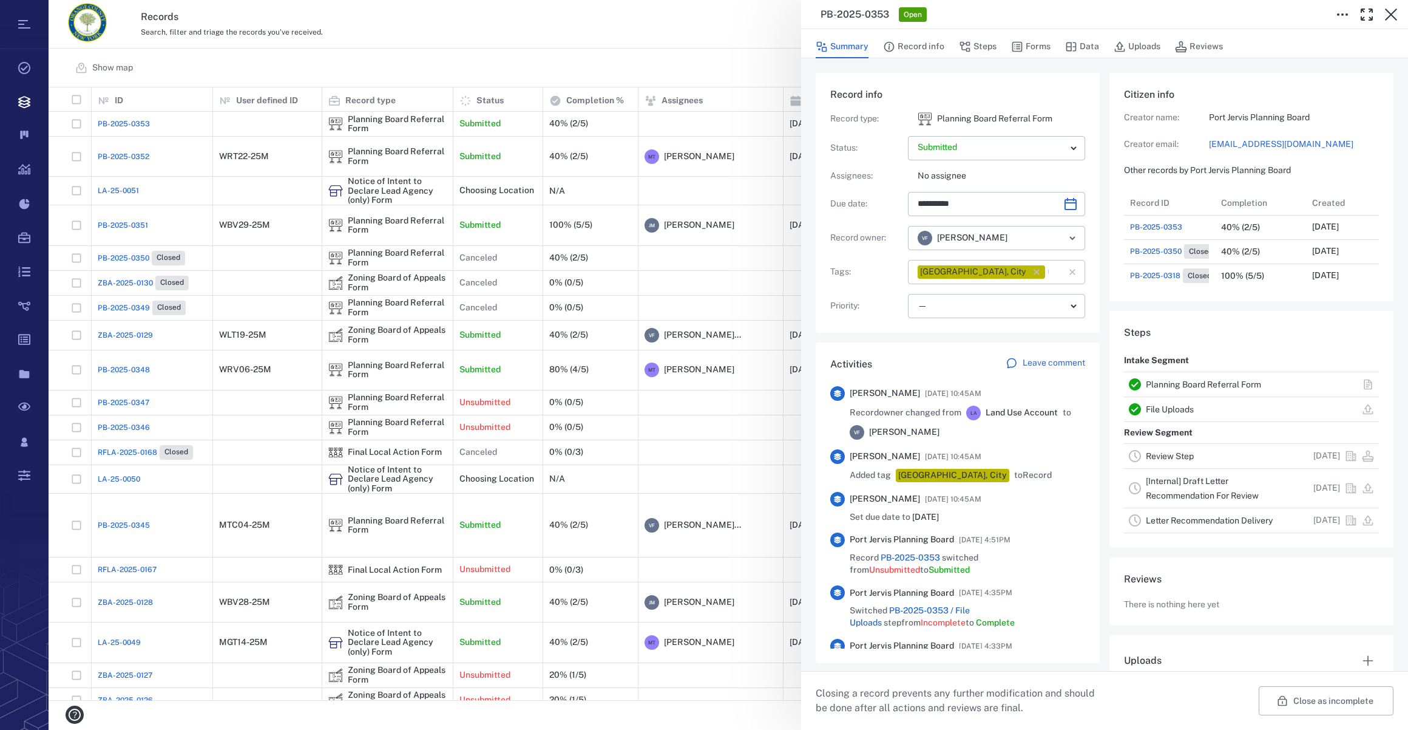
click at [1045, 277] on input "text" at bounding box center [1047, 271] width 2 height 17
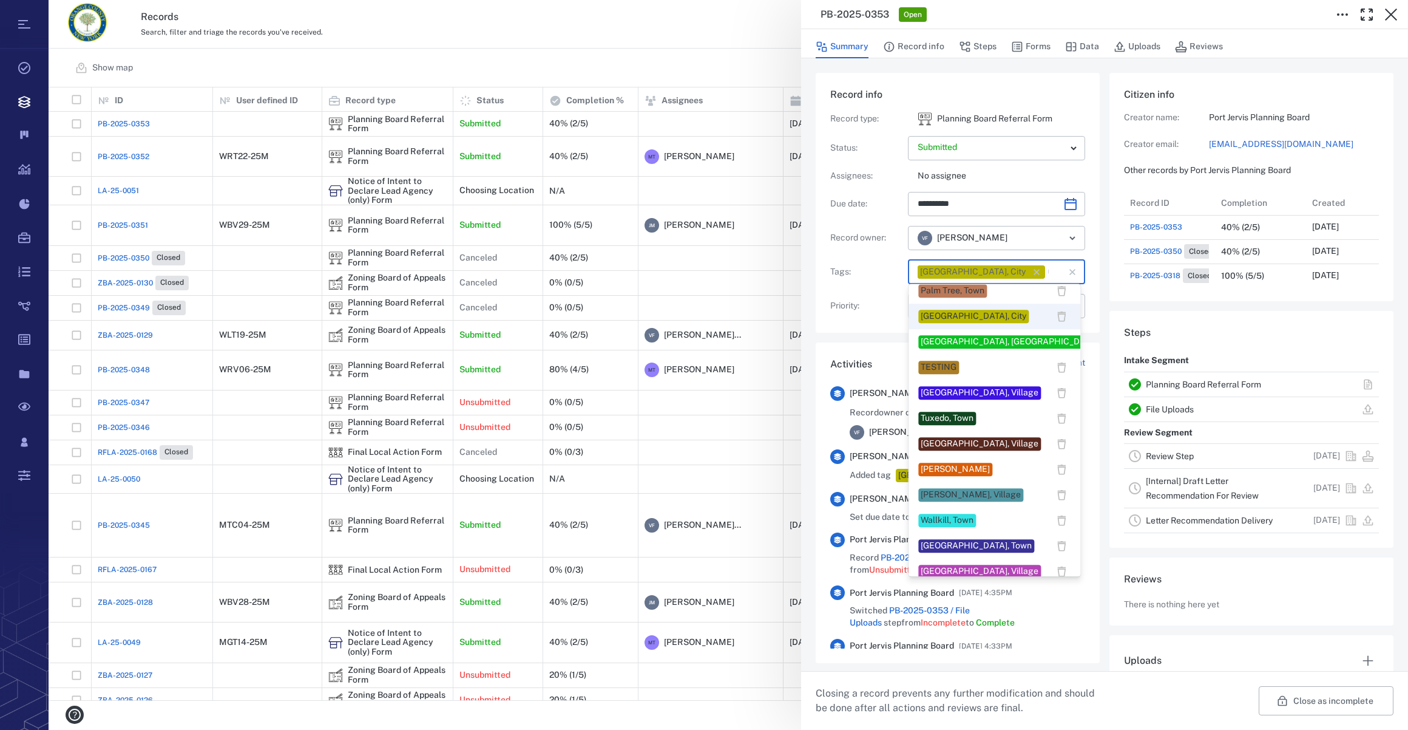
scroll to position [1008, 0]
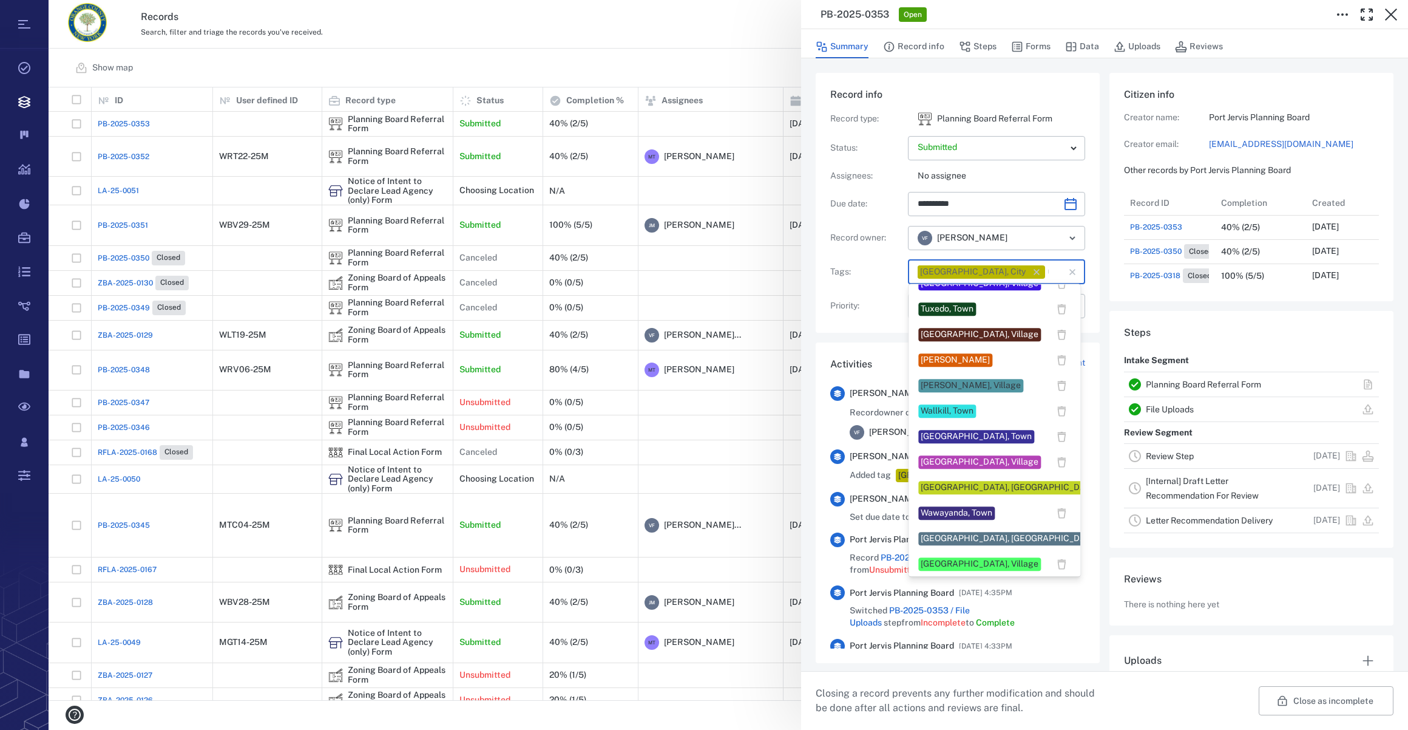
click at [934, 354] on div "[PERSON_NAME]" at bounding box center [955, 360] width 69 height 12
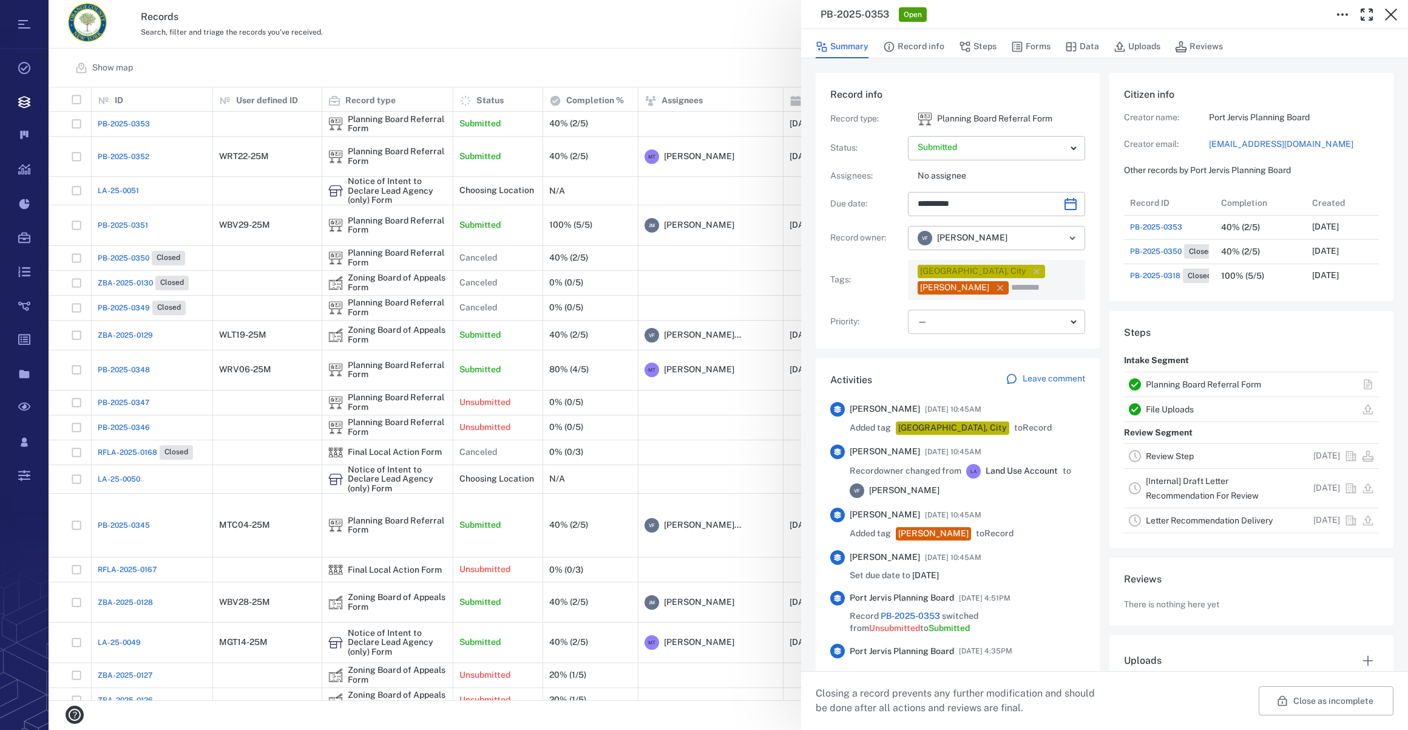
click at [958, 317] on body "Tasks Records Boards Dashboard Reports Record types Guide steps Rules Form buil…" at bounding box center [704, 365] width 1408 height 730
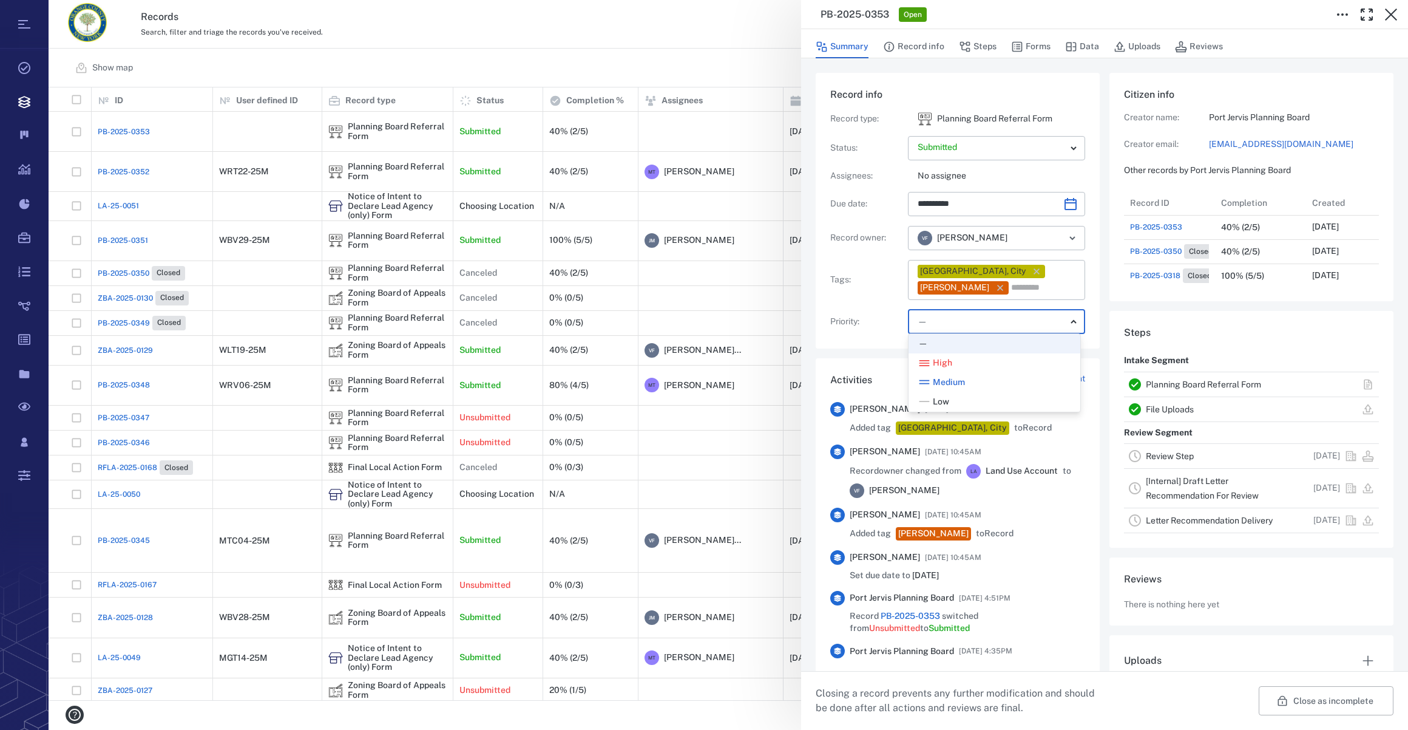
click at [958, 396] on div "Low" at bounding box center [994, 402] width 152 height 12
type input "**"
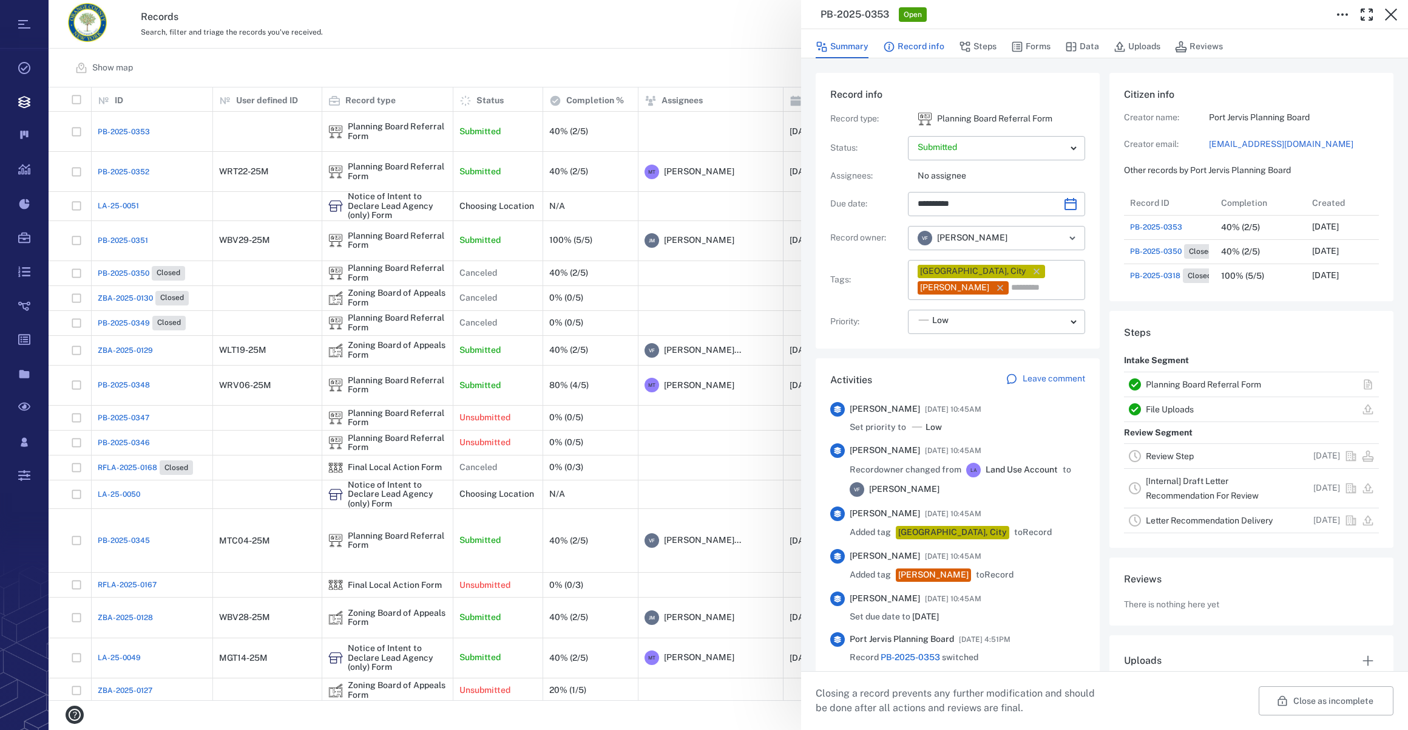
click at [934, 43] on button "Record info" at bounding box center [913, 46] width 61 height 23
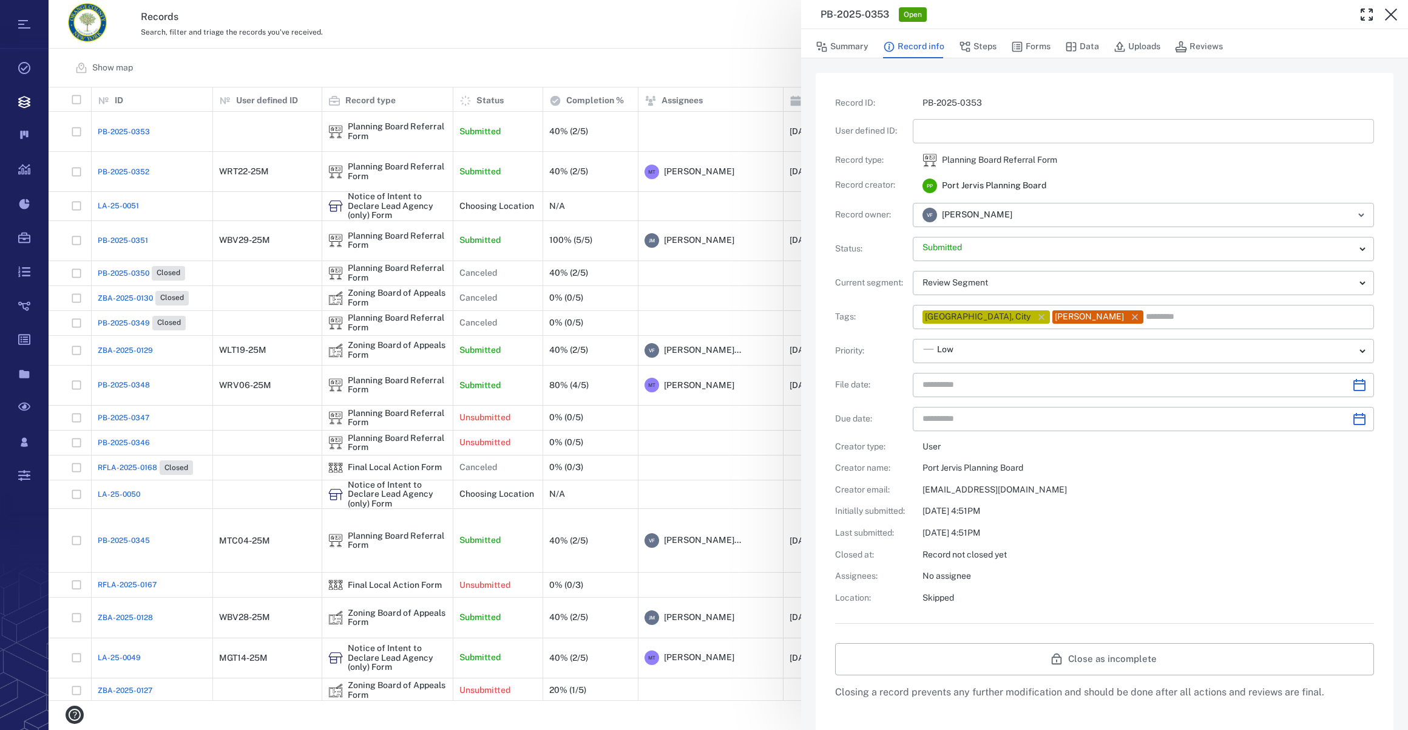
type input "**********"
click at [962, 136] on input "text" at bounding box center [1144, 131] width 442 height 24
click at [1045, 385] on icon "Choose date" at bounding box center [1359, 385] width 15 height 15
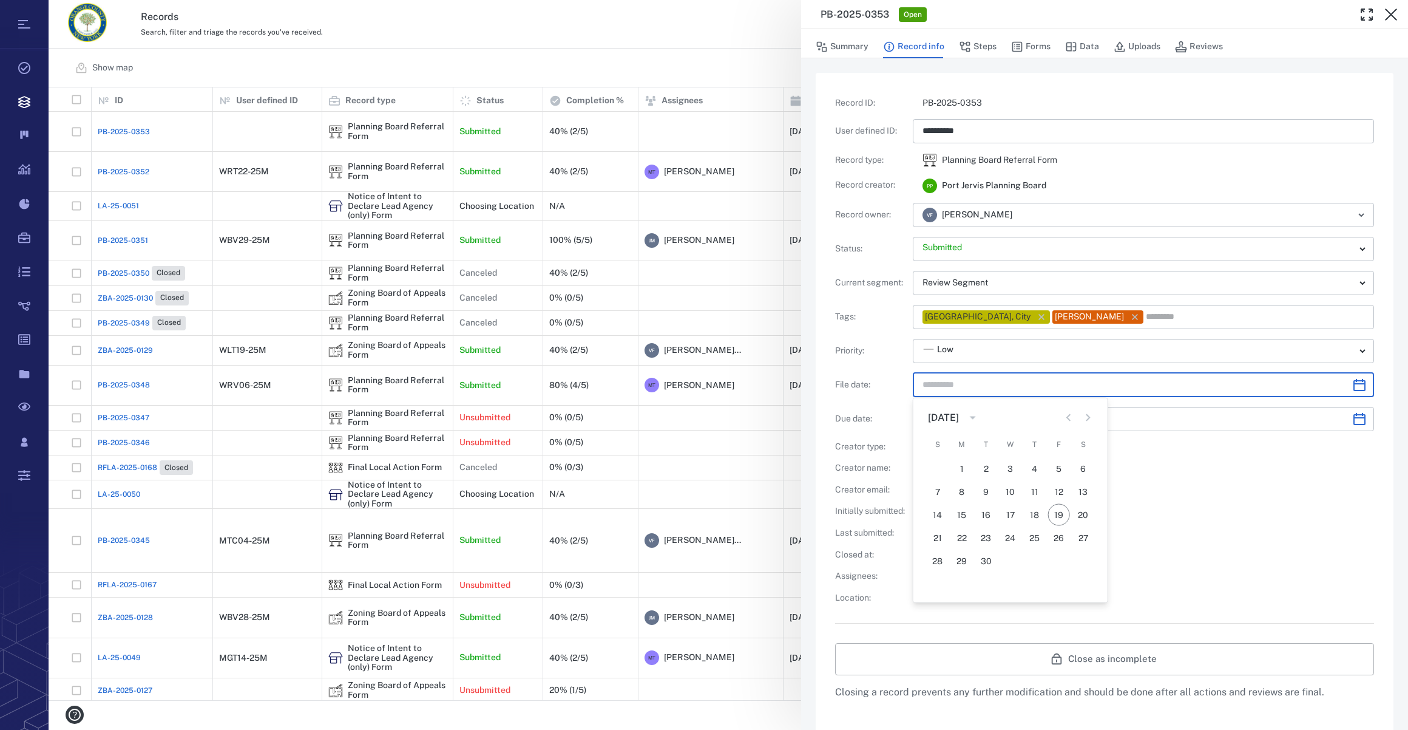
type input "*********"
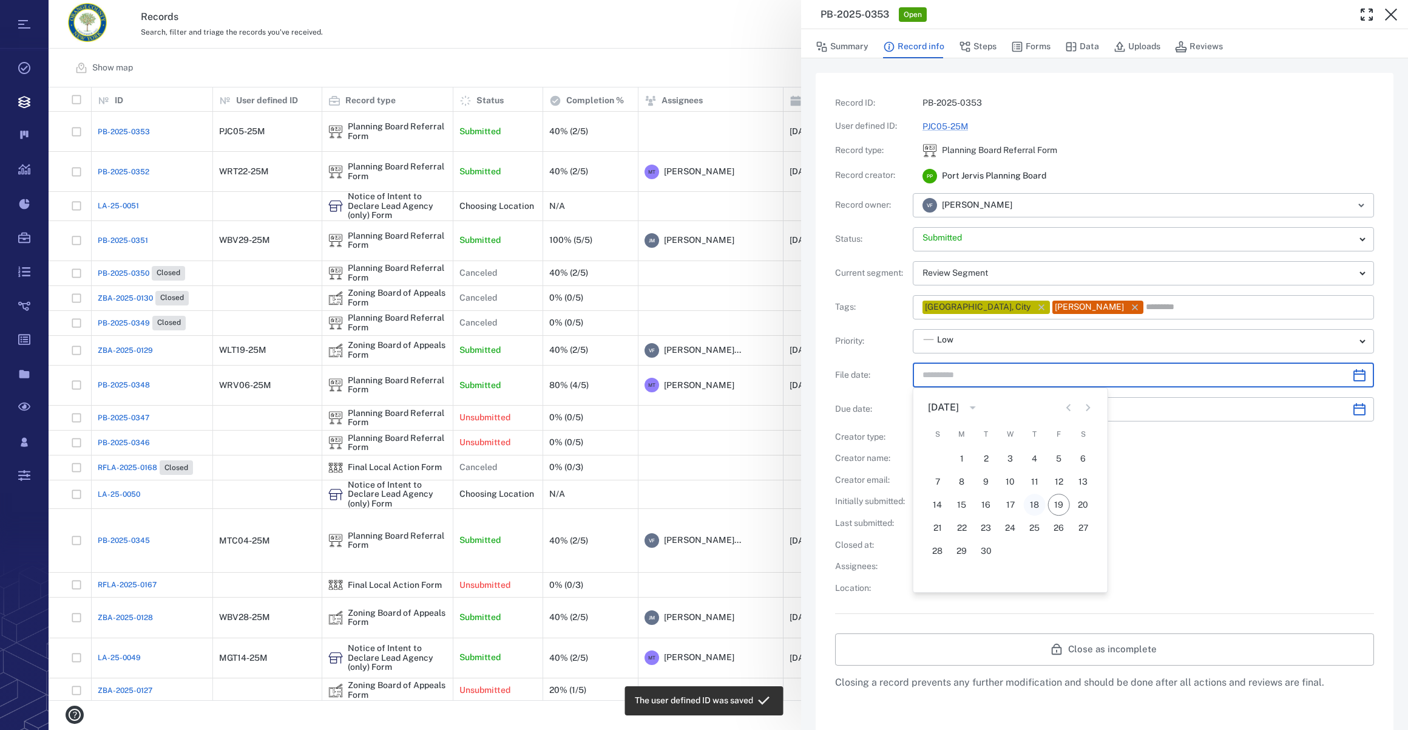
click at [1029, 513] on button "18" at bounding box center [1035, 504] width 22 height 22
type input "**********"
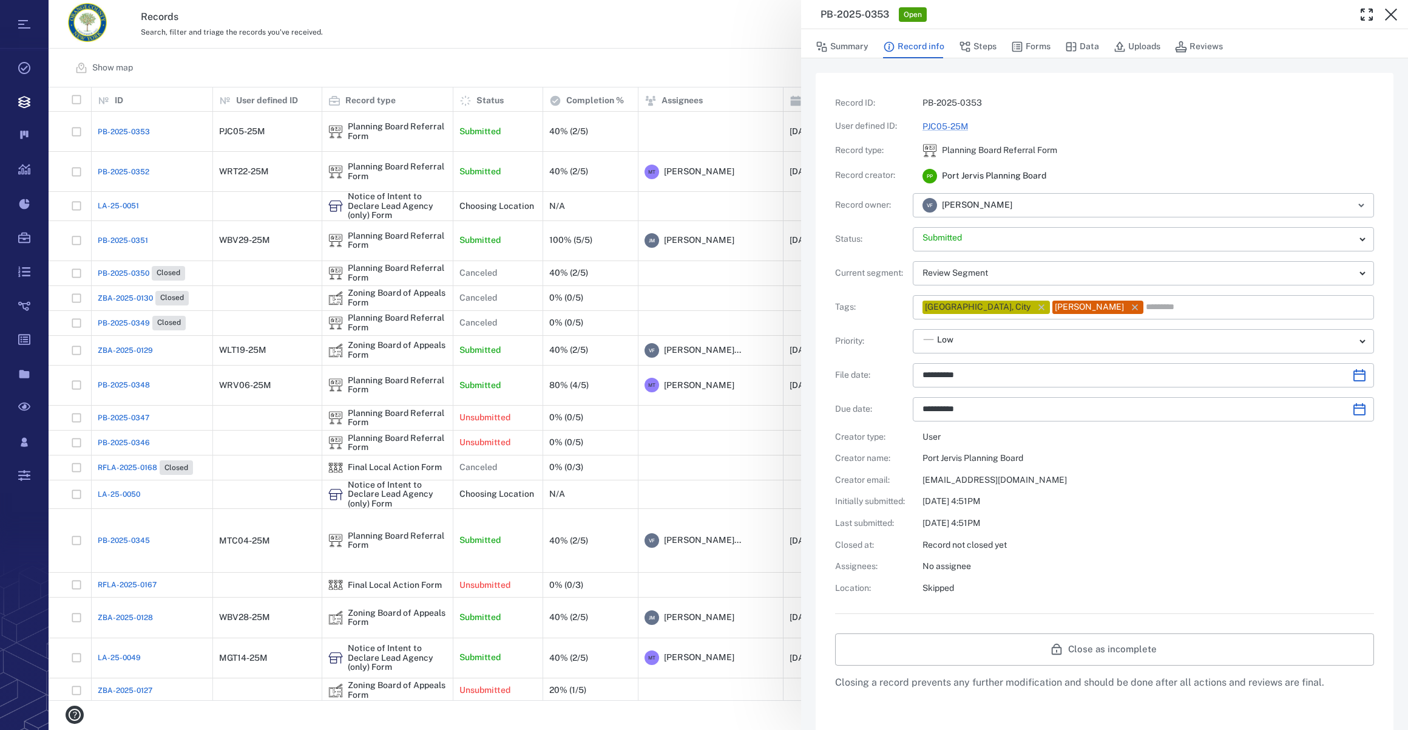
click at [1045, 521] on div "**********" at bounding box center [1104, 345] width 539 height 497
click at [969, 43] on icon "button" at bounding box center [965, 47] width 10 height 10
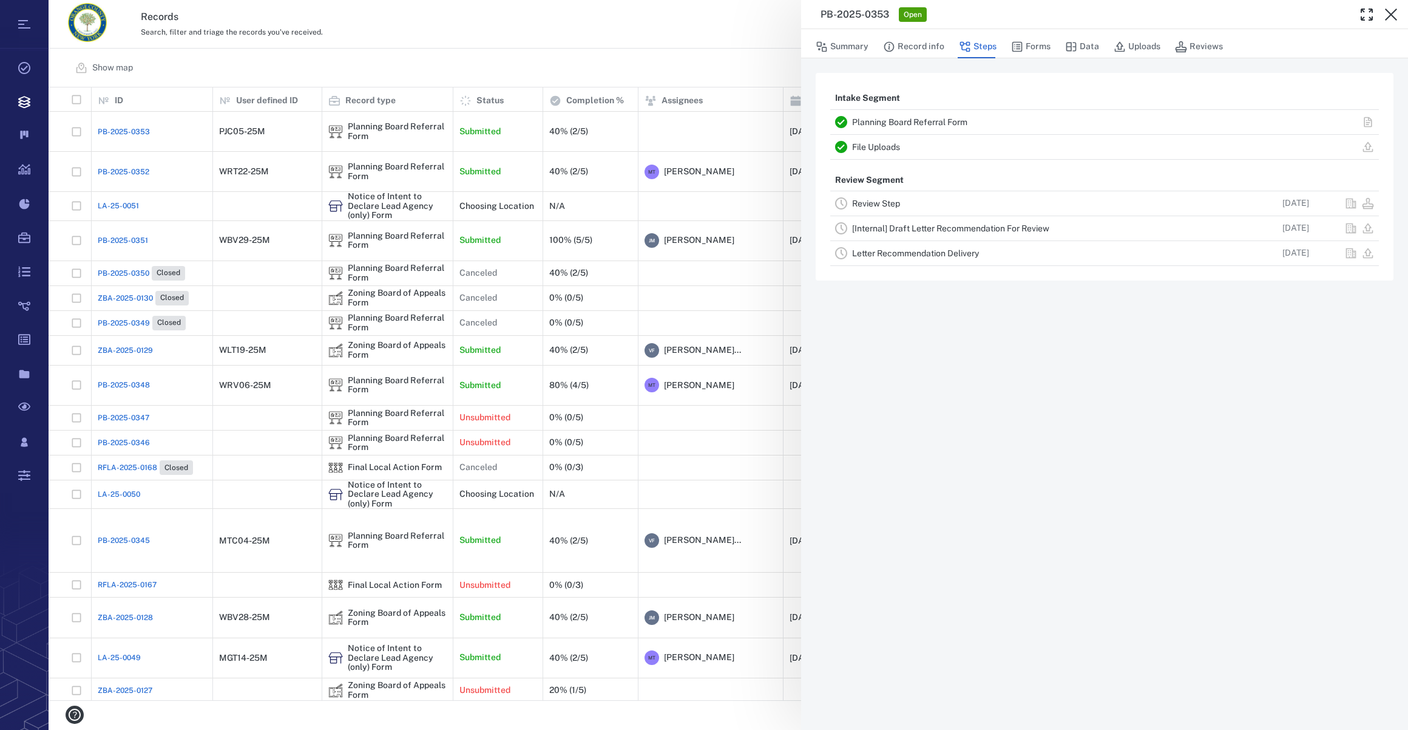
click at [894, 200] on link "Review Step" at bounding box center [876, 203] width 48 height 10
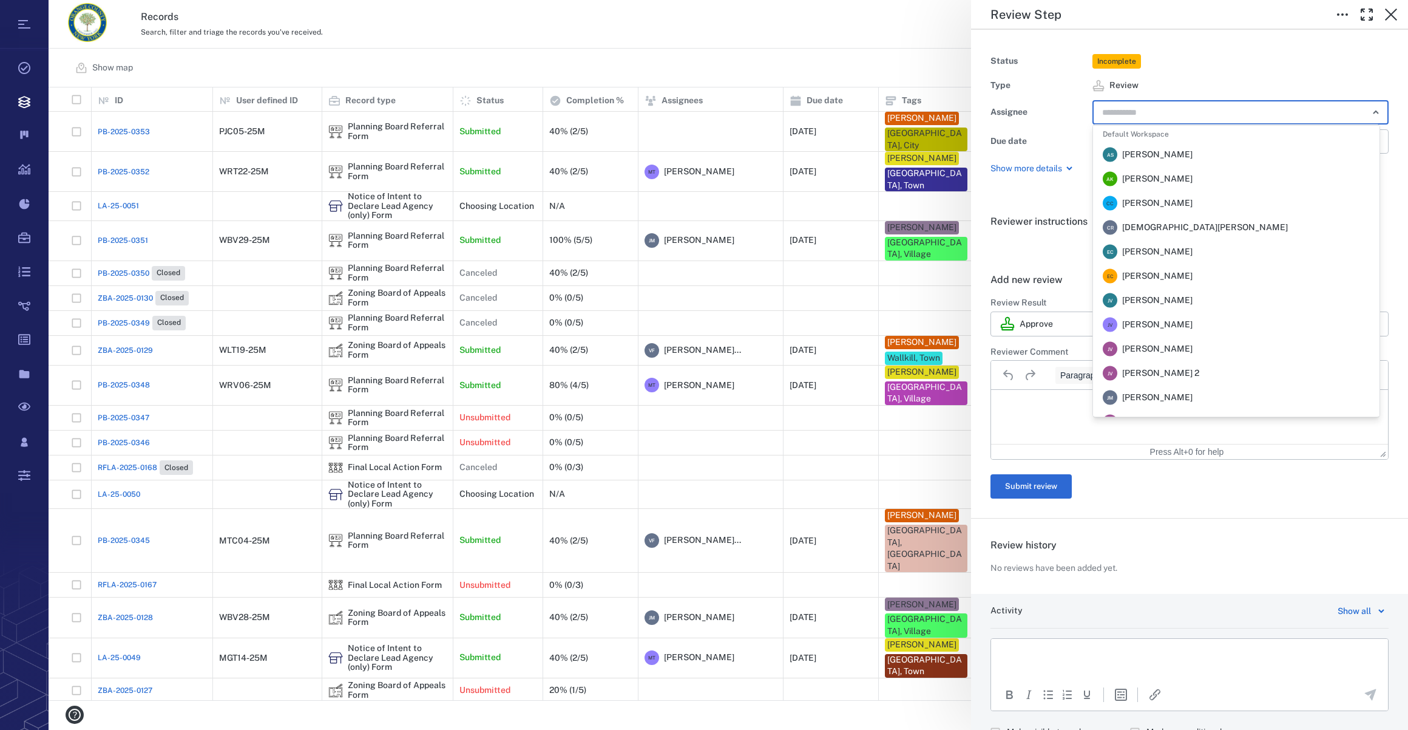
drag, startPoint x: 1119, startPoint y: 109, endPoint x: 1178, endPoint y: 188, distance: 98.5
click at [1045, 109] on input "text" at bounding box center [1226, 112] width 251 height 17
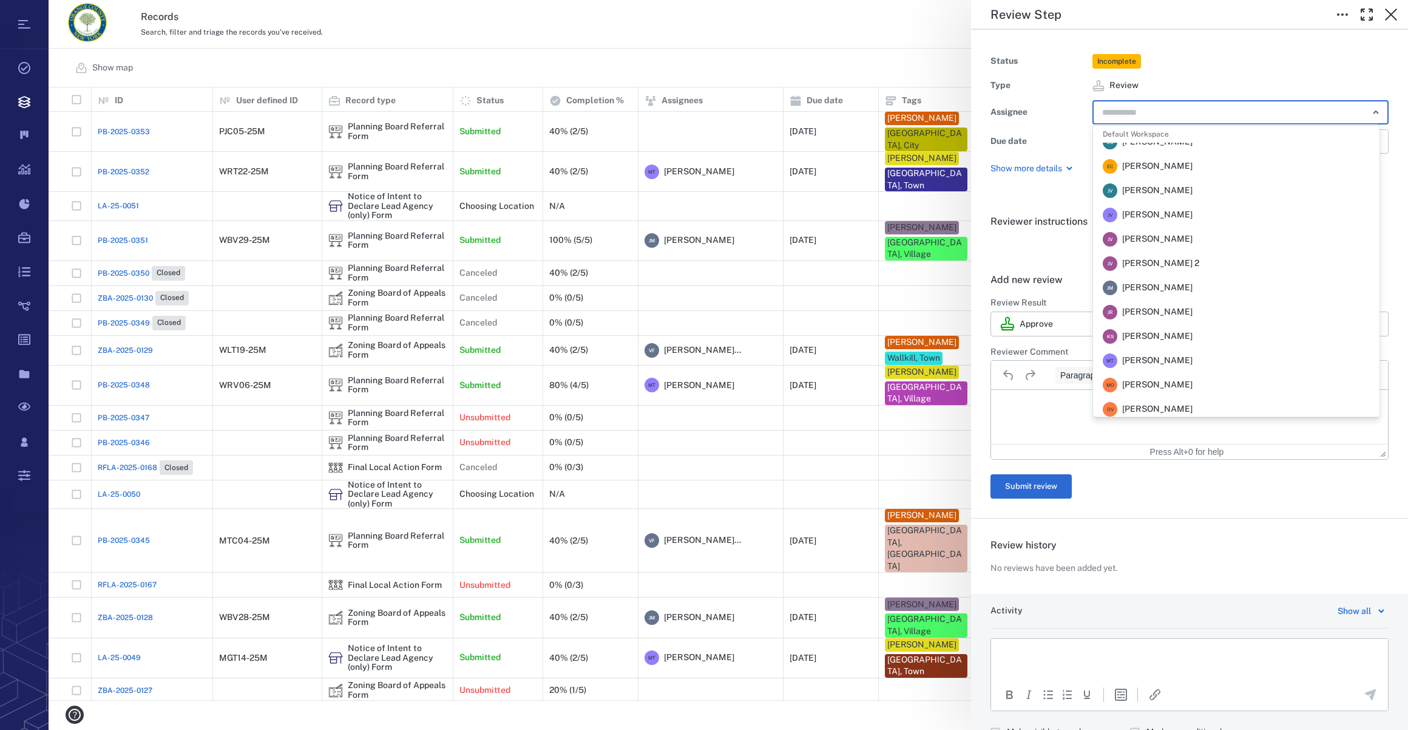
scroll to position [283, 0]
click at [1045, 280] on span "[PERSON_NAME]" at bounding box center [1157, 284] width 70 height 12
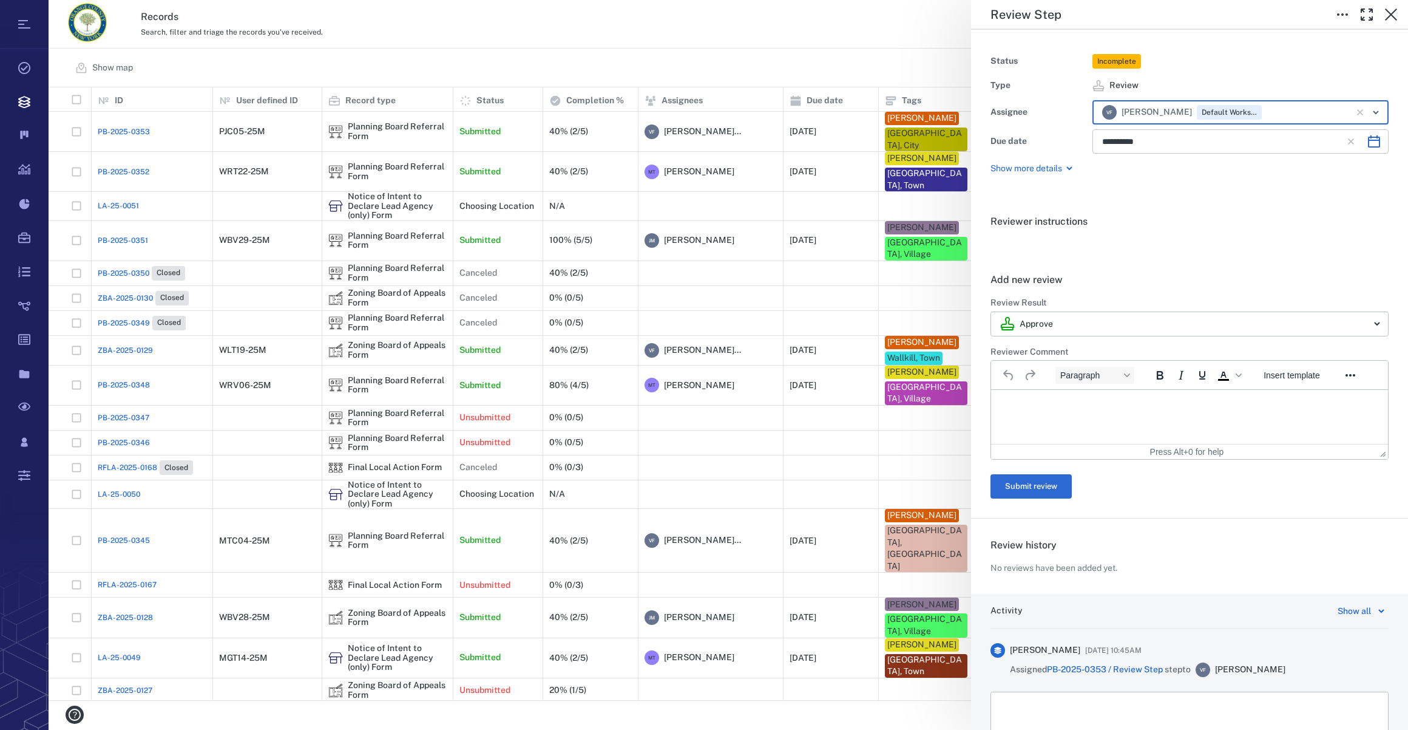
click at [1045, 139] on icon "Choose date, selected date is Oct 31, 2025" at bounding box center [1374, 141] width 15 height 15
click at [1045, 268] on button "18" at bounding box center [1263, 271] width 22 height 22
type input "**********"
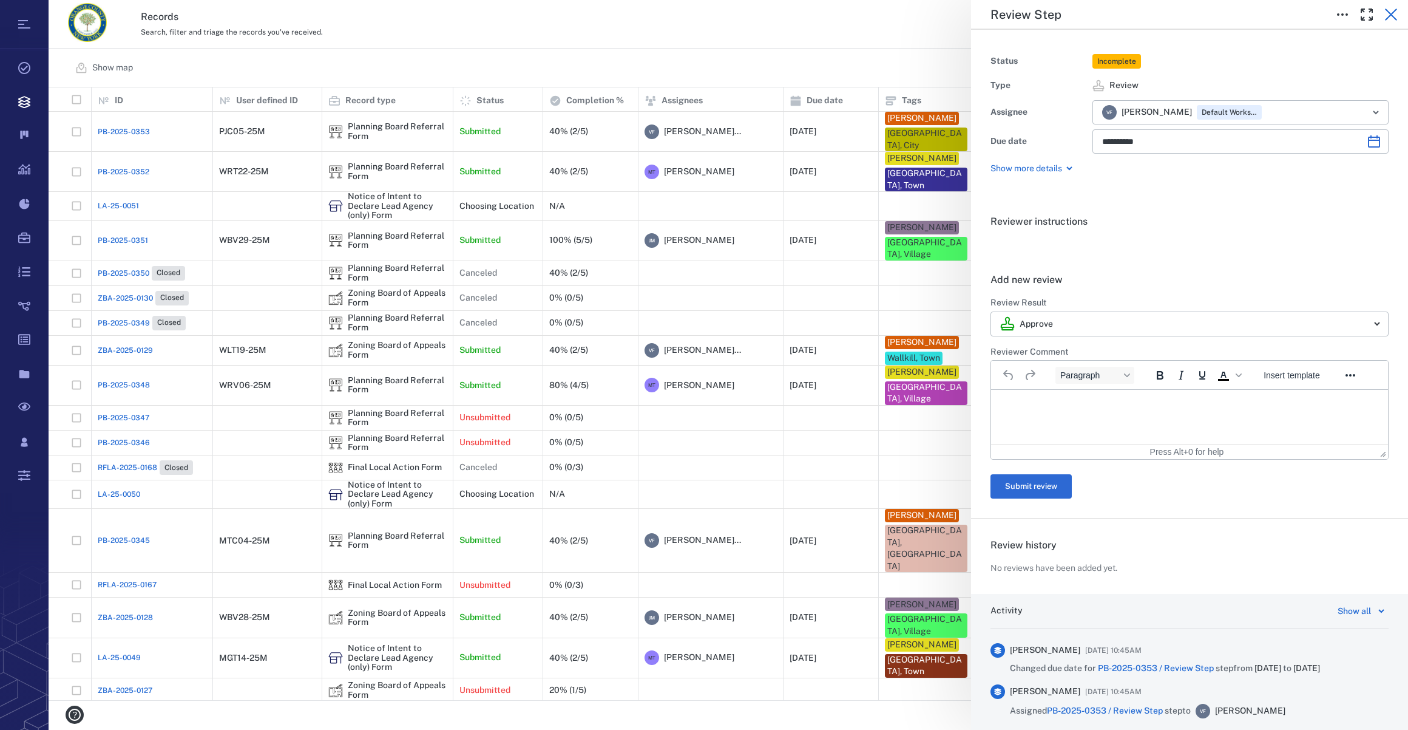
click at [1045, 15] on icon "button" at bounding box center [1391, 14] width 15 height 15
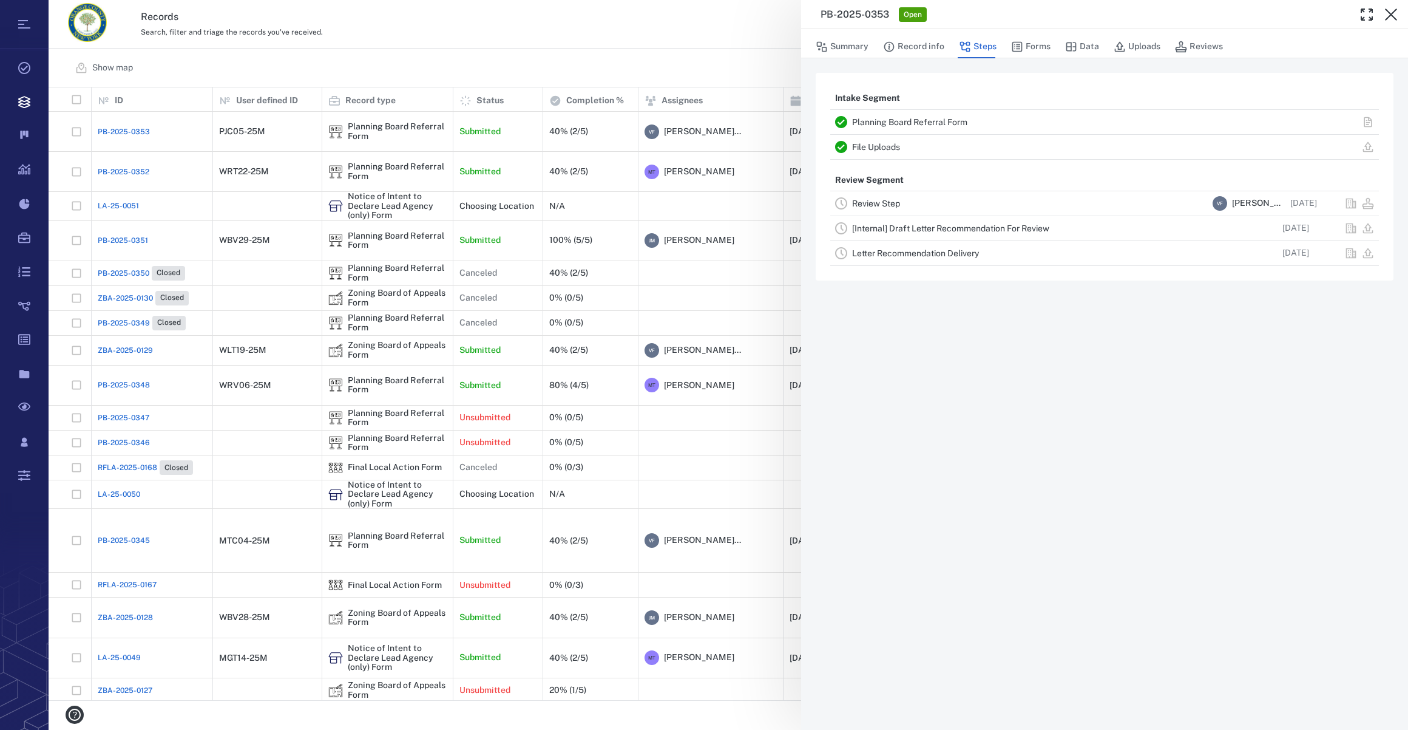
click at [1045, 15] on icon "button" at bounding box center [1391, 14] width 15 height 15
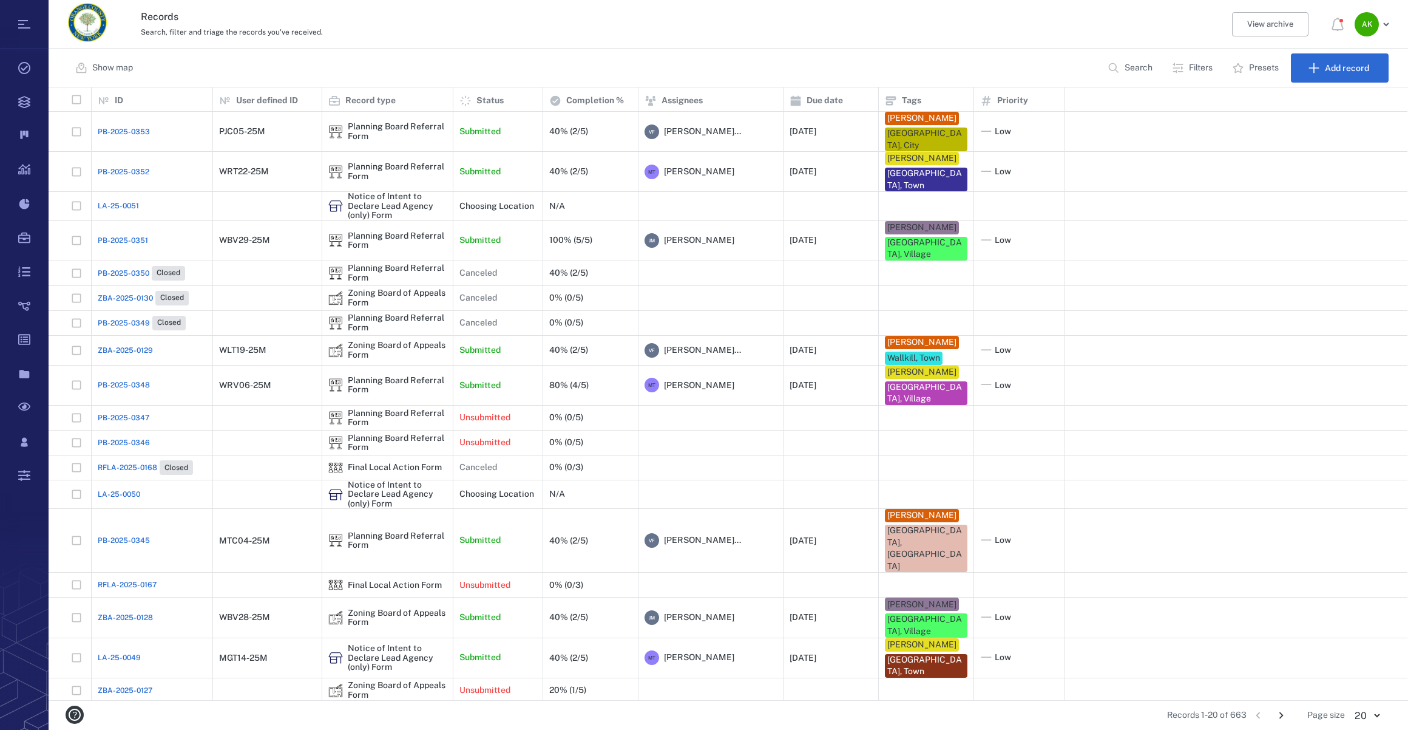
click at [121, 132] on span "PB-2025-0353" at bounding box center [124, 131] width 52 height 11
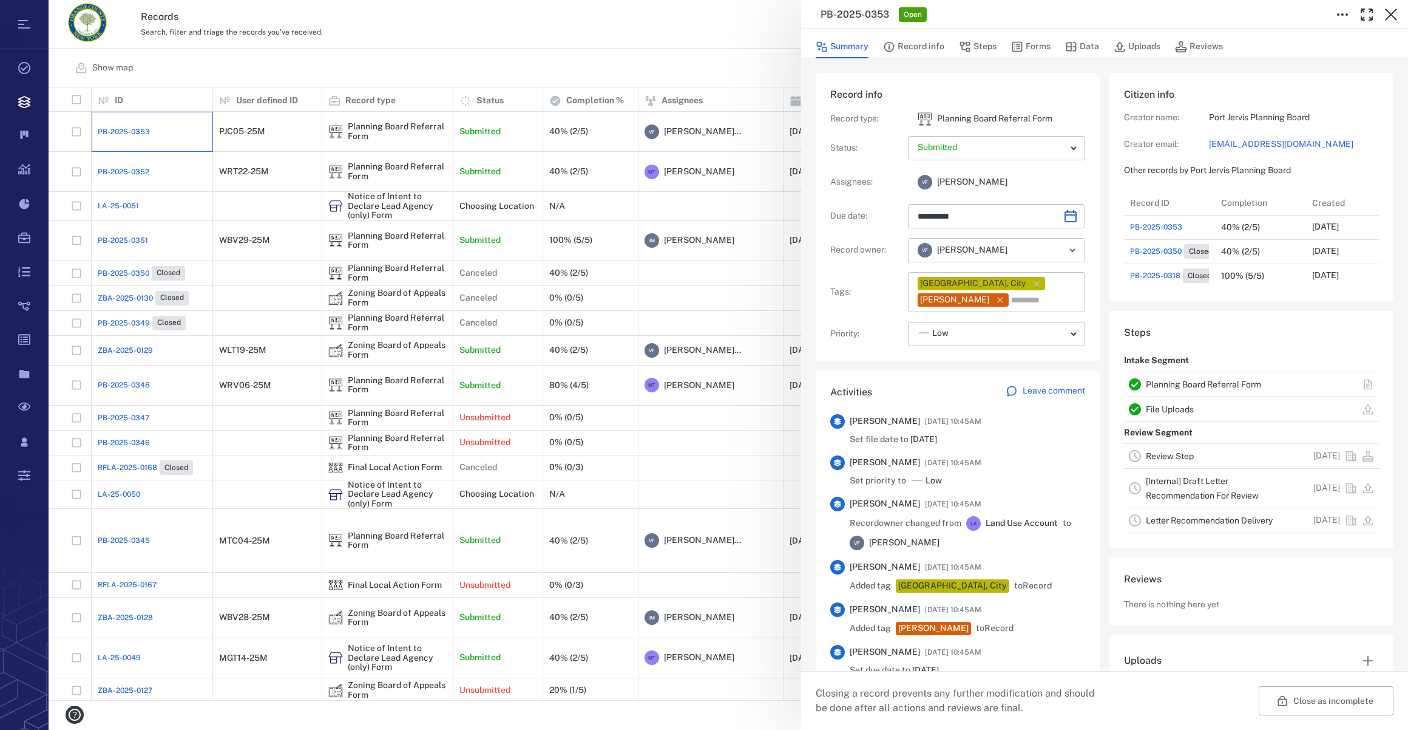
type input "**********"
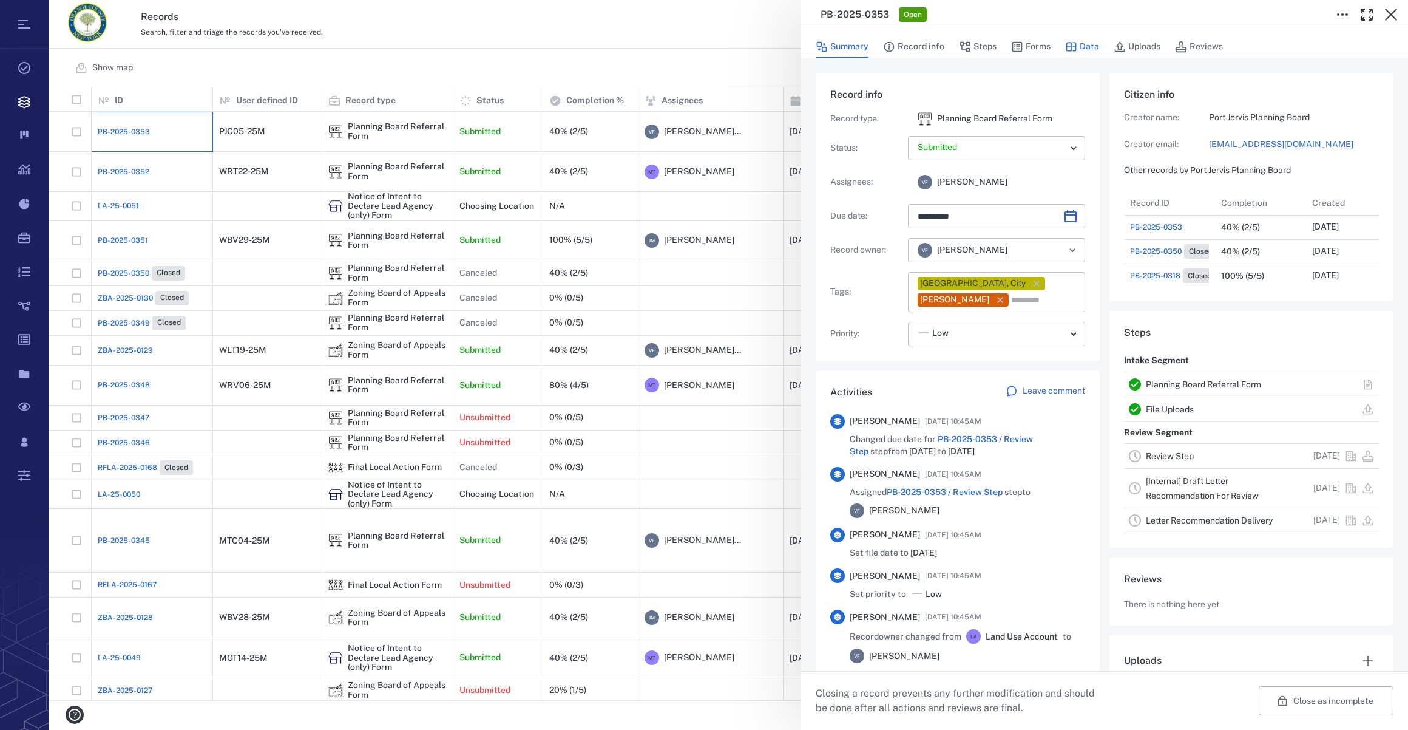
scroll to position [461, 234]
click at [1032, 47] on button "Forms" at bounding box center [1030, 46] width 39 height 23
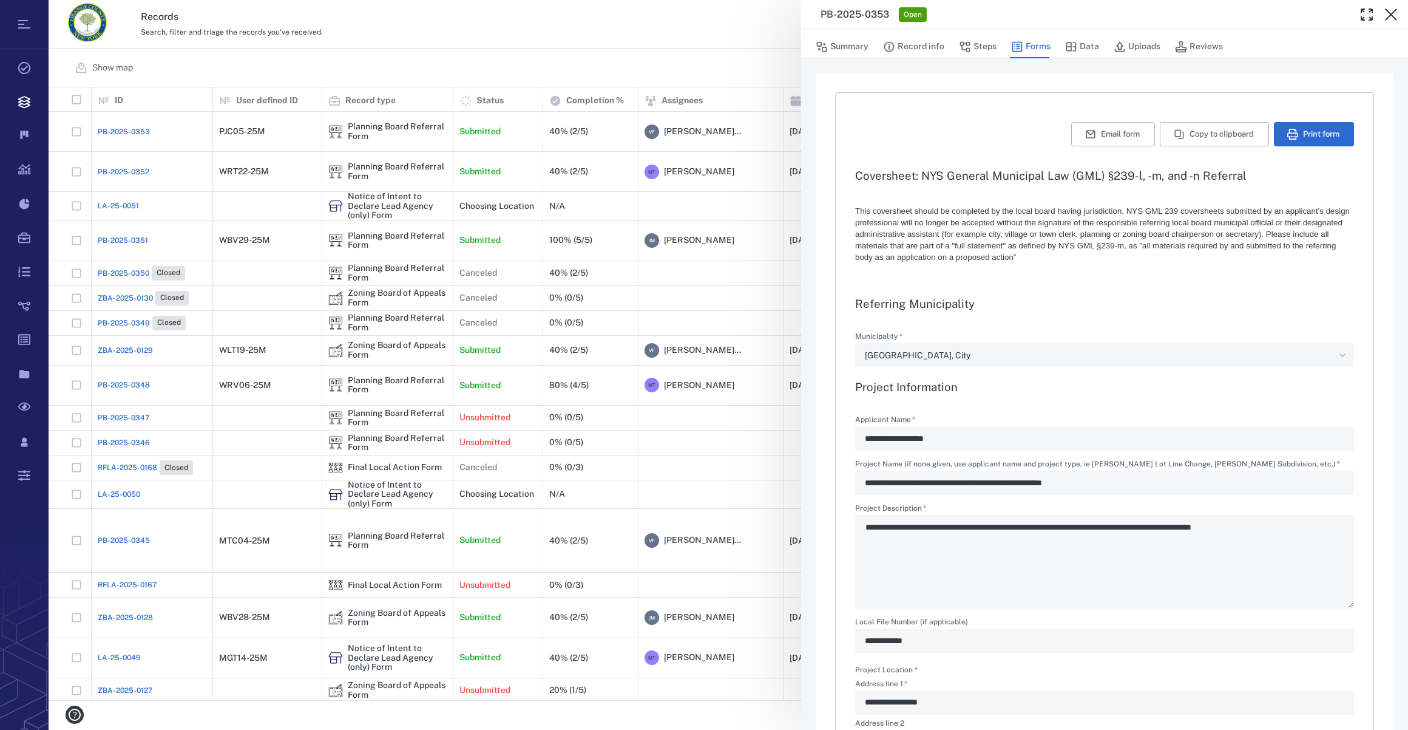
type textarea "*"
drag, startPoint x: 1133, startPoint y: 46, endPoint x: 1125, endPoint y: 53, distance: 10.8
click at [1045, 46] on button "Uploads" at bounding box center [1137, 46] width 47 height 23
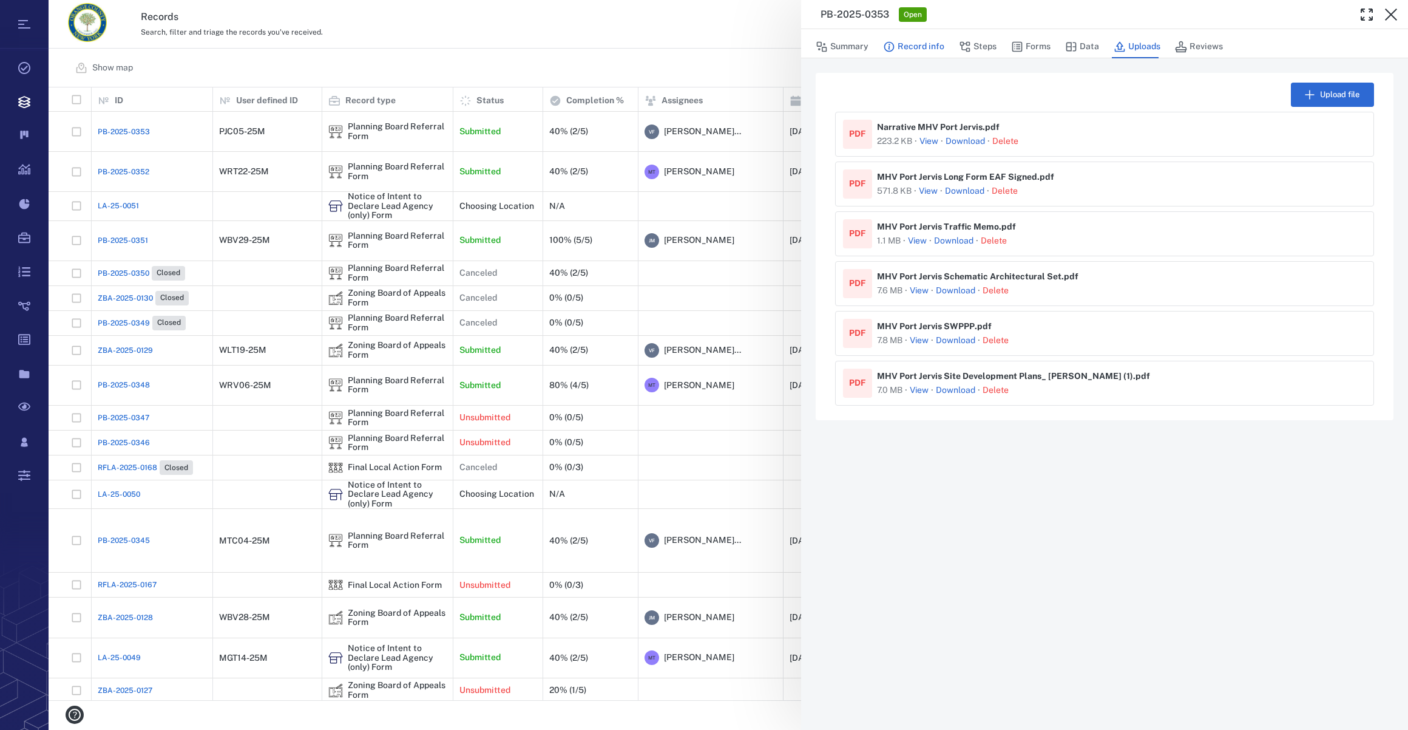
click at [896, 44] on button "Record info" at bounding box center [913, 46] width 61 height 23
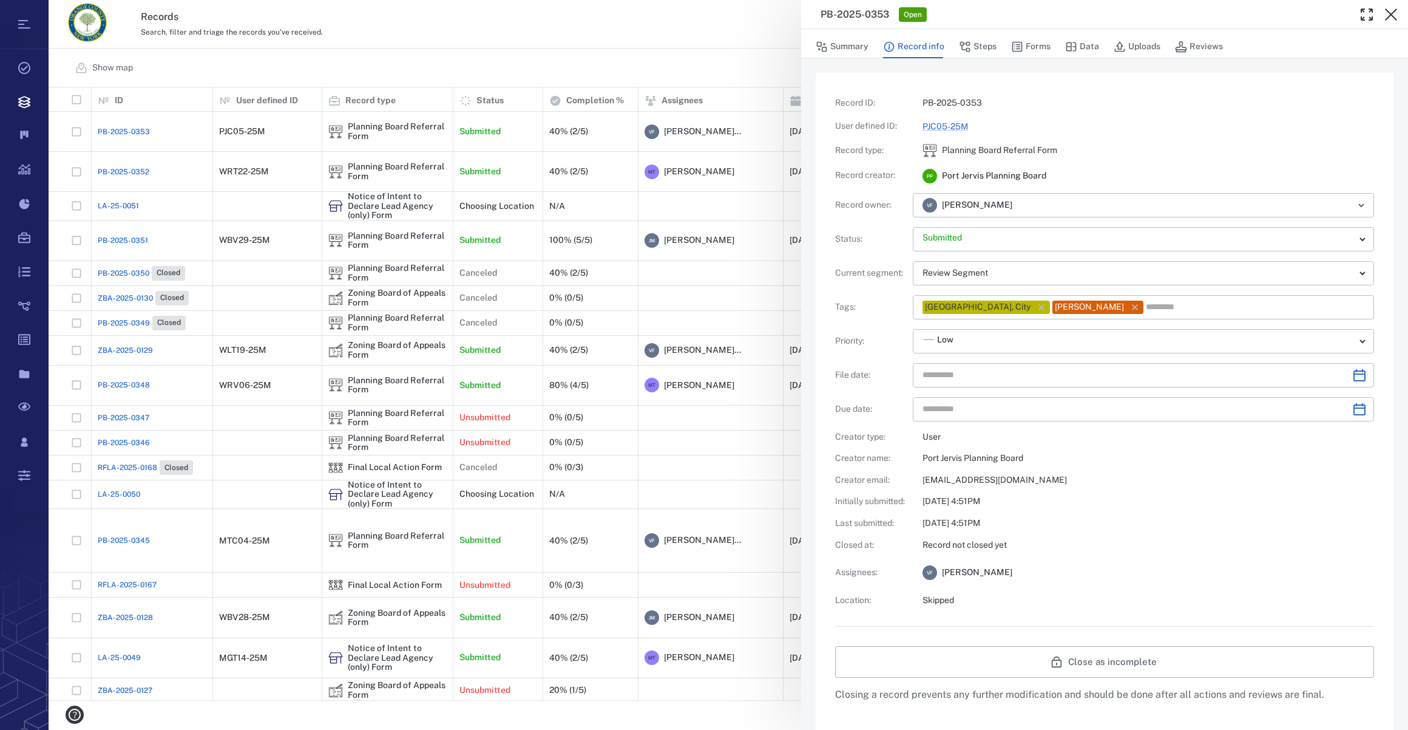
type input "**********"
click at [1040, 44] on button "Forms" at bounding box center [1030, 46] width 39 height 23
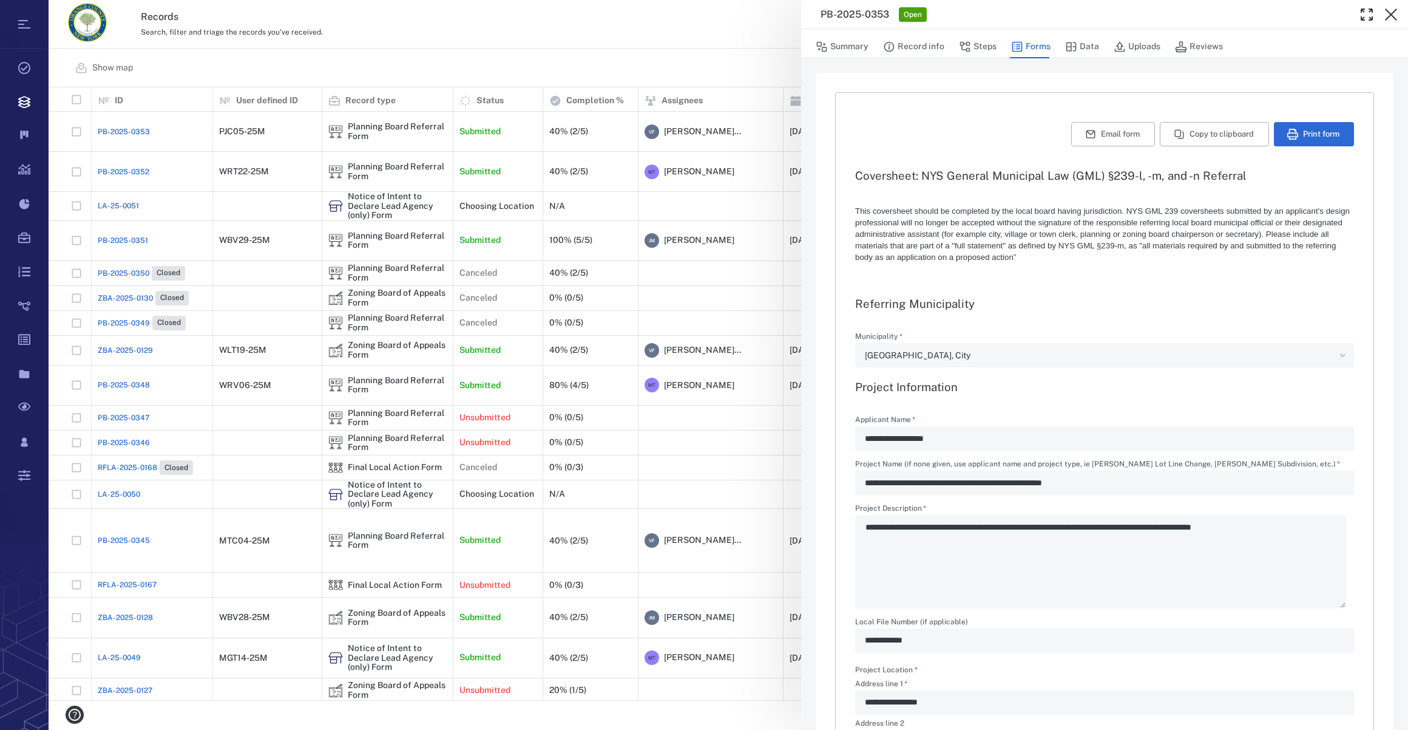
type textarea "*"
click at [1045, 128] on button "Print form" at bounding box center [1314, 134] width 80 height 24
click at [1045, 10] on icon "button" at bounding box center [1391, 14] width 12 height 12
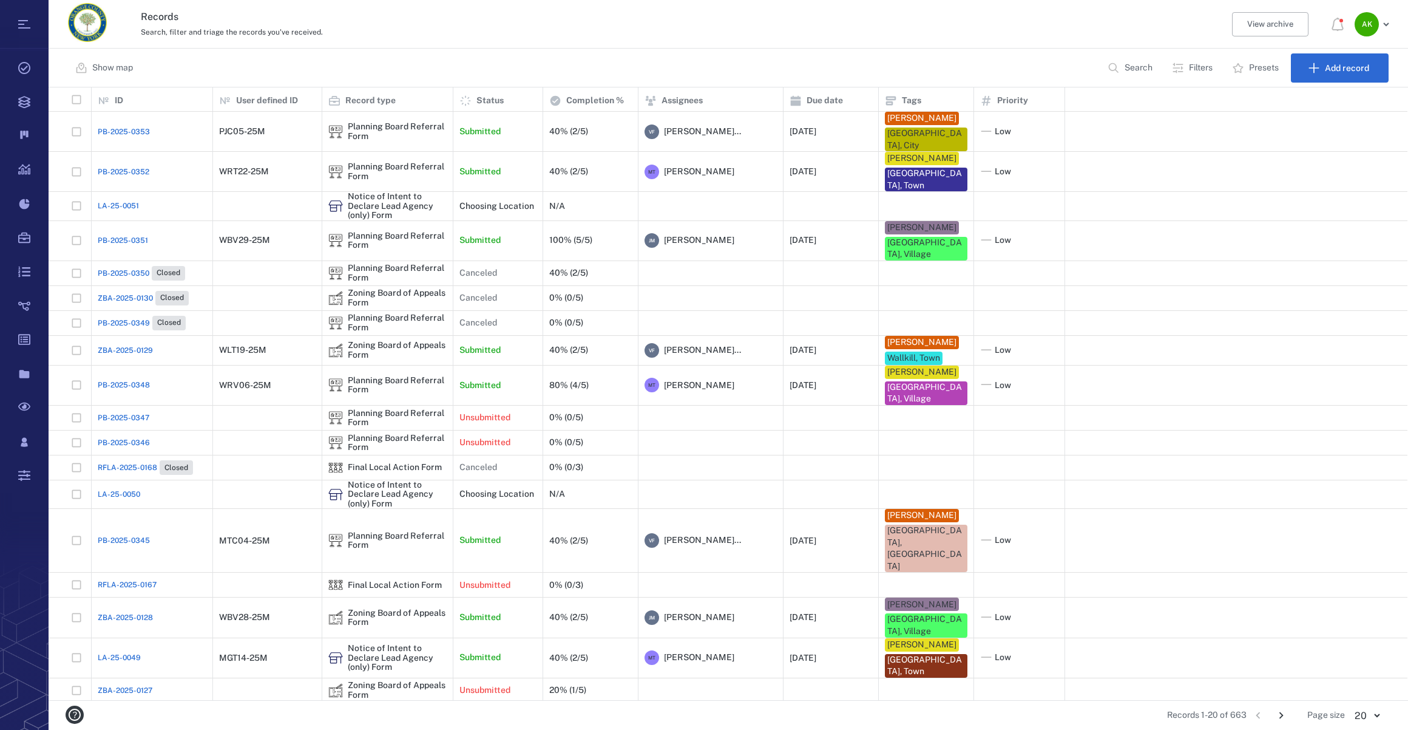
click at [619, 21] on h3 "Records" at bounding box center [569, 17] width 856 height 15
click at [332, 37] on div "Search, filter and triage the records you've received." at bounding box center [676, 31] width 1070 height 15
click at [581, 10] on h3 "Records" at bounding box center [569, 17] width 856 height 15
click at [392, 42] on div "Records Search, filter and triage the records you've received. View archive A K" at bounding box center [729, 24] width 1360 height 49
click at [517, 521] on div "Records 1-20 of 663 1 2 3 4 5 … 34 Page size 20 ** ​" at bounding box center [728, 714] width 1321 height 29
